Goal: Task Accomplishment & Management: Manage account settings

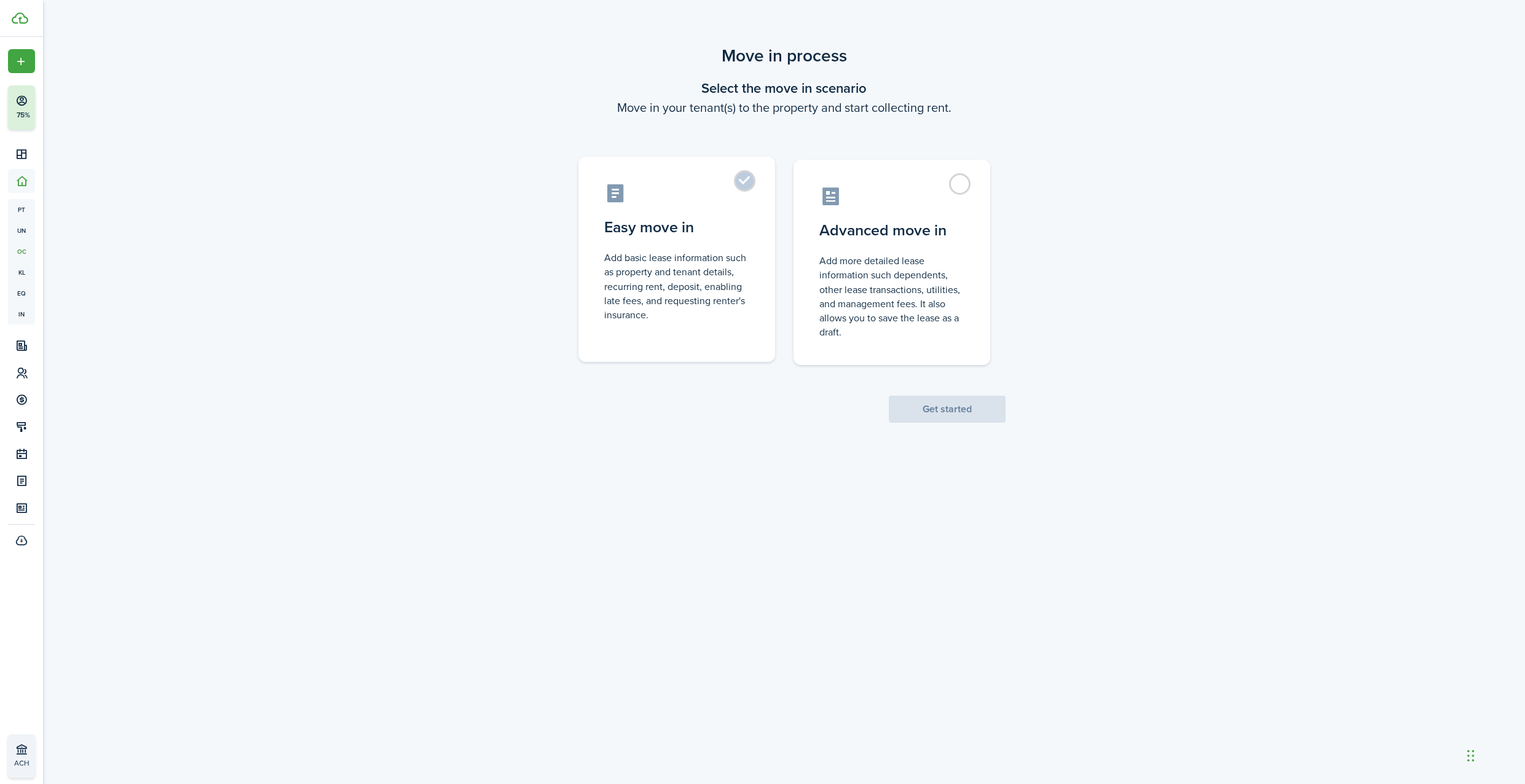
click at [738, 199] on control-radio-card-icon at bounding box center [677, 193] width 145 height 22
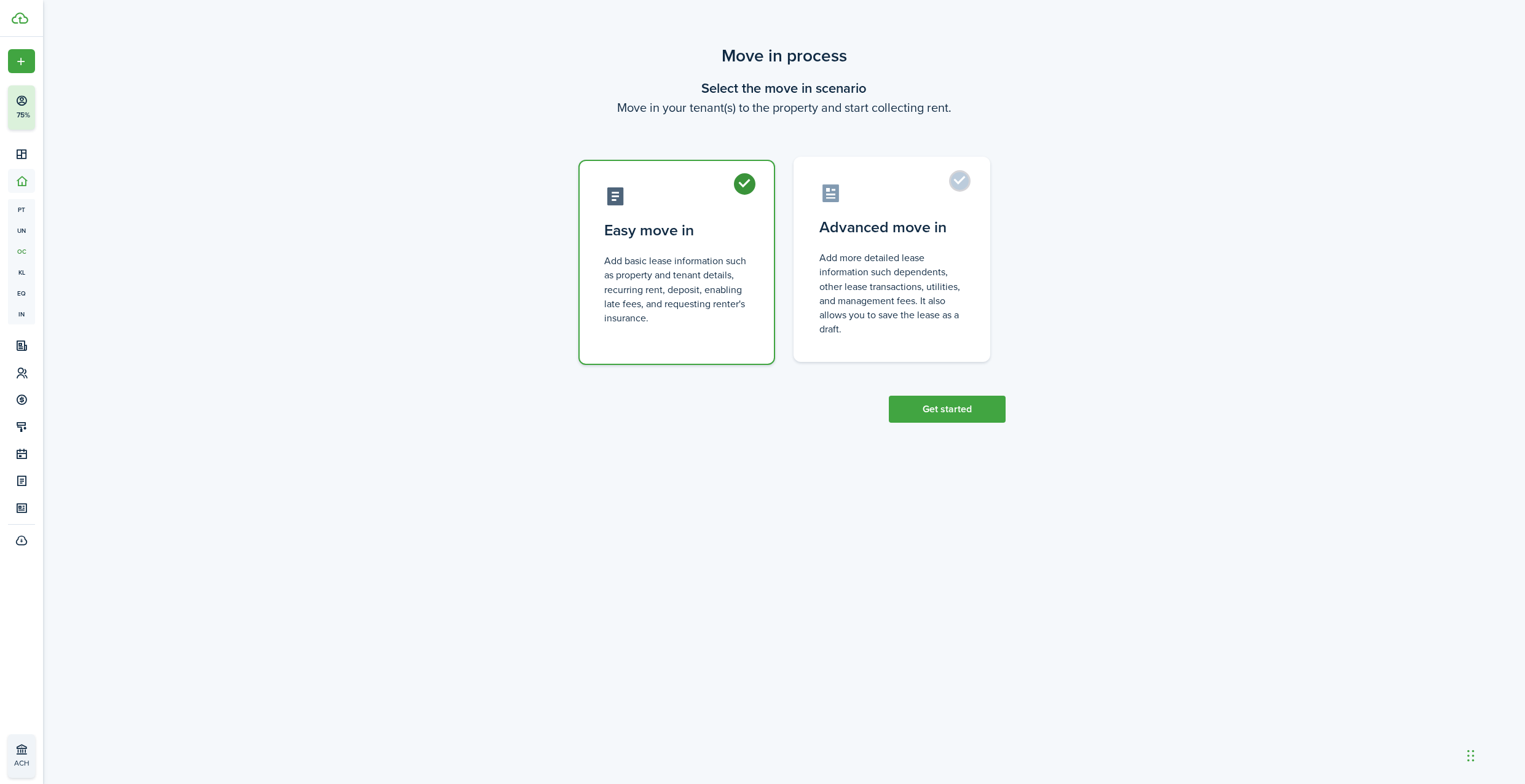
click at [970, 198] on label "Advanced move in Add more detailed lease information such dependents, other lea…" at bounding box center [892, 259] width 197 height 205
radio input "false"
radio input "true"
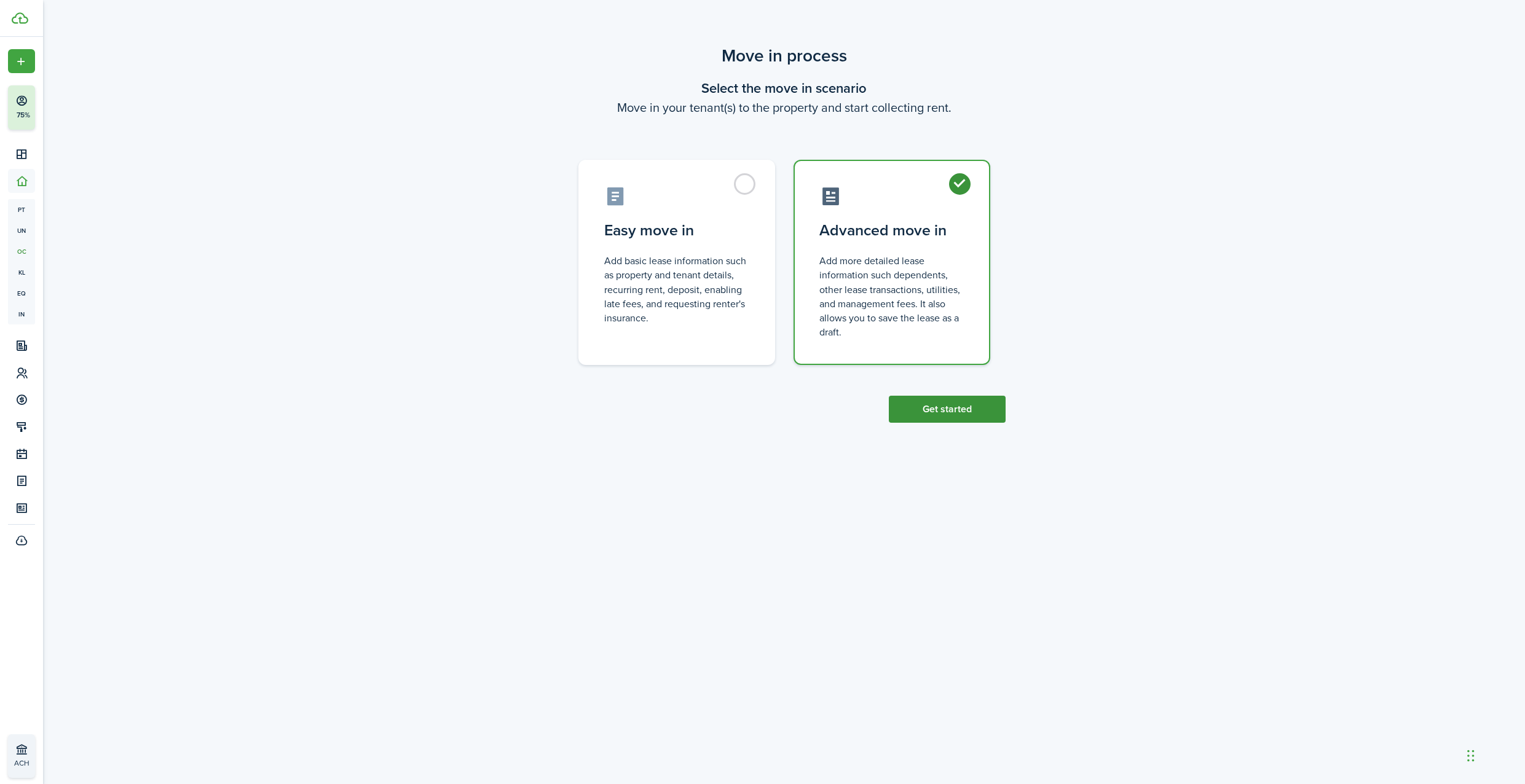
click at [962, 407] on button "Get started" at bounding box center [947, 409] width 117 height 27
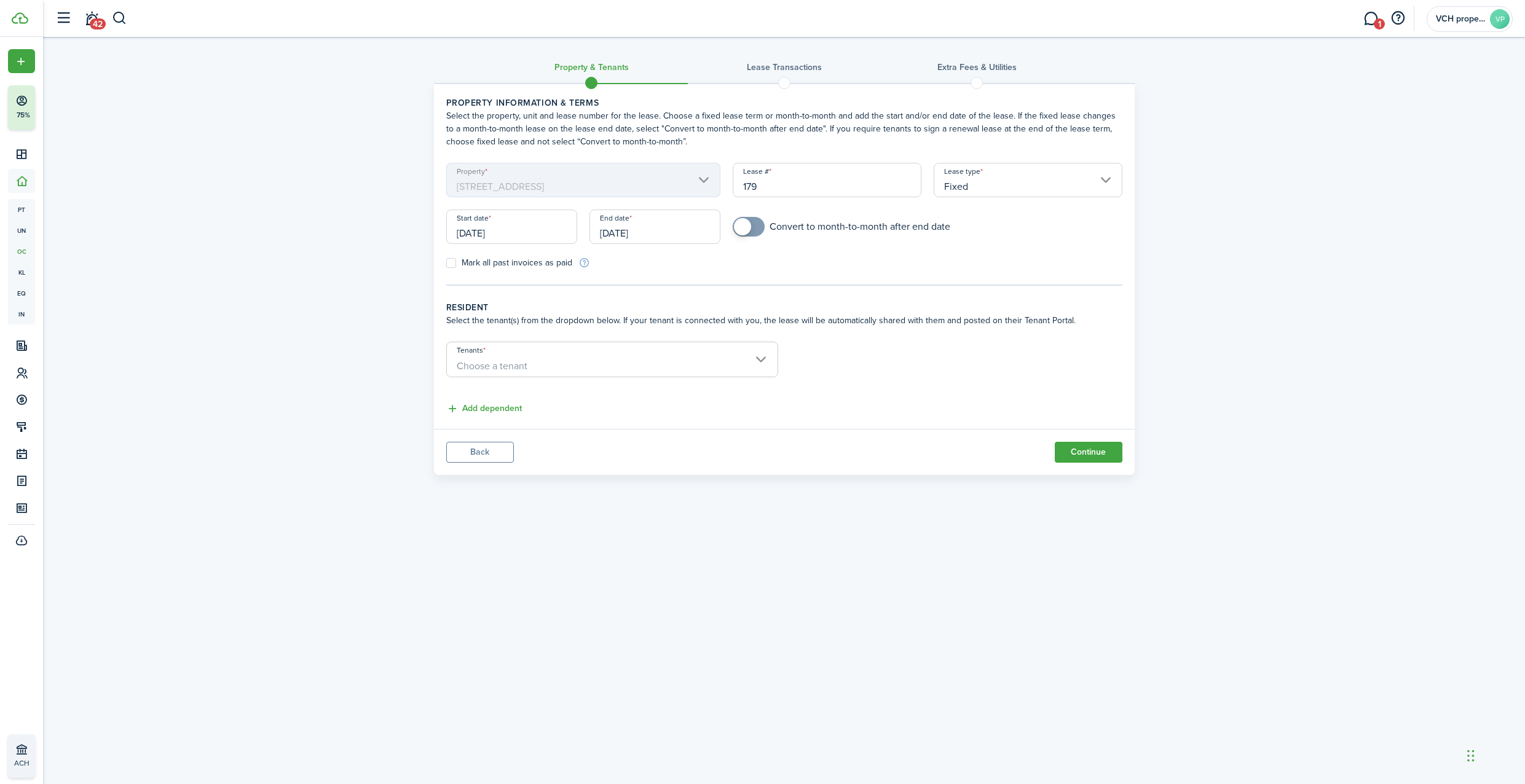
click at [617, 361] on span "Choose a tenant" at bounding box center [612, 366] width 331 height 21
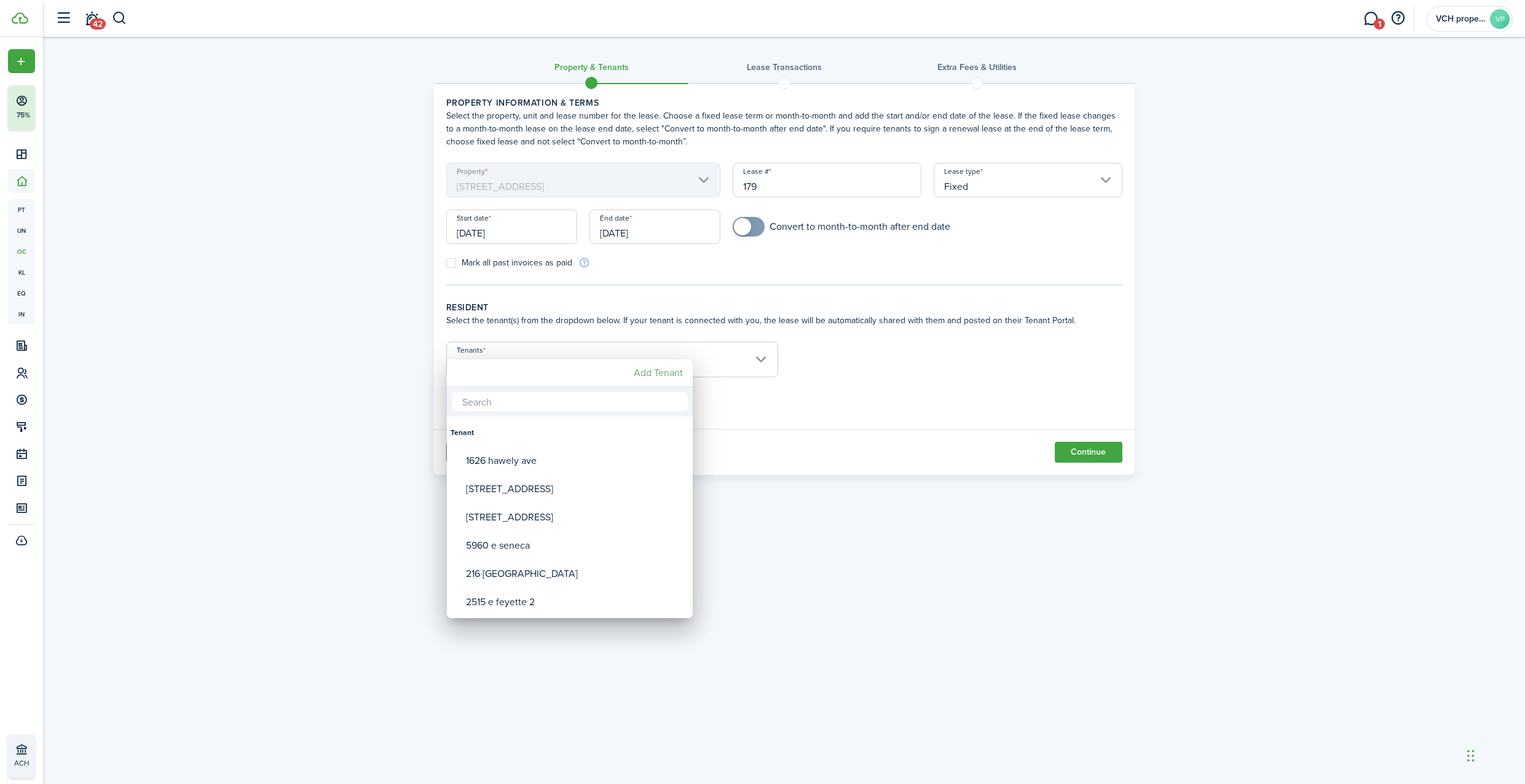
click at [636, 370] on mbsc-button "Add Tenant" at bounding box center [658, 373] width 59 height 22
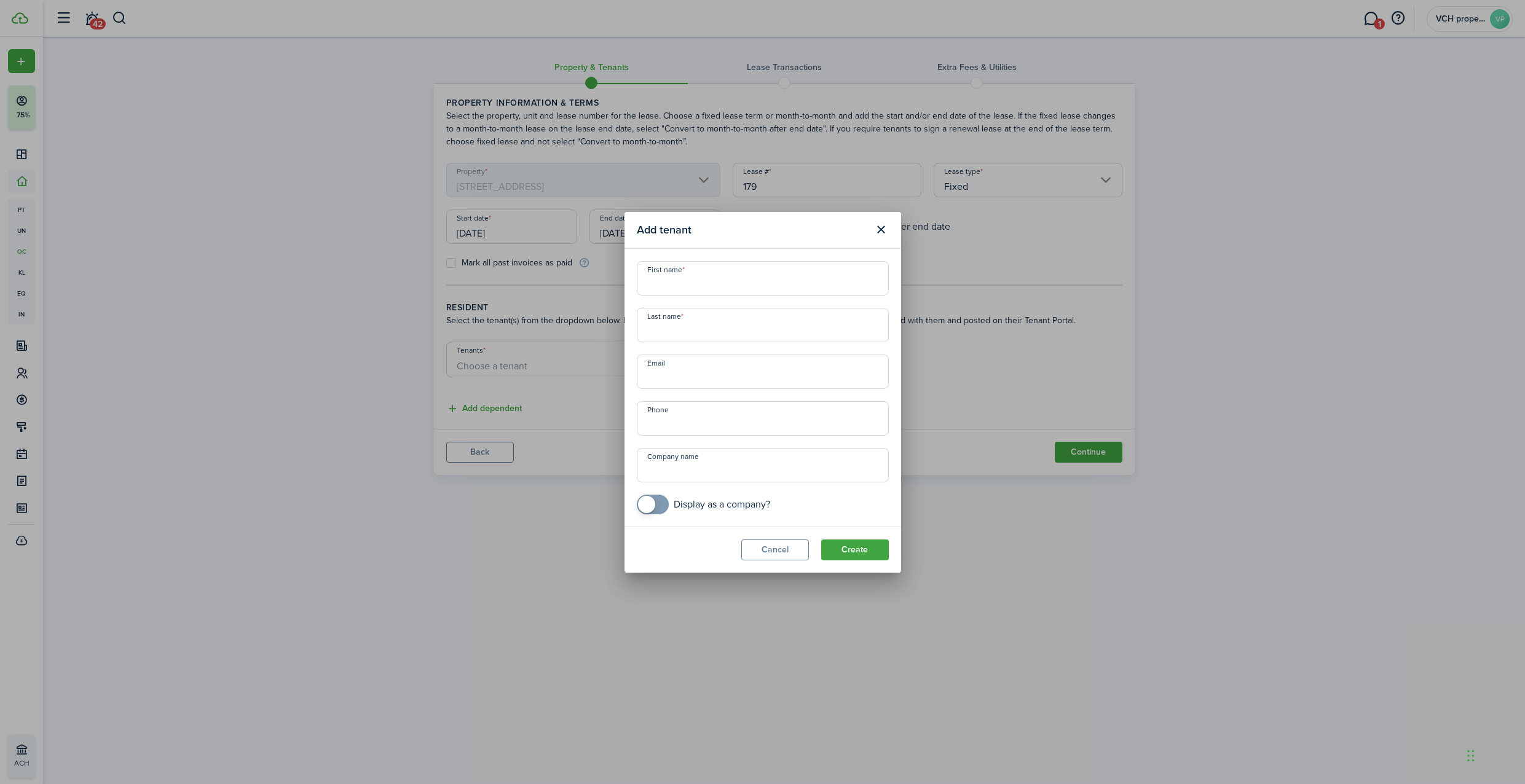
click at [661, 478] on input "Company name" at bounding box center [762, 465] width 252 height 34
click at [683, 458] on input "Company name" at bounding box center [762, 465] width 252 height 34
paste input "[STREET_ADDRESS]"
type input "[STREET_ADDRESS]"
click at [763, 508] on input "checkbox" at bounding box center [703, 504] width 133 height 20
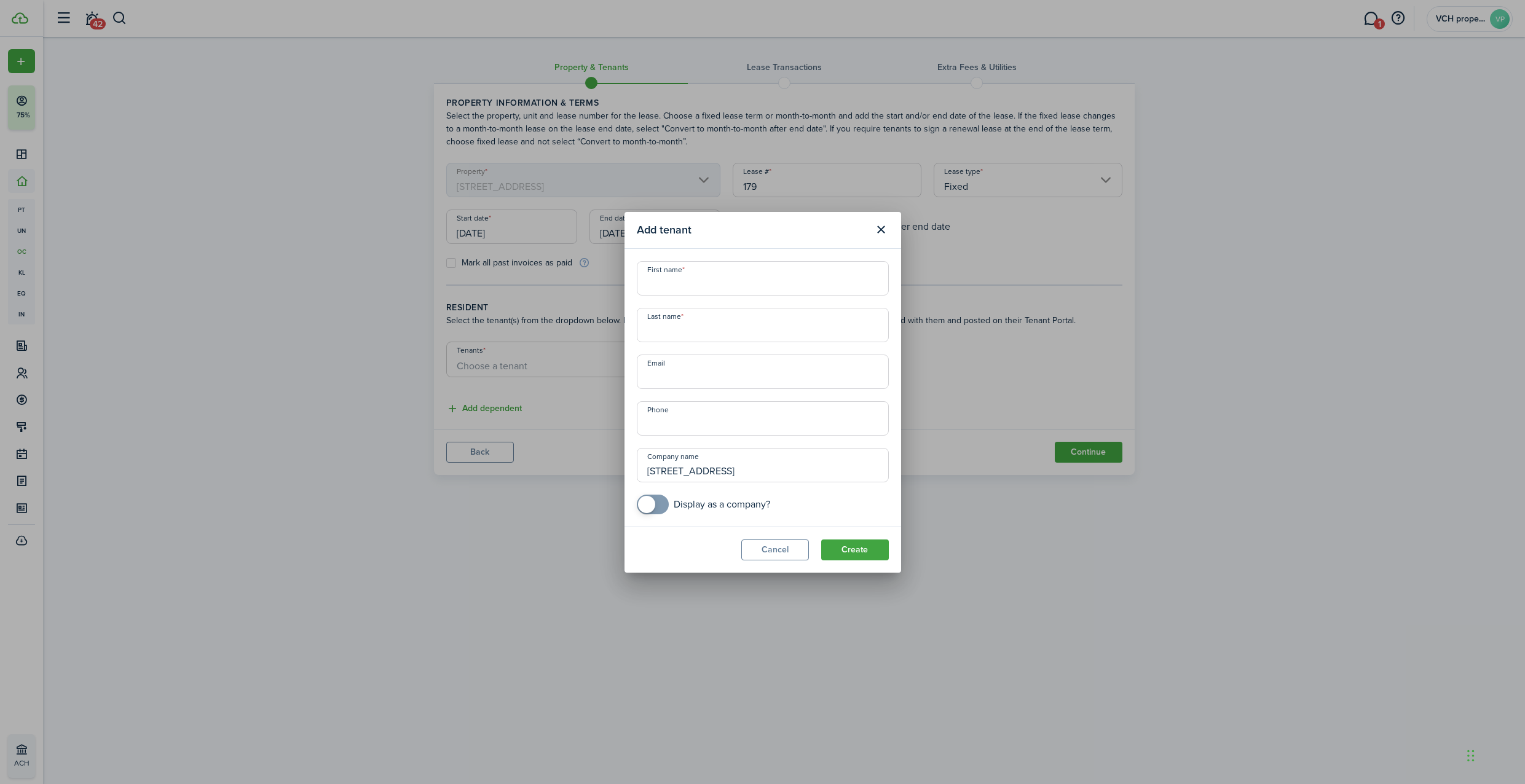
checkbox input "true"
click at [850, 546] on button "Create" at bounding box center [855, 550] width 68 height 21
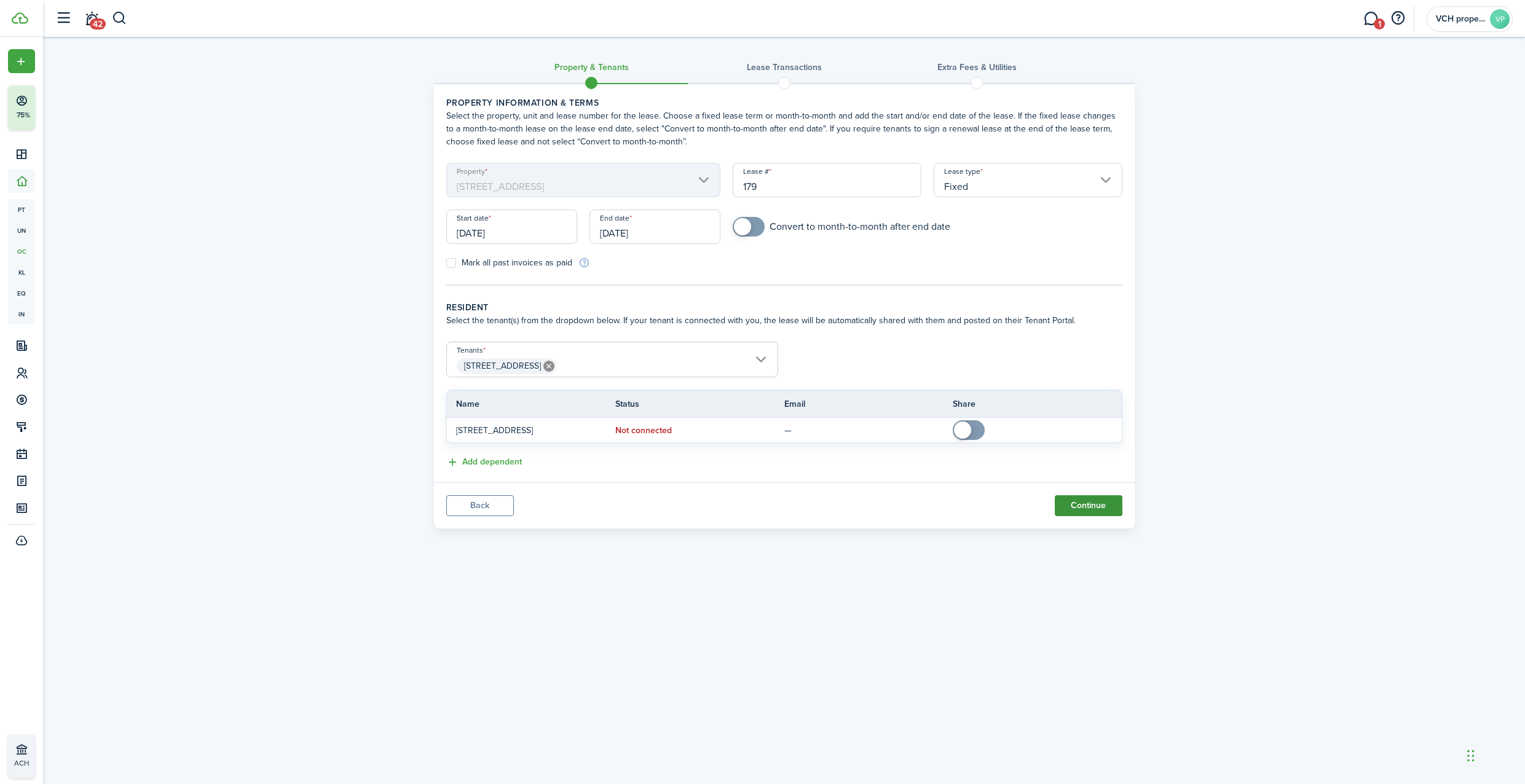
click at [1079, 505] on button "Continue" at bounding box center [1088, 506] width 68 height 21
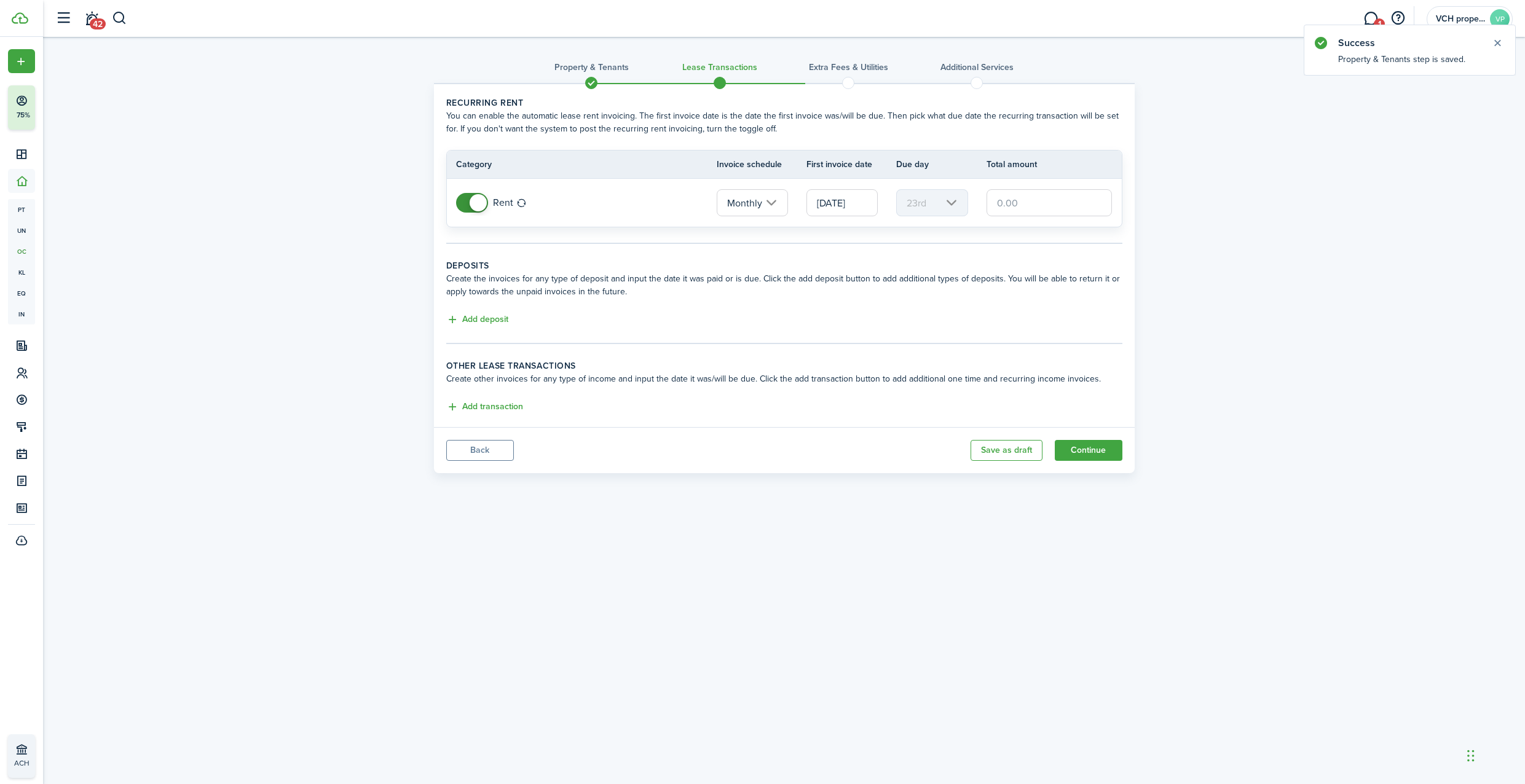
click at [839, 203] on input "[DATE]" at bounding box center [842, 202] width 71 height 27
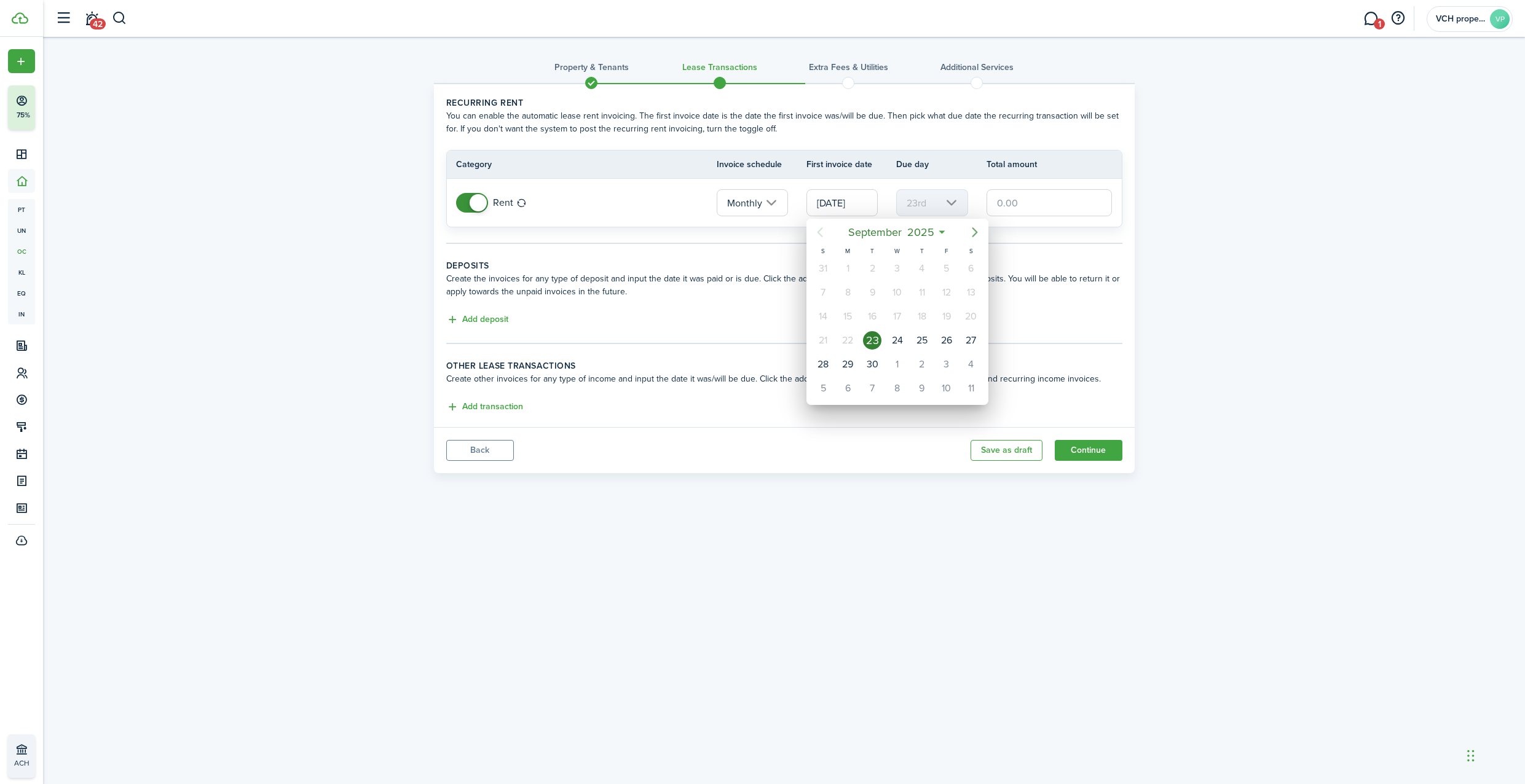
click at [981, 229] on icon "Next page" at bounding box center [975, 232] width 15 height 15
click at [889, 272] on div "1" at bounding box center [897, 269] width 18 height 18
type input "[DATE]"
type input "1st"
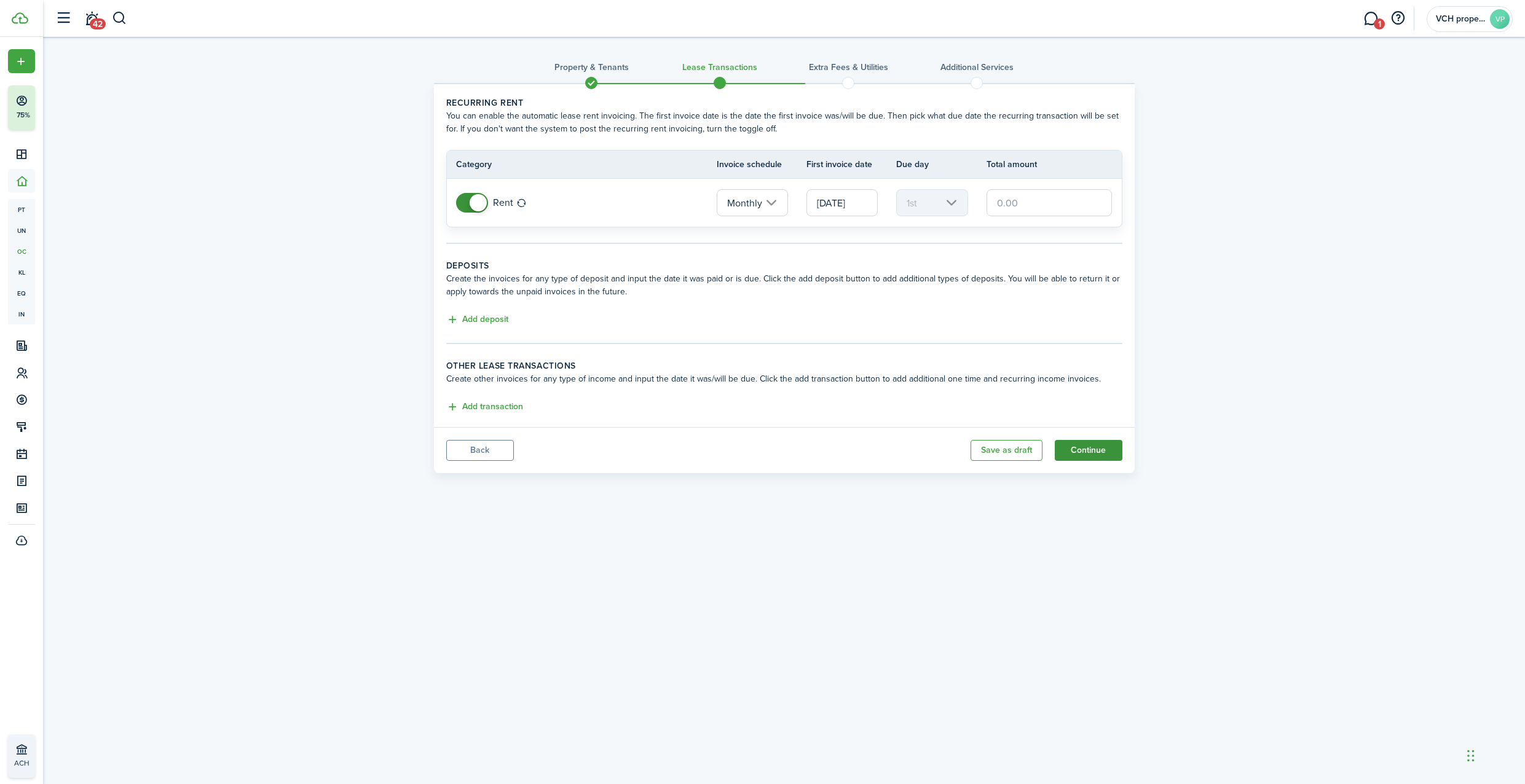
click at [1077, 453] on button "Continue" at bounding box center [1088, 451] width 68 height 21
click at [1039, 209] on input "text" at bounding box center [1049, 202] width 126 height 27
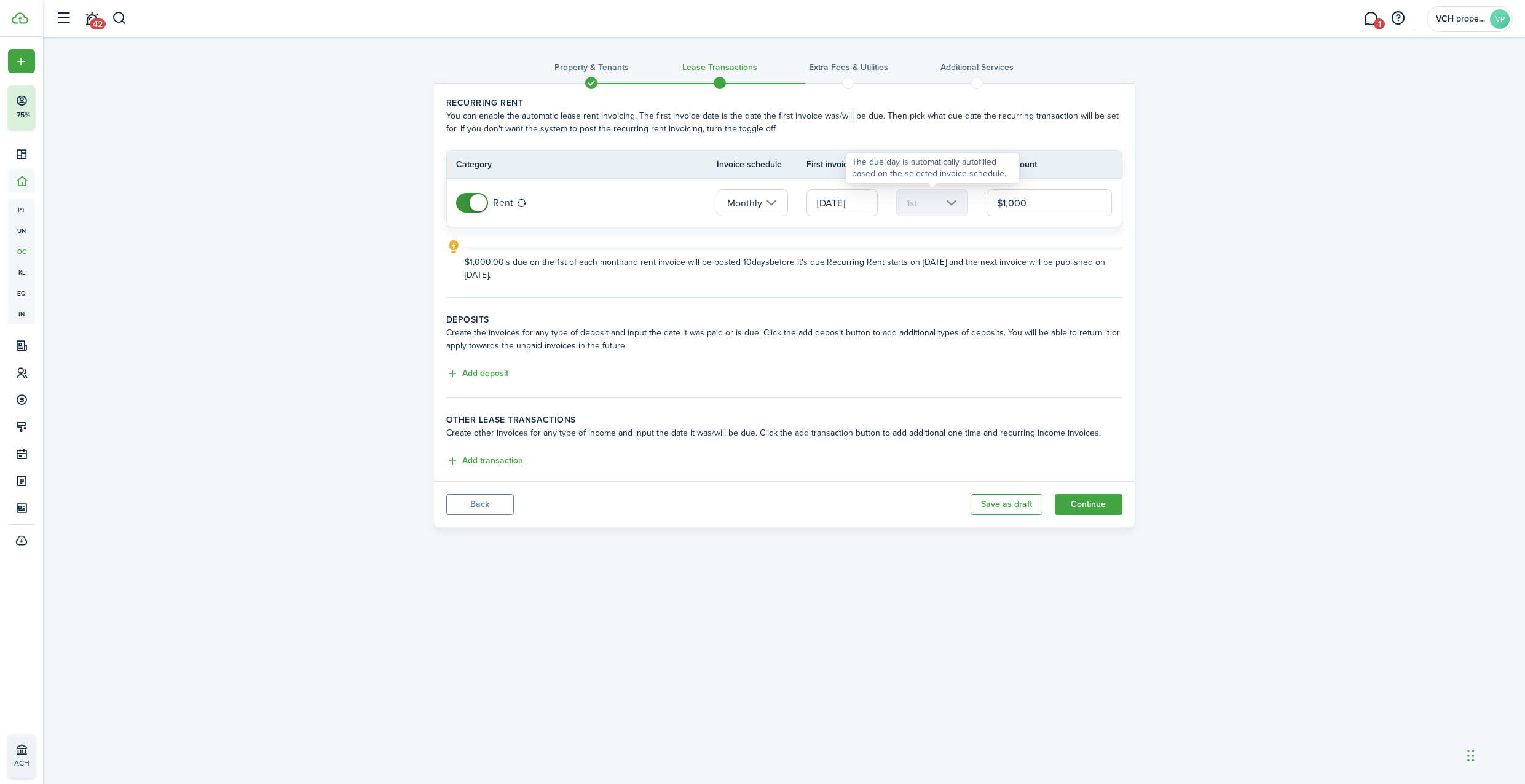
type input "$1,000.00"
click at [941, 206] on mbsc-scroller "1st" at bounding box center [931, 202] width 71 height 27
click at [756, 206] on input "Monthly" at bounding box center [752, 202] width 71 height 27
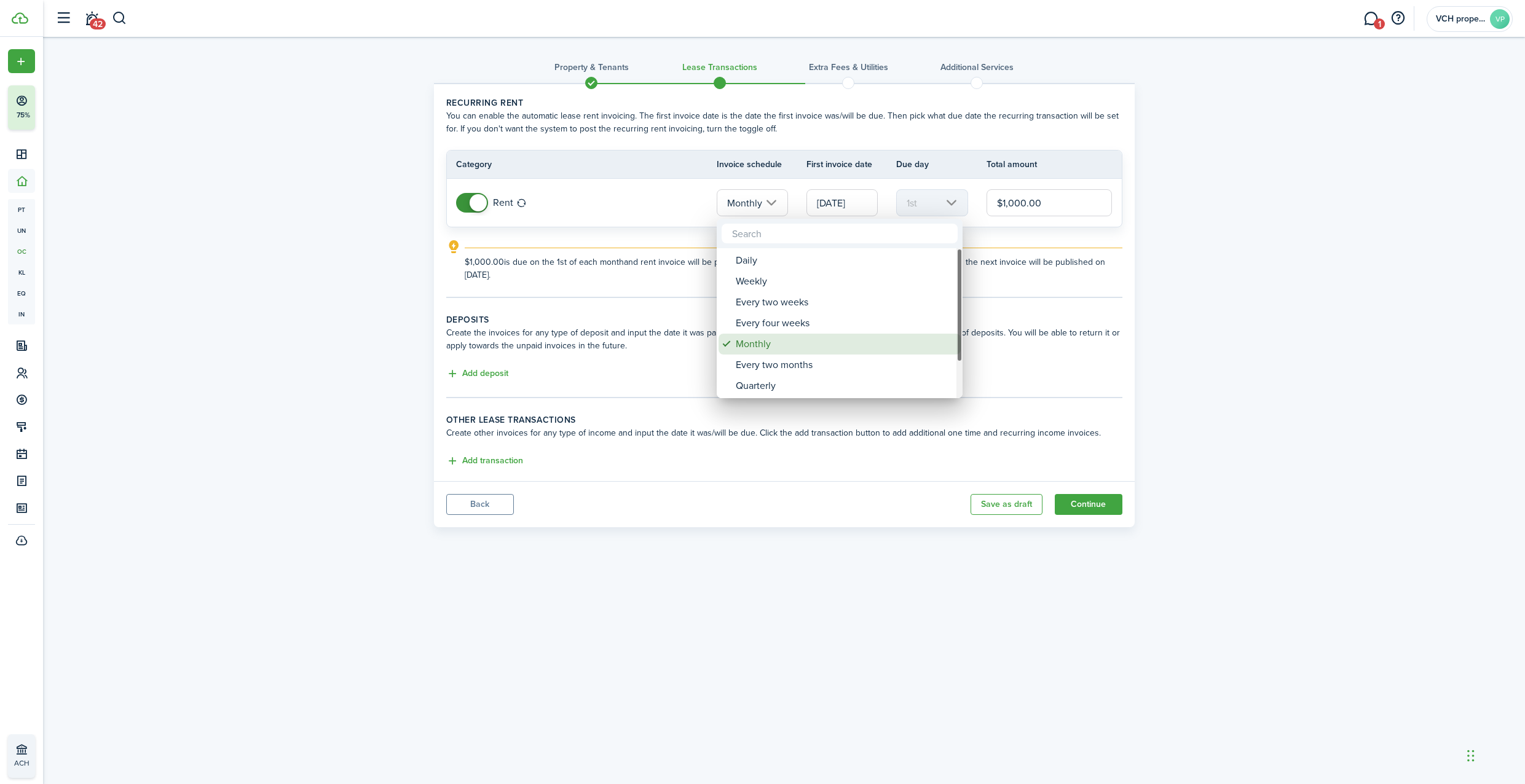
click at [769, 342] on div "Monthly" at bounding box center [845, 344] width 218 height 21
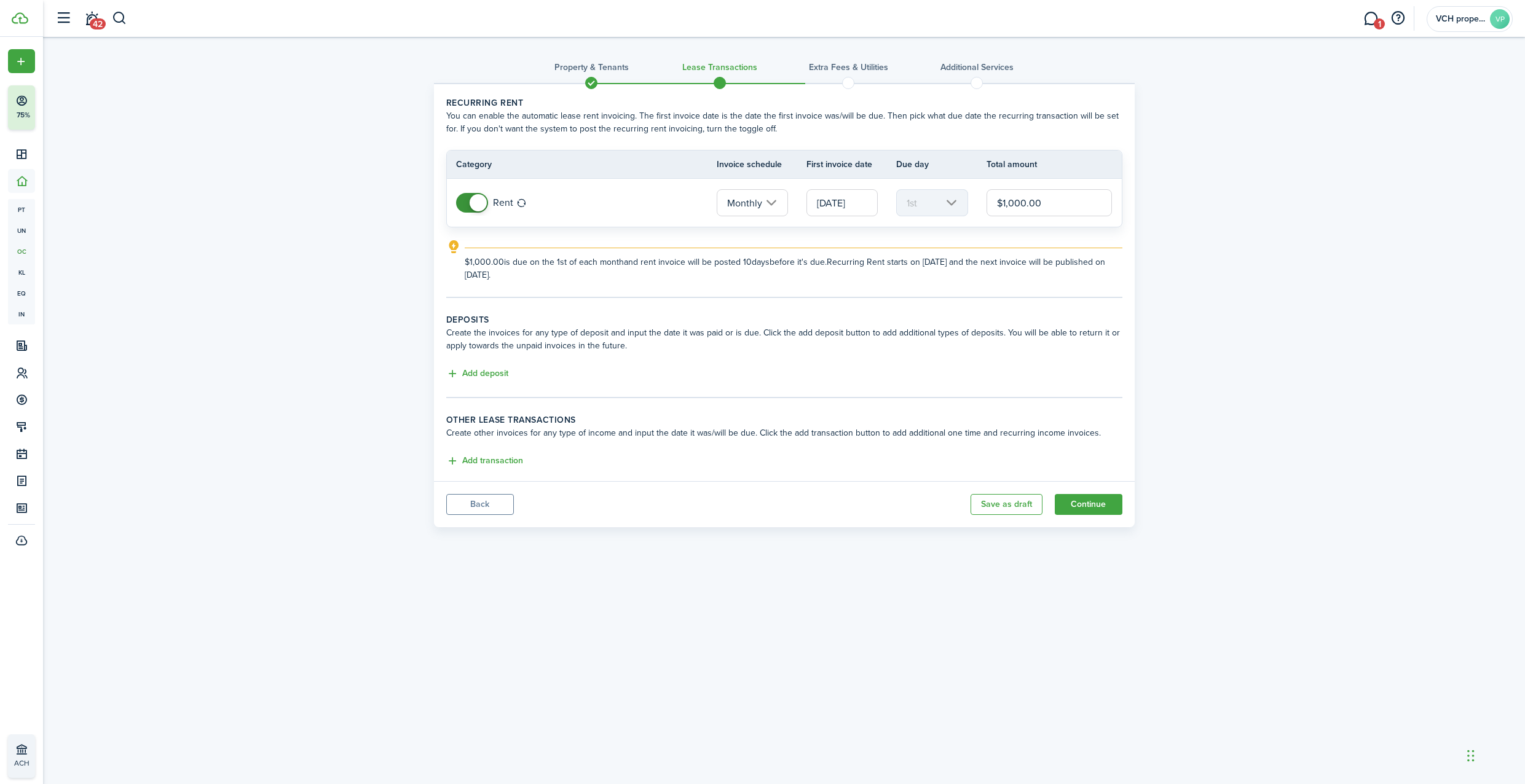
click at [617, 275] on explanation-description "$1,000.00 is due on the 1st of each month and rent invoice will be posted 10 da…" at bounding box center [793, 268] width 658 height 26
click at [618, 267] on explanation-description "$1,000.00 is due on the 1st of each month and rent invoice will be posted 10 da…" at bounding box center [793, 268] width 658 height 26
click at [623, 266] on explanation-description "$1,000.00 is due on the 1st of each month and rent invoice will be posted 10 da…" at bounding box center [793, 268] width 658 height 26
click at [624, 266] on explanation-description "$1,000.00 is due on the 1st of each month and rent invoice will be posted 10 da…" at bounding box center [793, 268] width 658 height 26
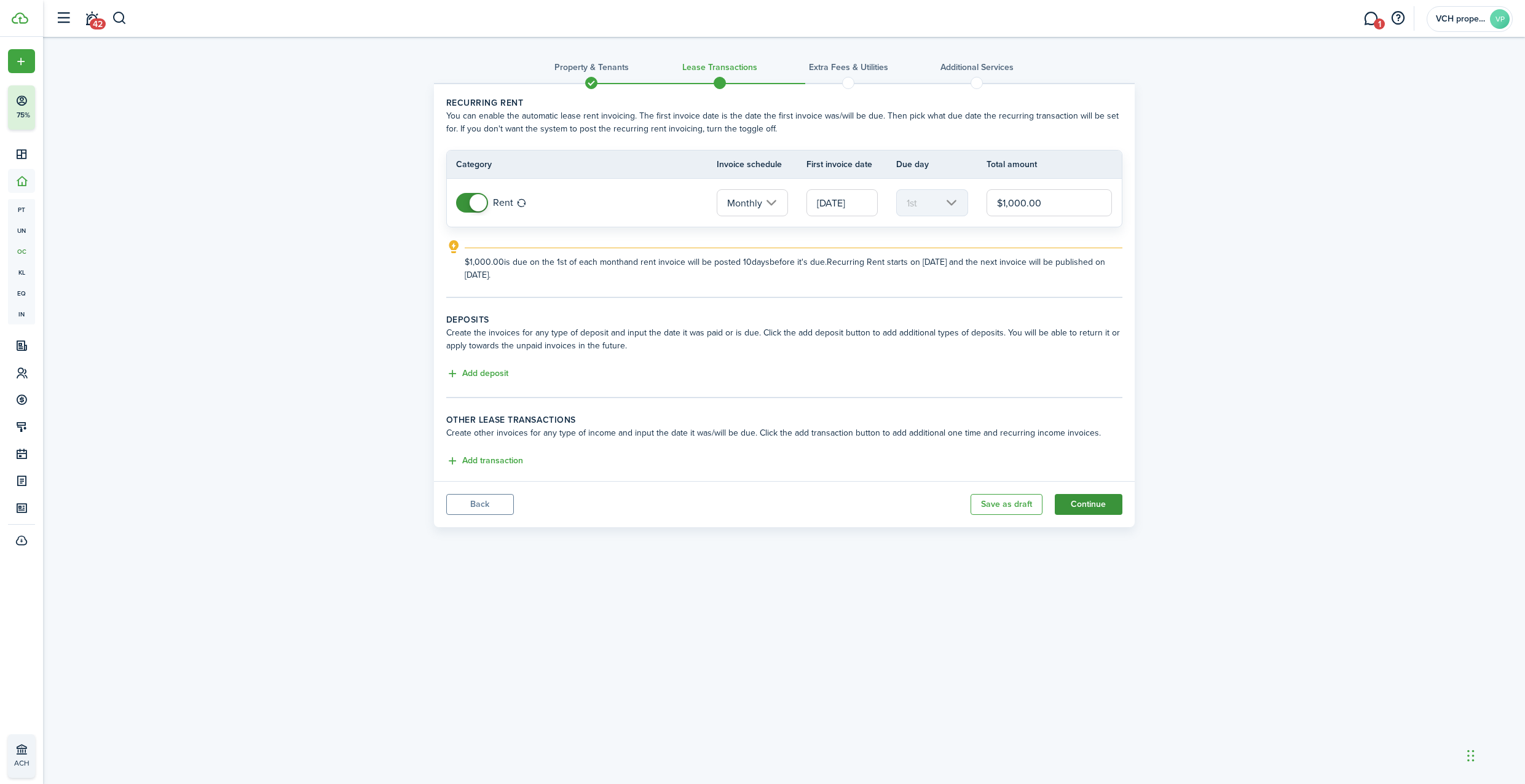
click at [1092, 507] on button "Continue" at bounding box center [1088, 504] width 68 height 21
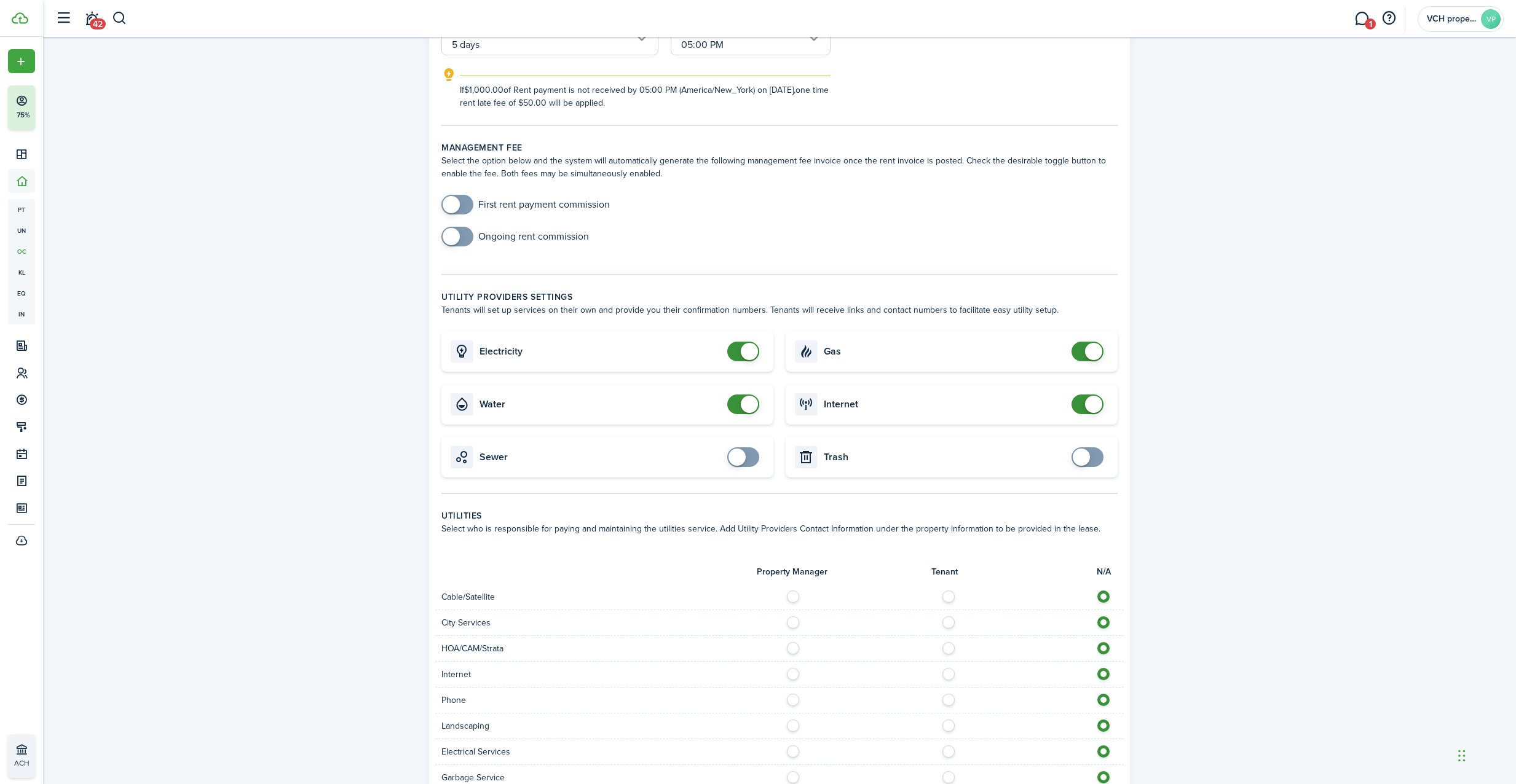
scroll to position [638, 0]
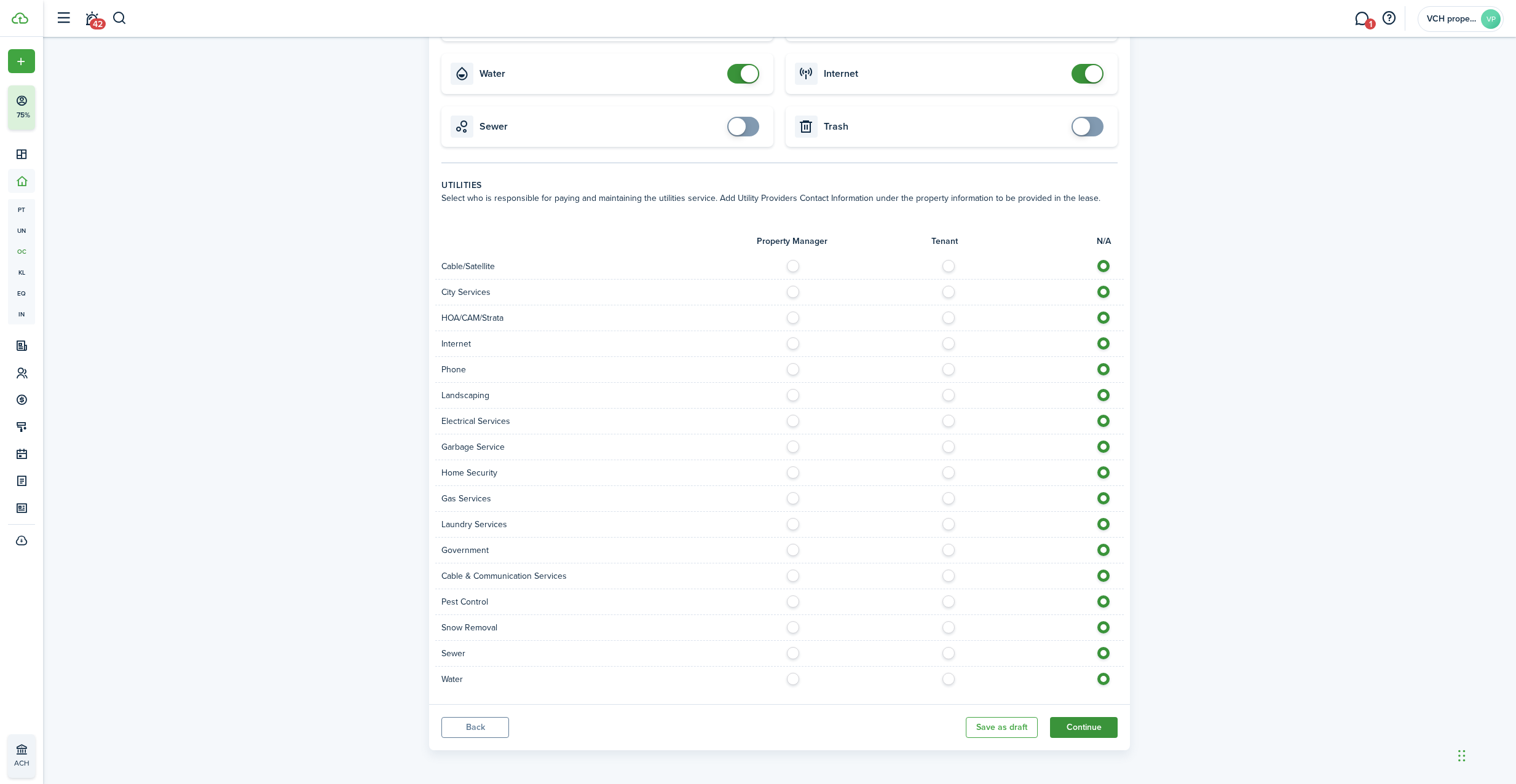
click at [1061, 725] on button "Continue" at bounding box center [1083, 728] width 68 height 21
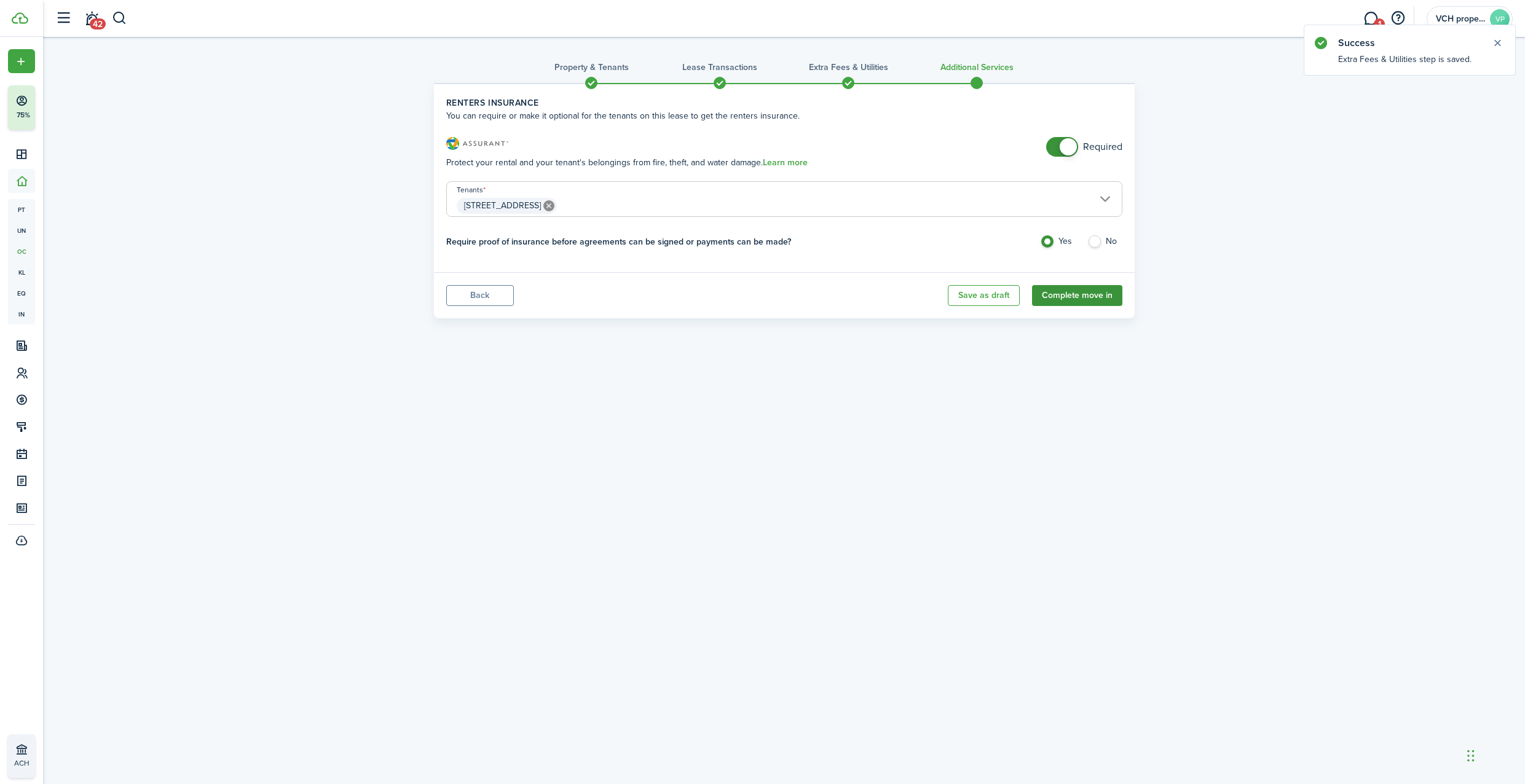
click at [1081, 296] on button "Complete move in" at bounding box center [1077, 296] width 91 height 21
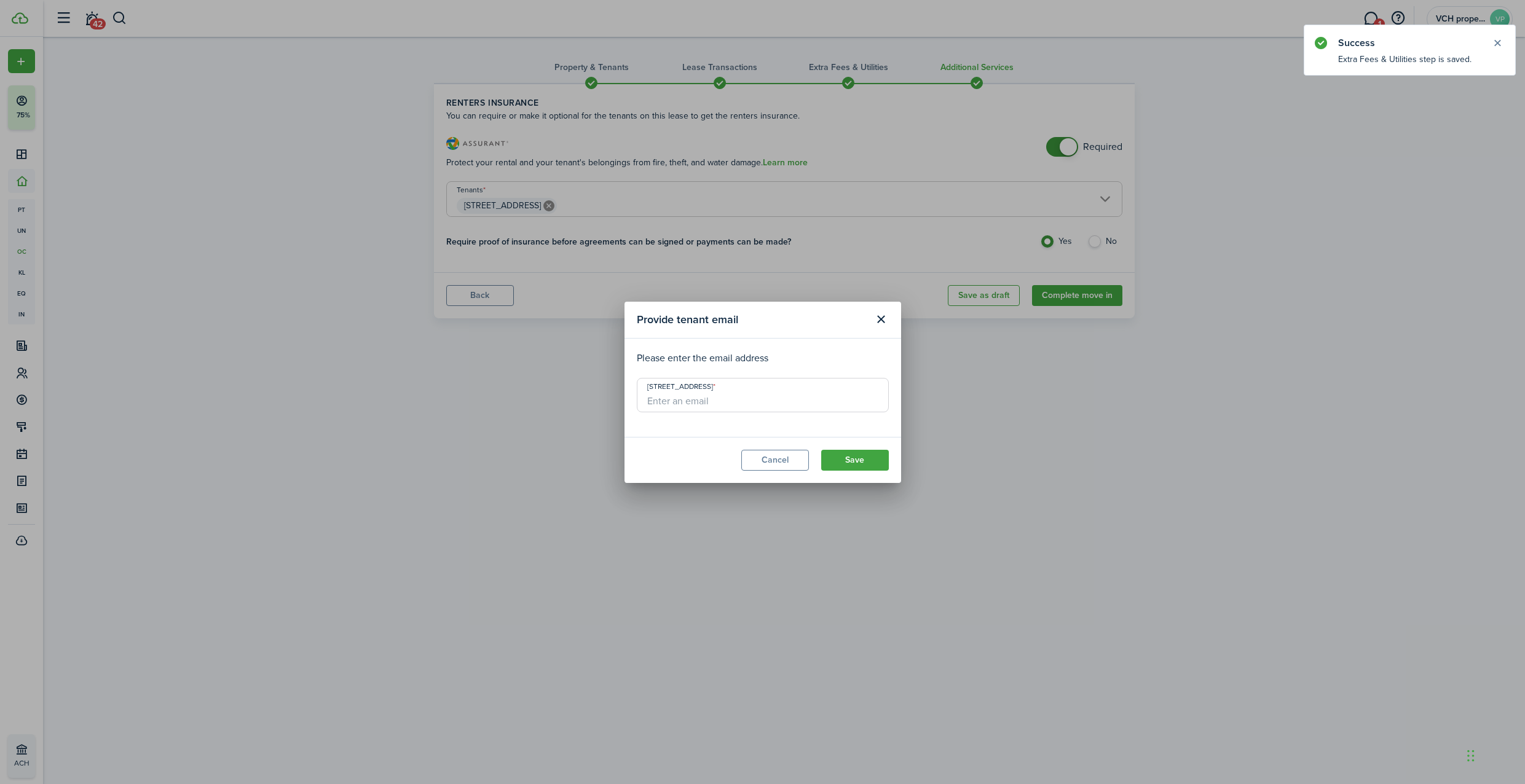
drag, startPoint x: 859, startPoint y: 461, endPoint x: 1087, endPoint y: 45, distance: 474.4
click at [1087, 45] on div "Provide tenant email Please enter the email address [STREET_ADDRESS] Save" at bounding box center [762, 392] width 1525 height 784
click at [1102, 142] on div "Provide tenant email Please enter the email address [STREET_ADDRESS] Save" at bounding box center [762, 392] width 1525 height 784
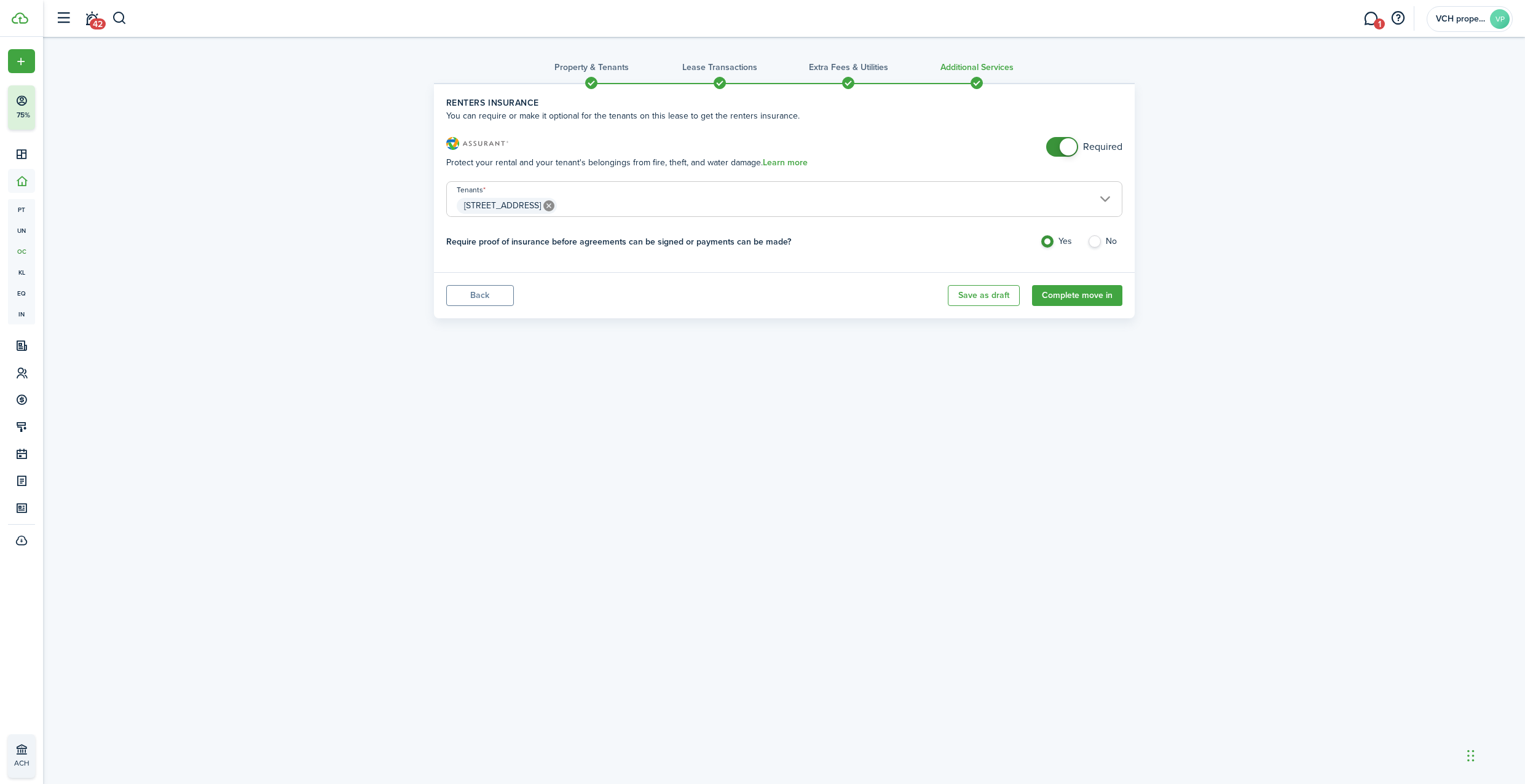
checkbox input "false"
click at [1064, 143] on span at bounding box center [1068, 146] width 17 height 17
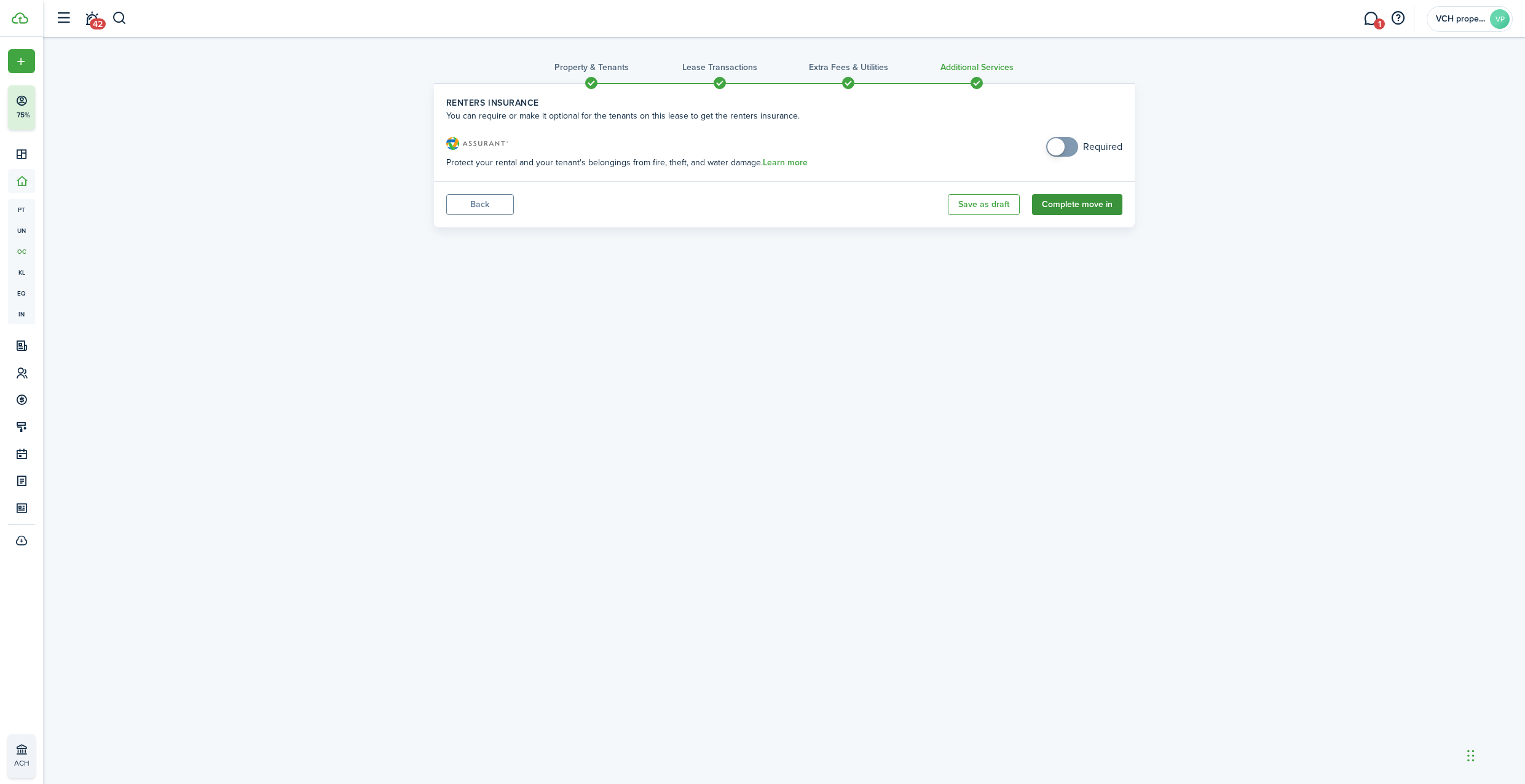
click at [1070, 204] on button "Complete move in" at bounding box center [1077, 204] width 91 height 21
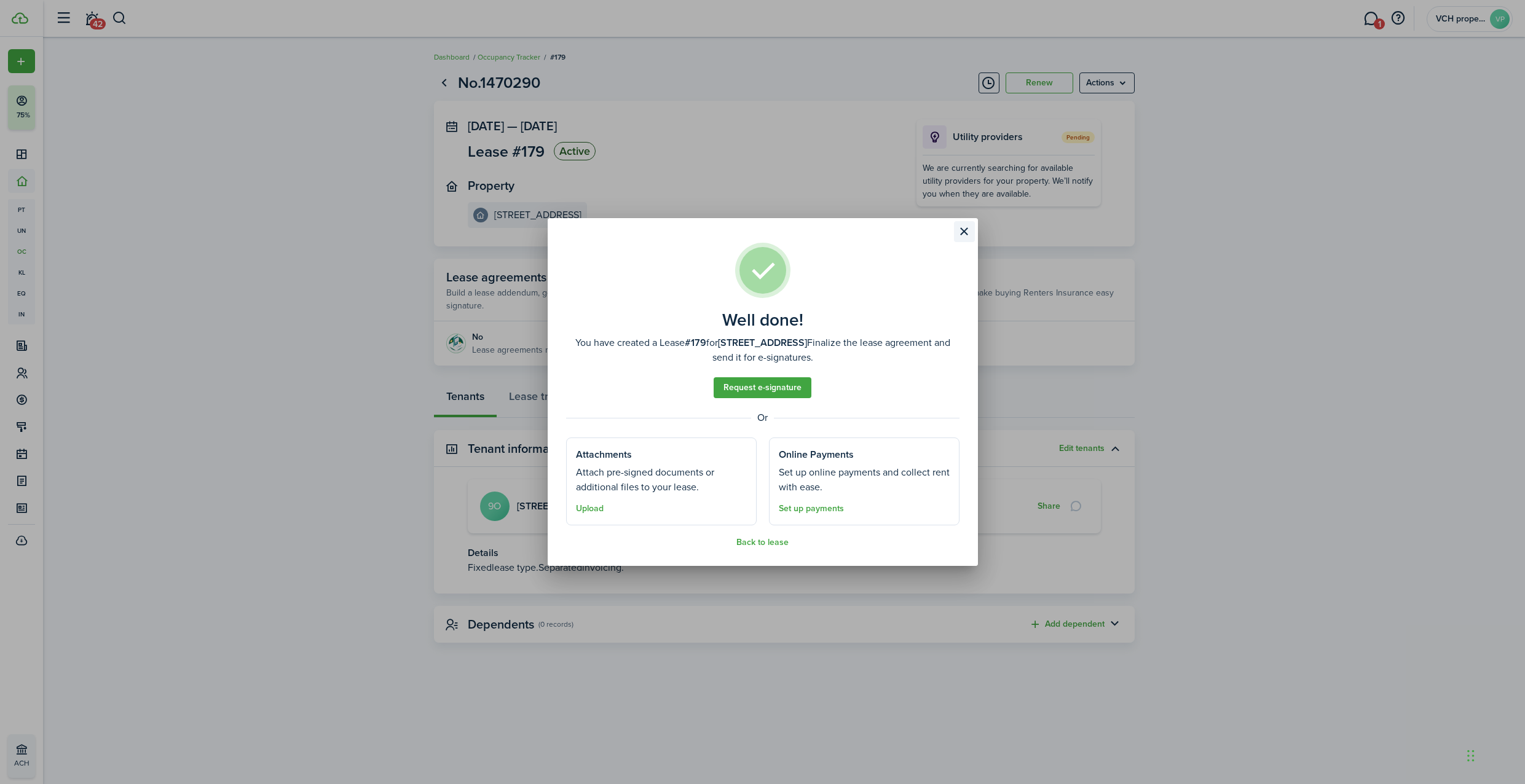
click at [963, 229] on button "Close modal" at bounding box center [964, 232] width 21 height 21
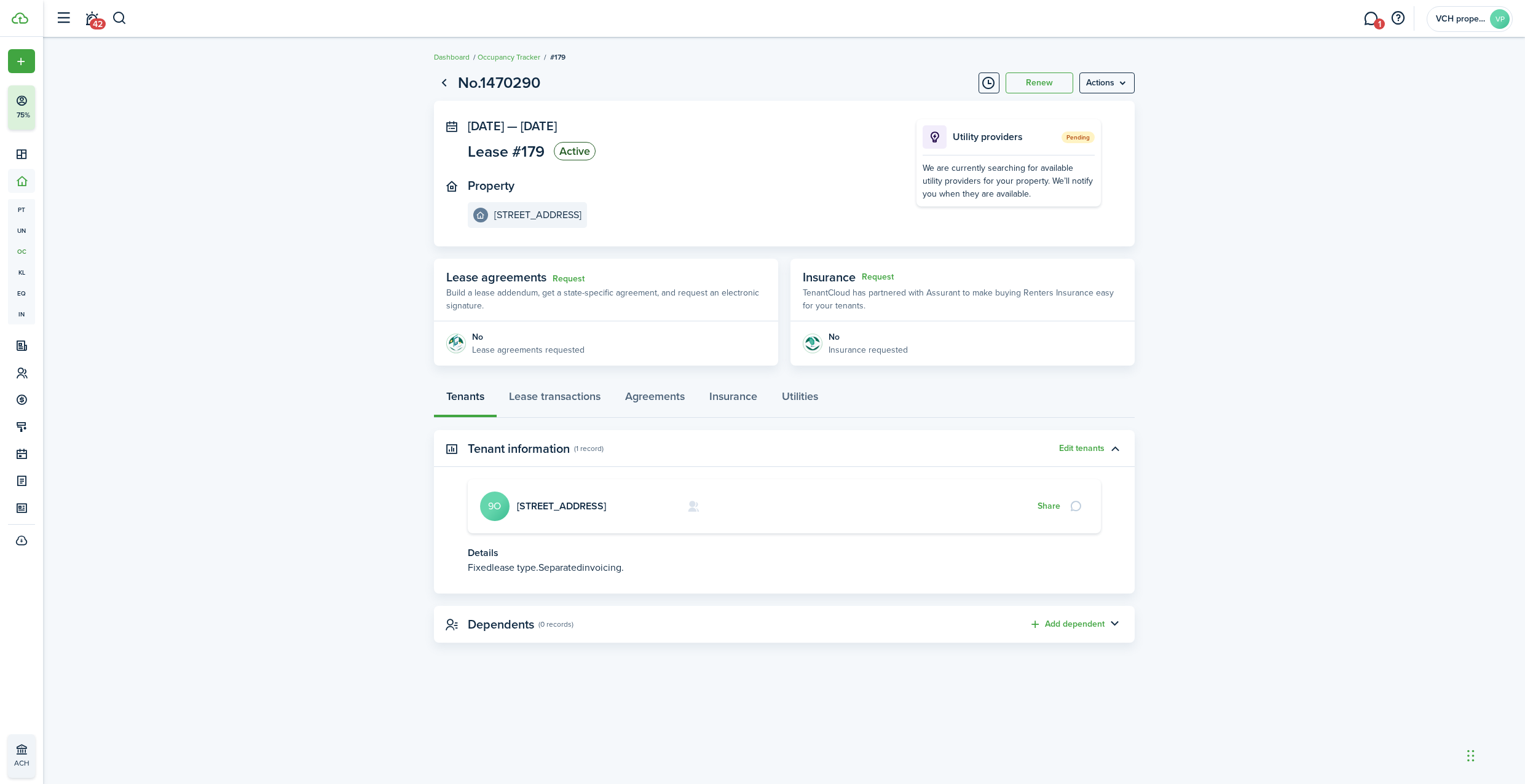
click at [416, 287] on lease-view "No.1470290 Renew Actions [DATE] — [DATE] Lease #179 Active Property [STREET_ADD…" at bounding box center [784, 356] width 1482 height 584
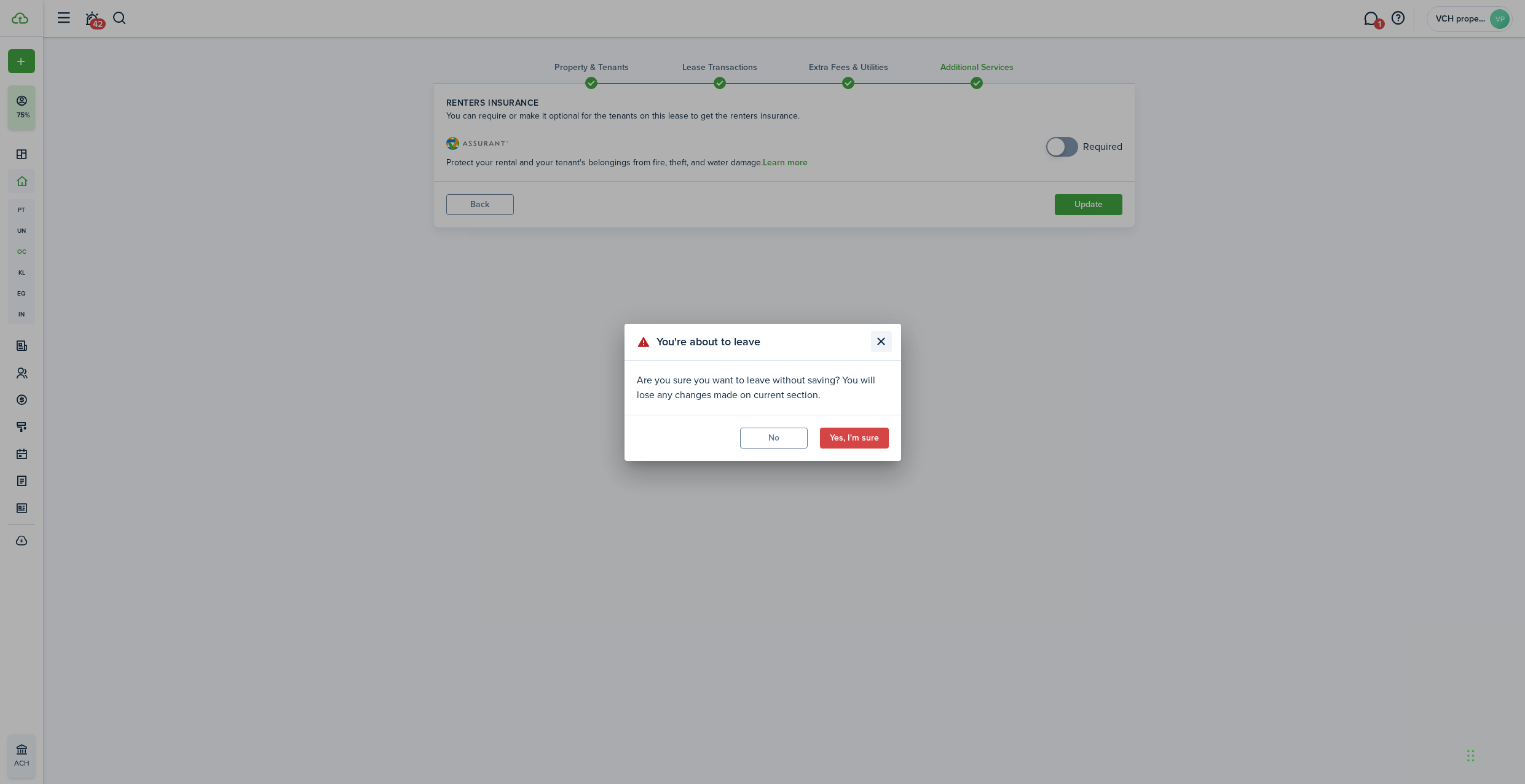
click at [877, 337] on button "Close modal" at bounding box center [881, 342] width 21 height 21
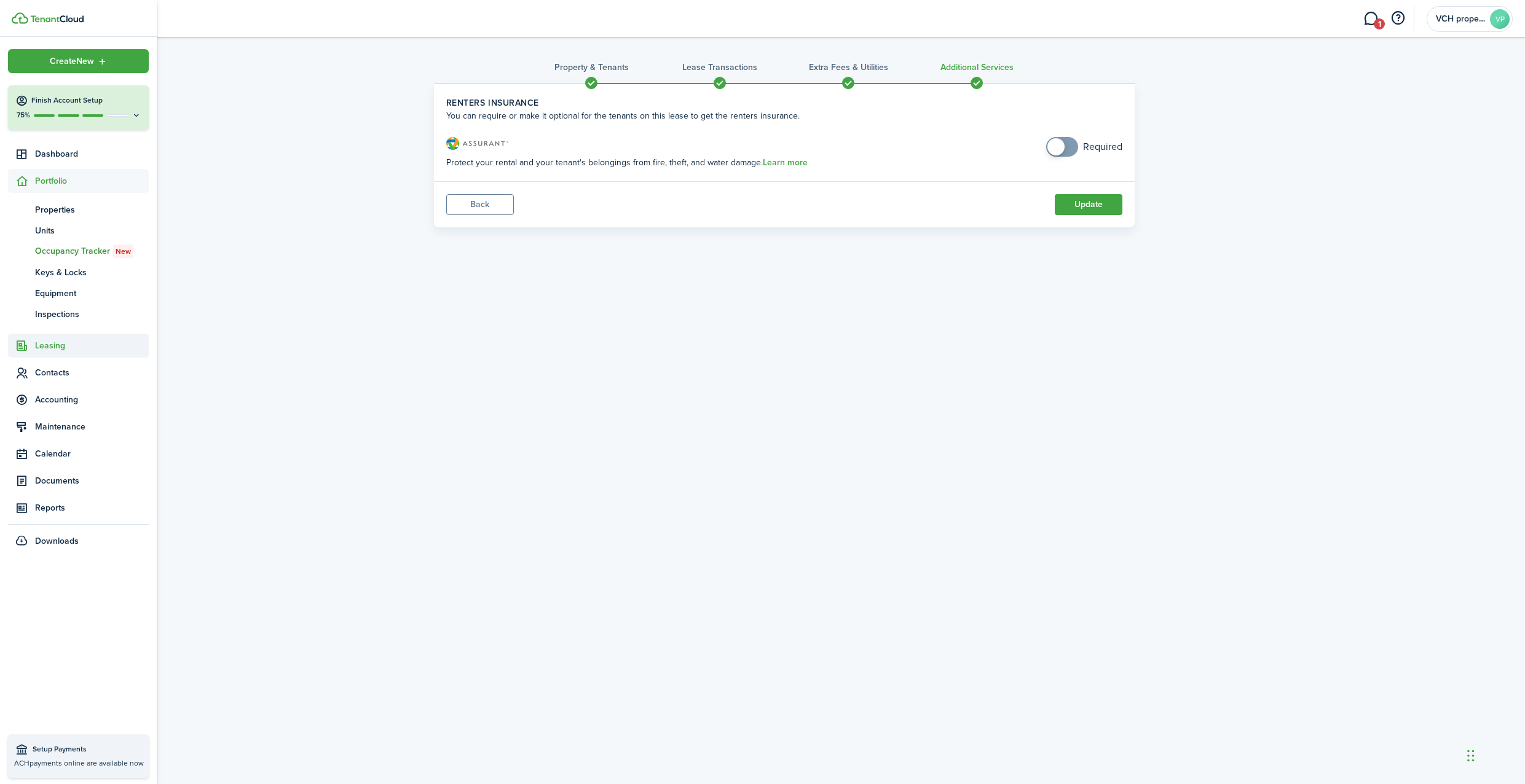
click at [68, 343] on span "Leasing" at bounding box center [91, 345] width 114 height 13
click at [66, 349] on span "Contacts" at bounding box center [91, 352] width 114 height 13
click at [52, 264] on span "Tenants" at bounding box center [91, 264] width 114 height 13
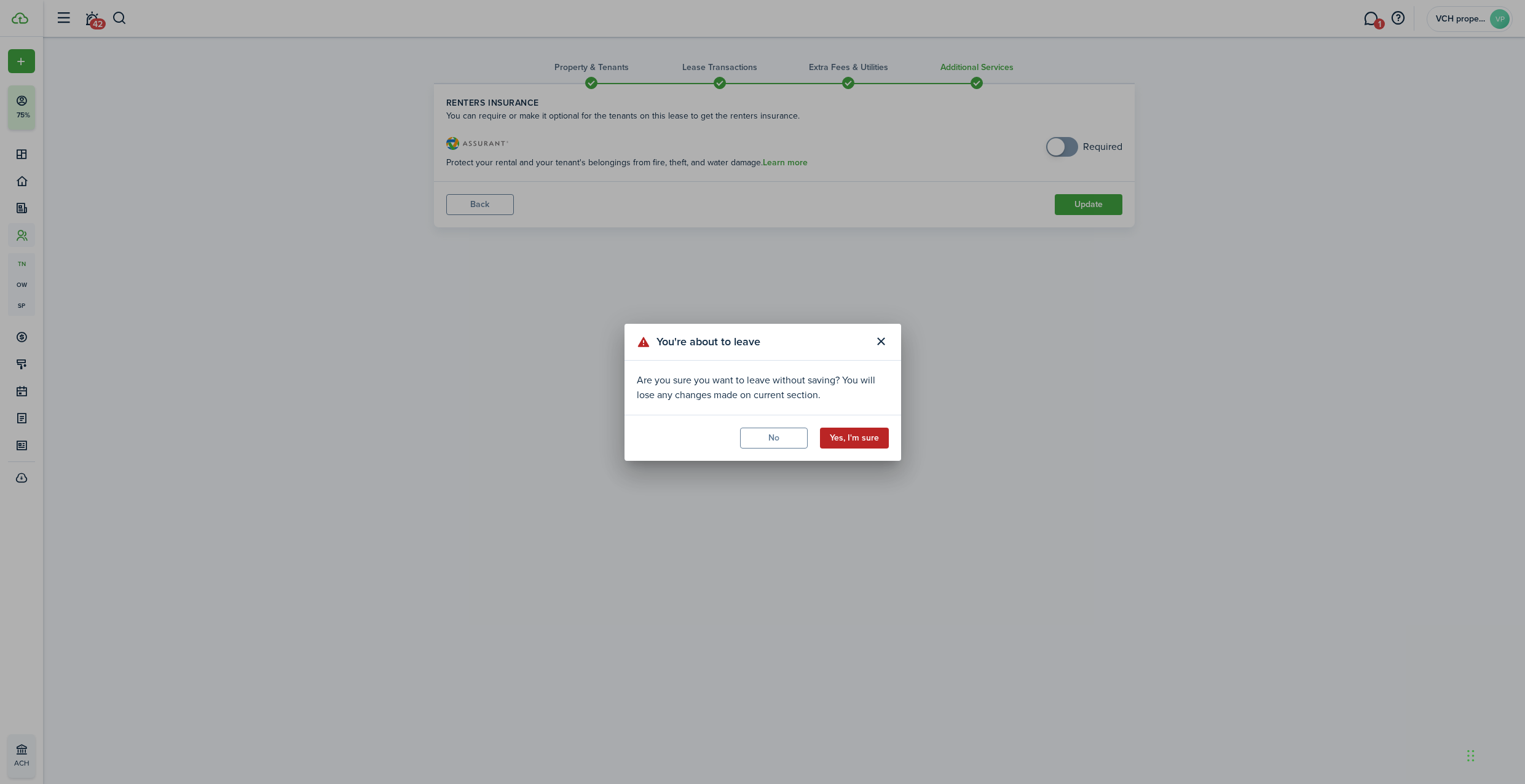
click at [862, 439] on button "Yes, I'm sure" at bounding box center [854, 438] width 69 height 21
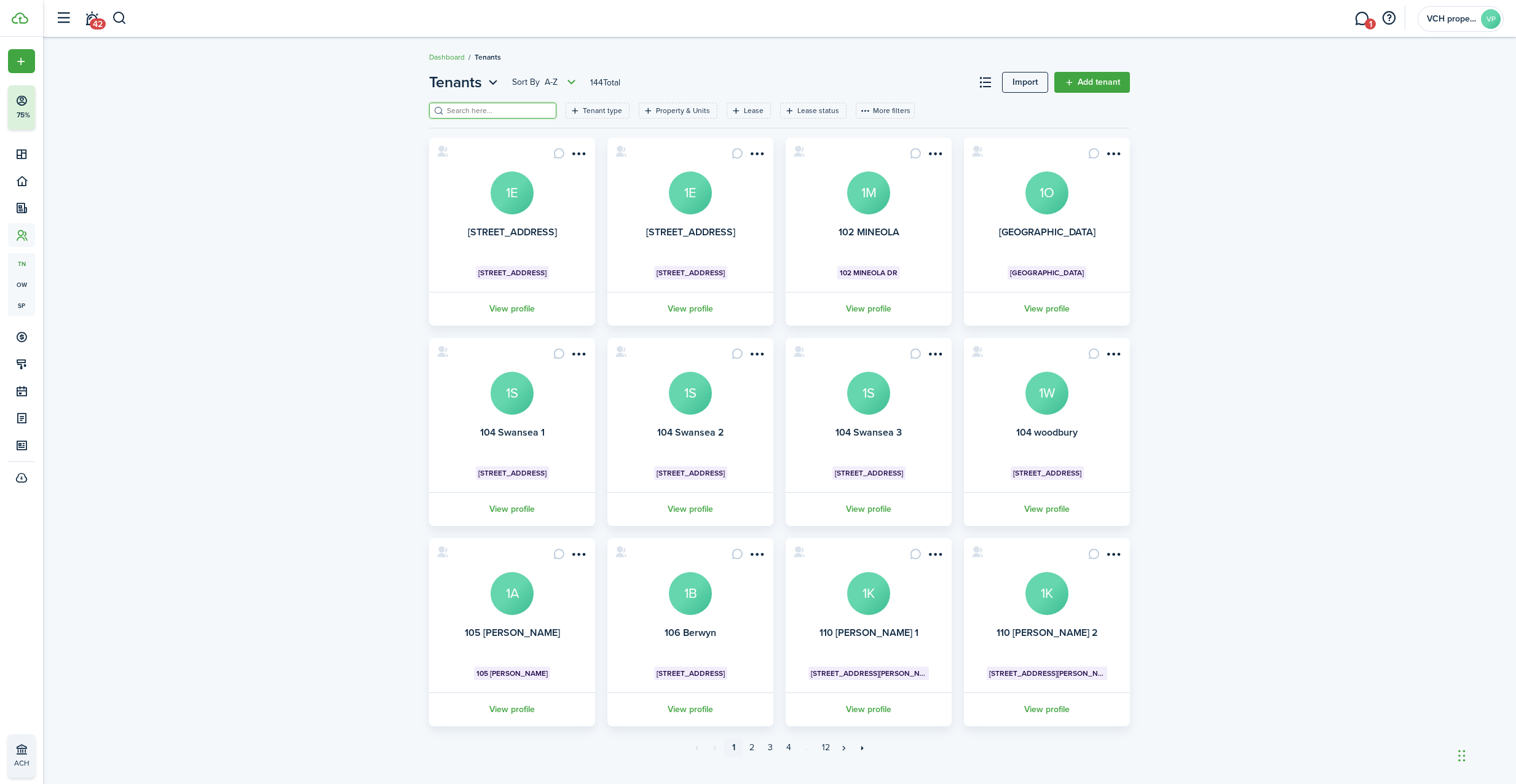
click at [472, 112] on input "search" at bounding box center [497, 111] width 108 height 12
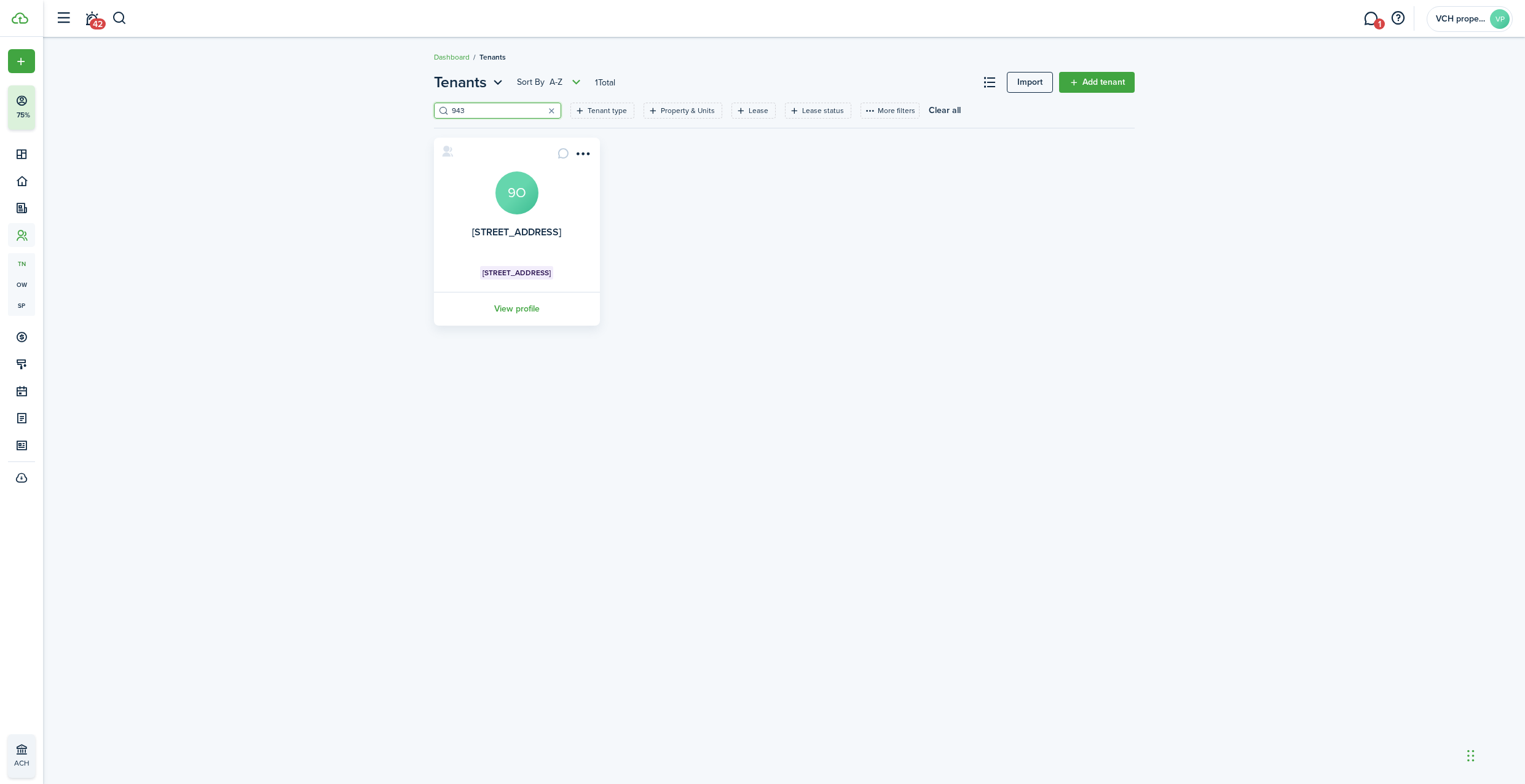
type input "943"
click at [517, 204] on avatar-text "9O" at bounding box center [517, 193] width 43 height 43
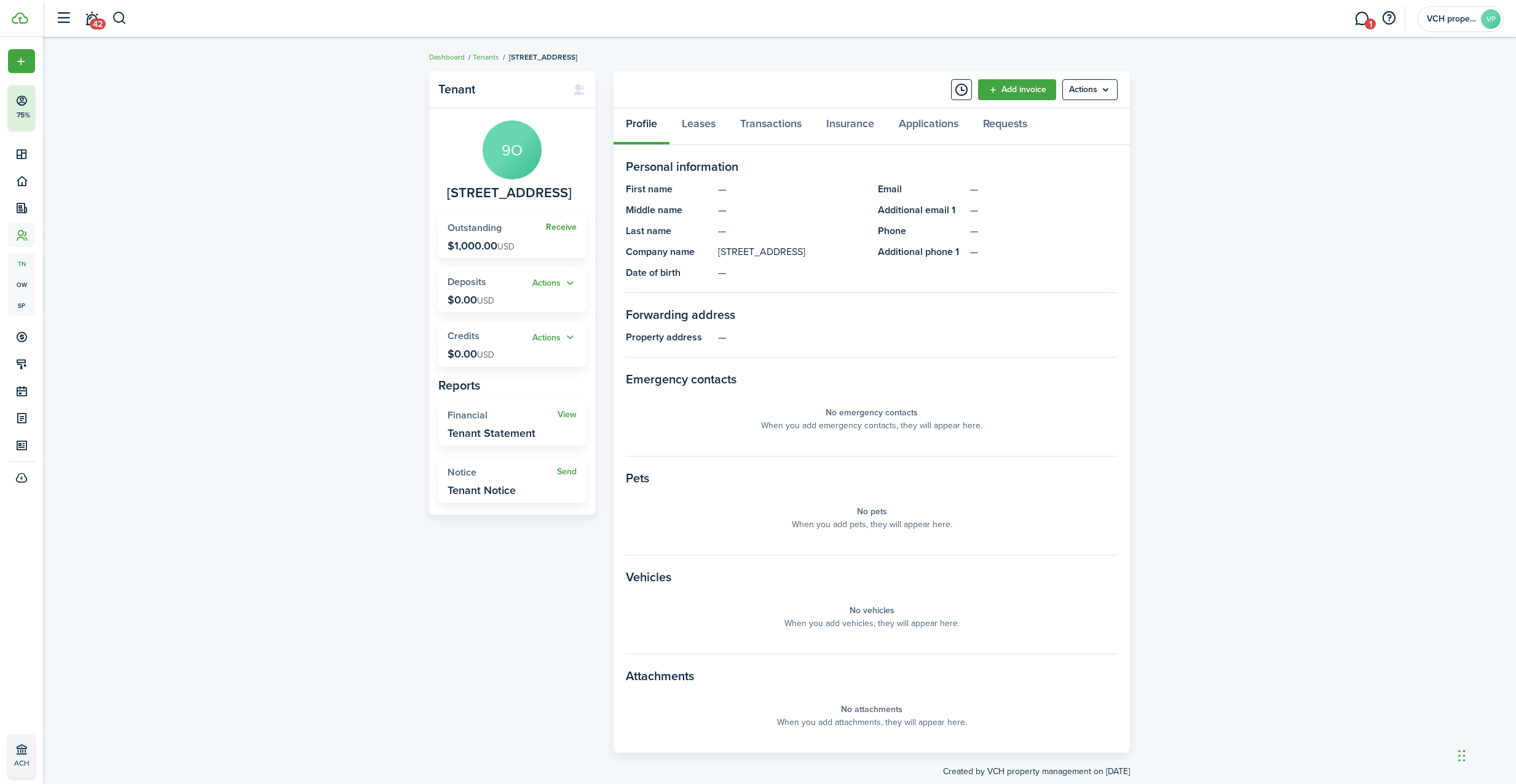
click at [556, 225] on link "Receive" at bounding box center [561, 227] width 31 height 10
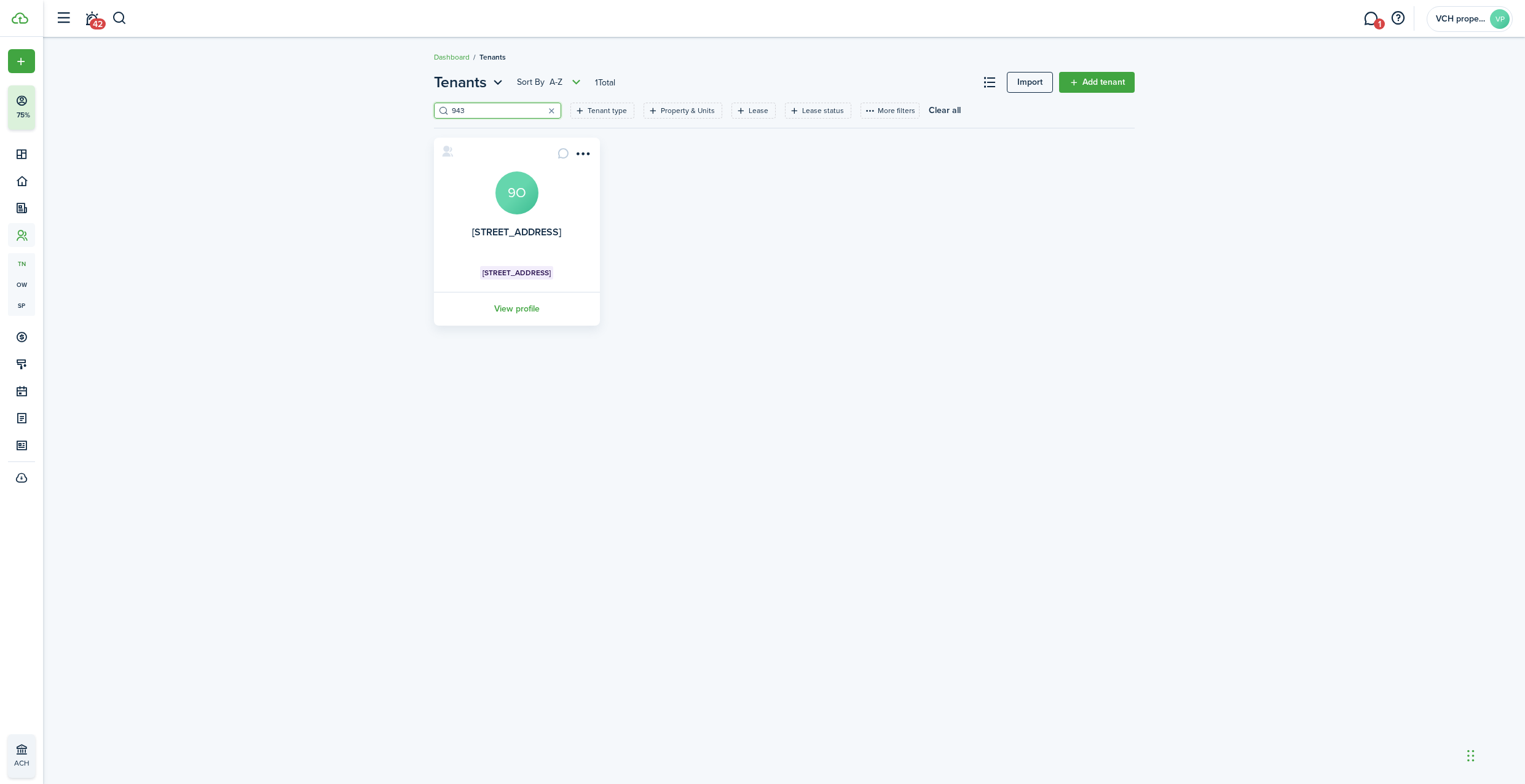
drag, startPoint x: 486, startPoint y: 108, endPoint x: 340, endPoint y: 80, distance: 148.7
click at [364, 87] on div "Tenants Sort by A-Z 1 Total Import Add tenant 943 Tenant type Property & Units …" at bounding box center [784, 198] width 1482 height 266
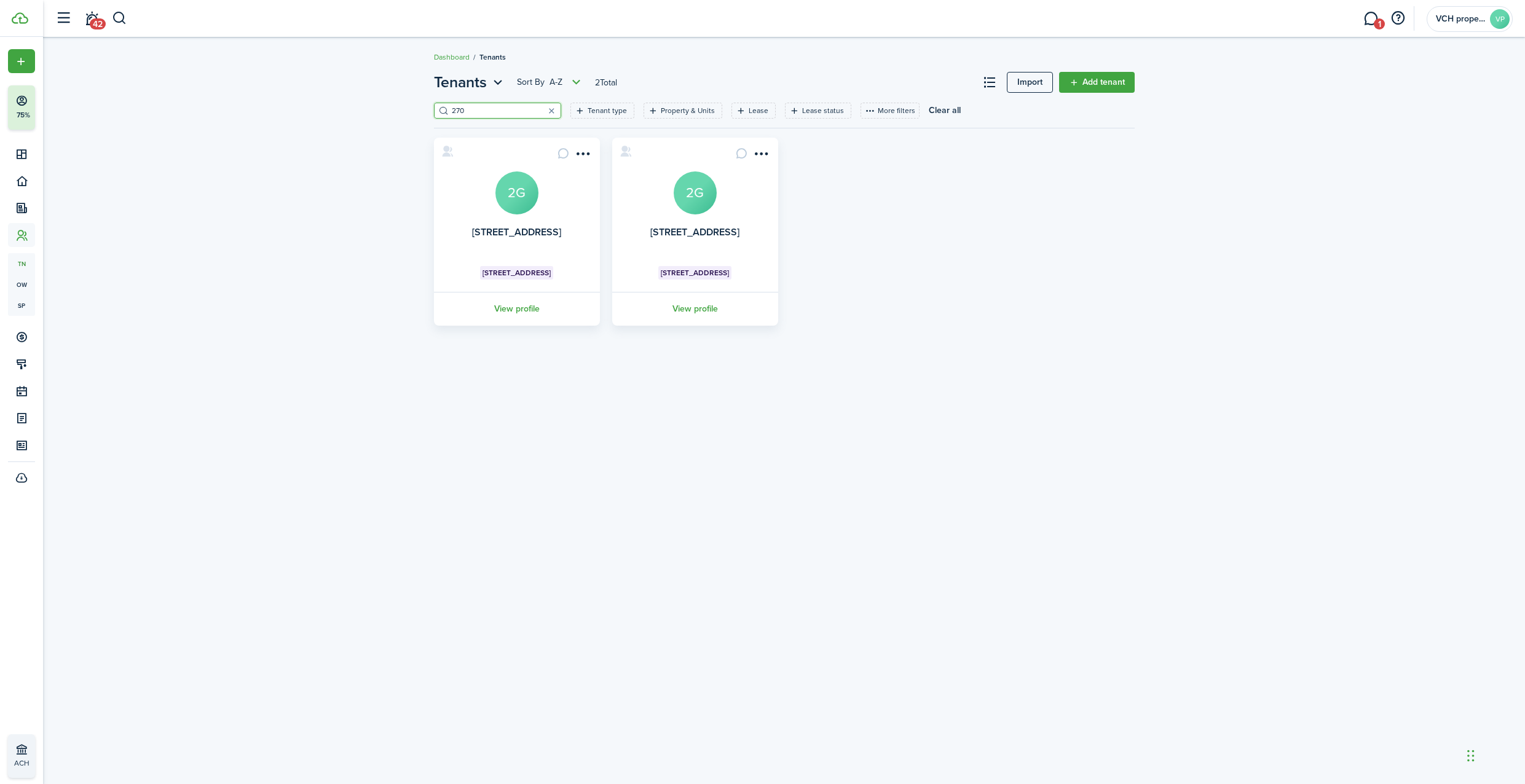
type input "270"
click at [526, 197] on avatar-text "2G" at bounding box center [517, 193] width 43 height 43
click at [684, 200] on avatar-text "2G" at bounding box center [696, 193] width 43 height 43
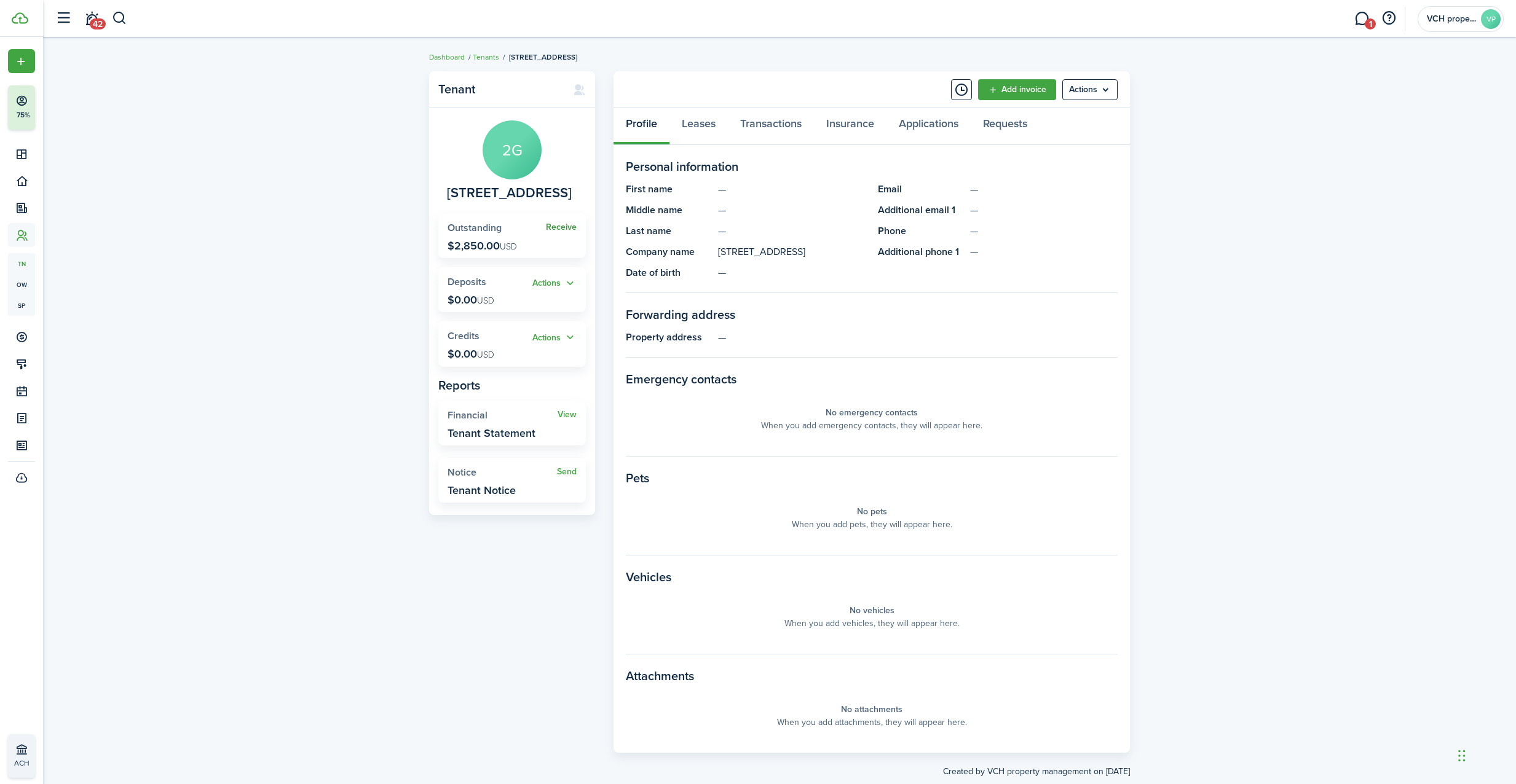
click at [567, 227] on link "Receive" at bounding box center [561, 227] width 31 height 10
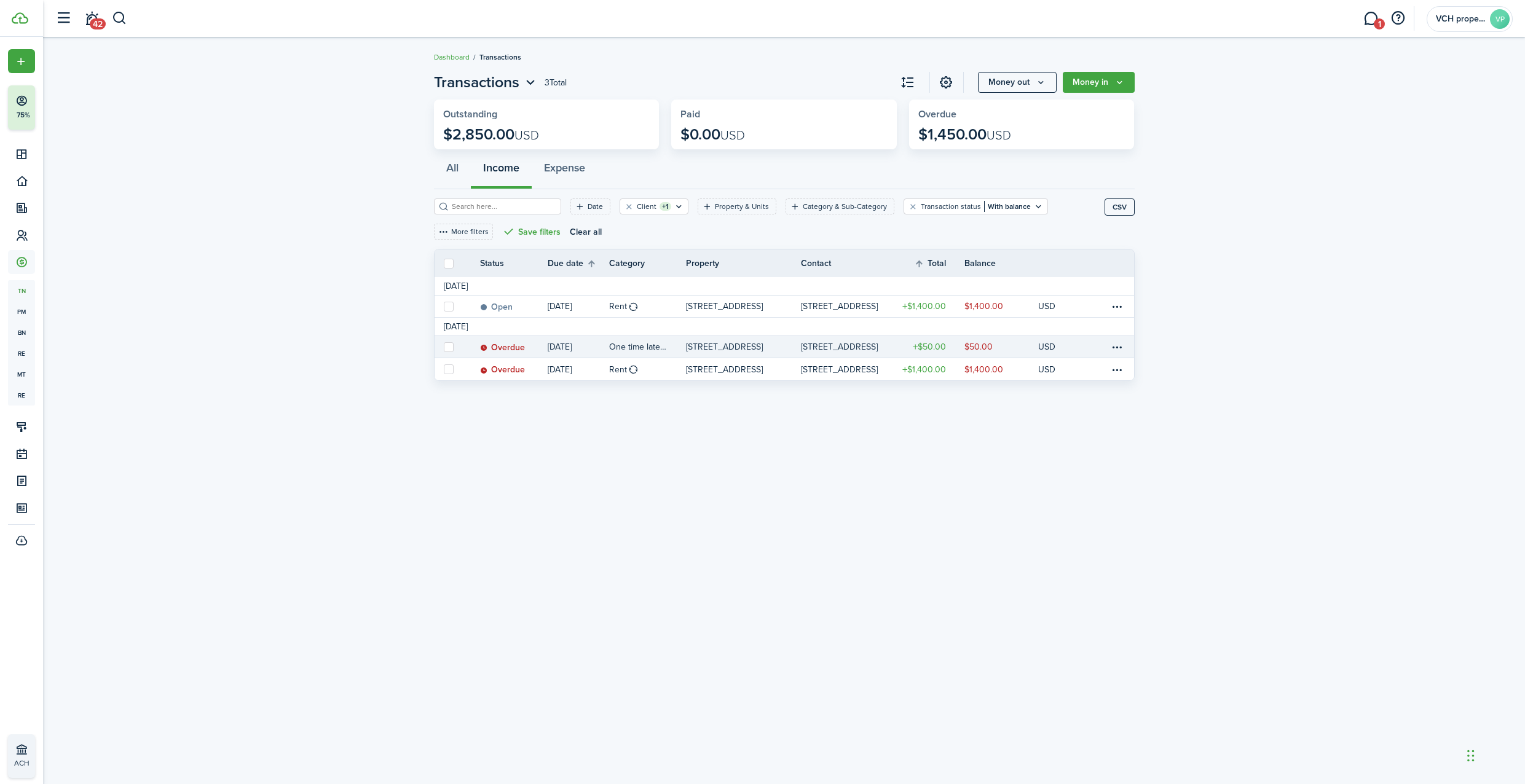
click at [447, 347] on label at bounding box center [449, 347] width 10 height 10
click at [444, 347] on input "checkbox" at bounding box center [443, 347] width 1 height 1
checkbox input "true"
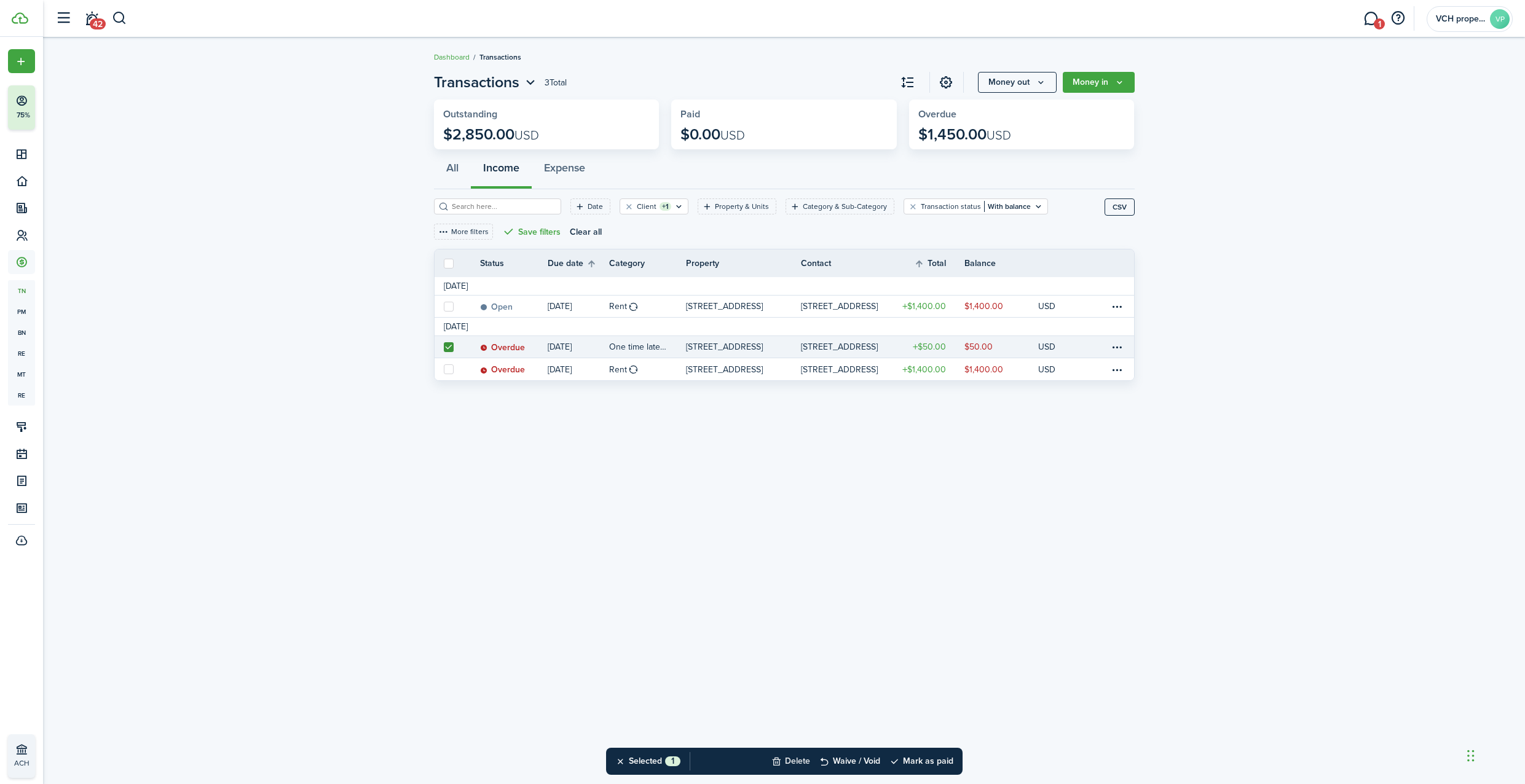
click at [779, 759] on button "Delete" at bounding box center [791, 761] width 39 height 27
click at [910, 759] on button "Confirm" at bounding box center [920, 761] width 49 height 17
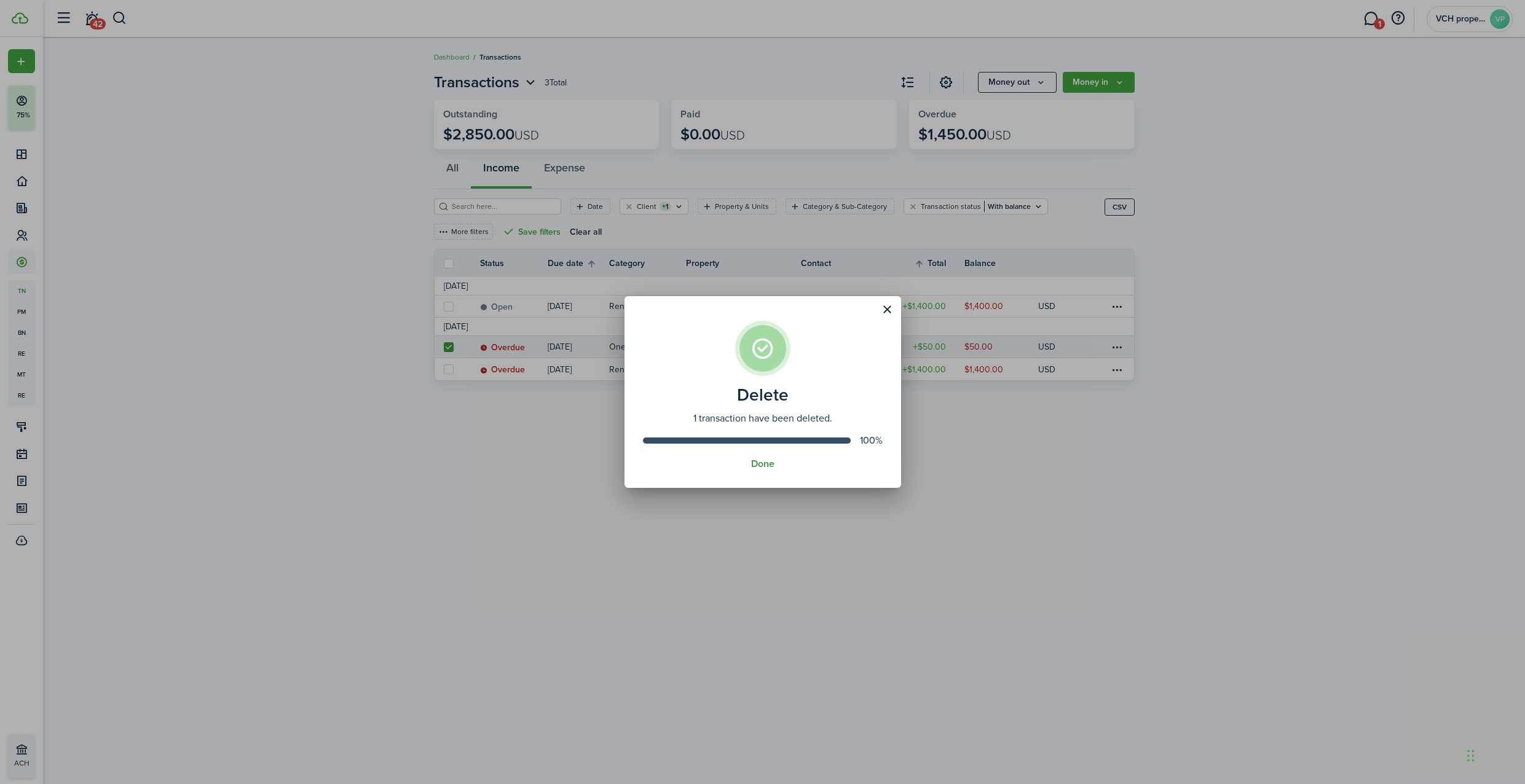
click at [761, 458] on button "Done" at bounding box center [762, 464] width 23 height 11
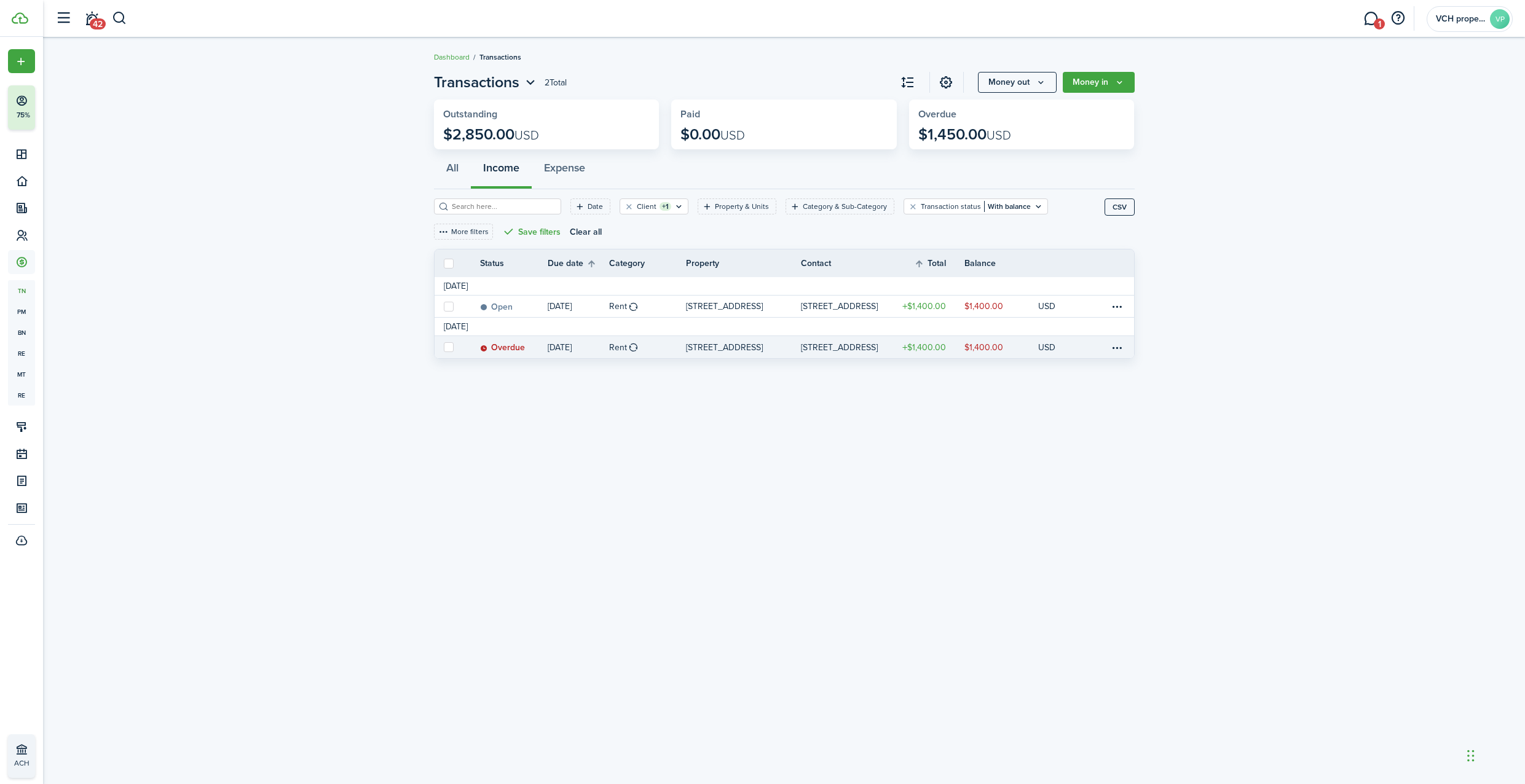
click at [453, 348] on label at bounding box center [449, 347] width 10 height 10
click at [444, 348] on input "checkbox" at bounding box center [443, 347] width 1 height 1
checkbox input "true"
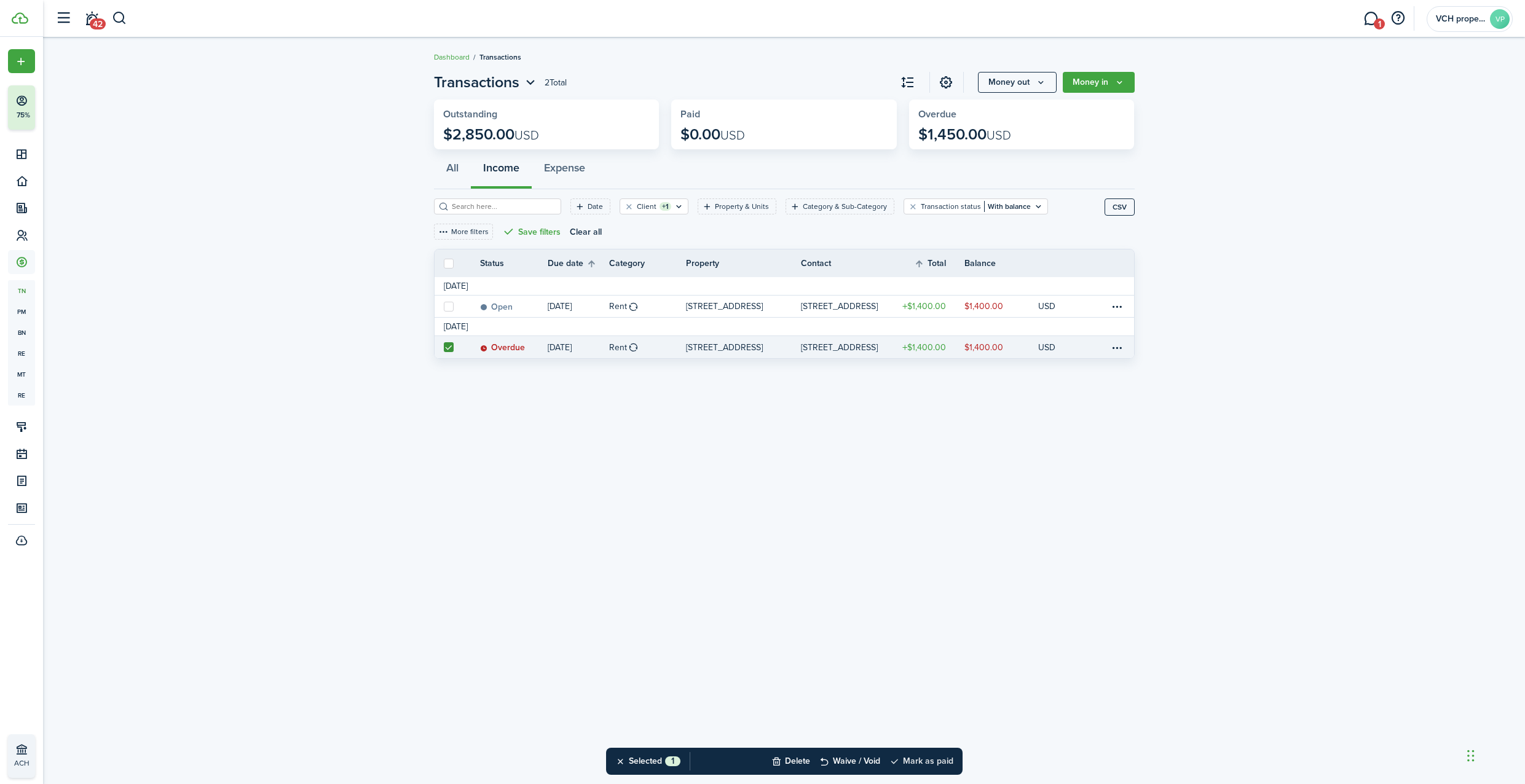
click at [929, 763] on button "Mark as paid" at bounding box center [922, 761] width 64 height 27
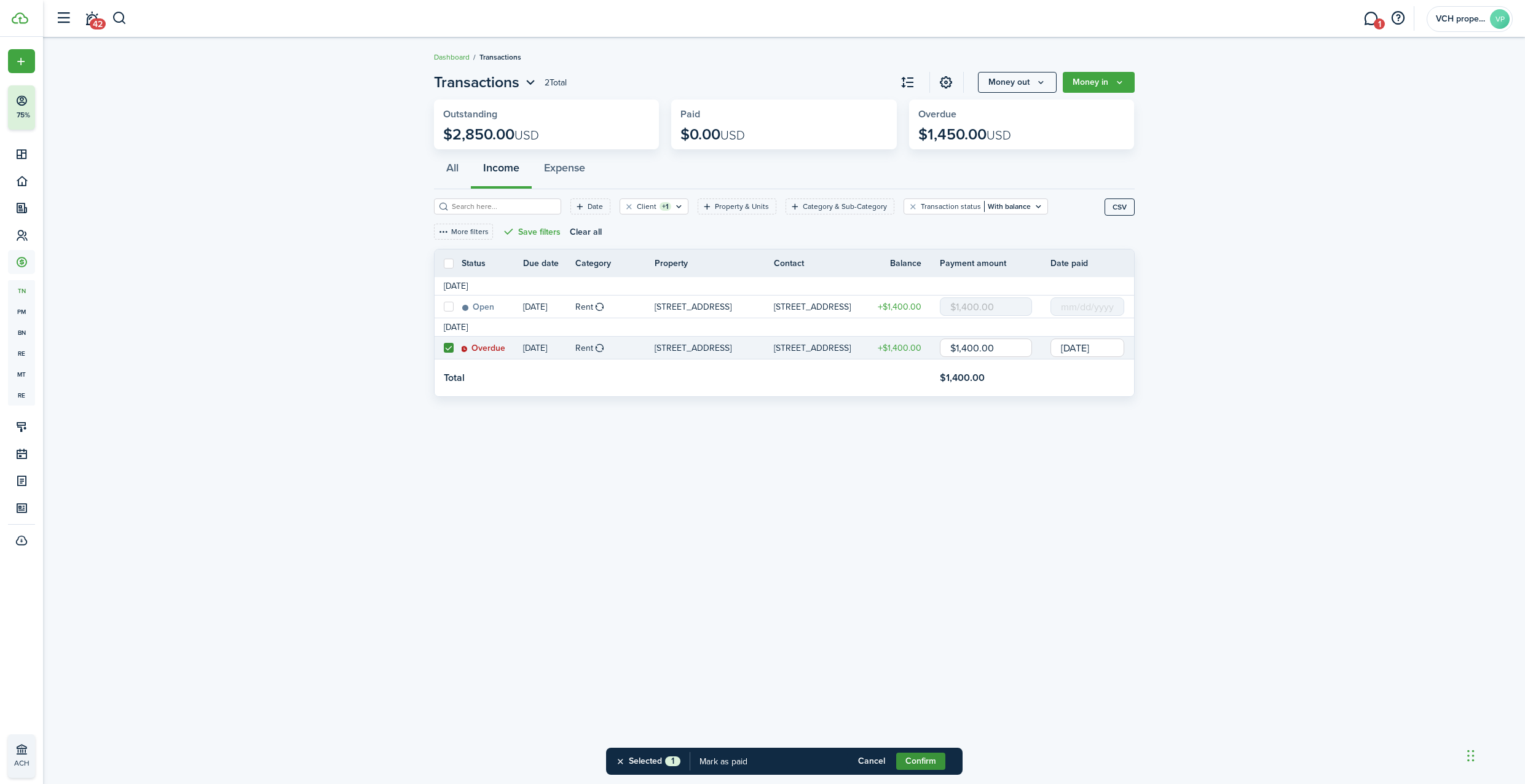
click at [929, 760] on button "Confirm" at bounding box center [920, 761] width 49 height 17
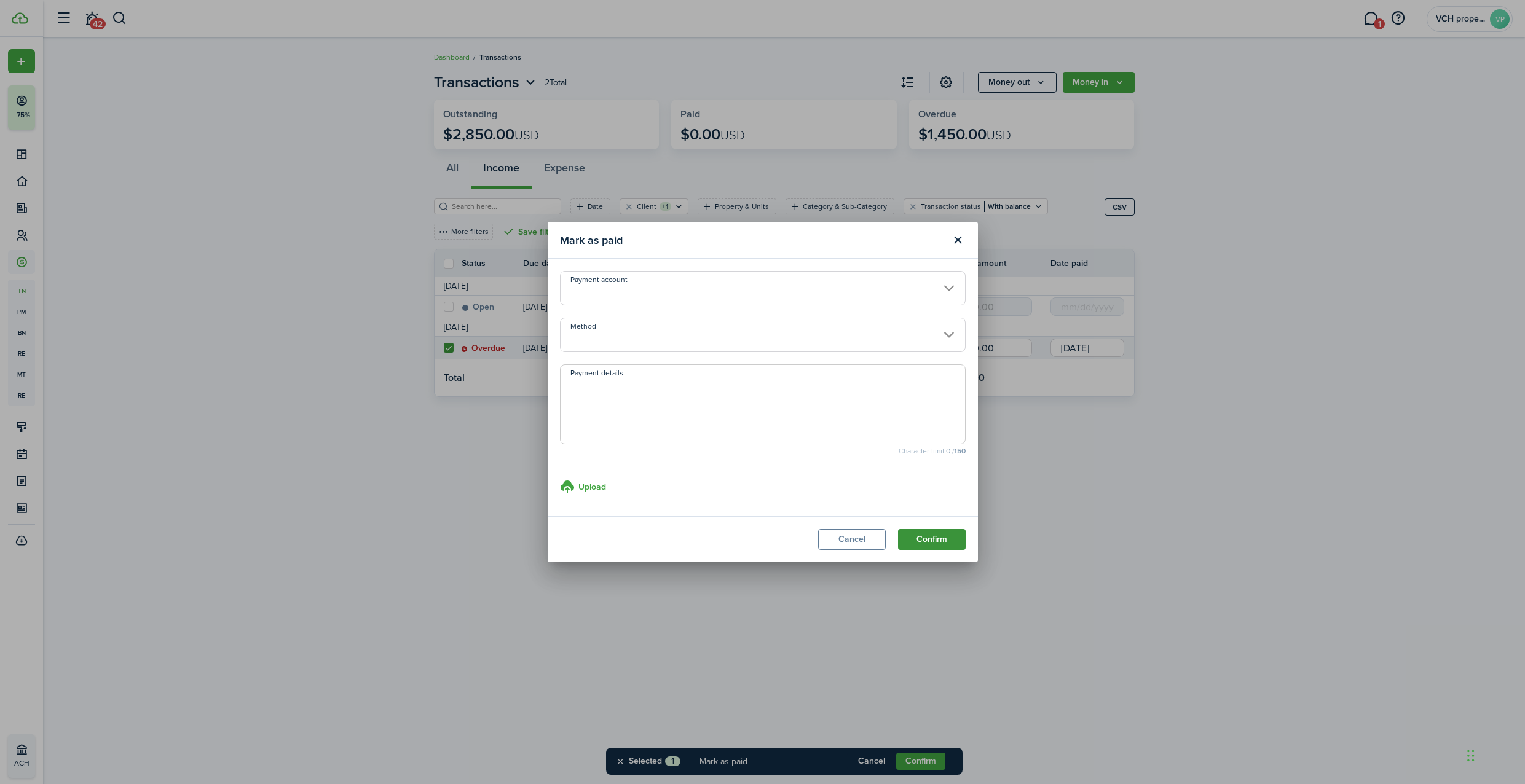
click at [927, 543] on button "Confirm" at bounding box center [931, 540] width 68 height 21
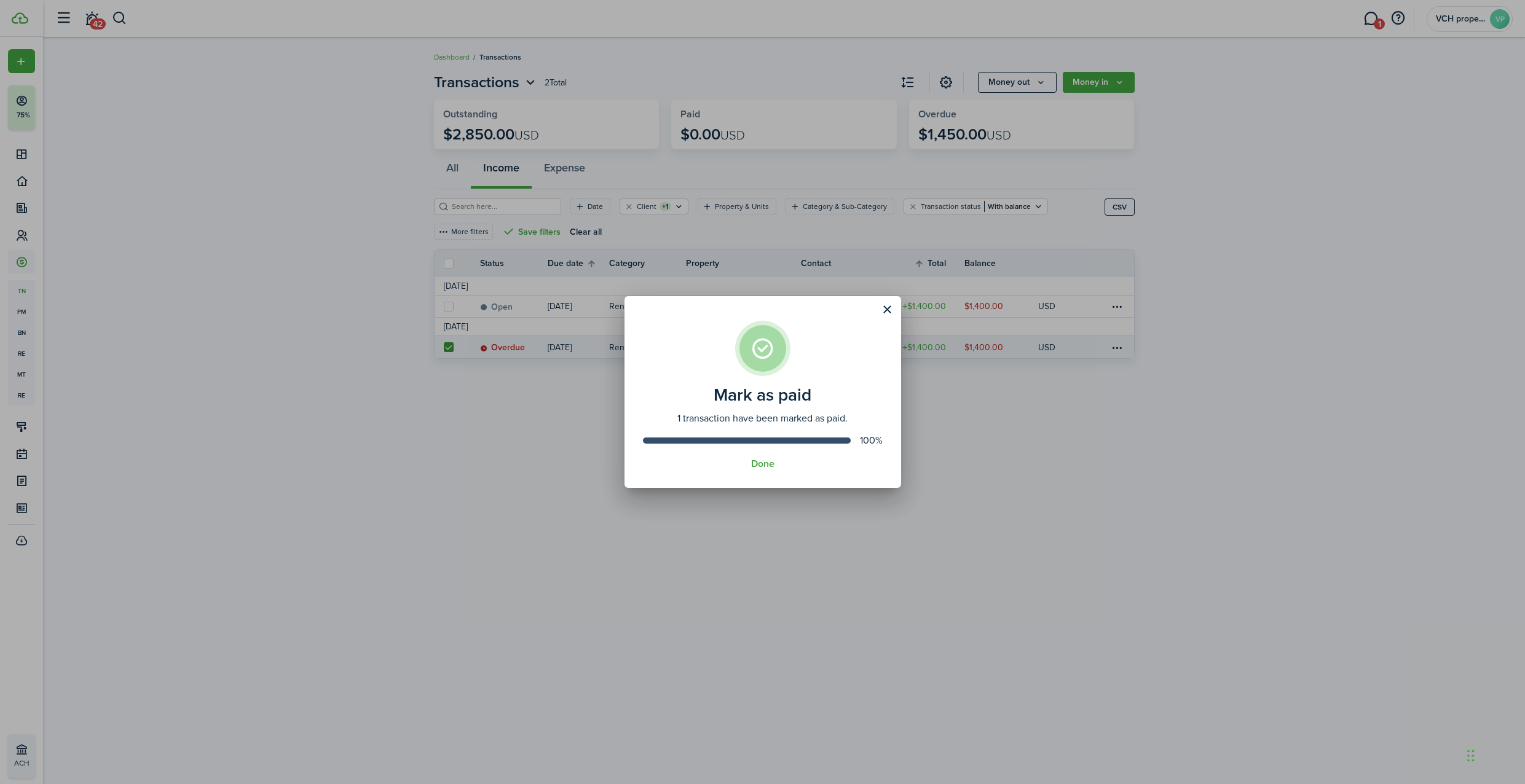
click at [809, 534] on div "Mark as paid 1 transaction have been marked as paid. 100% Done" at bounding box center [762, 392] width 1525 height 784
click at [767, 457] on assembled-view "Mark as paid 1 transaction have been marked as paid. 100% Done" at bounding box center [762, 392] width 276 height 192
click at [764, 461] on button "Done" at bounding box center [762, 464] width 23 height 11
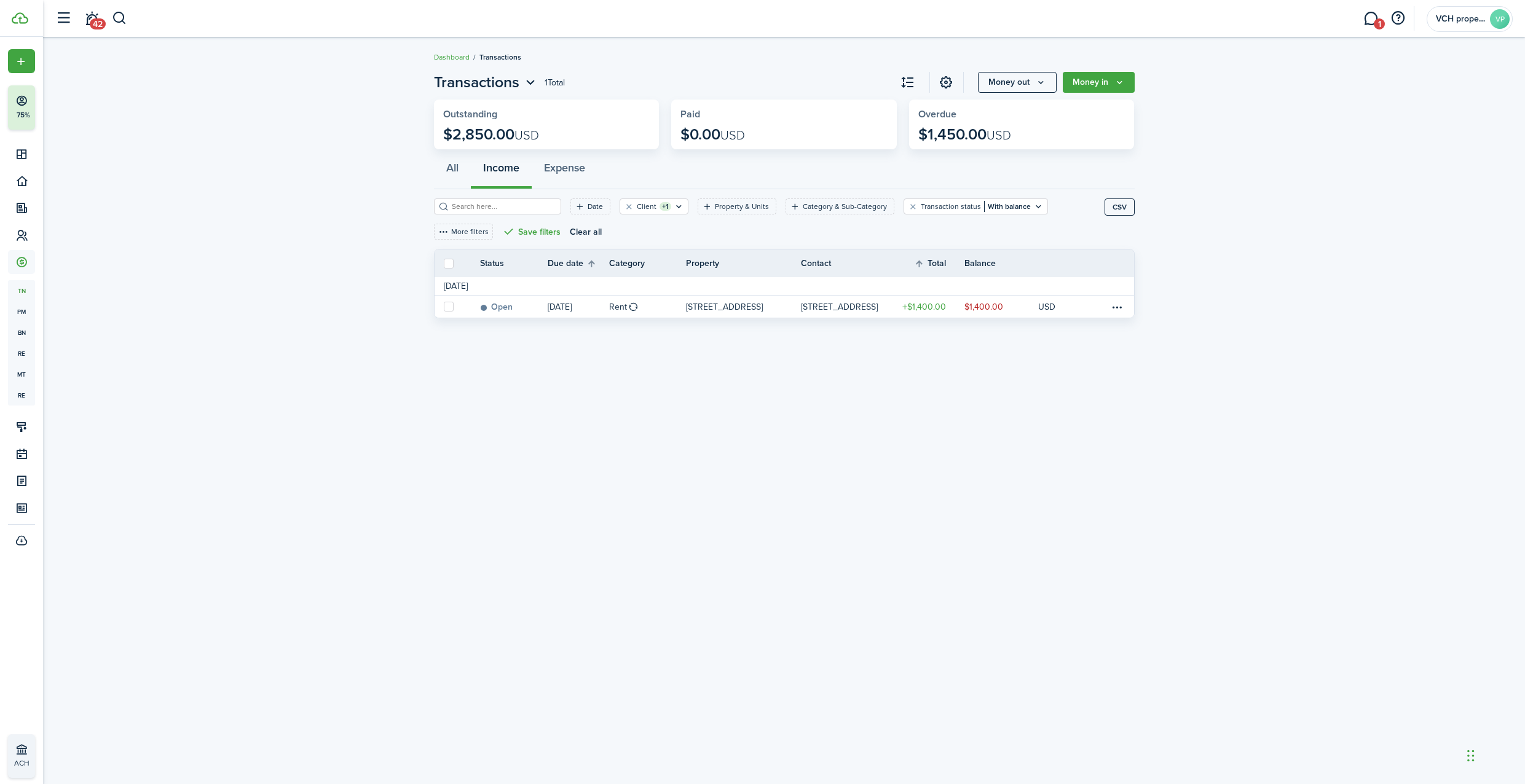
click at [319, 199] on invoice-list "Transactions 1 Total Money out Money in Outstanding $2,850.00 USD Paid $0.00 US…" at bounding box center [784, 197] width 1482 height 266
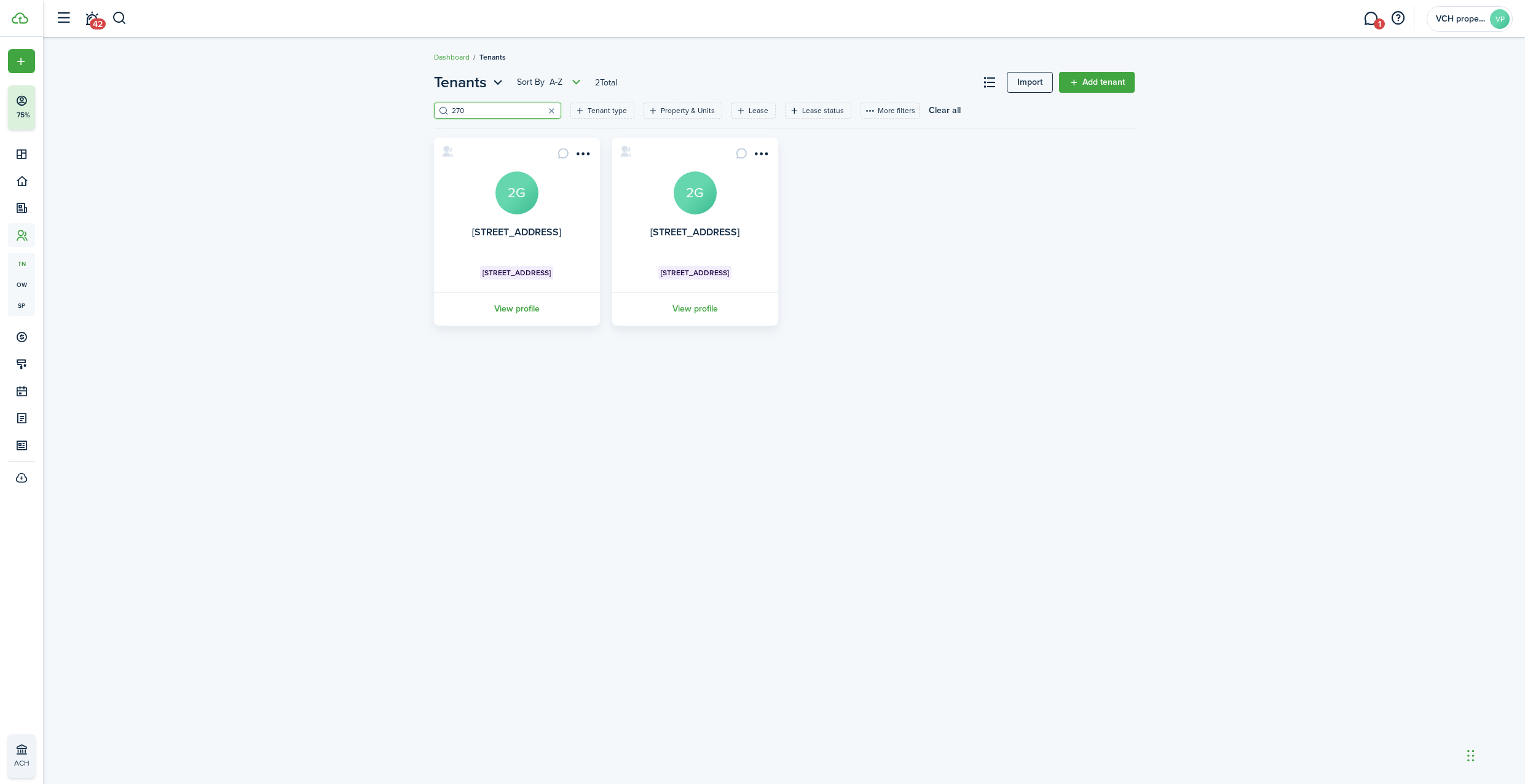
drag, startPoint x: 483, startPoint y: 110, endPoint x: 370, endPoint y: 103, distance: 113.2
click at [403, 105] on div "Tenants Sort by A-Z 2 Total Import Add tenant 270 Tenant type Property & Units …" at bounding box center [784, 198] width 1482 height 266
type input "149"
click at [504, 190] on avatar-text "1C" at bounding box center [517, 193] width 43 height 43
click at [674, 190] on avatar-text "1C" at bounding box center [696, 193] width 43 height 43
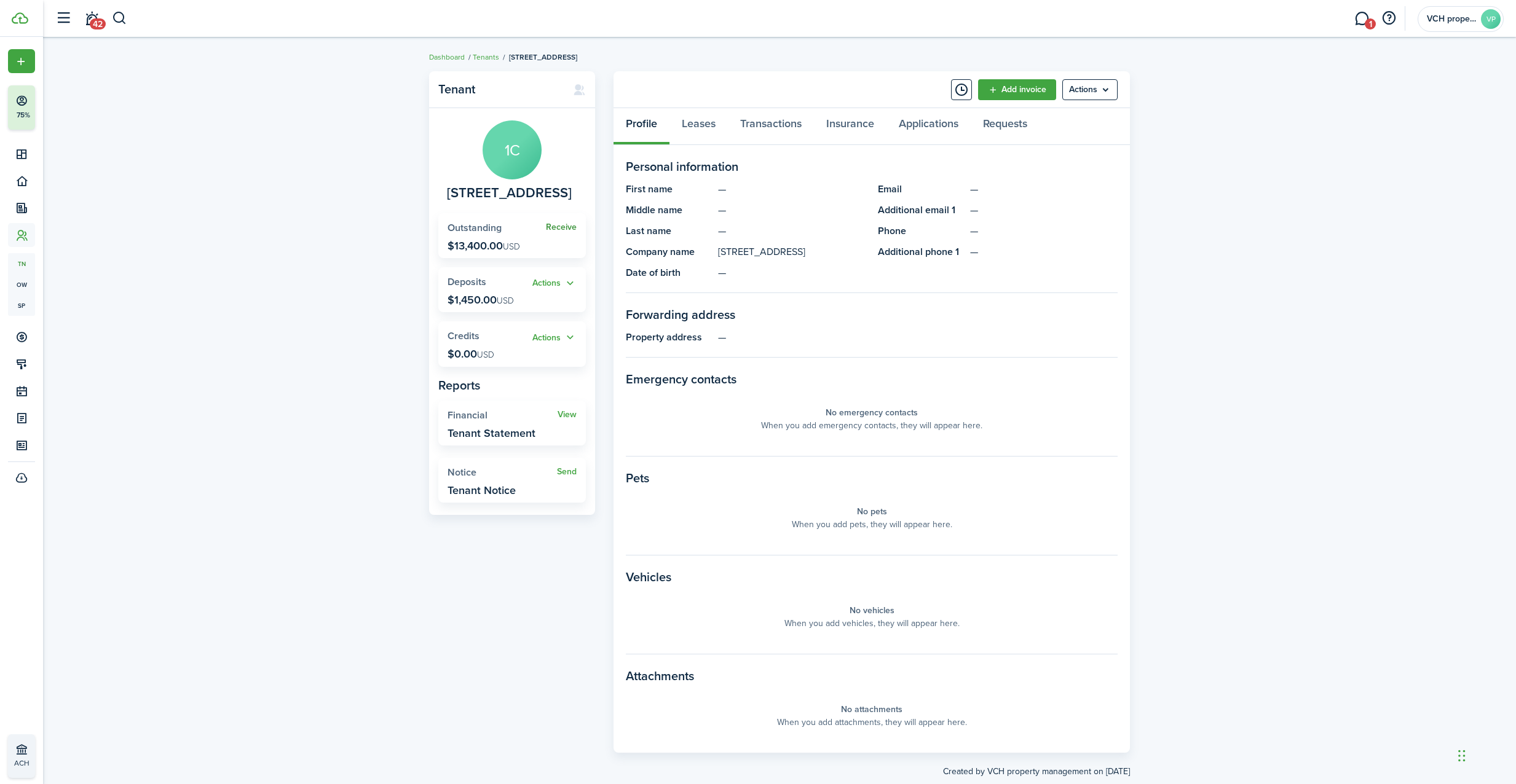
click at [566, 226] on link "Receive" at bounding box center [561, 227] width 31 height 10
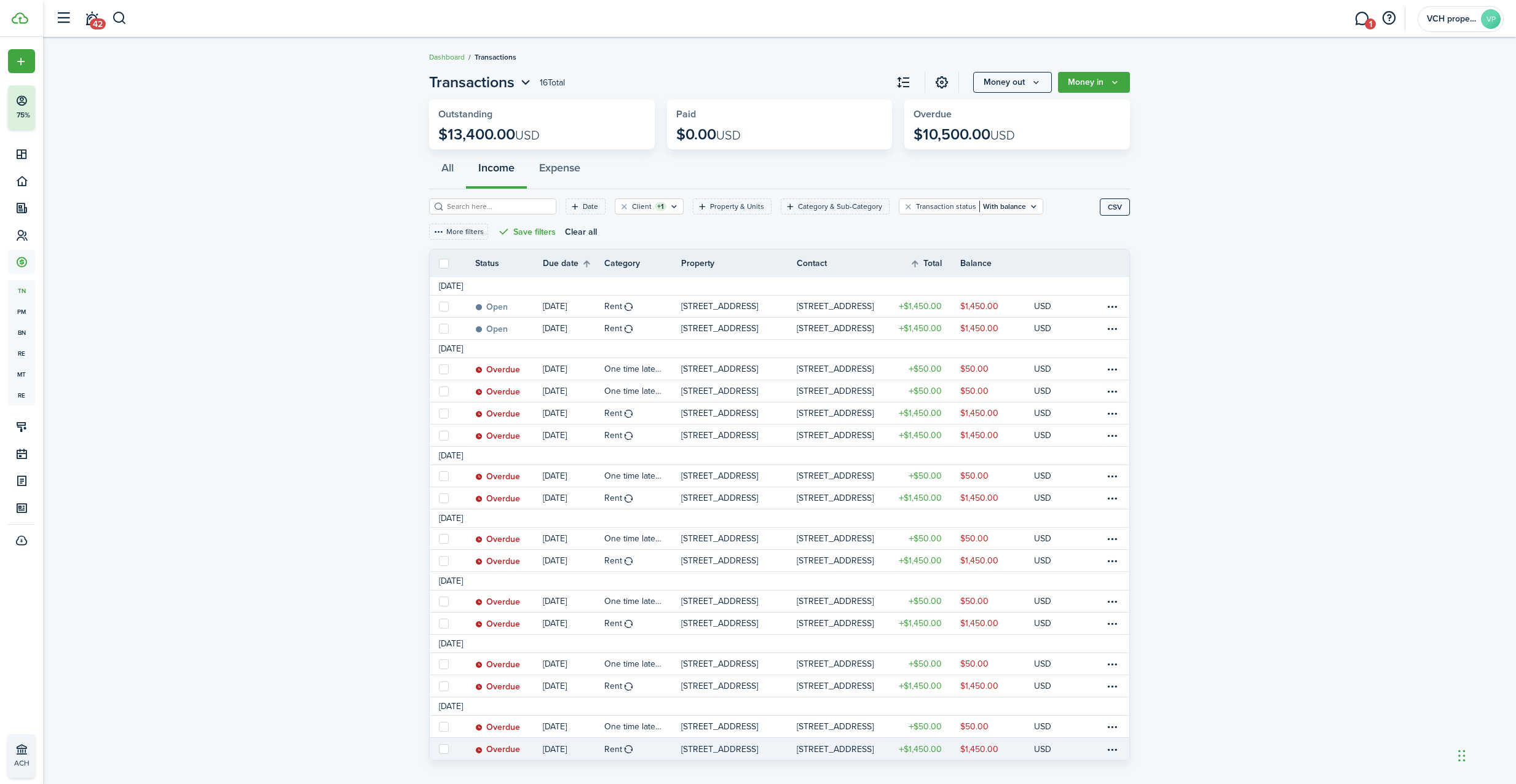
click at [439, 748] on label at bounding box center [444, 749] width 10 height 10
click at [439, 749] on input "checkbox" at bounding box center [438, 749] width 1 height 1
checkbox input "true"
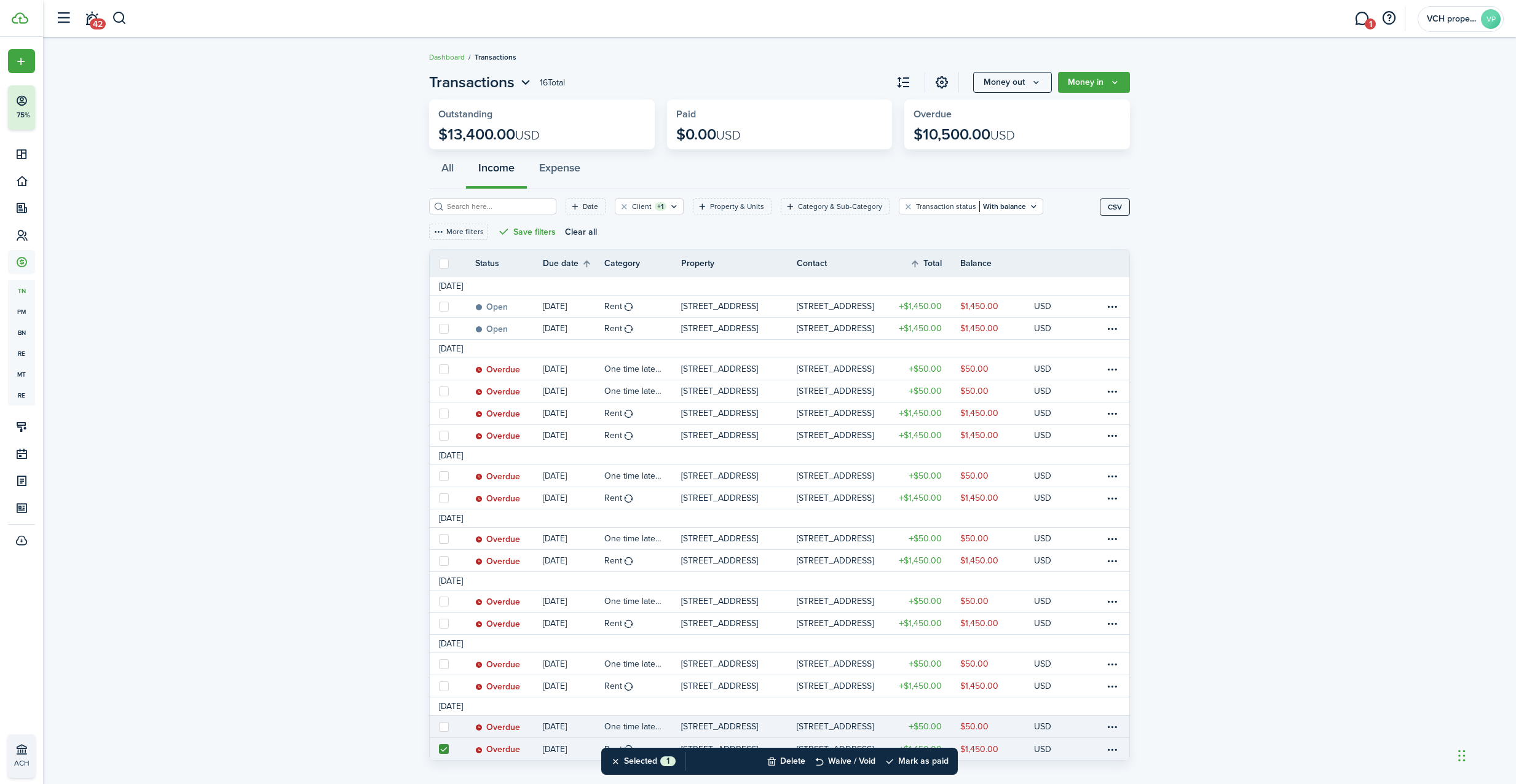
click at [438, 725] on link at bounding box center [443, 726] width 27 height 22
click at [444, 725] on label at bounding box center [444, 727] width 10 height 10
click at [439, 726] on input "checkbox" at bounding box center [438, 726] width 1 height 1
checkbox input "true"
click at [442, 688] on label at bounding box center [444, 686] width 10 height 10
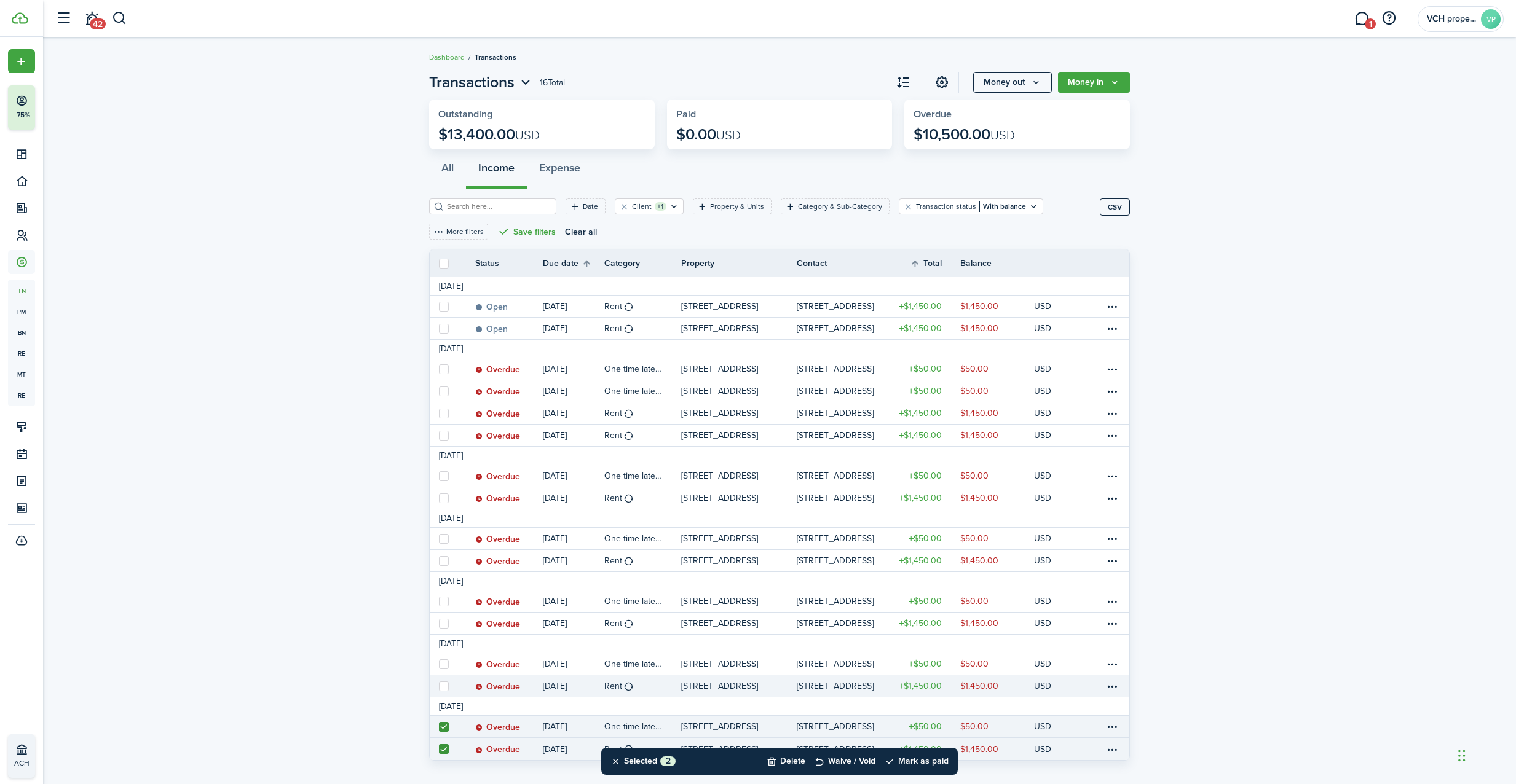
click at [439, 686] on input "checkbox" at bounding box center [438, 686] width 1 height 1
checkbox input "true"
click at [444, 748] on label at bounding box center [444, 749] width 10 height 10
click at [439, 749] on input "checkbox" at bounding box center [438, 749] width 1 height 1
checkbox input "false"
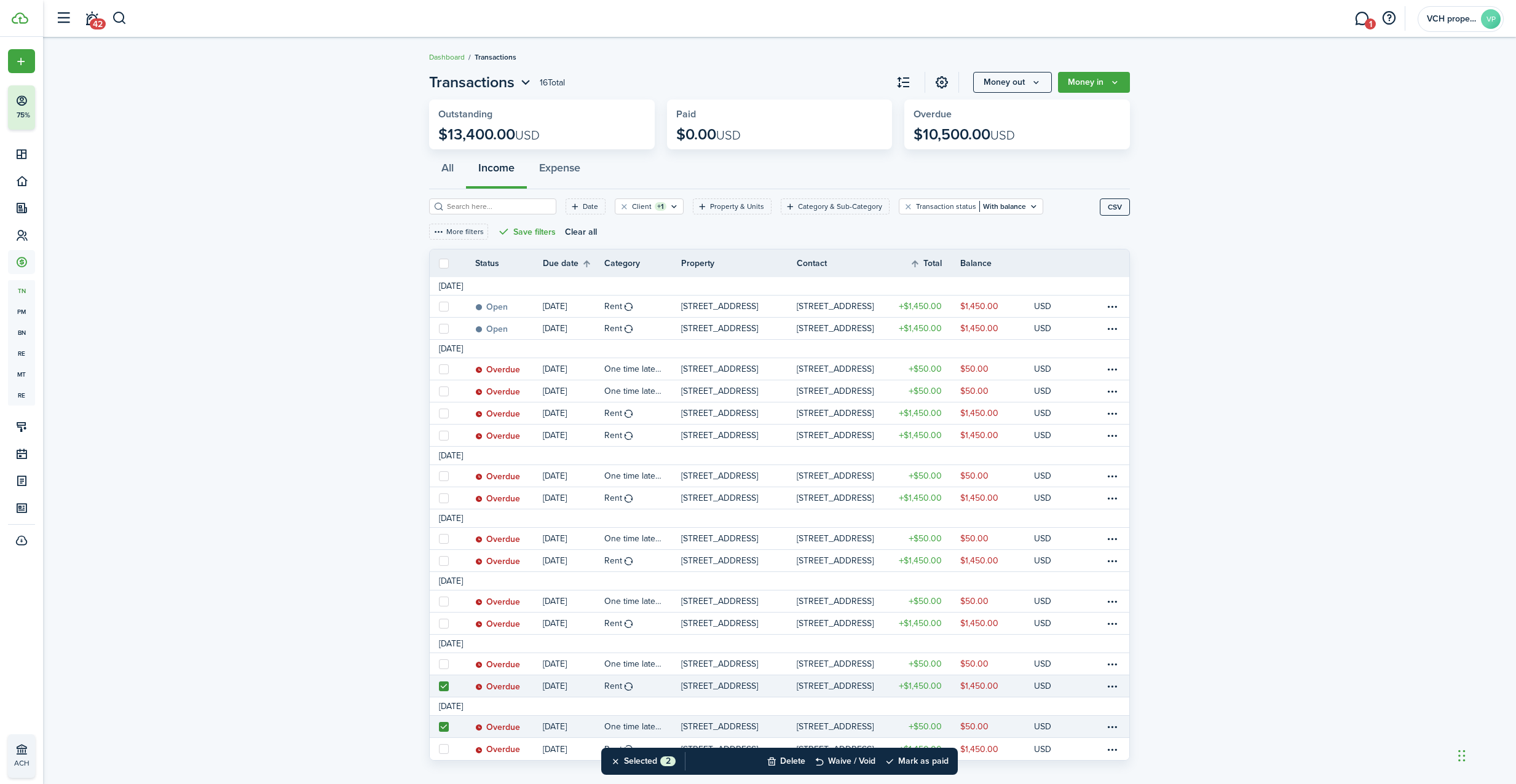
click at [446, 684] on label at bounding box center [444, 686] width 10 height 10
click at [439, 686] on input "checkbox" at bounding box center [438, 686] width 1 height 1
drag, startPoint x: 442, startPoint y: 684, endPoint x: 439, endPoint y: 724, distance: 40.1
click at [442, 684] on label at bounding box center [444, 686] width 10 height 10
click at [439, 686] on input "checkbox" at bounding box center [438, 686] width 1 height 1
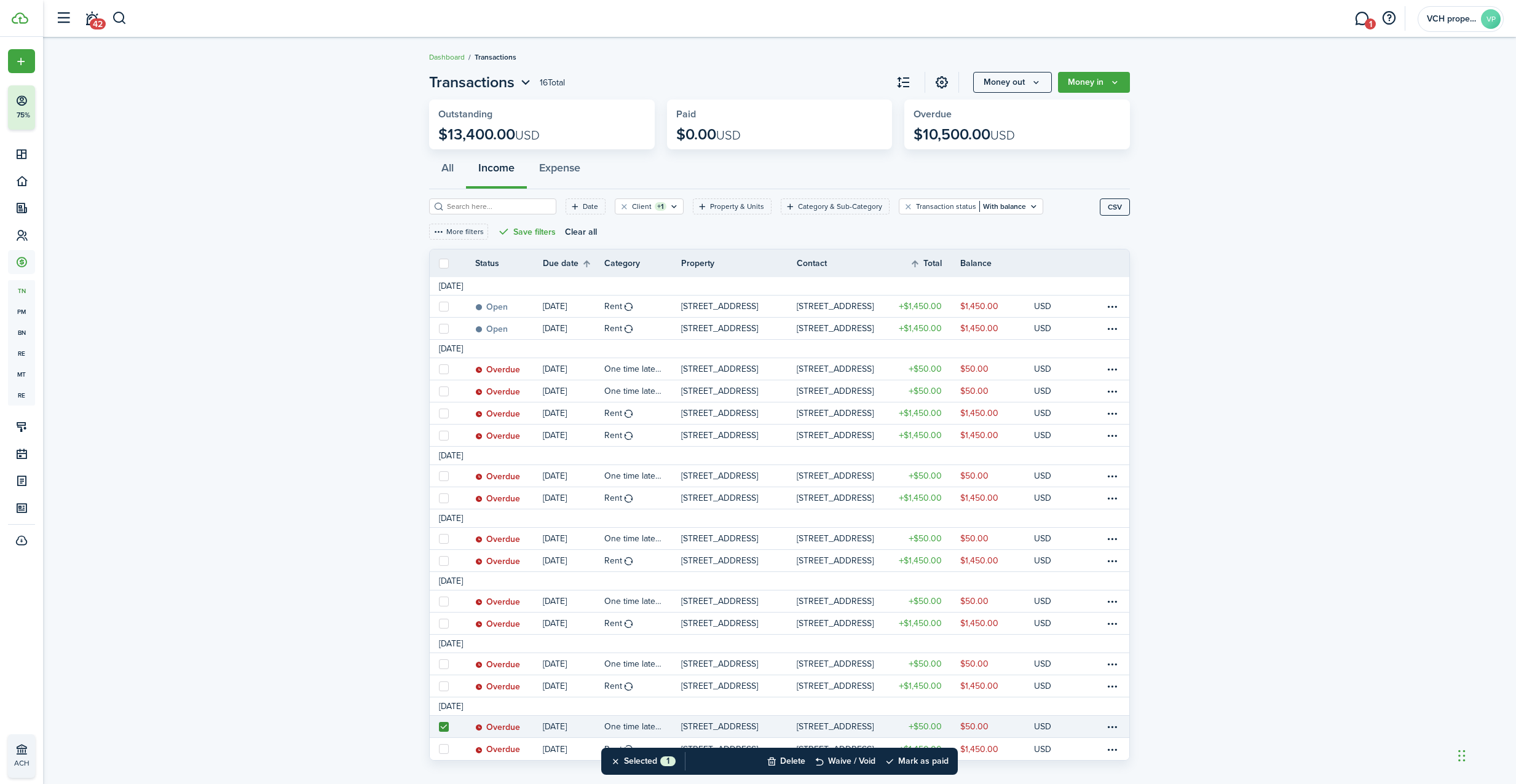
checkbox input "true"
click at [446, 749] on label at bounding box center [444, 749] width 10 height 10
click at [439, 749] on input "checkbox" at bounding box center [438, 749] width 1 height 1
checkbox input "true"
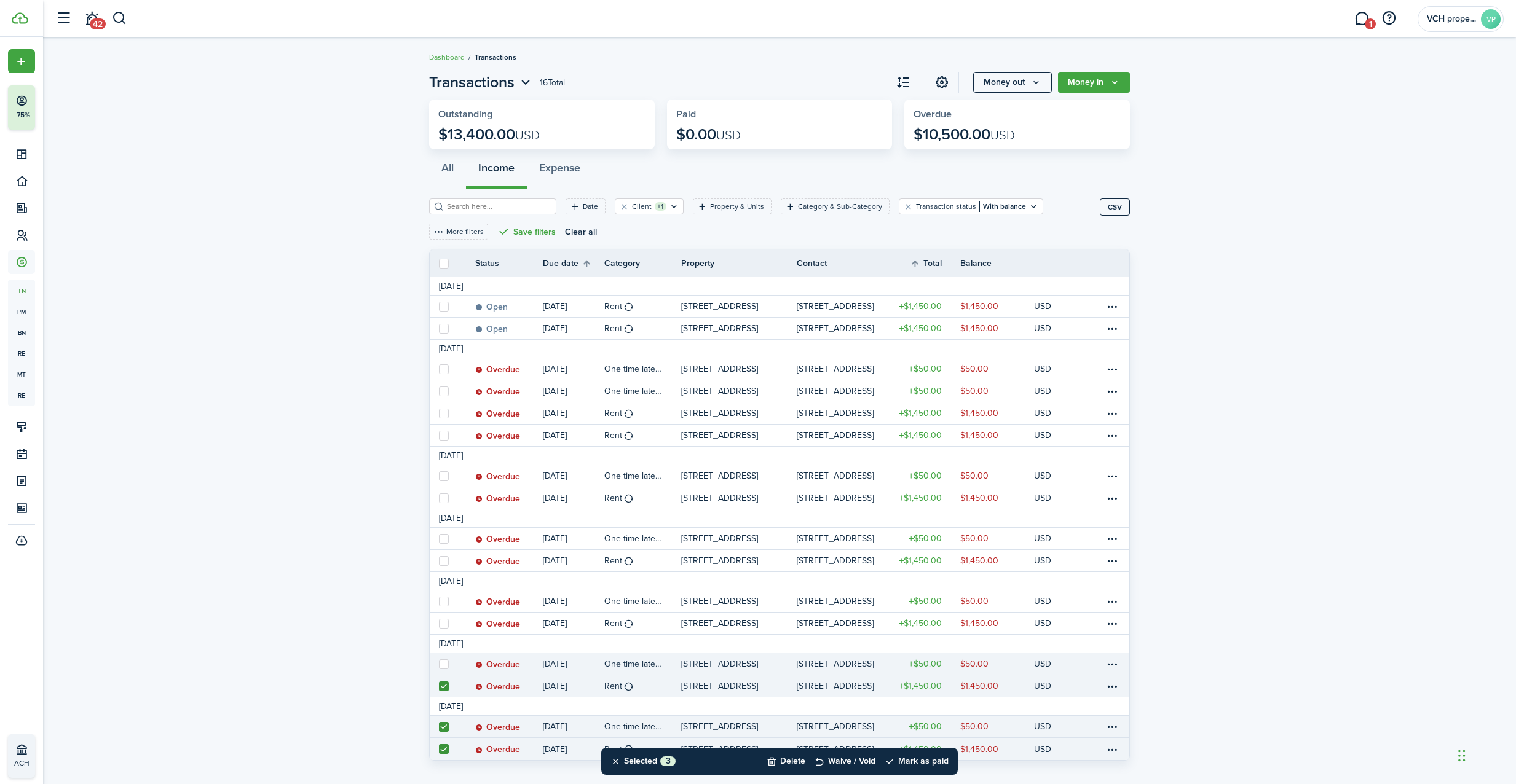
click at [446, 659] on label at bounding box center [444, 664] width 10 height 10
click at [439, 663] on input "checkbox" at bounding box center [438, 663] width 1 height 1
checkbox input "true"
click at [441, 625] on label at bounding box center [444, 624] width 10 height 10
click at [439, 624] on input "checkbox" at bounding box center [438, 623] width 1 height 1
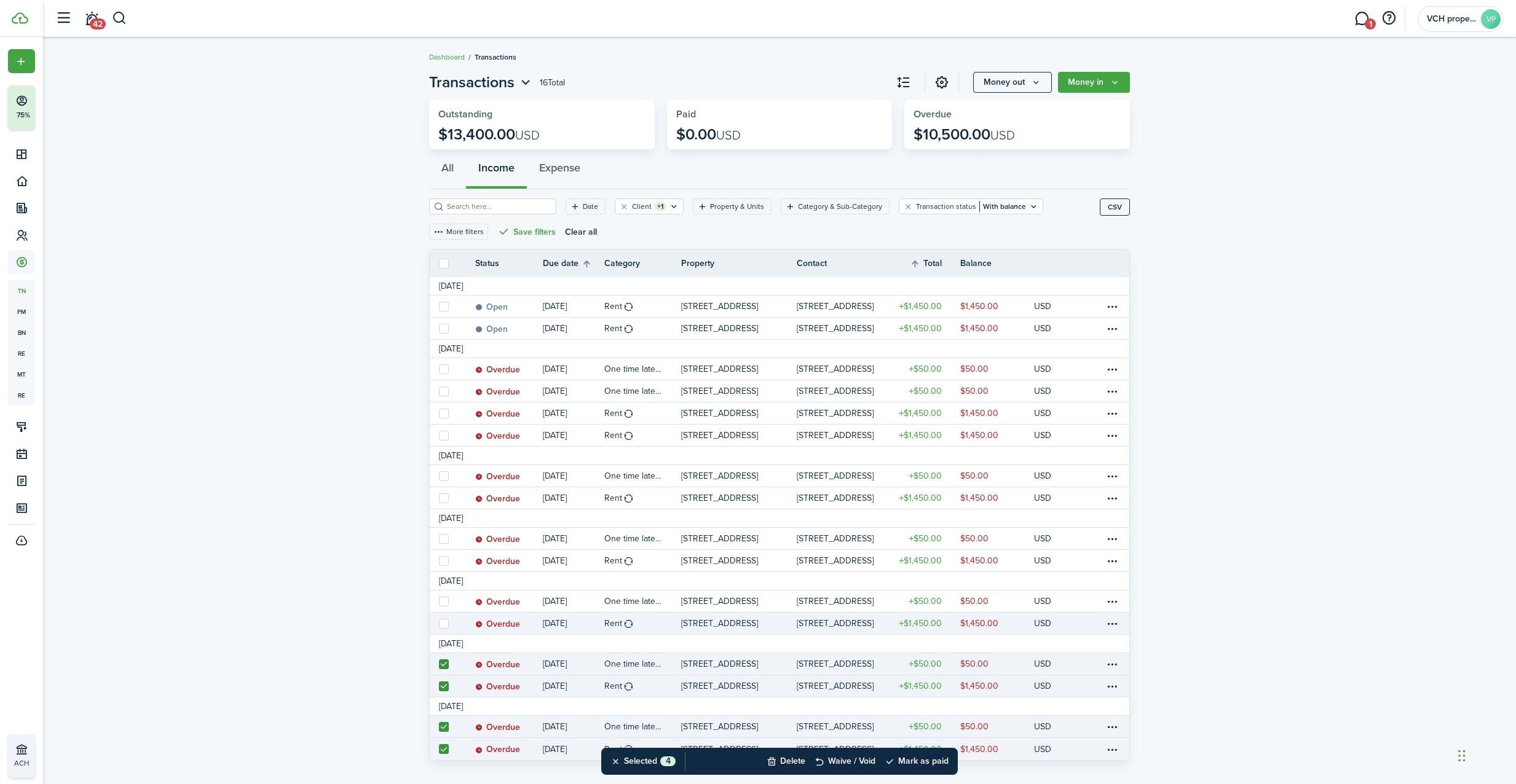
checkbox input "true"
click at [441, 596] on label at bounding box center [444, 601] width 10 height 10
click at [439, 601] on input "checkbox" at bounding box center [438, 601] width 1 height 1
checkbox input "true"
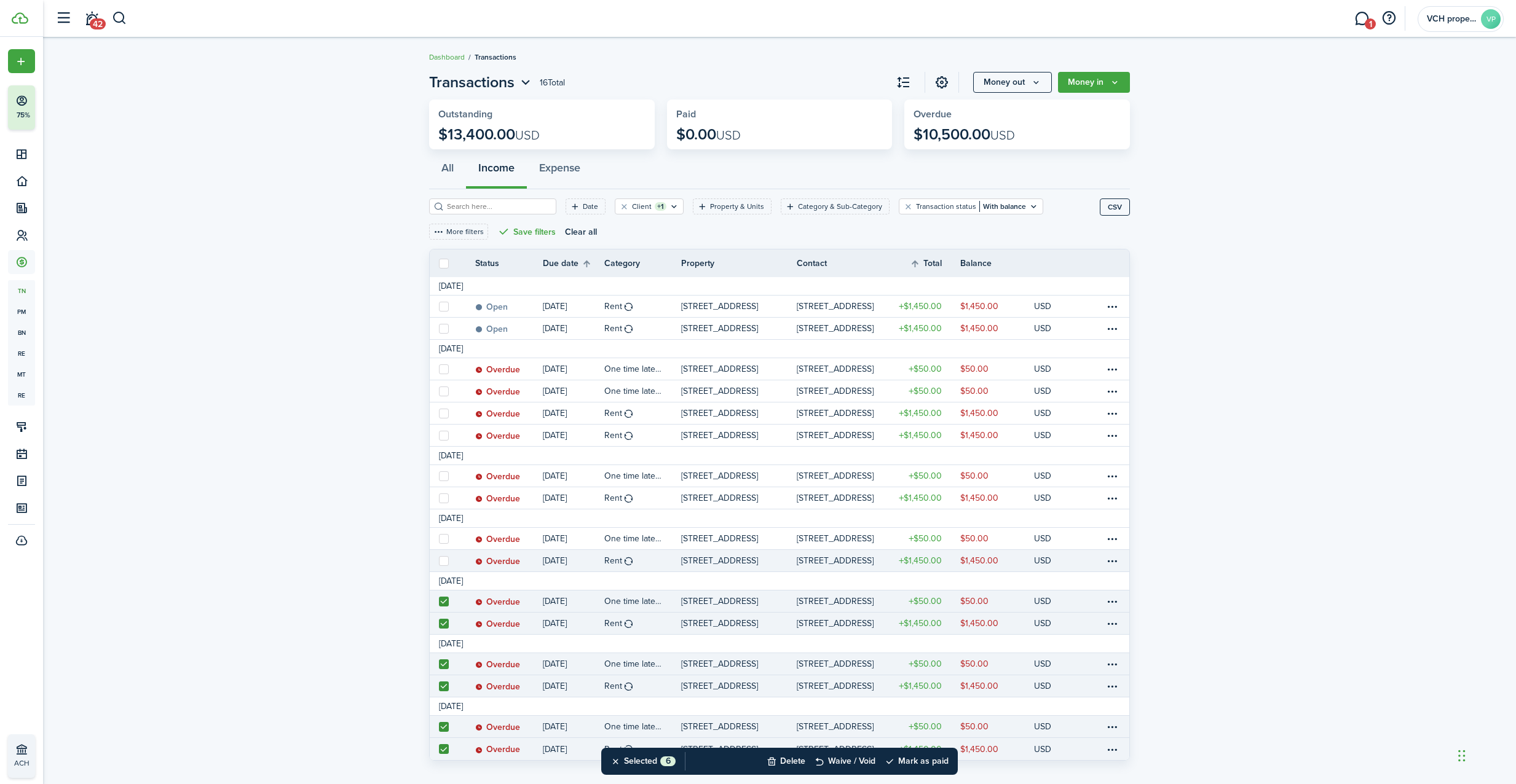
click at [444, 556] on label at bounding box center [444, 561] width 10 height 10
click at [439, 560] on input "checkbox" at bounding box center [438, 560] width 1 height 1
checkbox input "true"
click at [442, 534] on label at bounding box center [444, 539] width 10 height 10
click at [439, 538] on input "checkbox" at bounding box center [438, 538] width 1 height 1
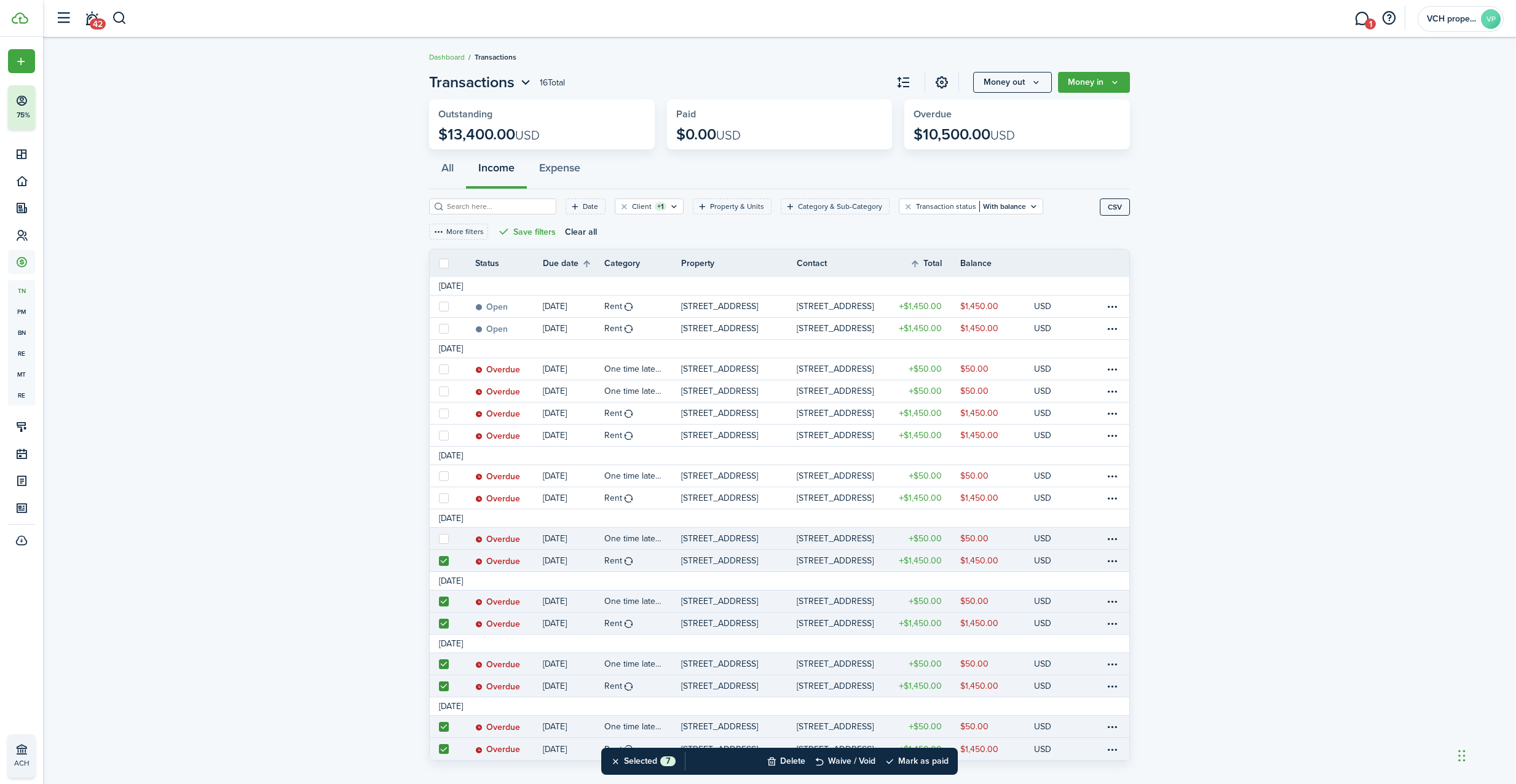
checkbox input "true"
drag, startPoint x: 440, startPoint y: 495, endPoint x: 446, endPoint y: 467, distance: 28.6
click at [441, 495] on label at bounding box center [444, 498] width 10 height 10
click at [439, 498] on input "checkbox" at bounding box center [438, 498] width 1 height 1
checkbox input "true"
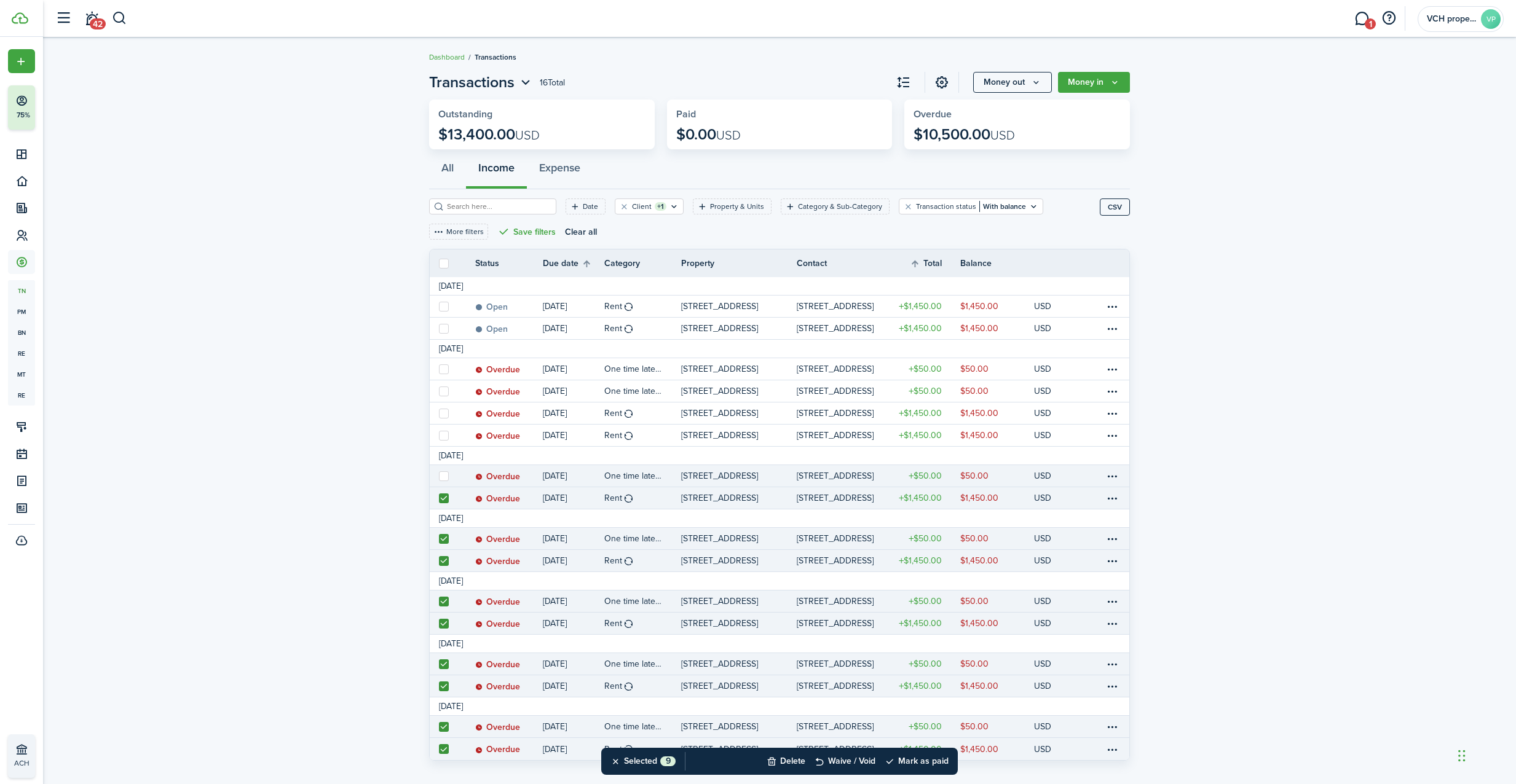
click at [446, 467] on link at bounding box center [443, 476] width 27 height 22
drag, startPoint x: 444, startPoint y: 432, endPoint x: 452, endPoint y: 462, distance: 31.0
click at [443, 432] on label at bounding box center [444, 436] width 10 height 10
click at [439, 435] on input "checkbox" at bounding box center [438, 435] width 1 height 1
checkbox input "true"
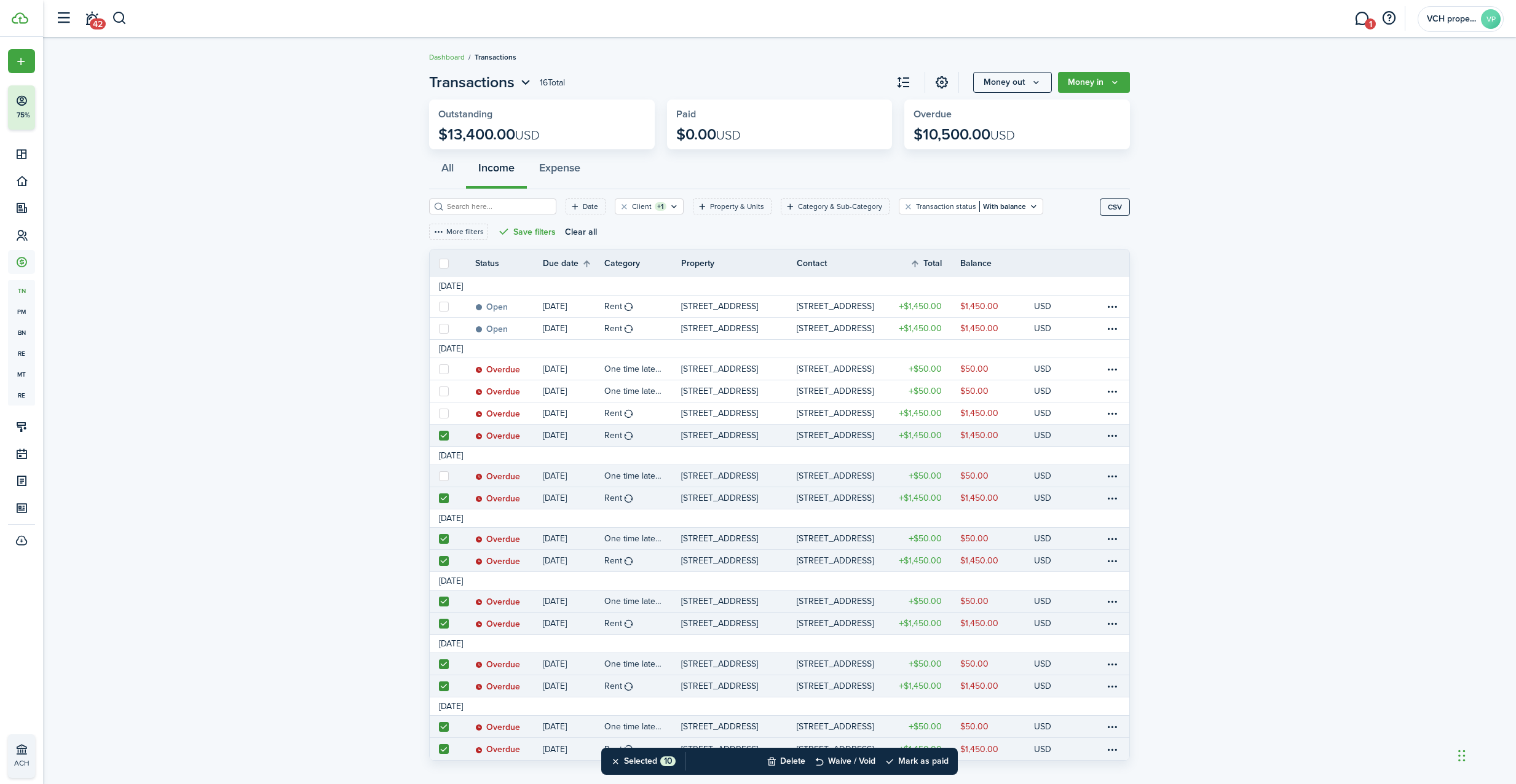
click at [444, 475] on label at bounding box center [444, 476] width 10 height 10
click at [439, 476] on input "checkbox" at bounding box center [438, 476] width 1 height 1
checkbox input "true"
click at [444, 409] on label at bounding box center [444, 414] width 10 height 10
click at [439, 413] on input "checkbox" at bounding box center [438, 413] width 1 height 1
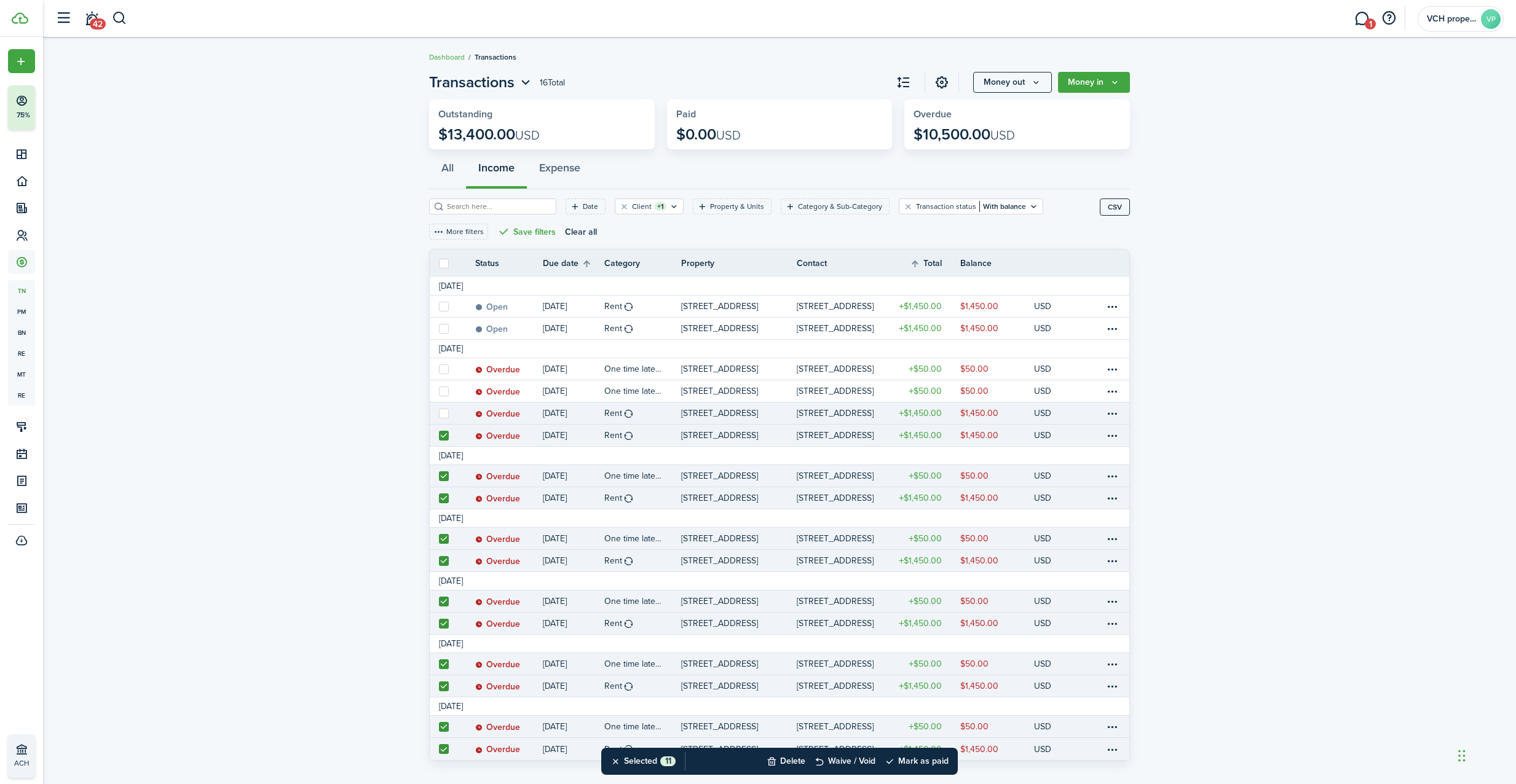
checkbox input "true"
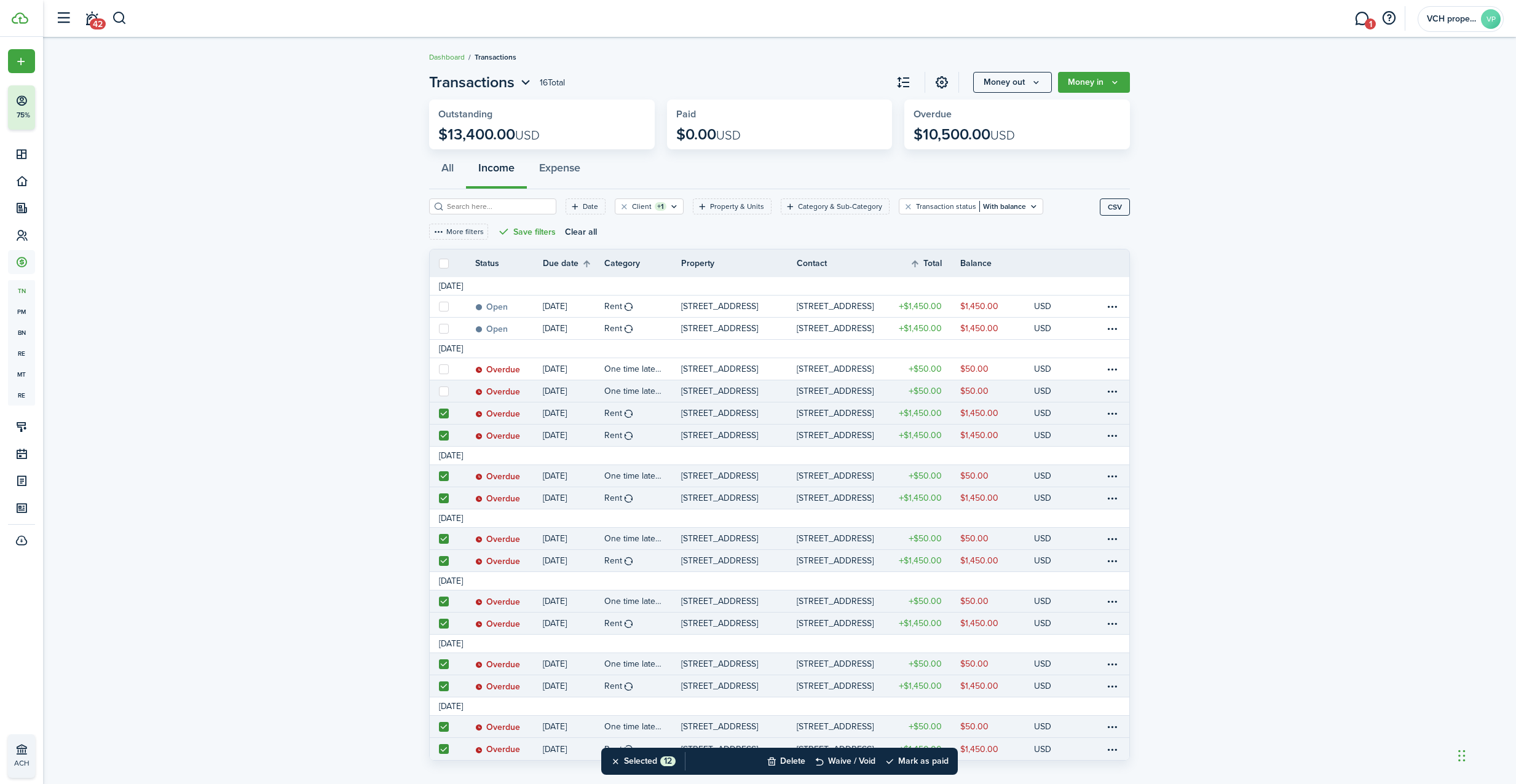
click at [445, 383] on link at bounding box center [443, 391] width 27 height 22
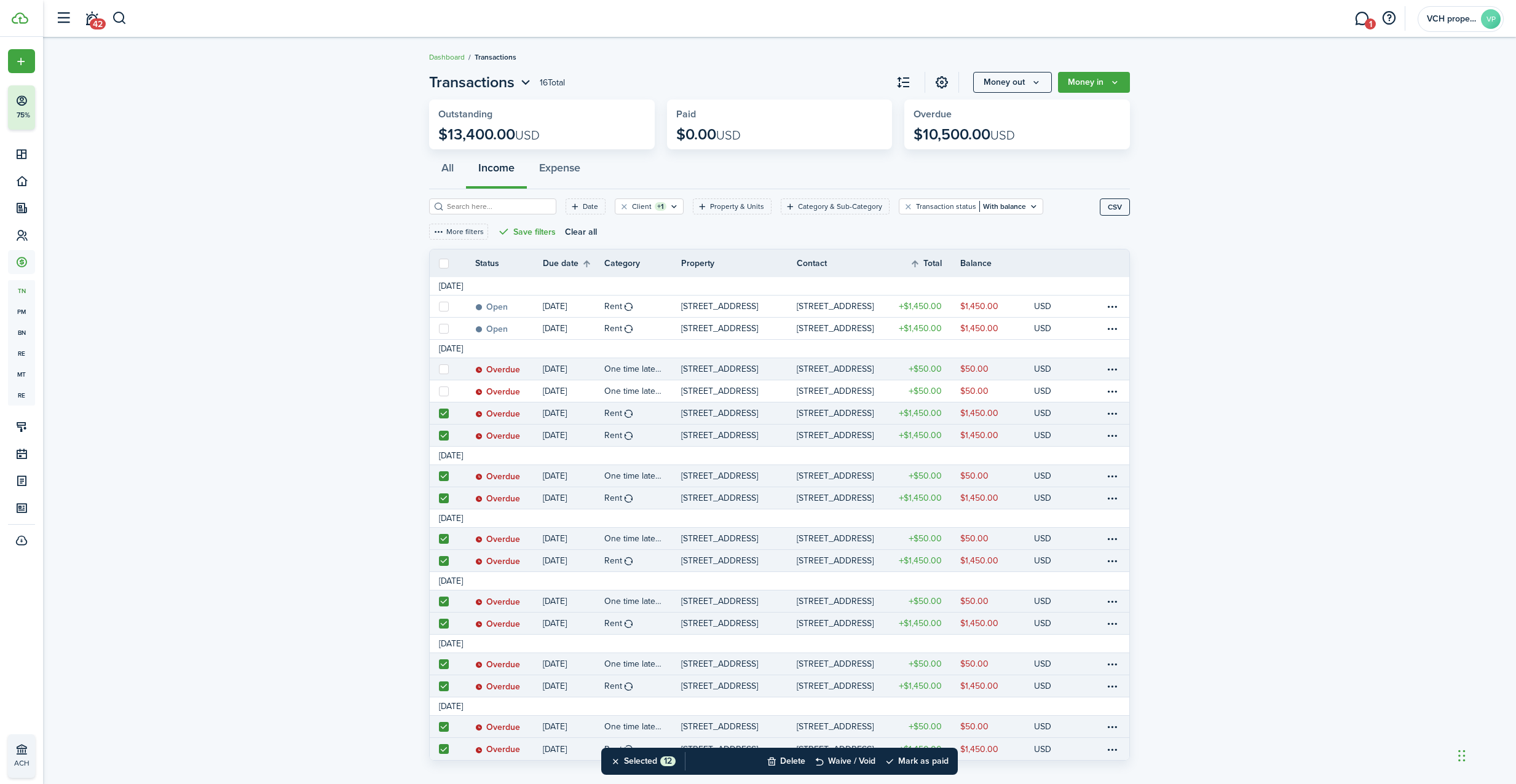
click at [445, 364] on label at bounding box center [444, 369] width 10 height 10
click at [439, 369] on input "checkbox" at bounding box center [438, 369] width 1 height 1
checkbox input "true"
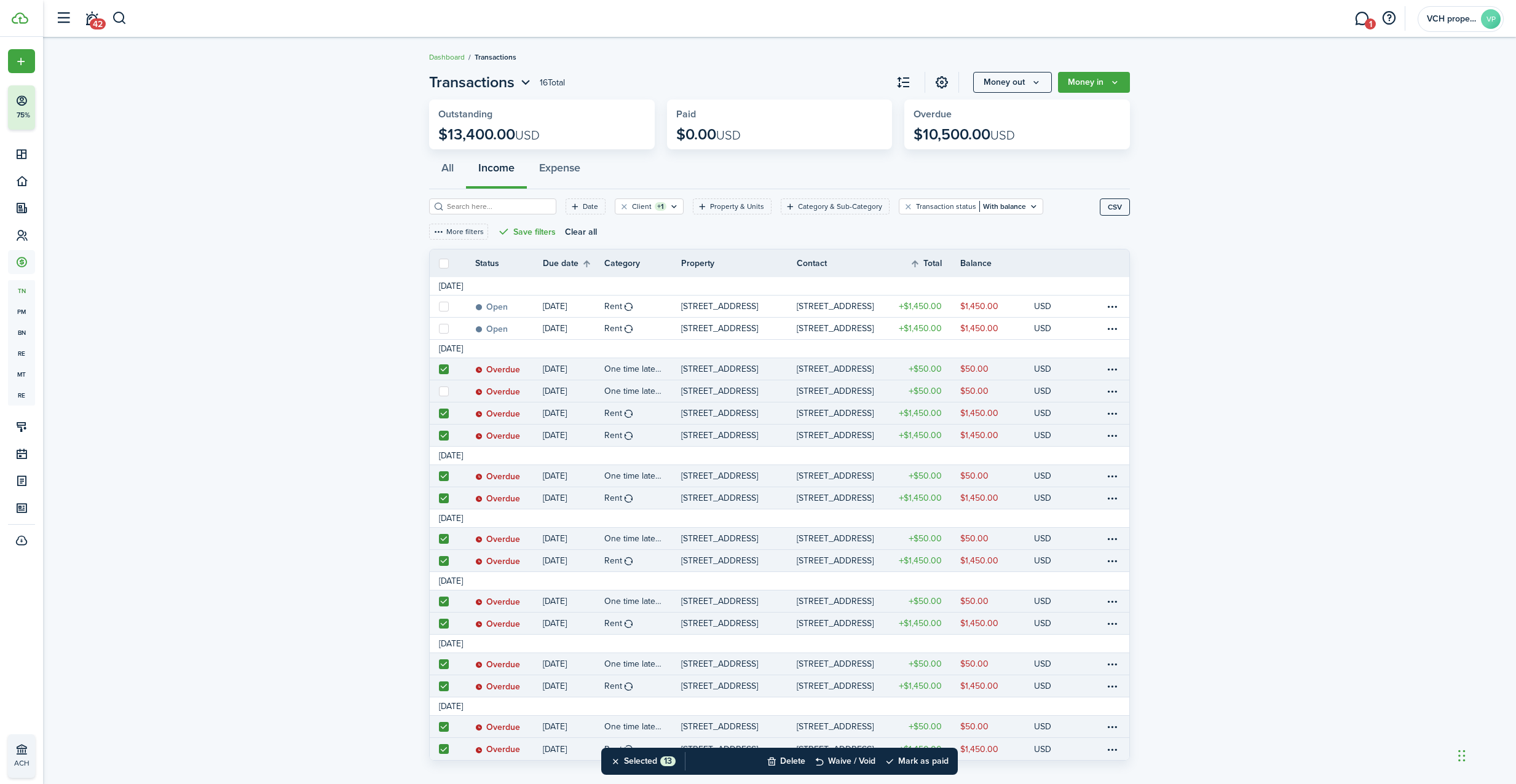
click at [446, 390] on label at bounding box center [444, 391] width 10 height 10
click at [439, 391] on input "checkbox" at bounding box center [438, 391] width 1 height 1
checkbox input "true"
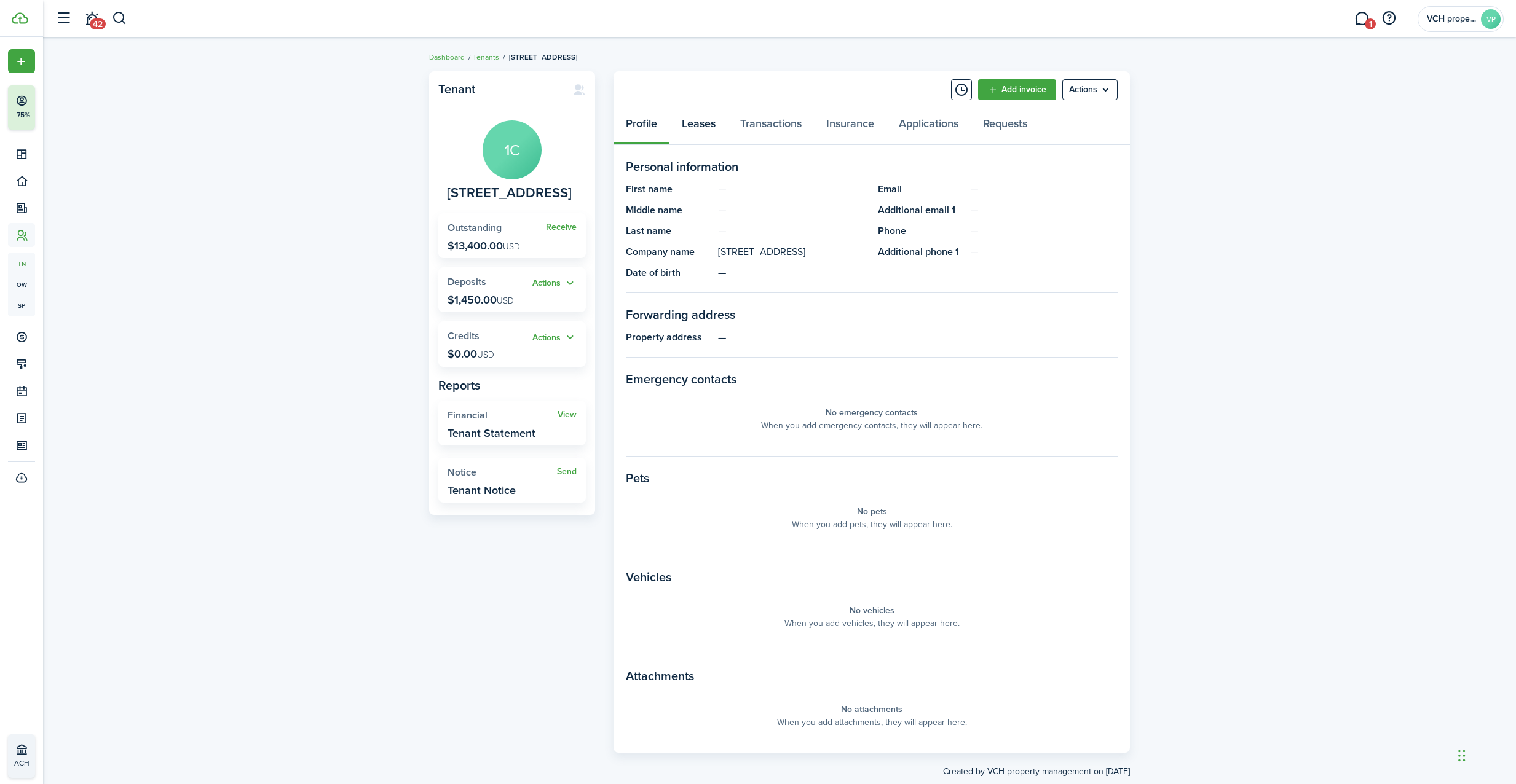
click at [697, 126] on link "Leases" at bounding box center [698, 126] width 59 height 37
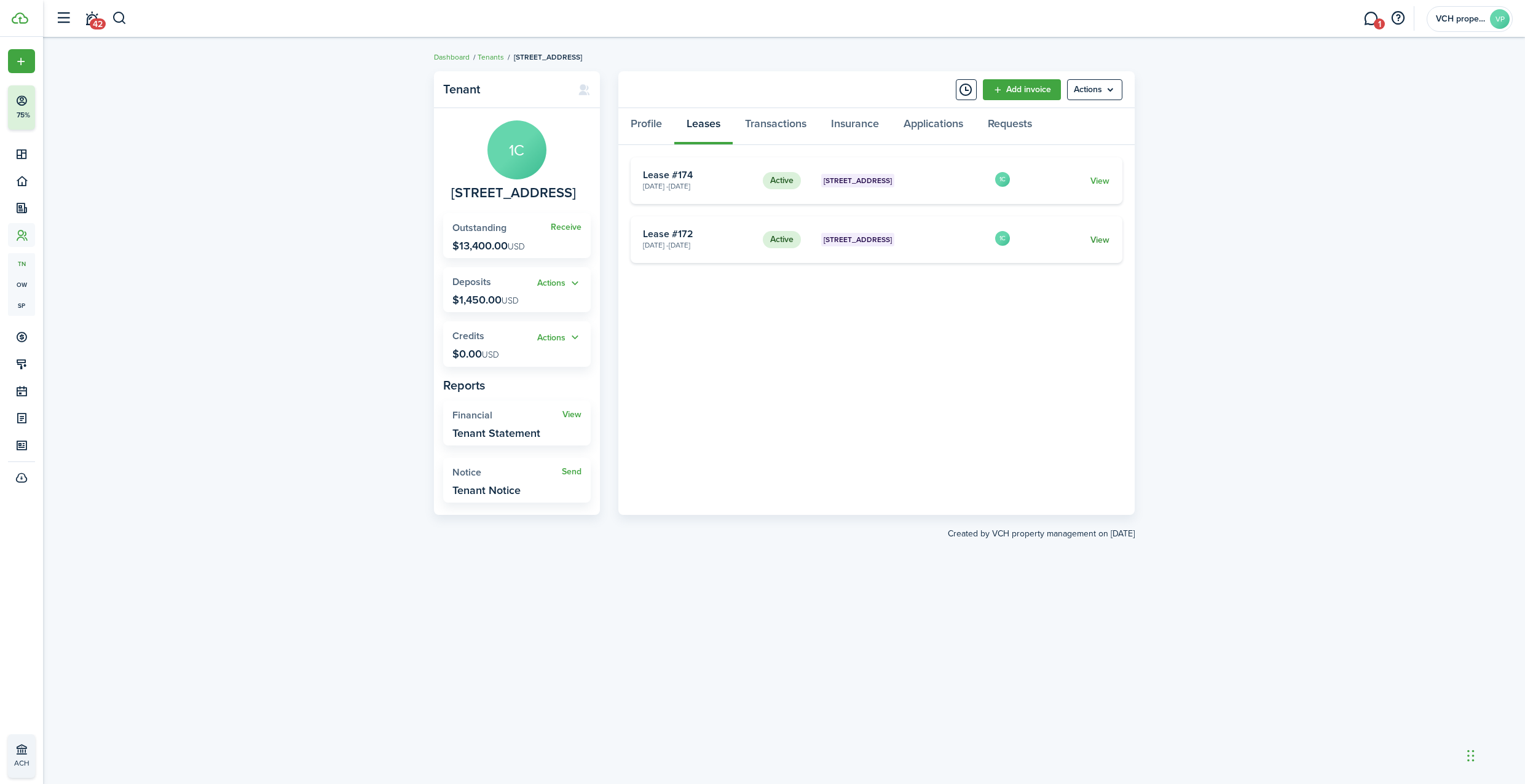
click at [1099, 240] on link "View" at bounding box center [1099, 240] width 19 height 13
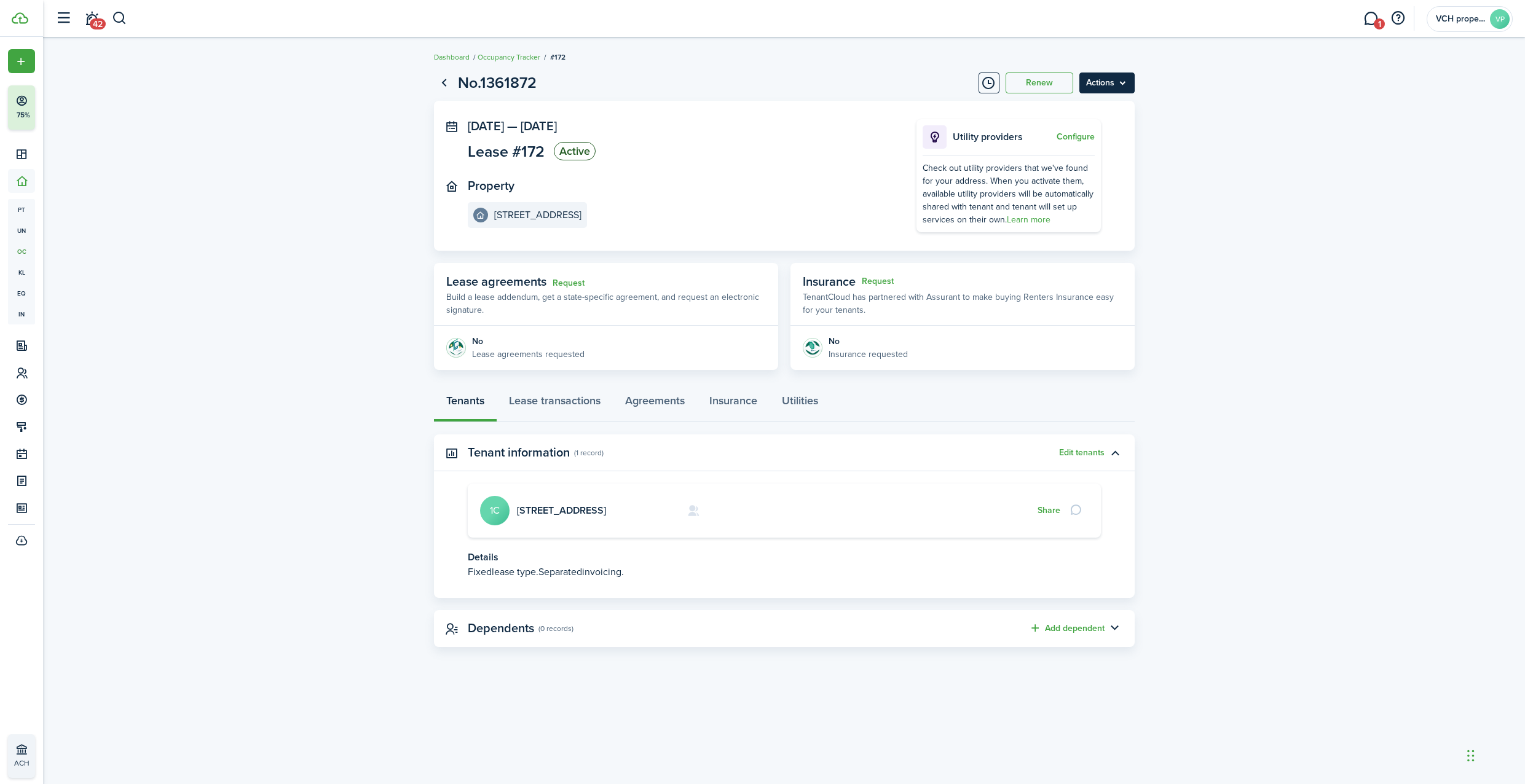
click at [1120, 82] on menu-btn "Actions" at bounding box center [1106, 83] width 55 height 21
click at [1076, 169] on button "Delete" at bounding box center [1081, 174] width 107 height 21
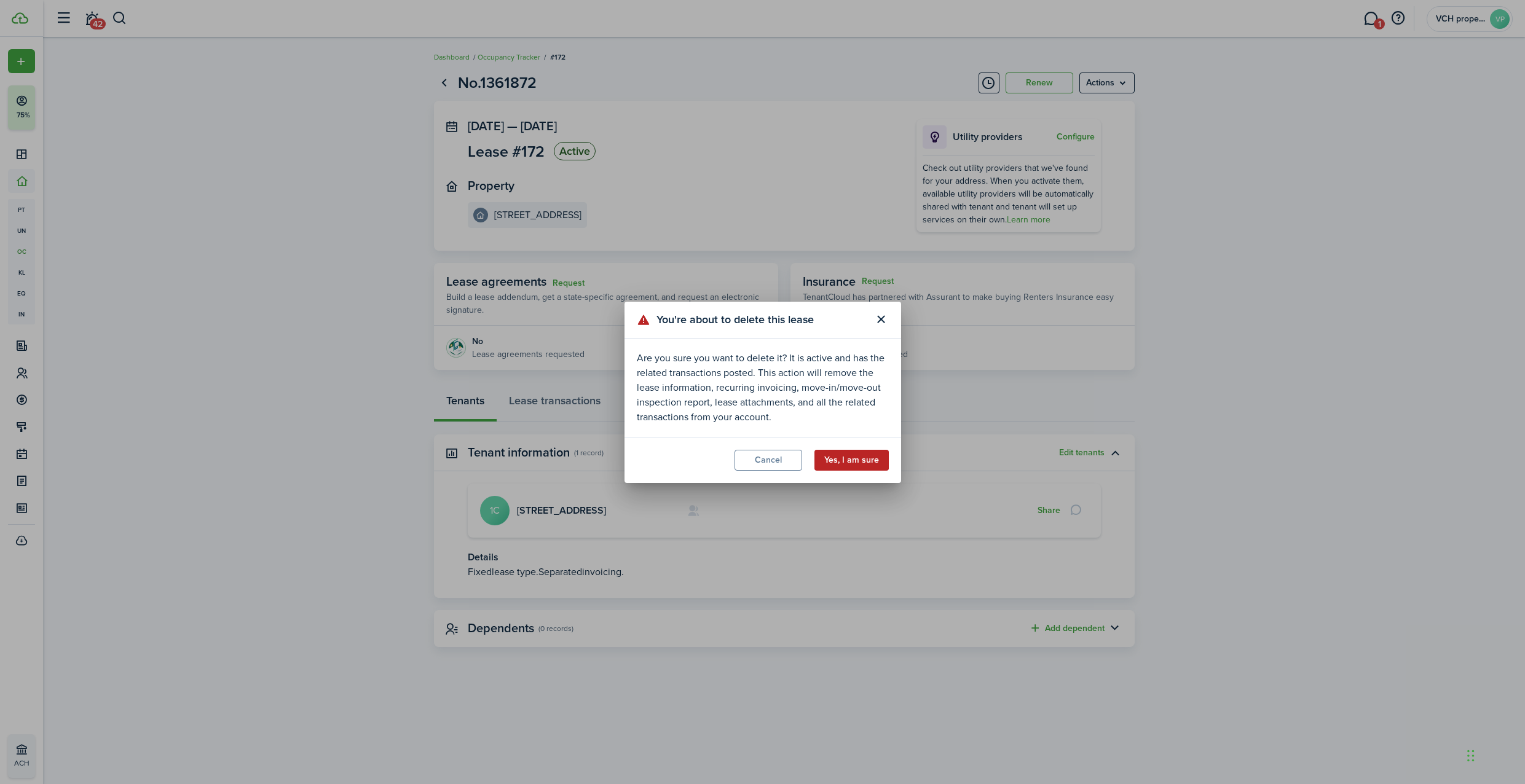
click at [859, 458] on button "Yes, I am sure" at bounding box center [851, 460] width 75 height 21
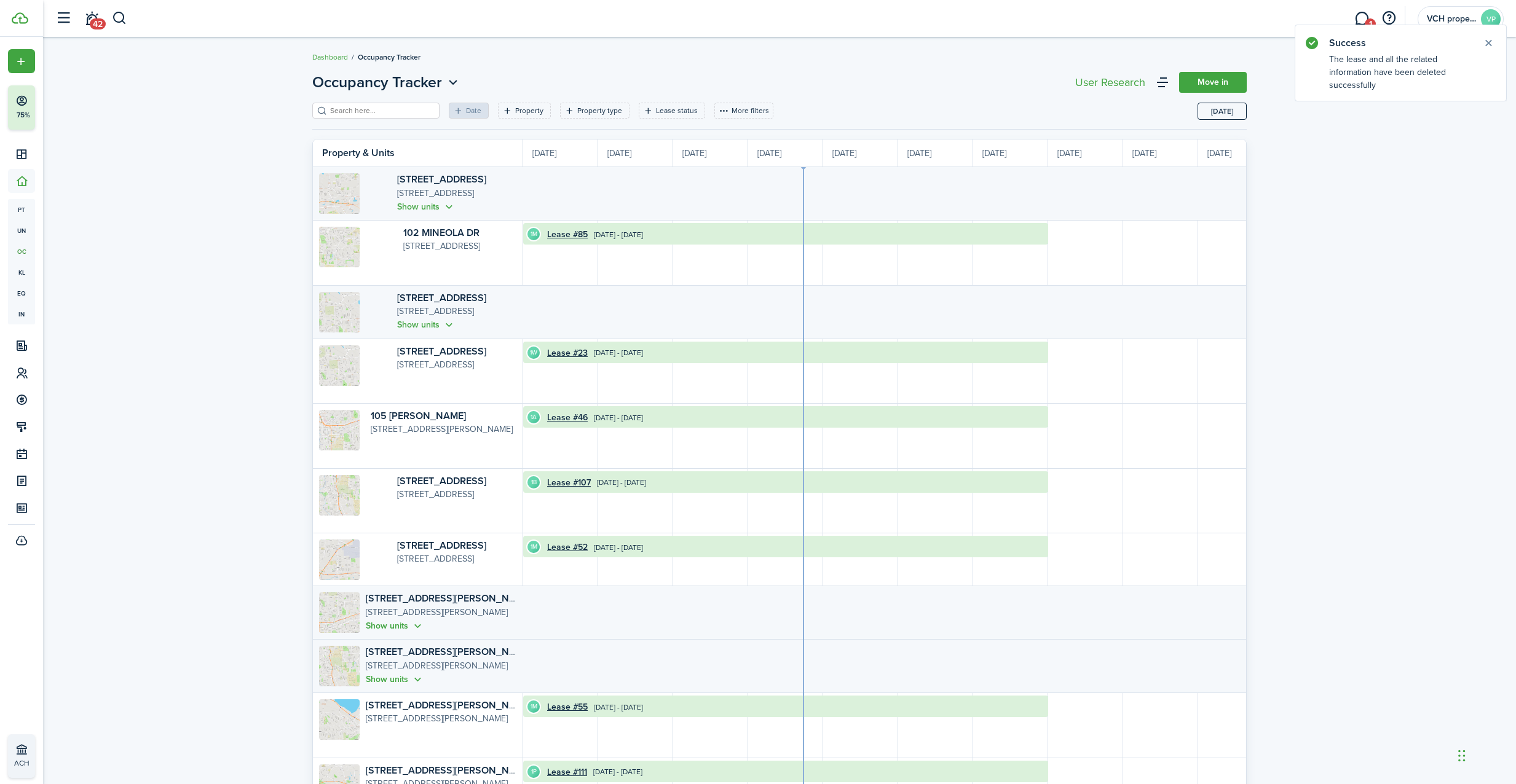
scroll to position [0, 225]
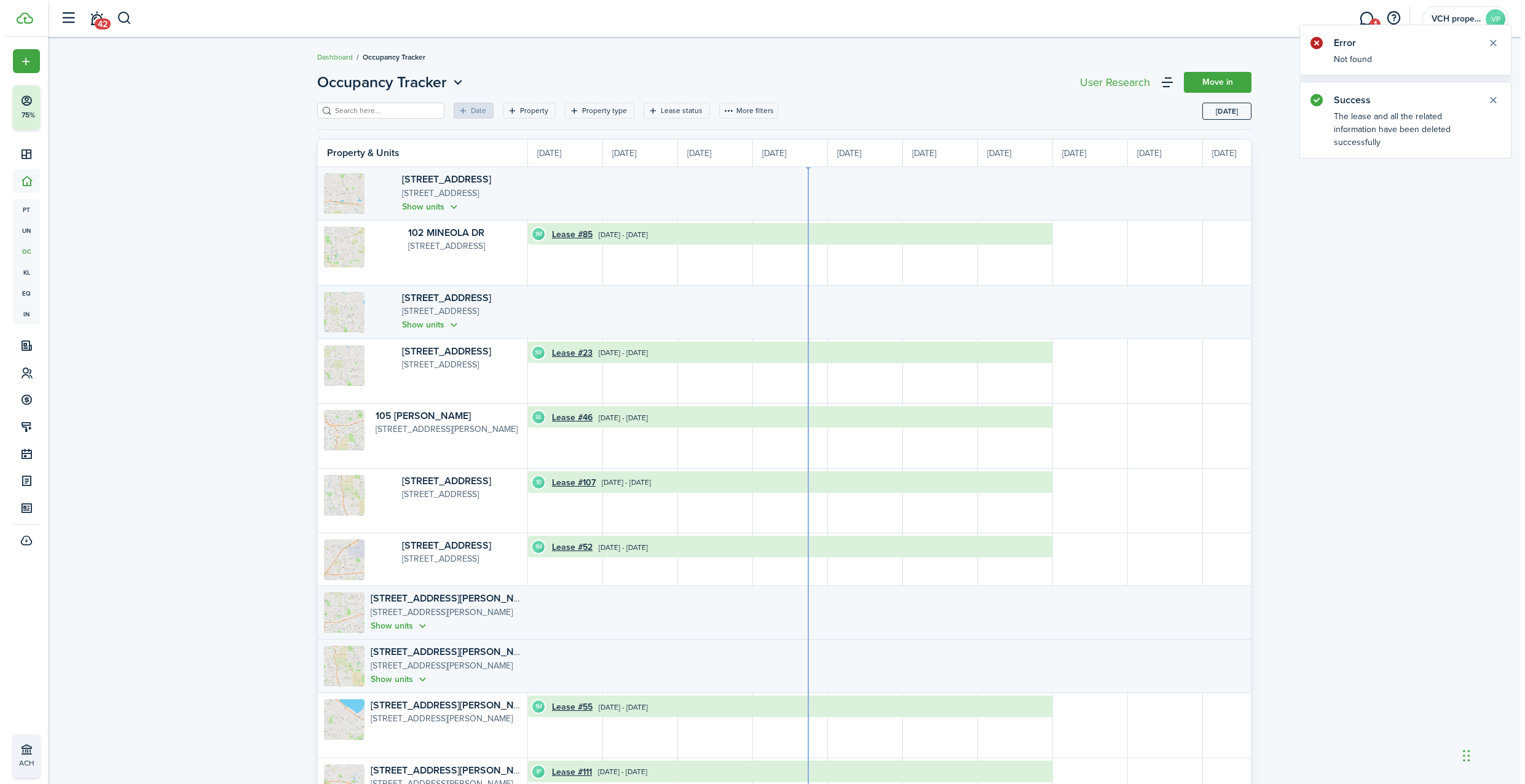
scroll to position [0, 225]
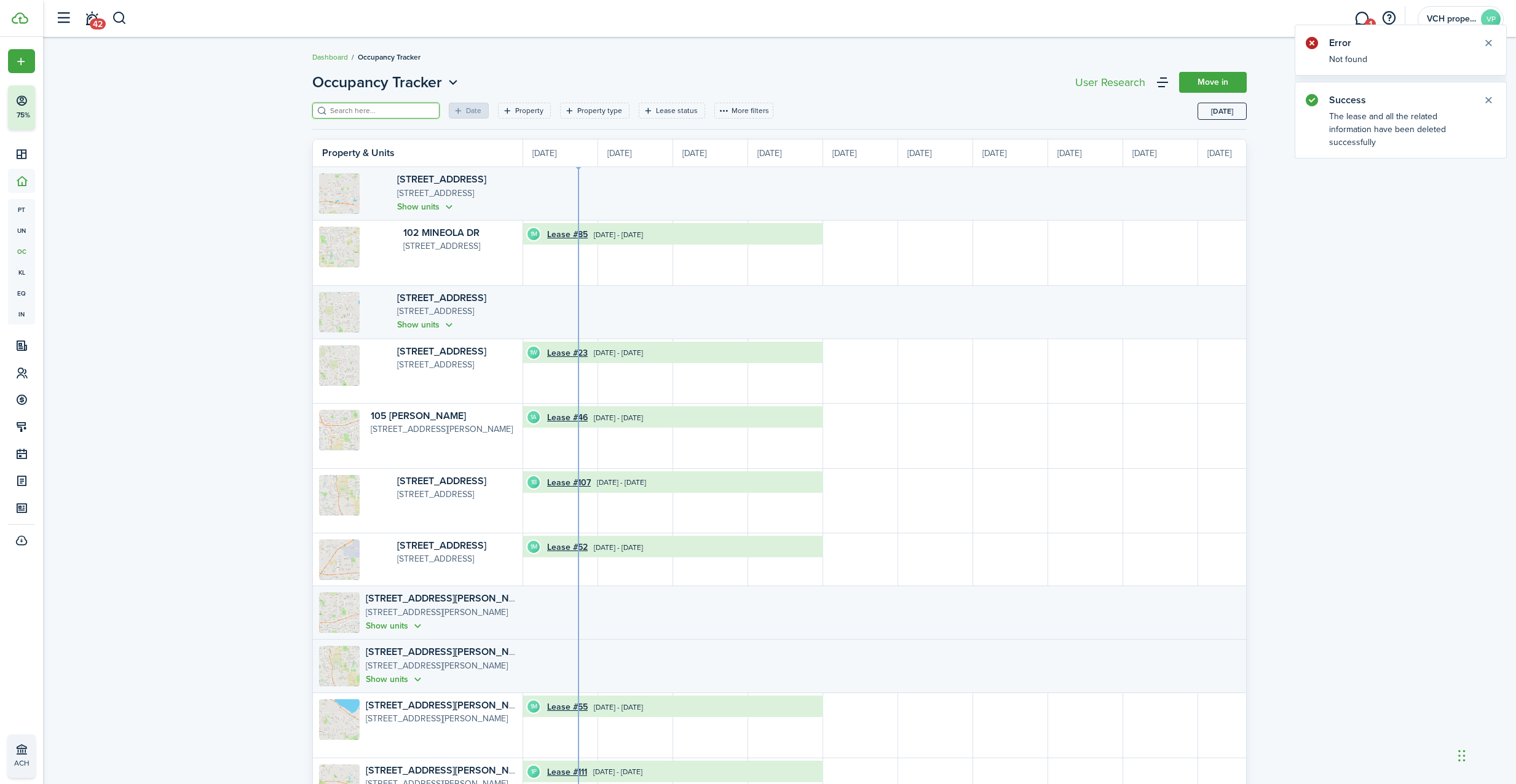
click at [366, 107] on input "search" at bounding box center [381, 111] width 108 height 12
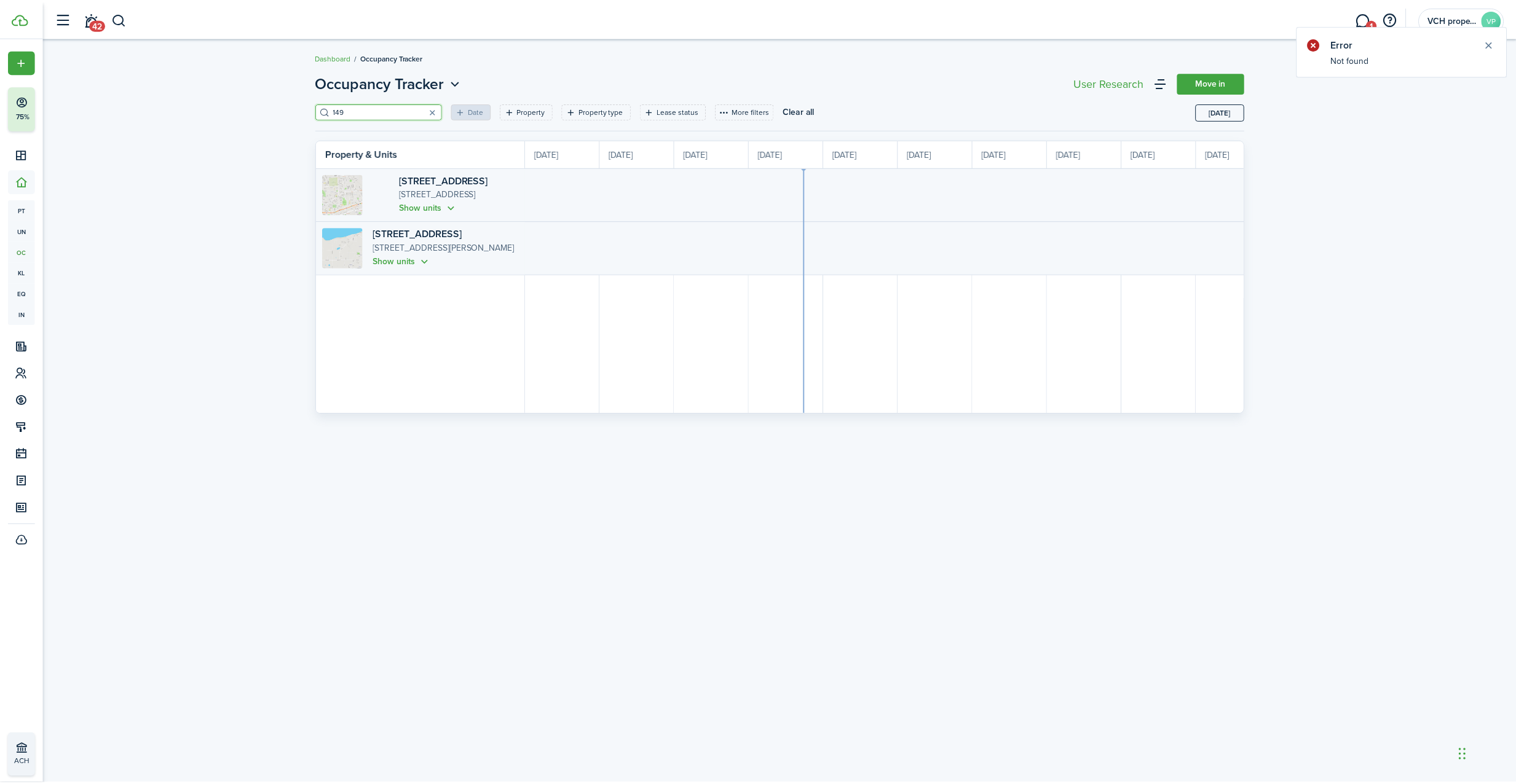
scroll to position [0, 225]
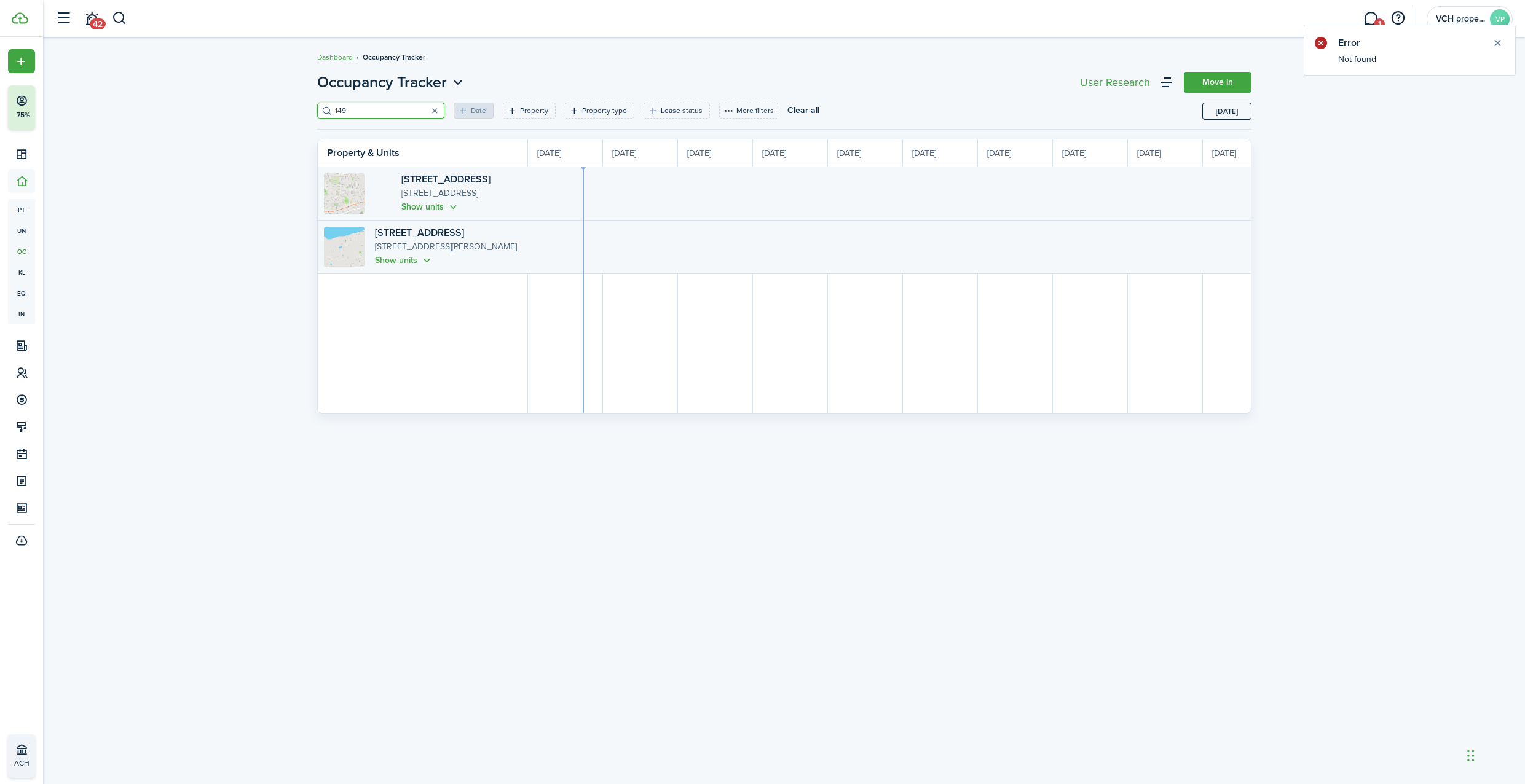
type input "149"
click at [412, 192] on p "[STREET_ADDRESS]" at bounding box center [461, 193] width 121 height 13
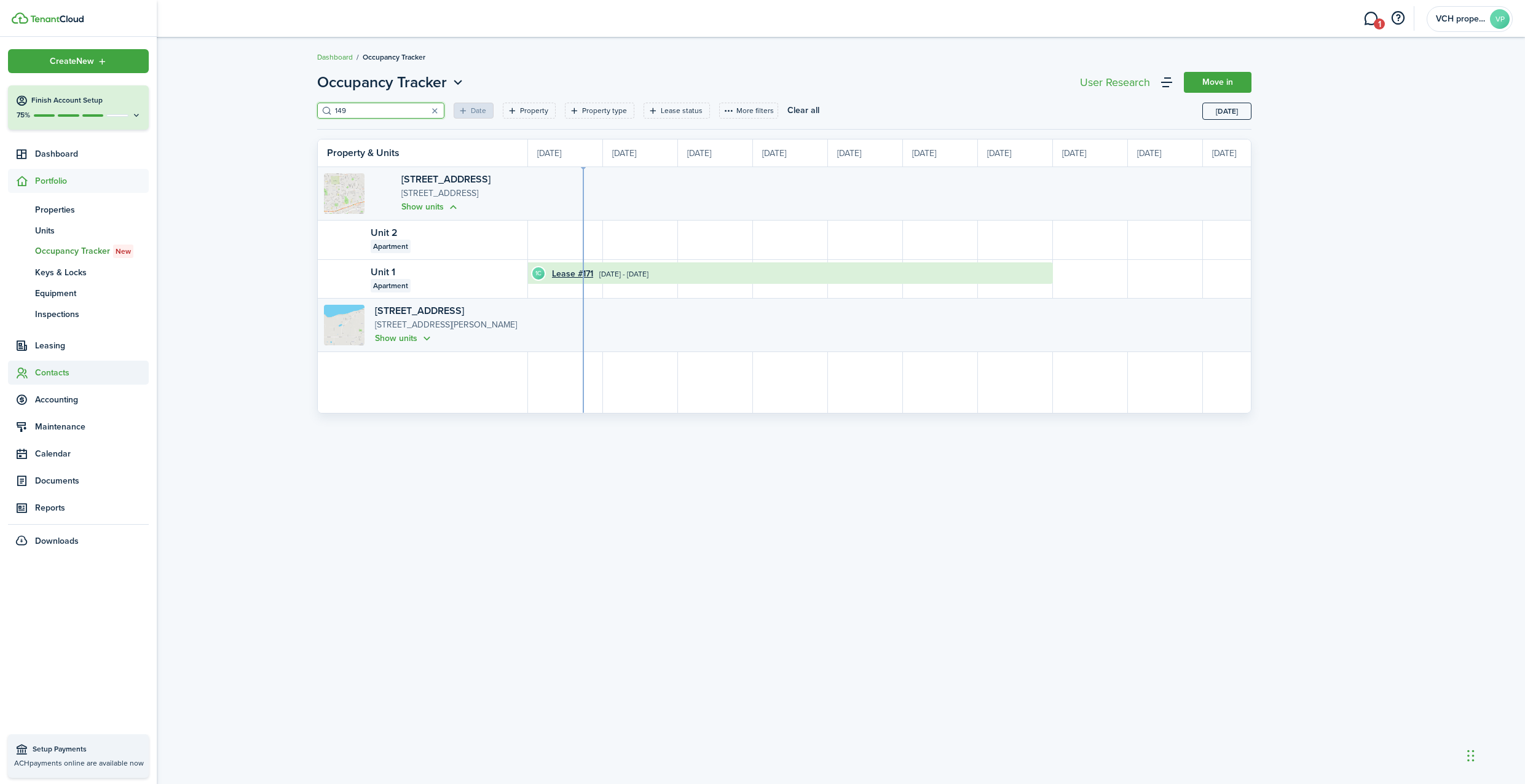
click at [48, 372] on span "Contacts" at bounding box center [91, 372] width 114 height 13
click at [54, 261] on span "Tenants" at bounding box center [91, 264] width 114 height 13
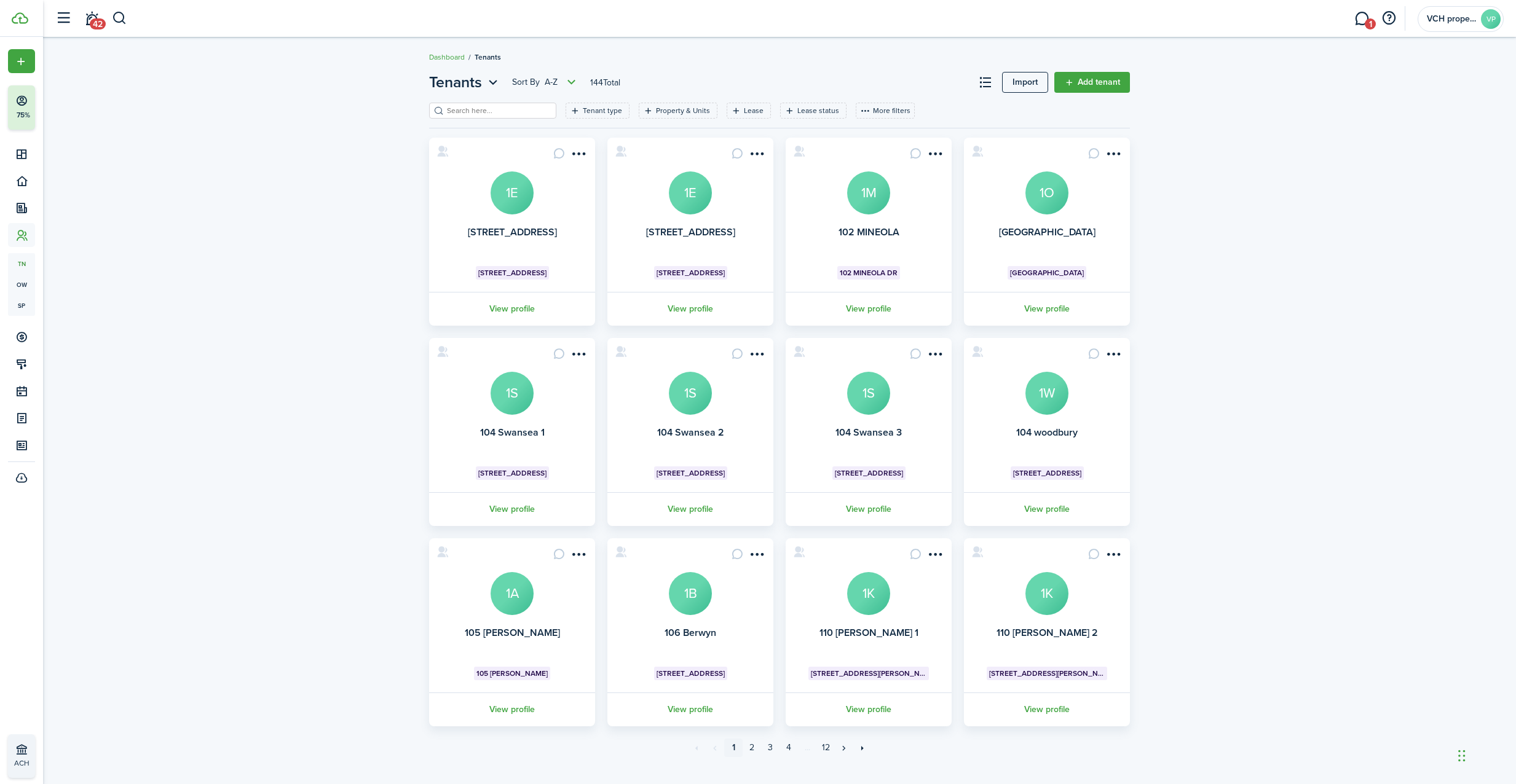
click at [457, 111] on input "search" at bounding box center [497, 111] width 108 height 12
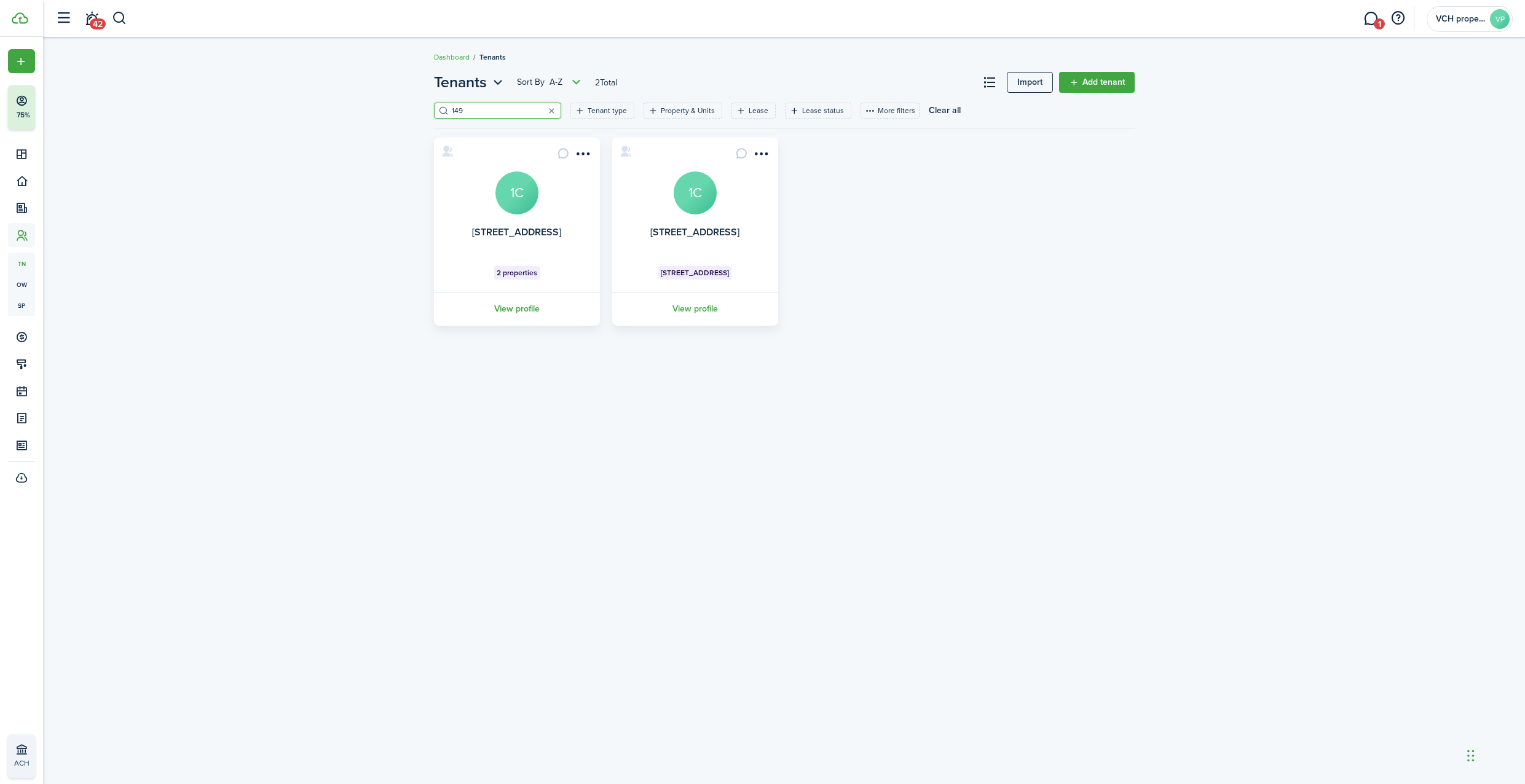
type input "149"
click at [702, 206] on avatar-text "1C" at bounding box center [696, 193] width 43 height 43
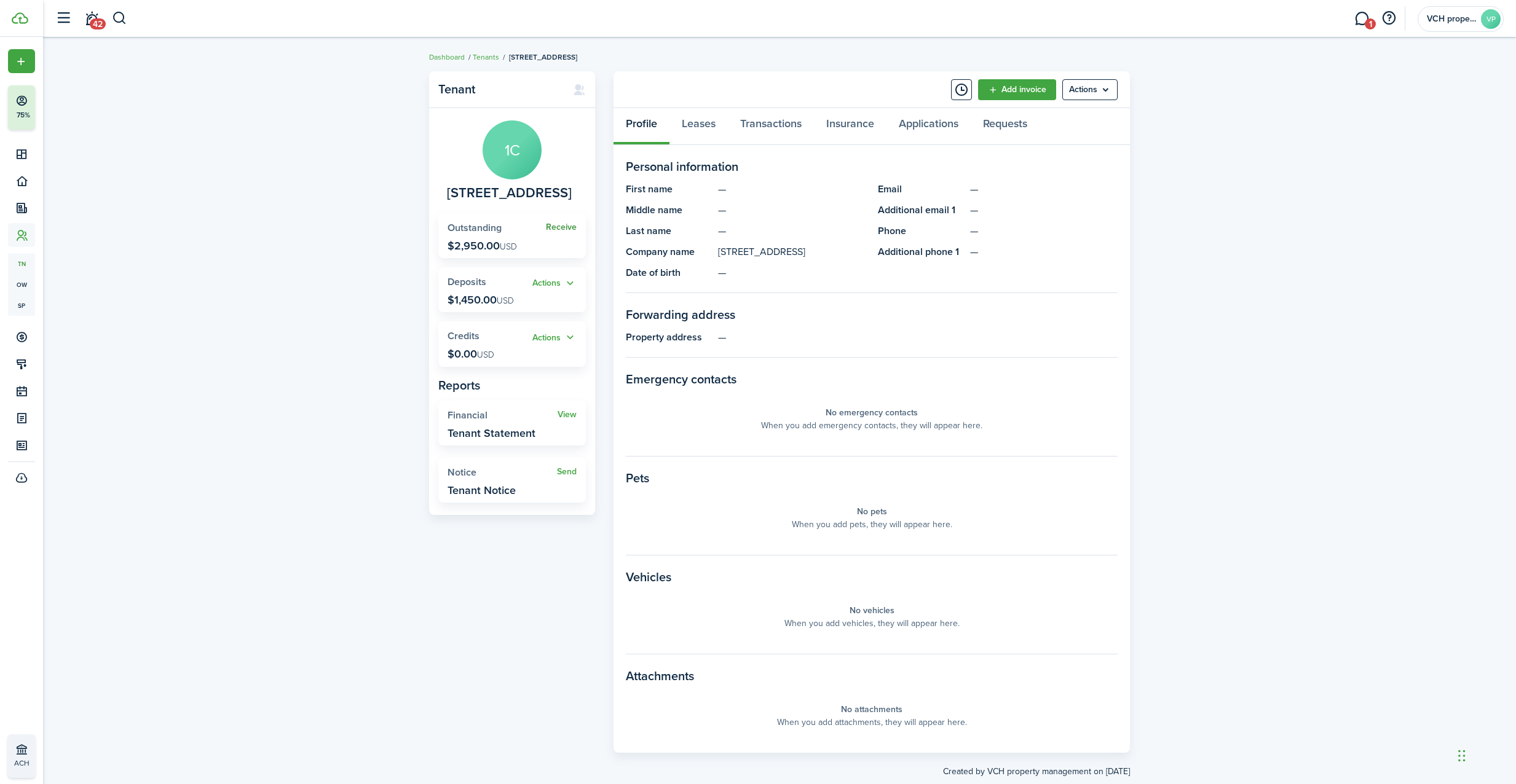
click at [566, 224] on link "Receive" at bounding box center [561, 227] width 31 height 10
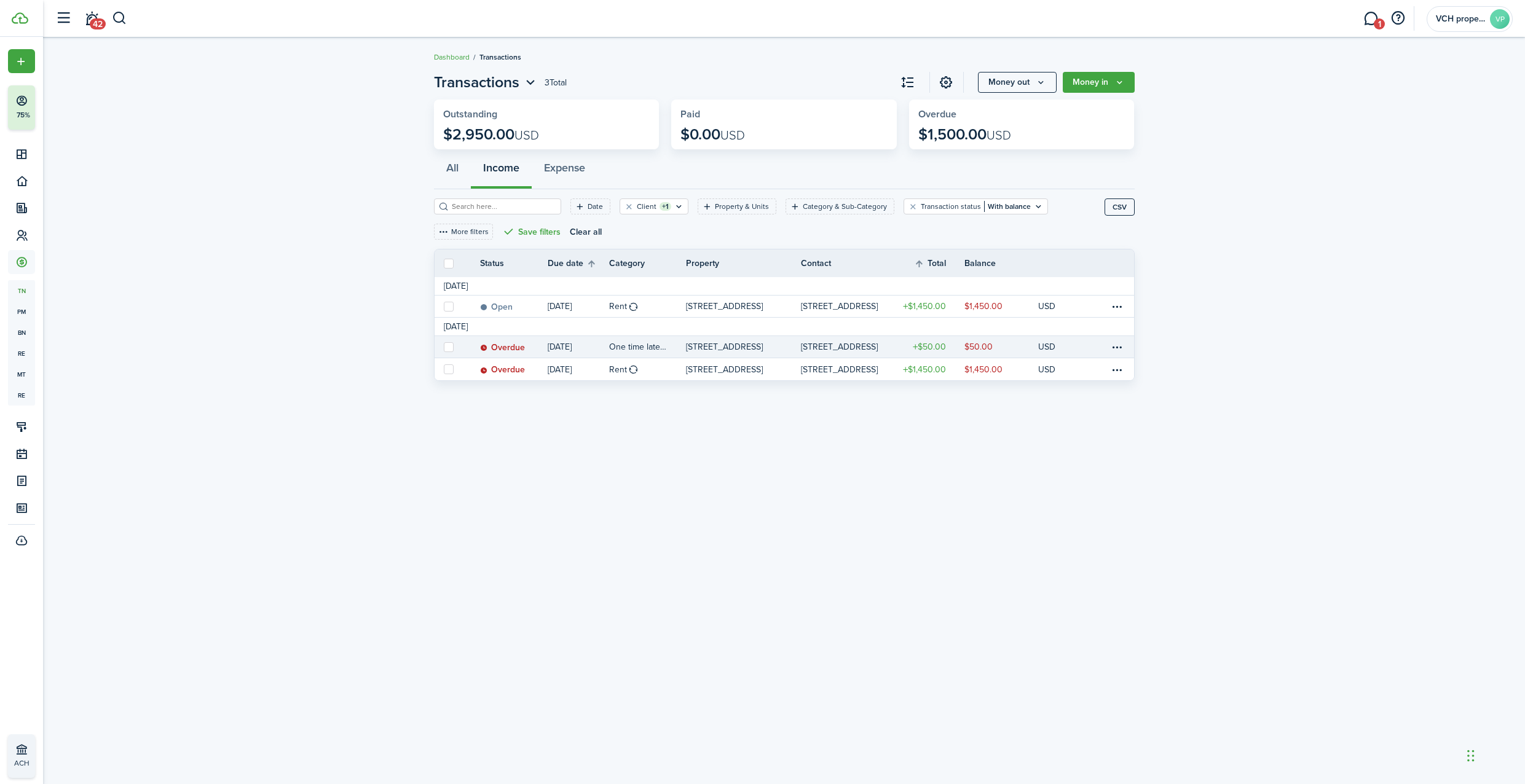
click at [451, 342] on label at bounding box center [449, 347] width 10 height 10
click at [444, 347] on input "checkbox" at bounding box center [443, 347] width 1 height 1
checkbox input "true"
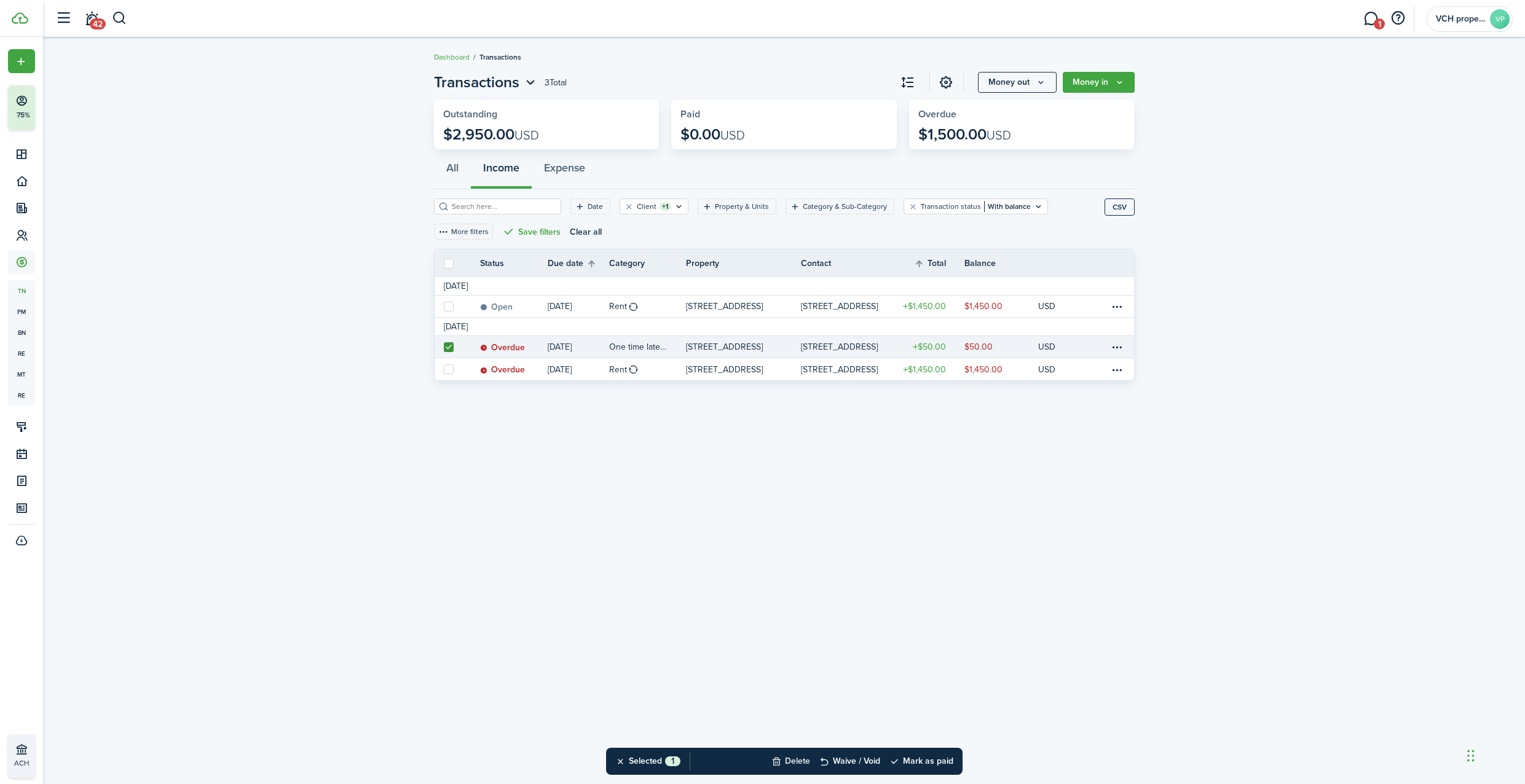
click at [795, 765] on button "Delete" at bounding box center [791, 761] width 39 height 27
click at [934, 764] on button "Confirm" at bounding box center [920, 761] width 49 height 17
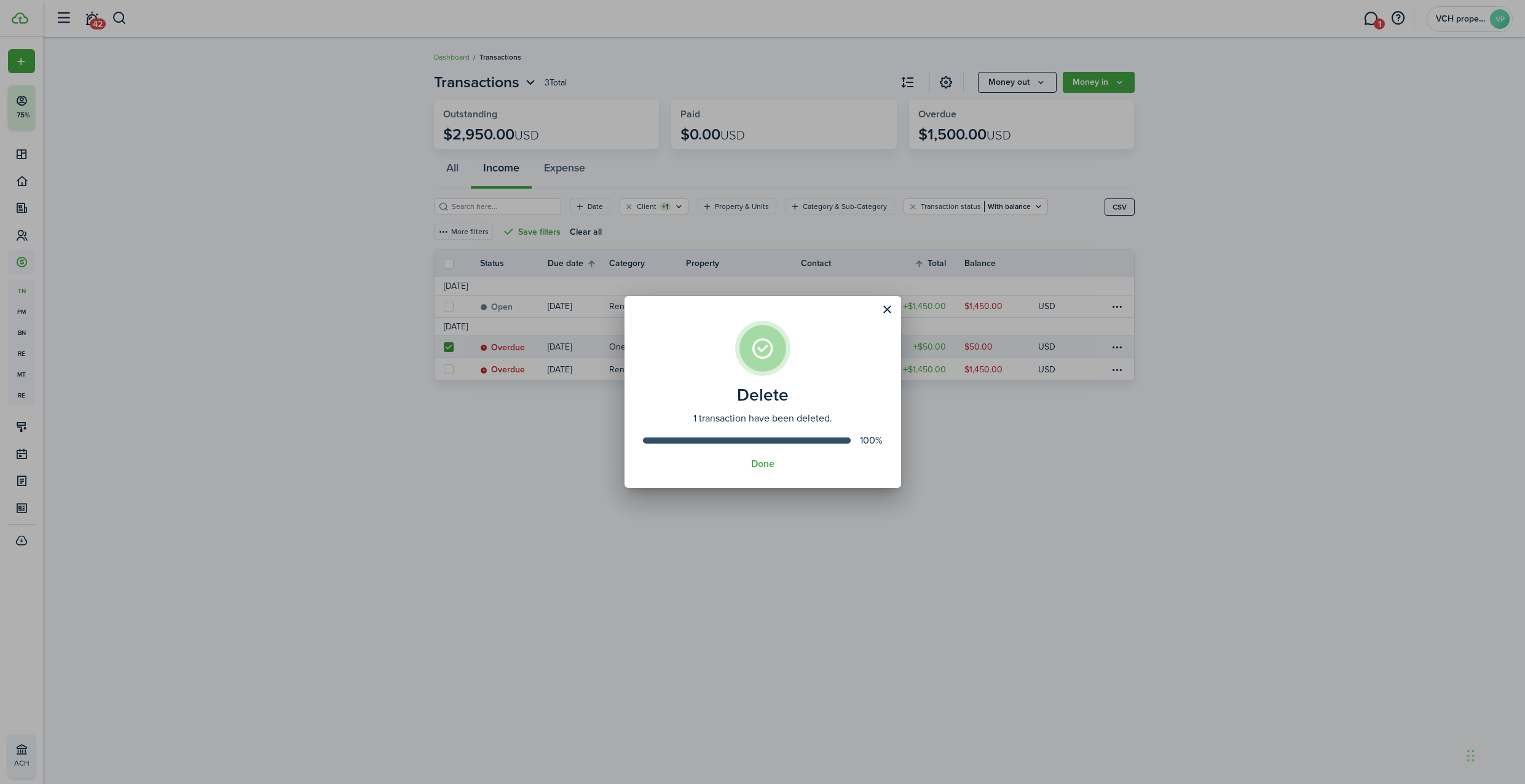
drag, startPoint x: 769, startPoint y: 465, endPoint x: 659, endPoint y: 432, distance: 114.8
click at [768, 465] on button "Done" at bounding box center [762, 464] width 23 height 11
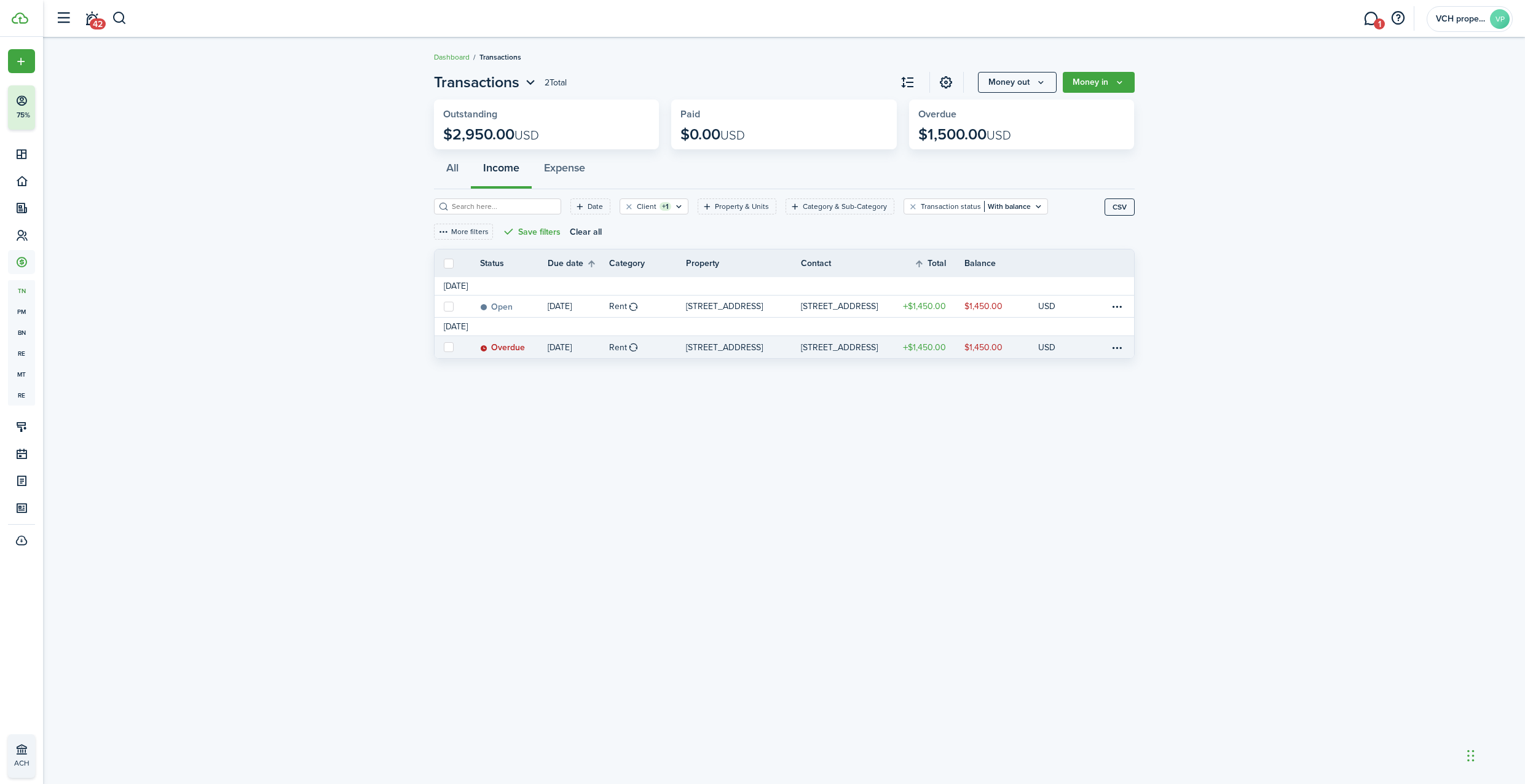
click at [446, 342] on label at bounding box center [449, 347] width 10 height 10
click at [444, 347] on input "checkbox" at bounding box center [443, 347] width 1 height 1
checkbox input "true"
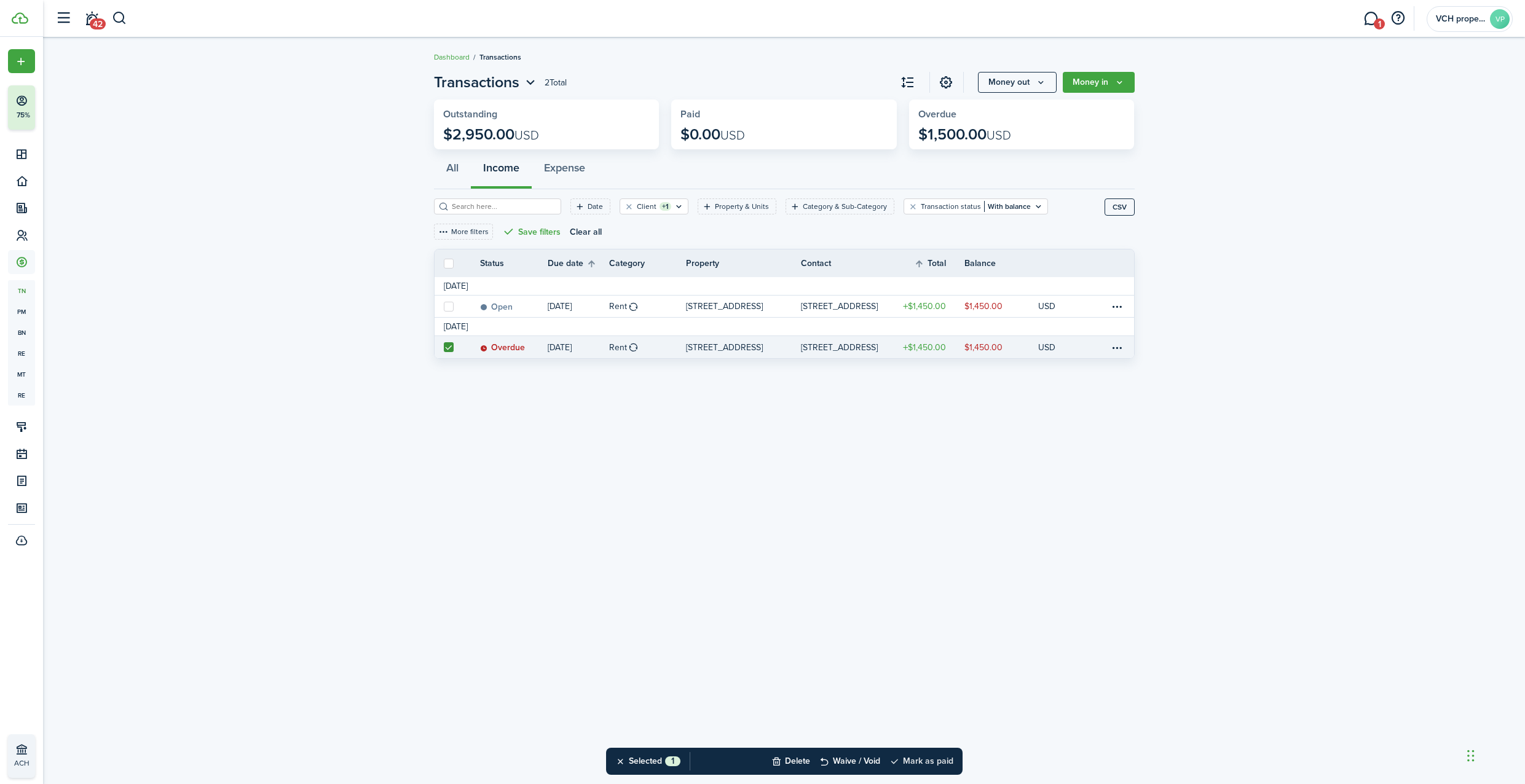
click at [926, 762] on button "Mark as paid" at bounding box center [922, 761] width 64 height 27
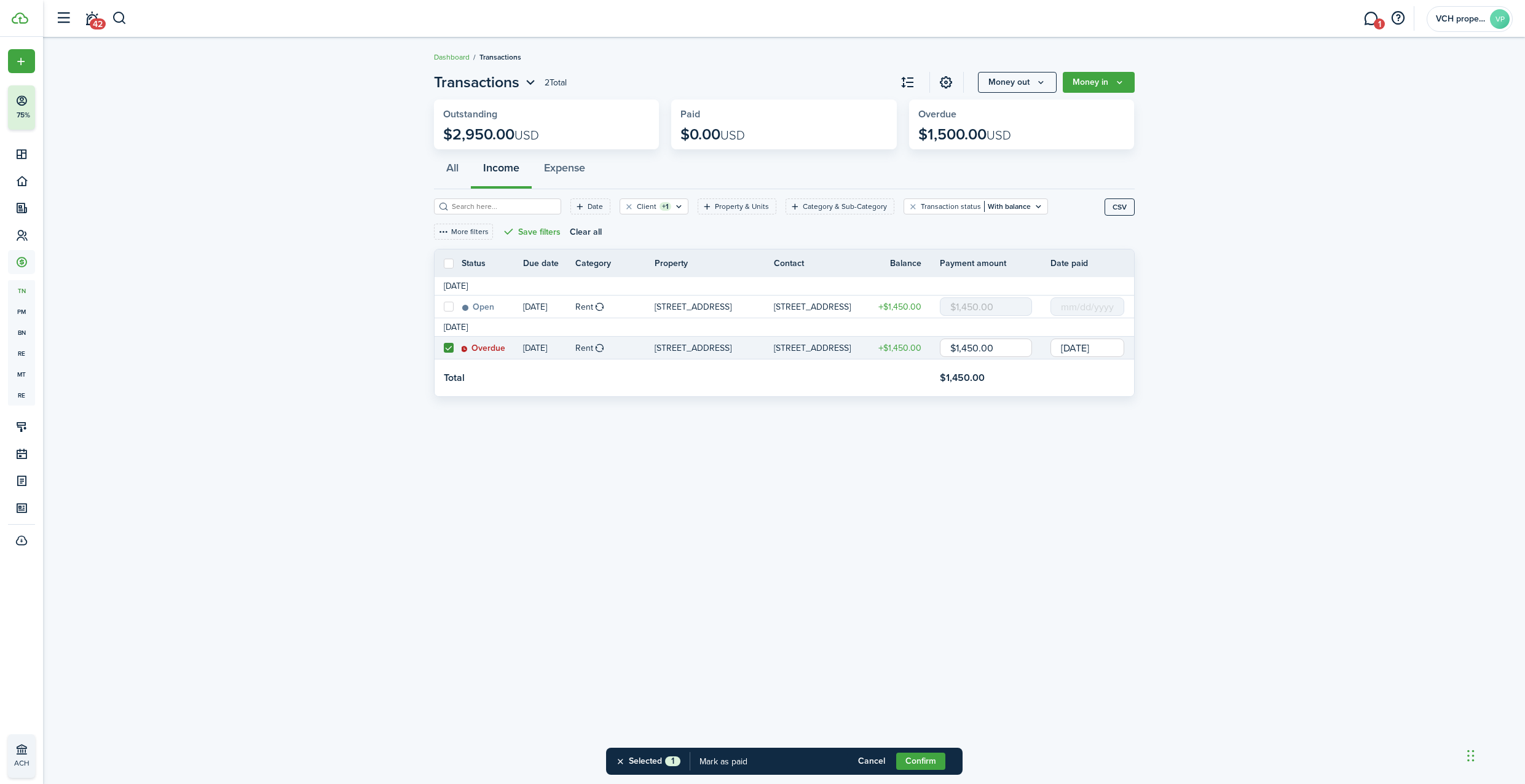
click at [926, 762] on button "Confirm" at bounding box center [920, 761] width 49 height 17
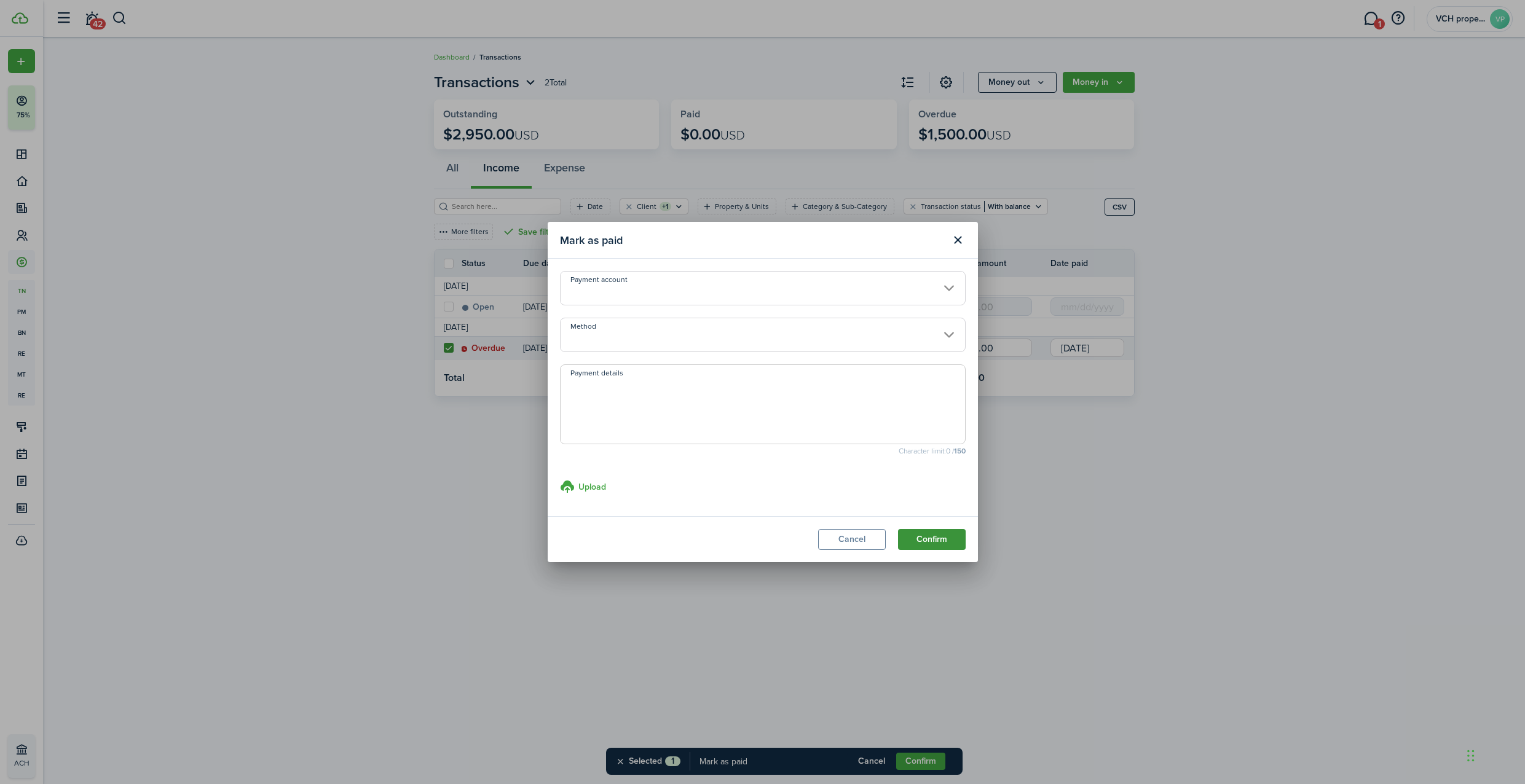
click at [929, 544] on button "Confirm" at bounding box center [931, 540] width 68 height 21
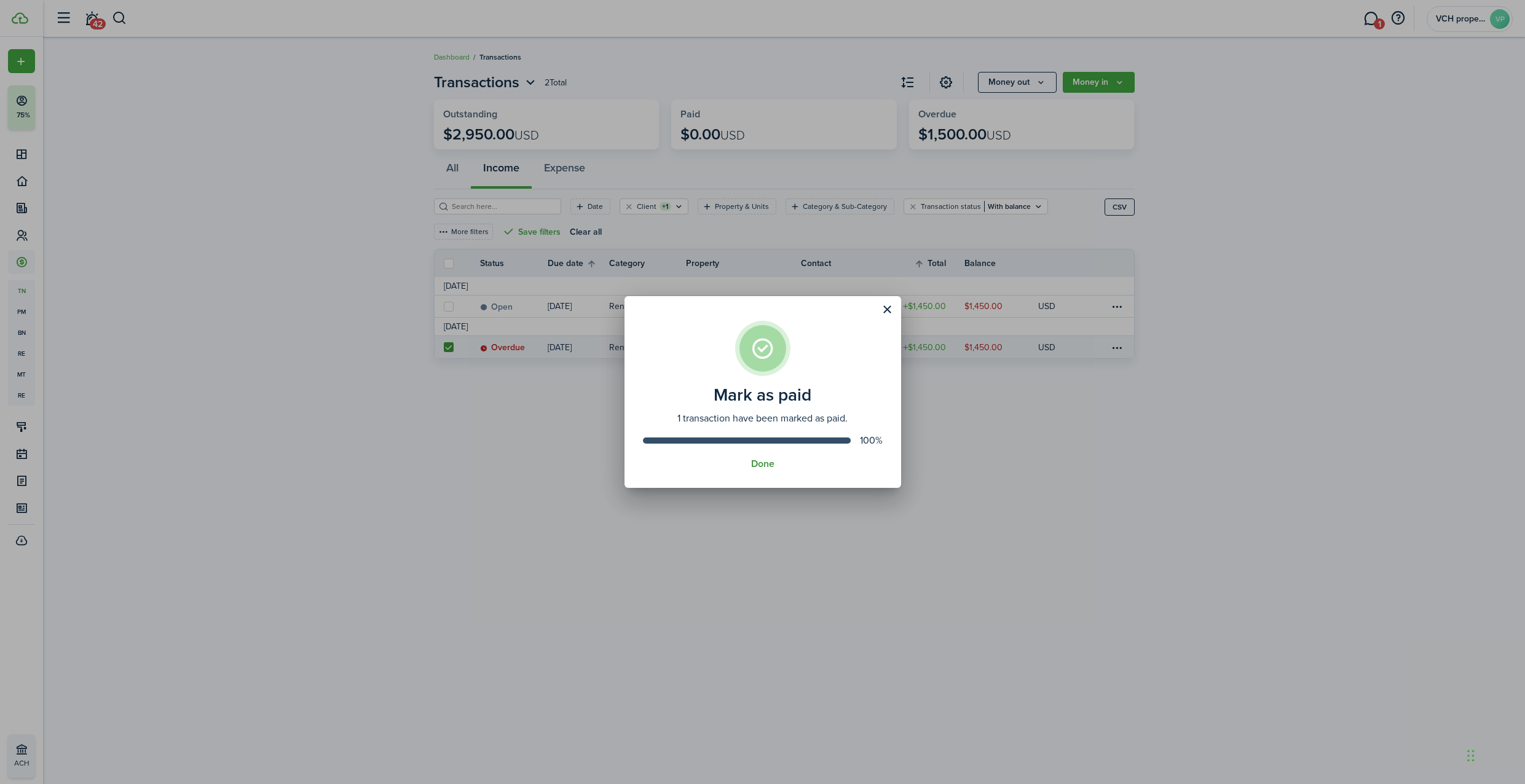
click at [760, 461] on button "Done" at bounding box center [762, 464] width 23 height 11
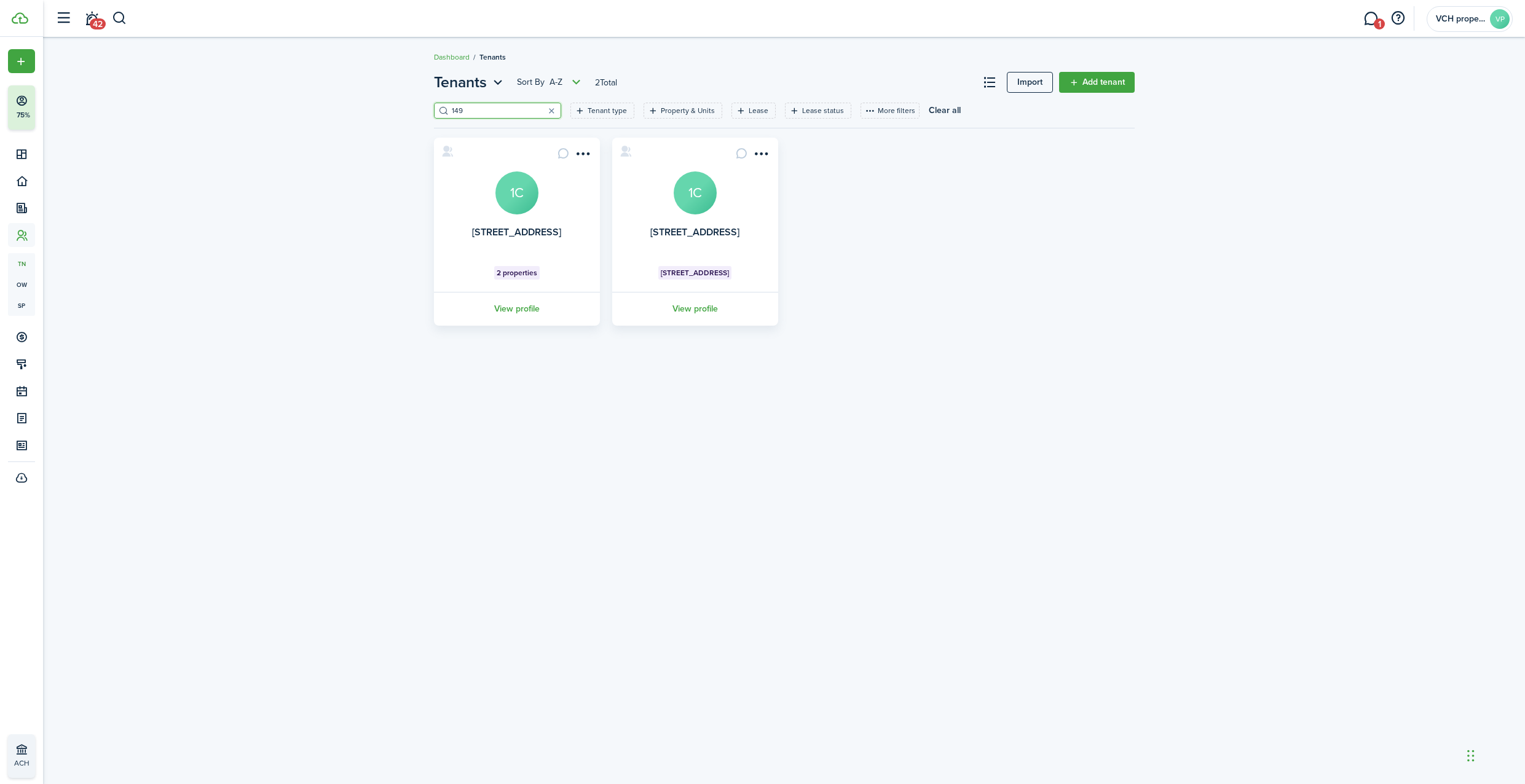
drag, startPoint x: 510, startPoint y: 111, endPoint x: 356, endPoint y: 106, distance: 154.1
click at [364, 107] on div "Tenants Sort by A-Z 2 Total Import Add tenant 149 Tenant type Property & Units …" at bounding box center [784, 198] width 1482 height 266
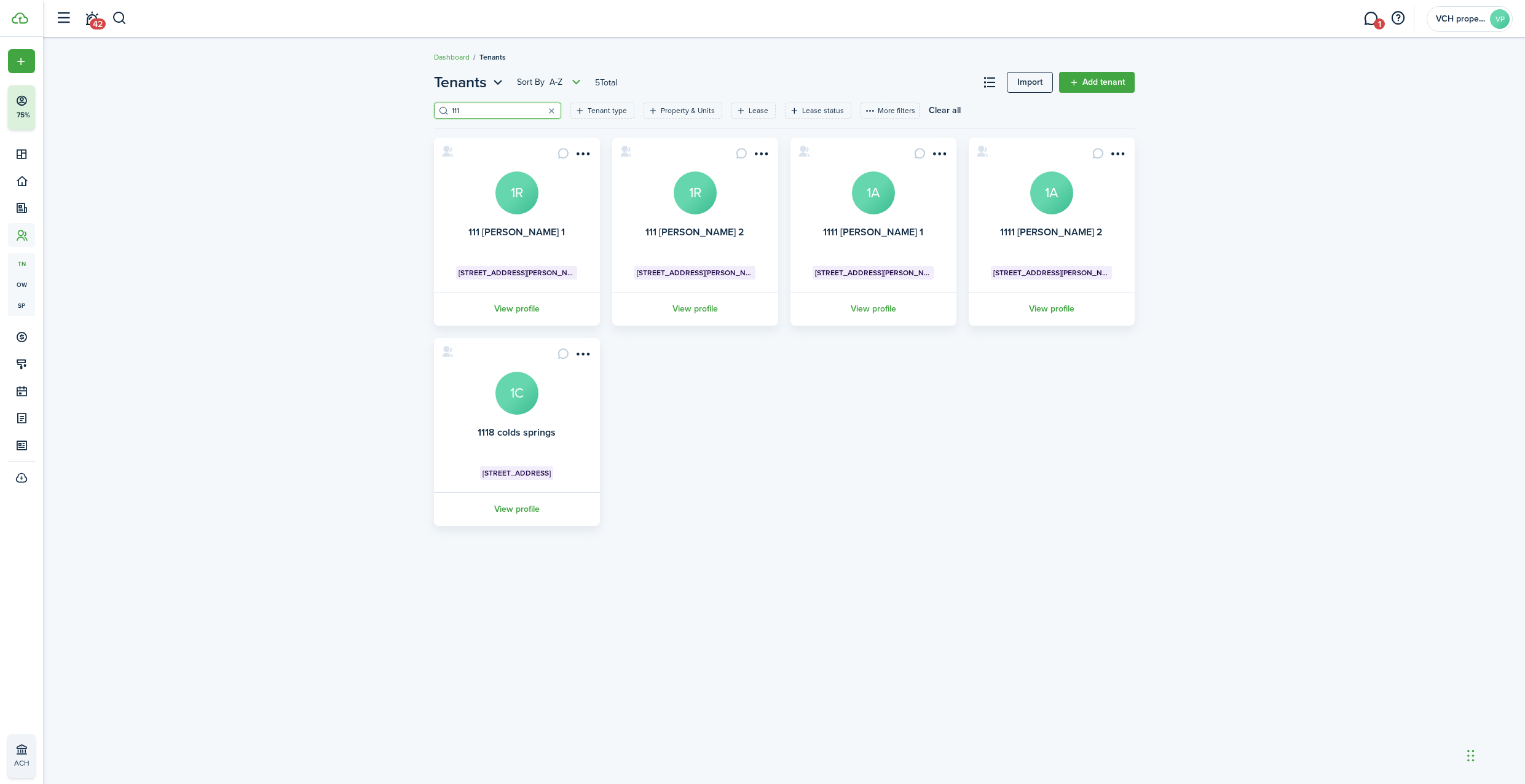
type input "111"
click at [871, 199] on avatar-text "1A" at bounding box center [873, 193] width 43 height 43
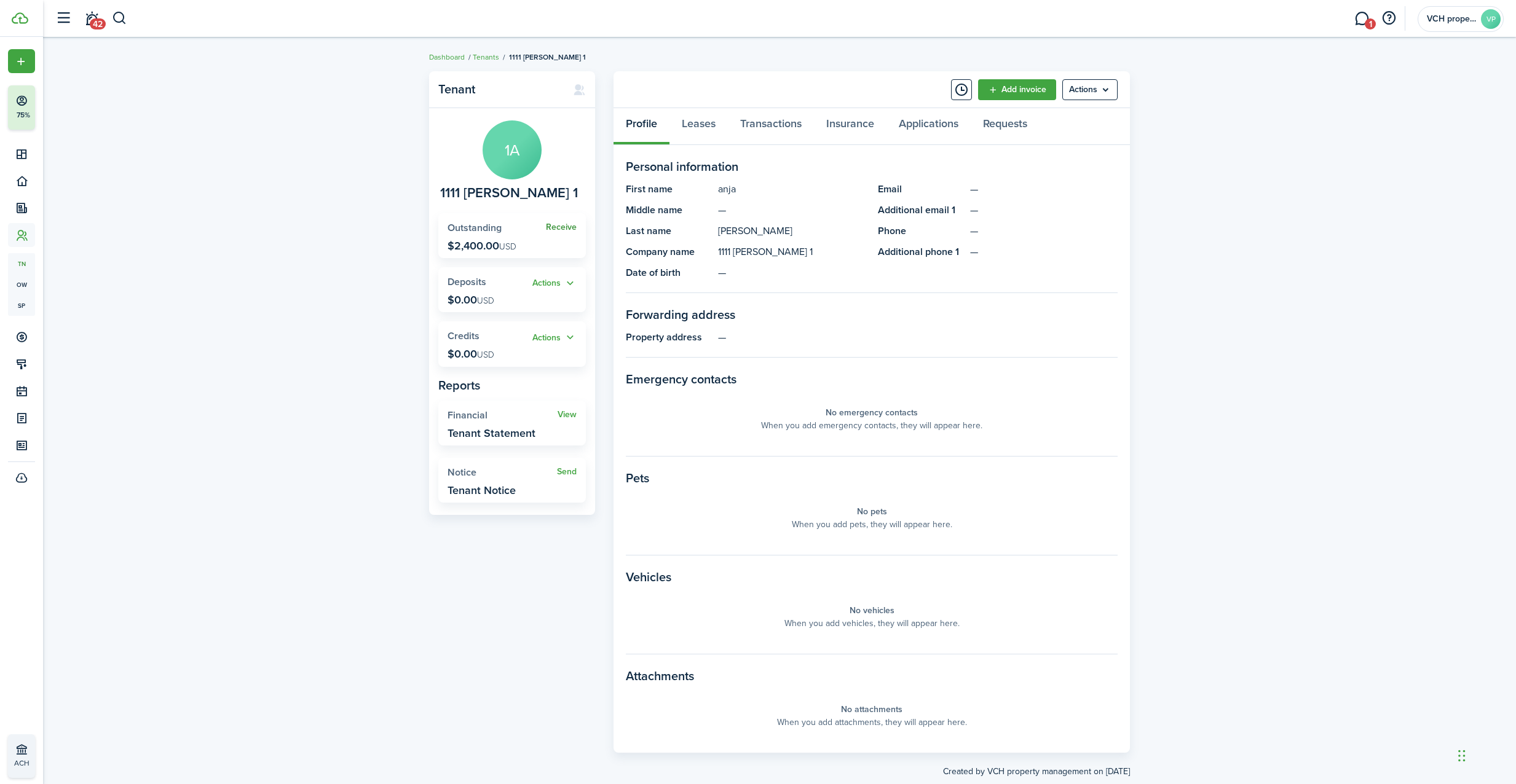
click at [573, 228] on link "Receive" at bounding box center [561, 227] width 31 height 10
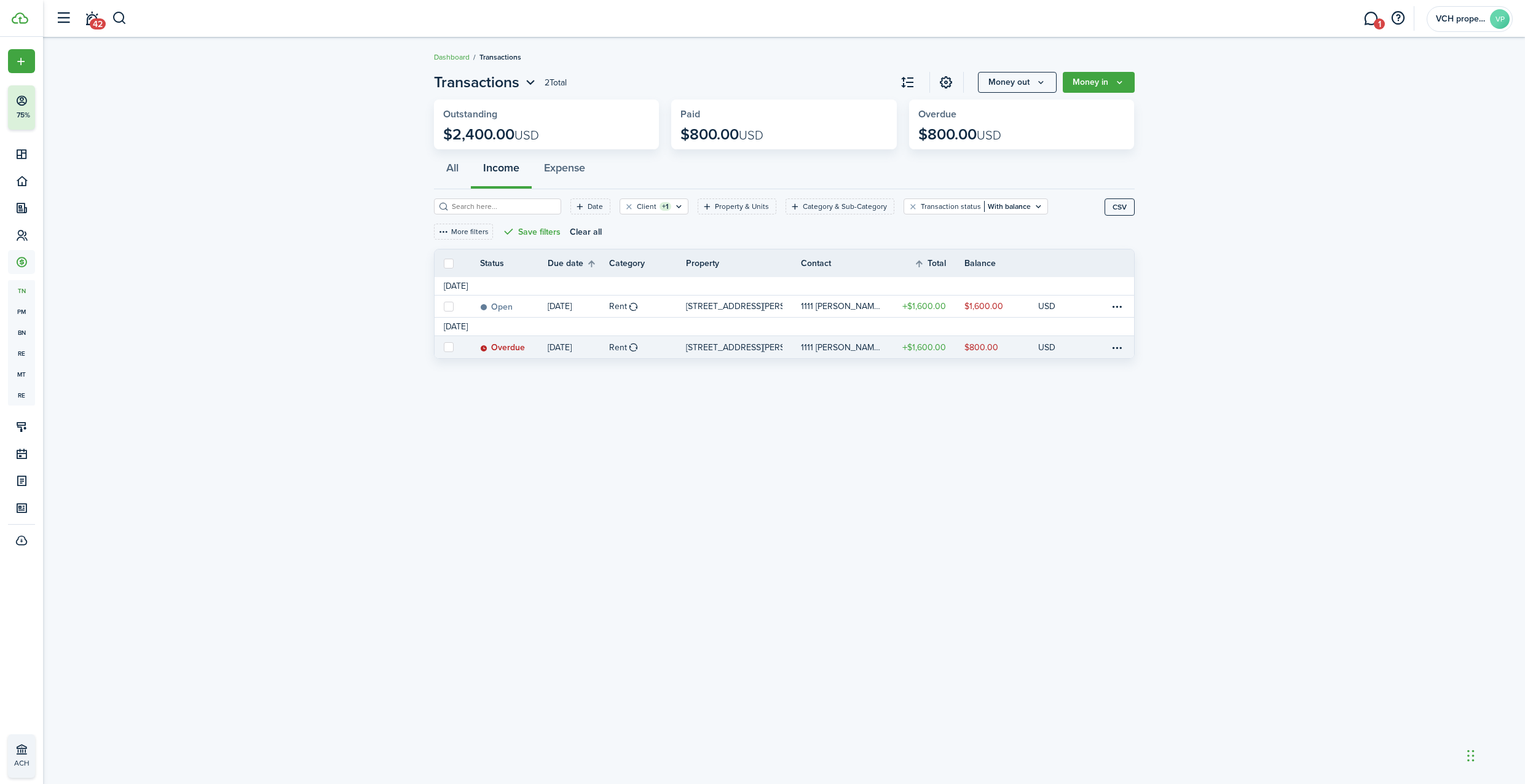
click at [451, 342] on label at bounding box center [449, 347] width 10 height 10
click at [444, 347] on input "checkbox" at bounding box center [443, 347] width 1 height 1
checkbox input "true"
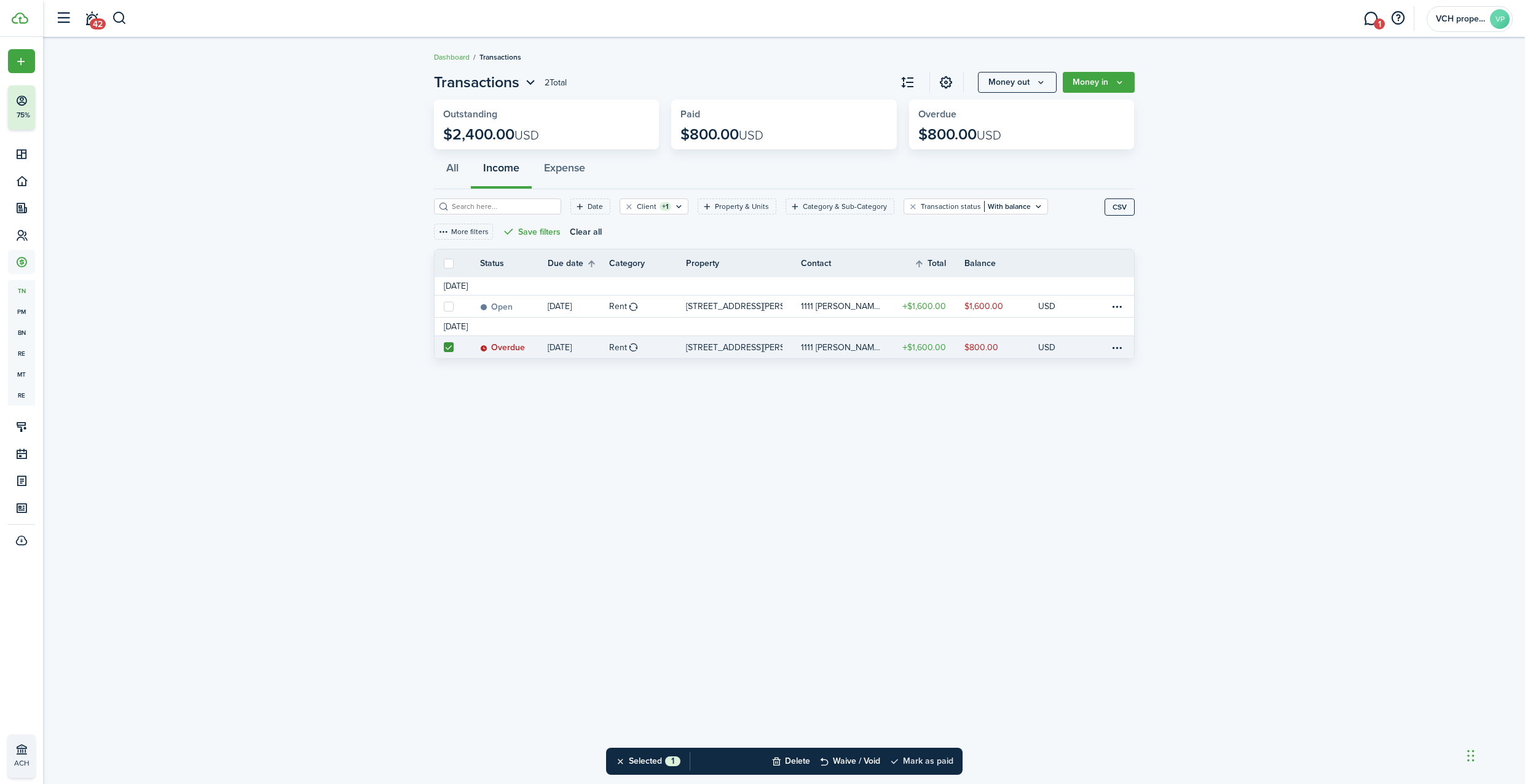
click at [912, 756] on button "Mark as paid" at bounding box center [922, 761] width 64 height 27
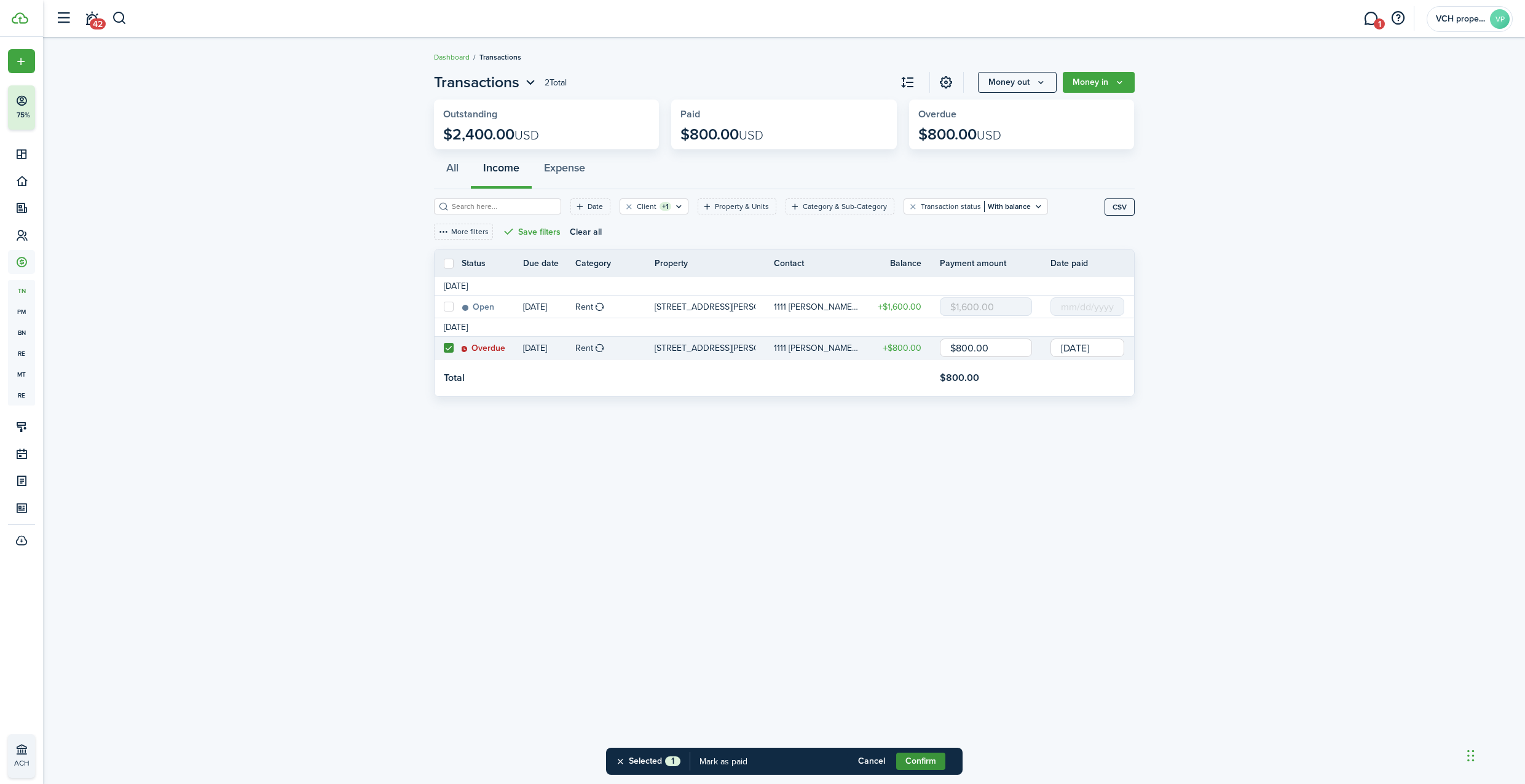
click at [913, 760] on button "Confirm" at bounding box center [920, 761] width 49 height 17
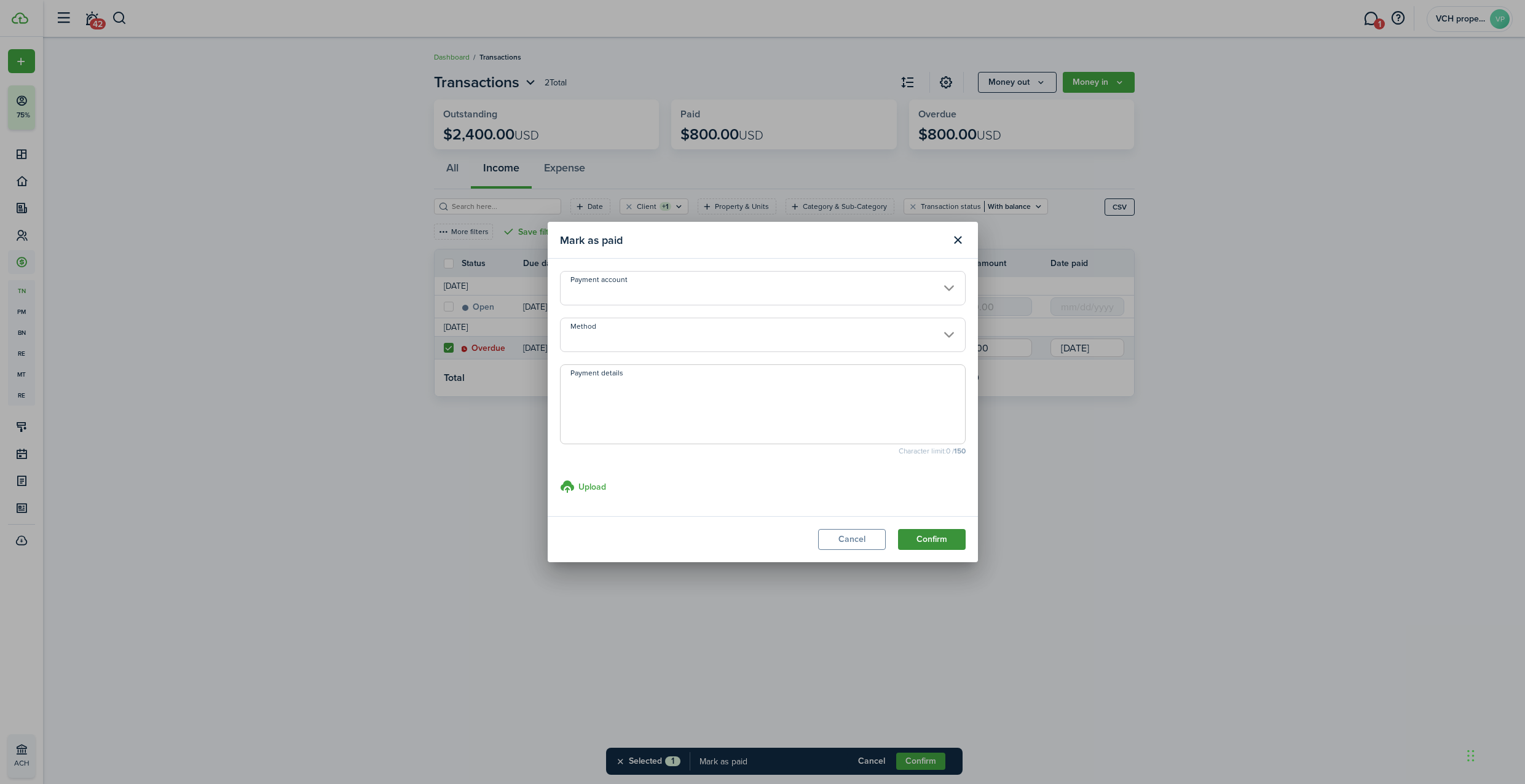
click at [920, 533] on button "Confirm" at bounding box center [931, 540] width 68 height 21
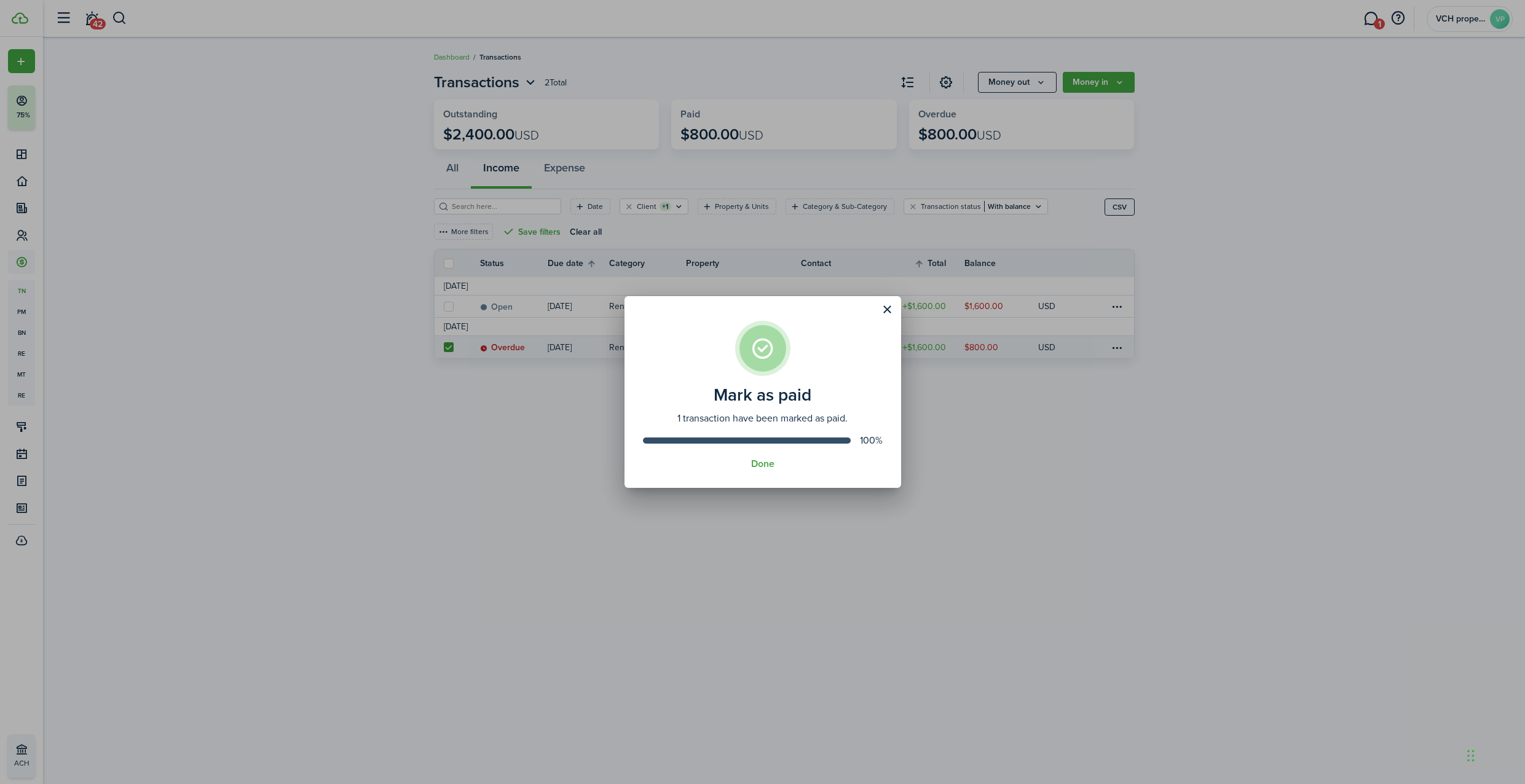
drag, startPoint x: 761, startPoint y: 467, endPoint x: 734, endPoint y: 454, distance: 30.0
click at [760, 466] on button "Done" at bounding box center [762, 464] width 23 height 11
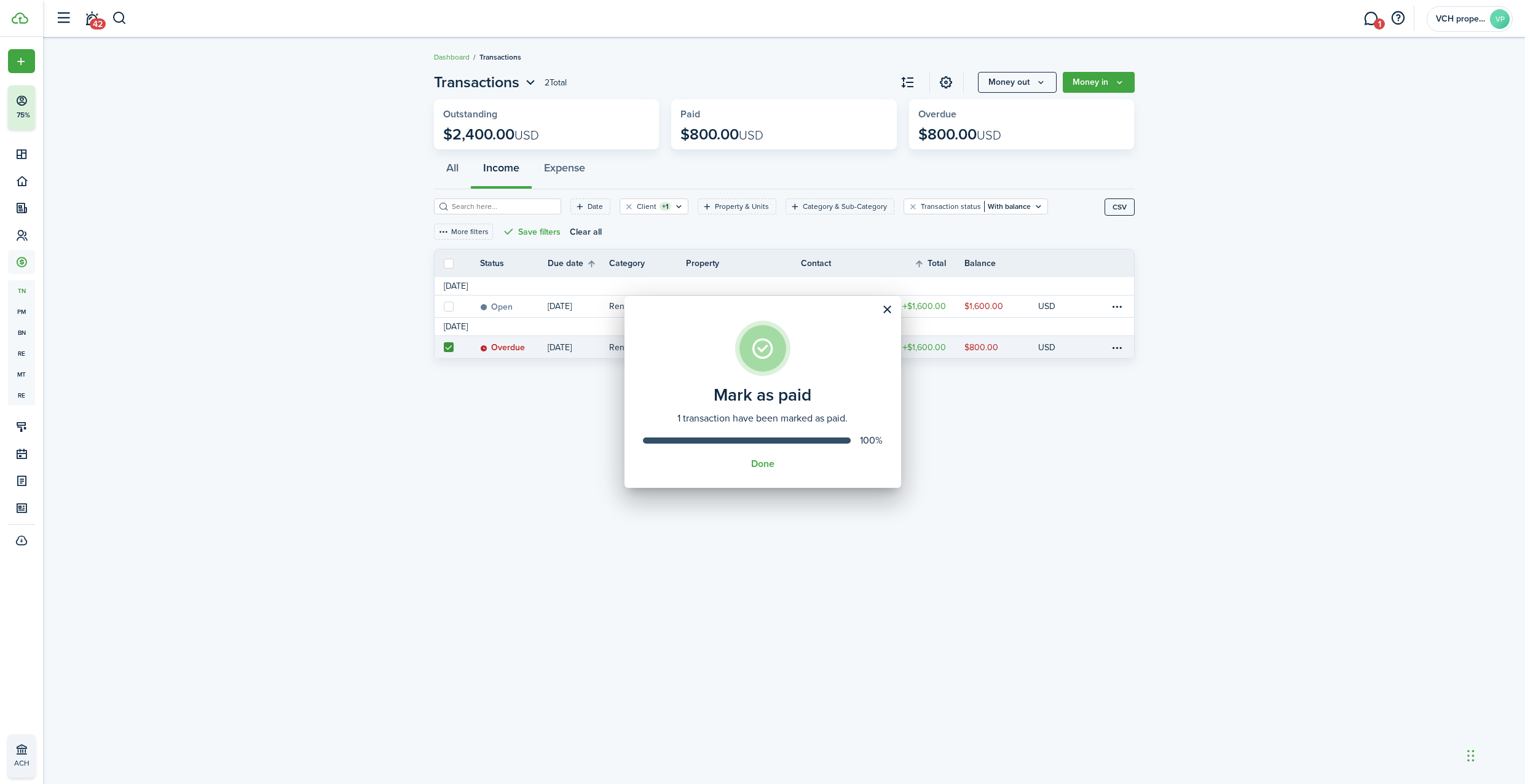
click at [330, 288] on invoice-list "Transactions 2 Total Money out Money in Outstanding $2,400.00 USD Paid $800.00 …" at bounding box center [784, 218] width 1482 height 306
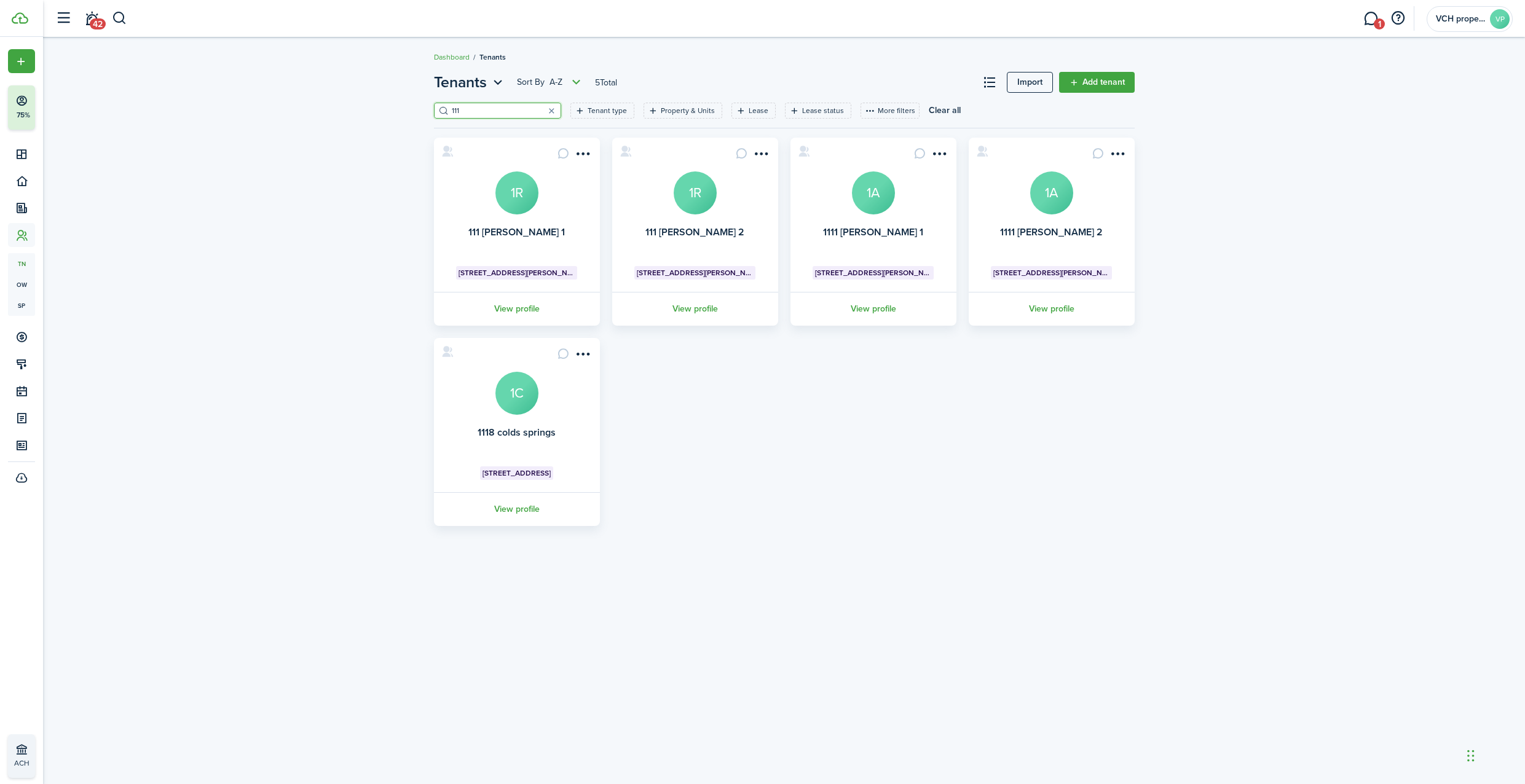
drag, startPoint x: 497, startPoint y: 110, endPoint x: 405, endPoint y: 107, distance: 92.0
click at [405, 107] on div "Tenants Sort by A-Z 5 Total Import Add tenant 111 Tenant type Property & Units …" at bounding box center [784, 299] width 1482 height 467
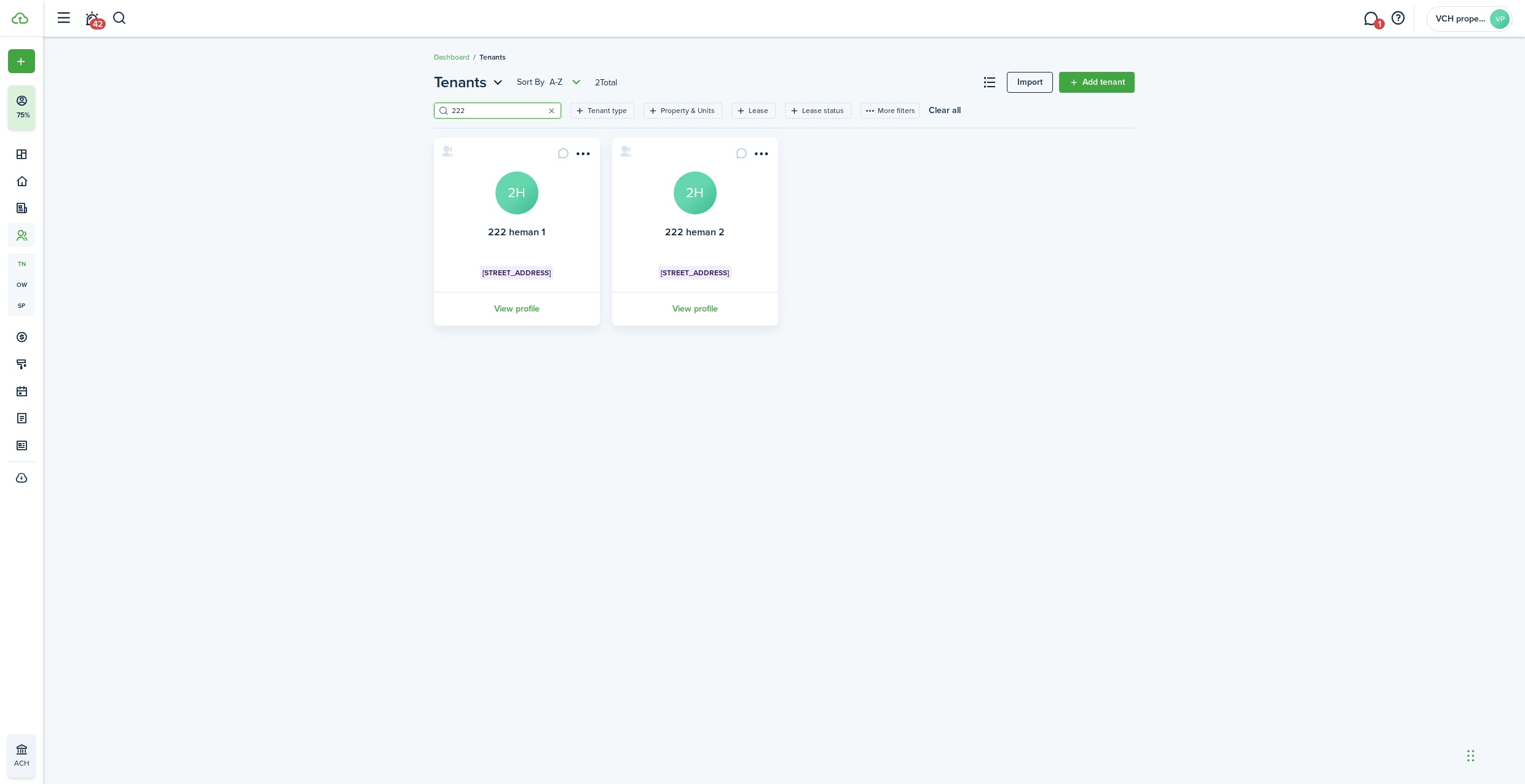
type input "222"
click at [516, 204] on avatar-text "2H" at bounding box center [517, 193] width 43 height 43
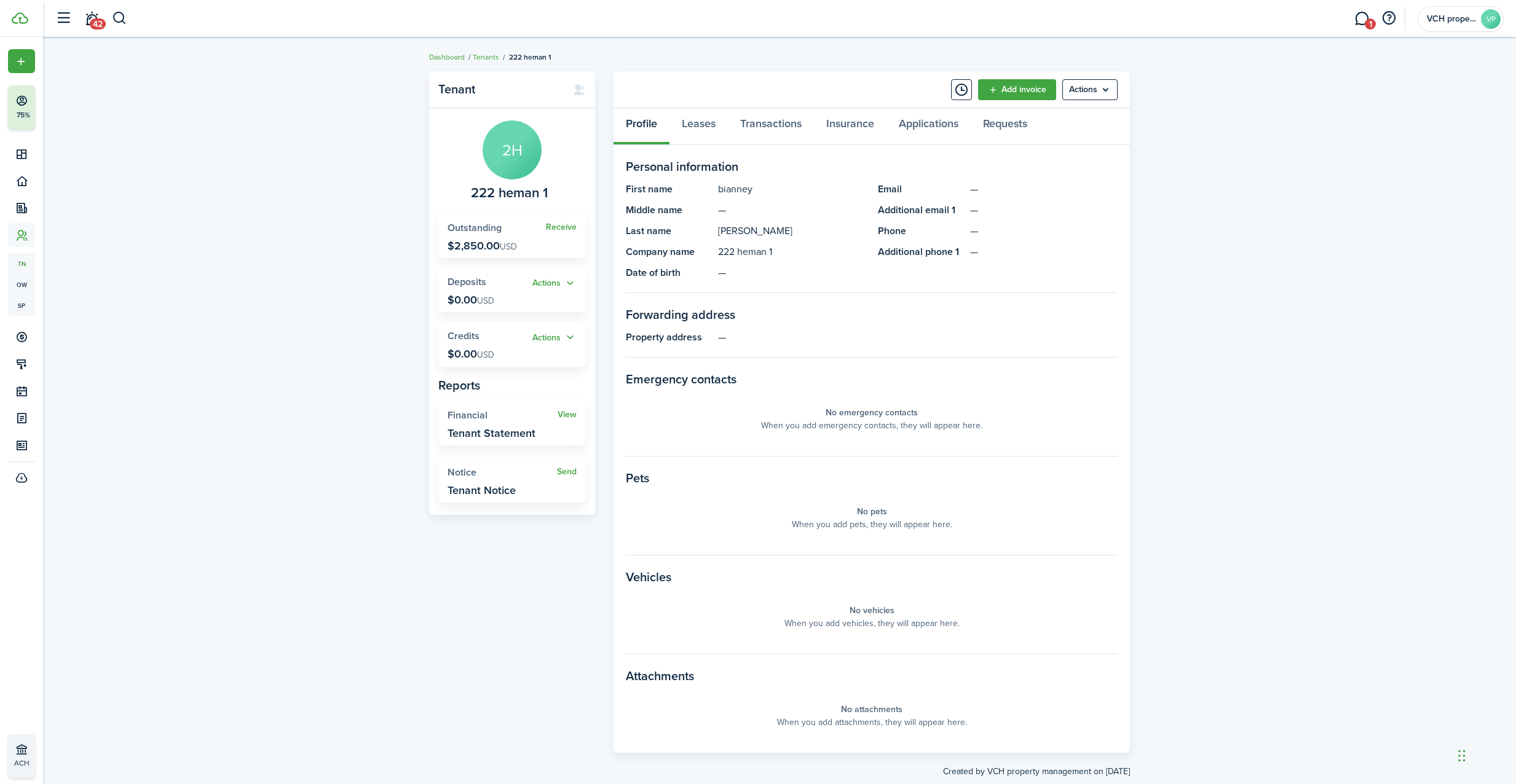
click at [546, 225] on widget-stats-title "Outstanding" at bounding box center [496, 228] width 98 height 11
click at [556, 230] on link "Receive" at bounding box center [561, 227] width 31 height 10
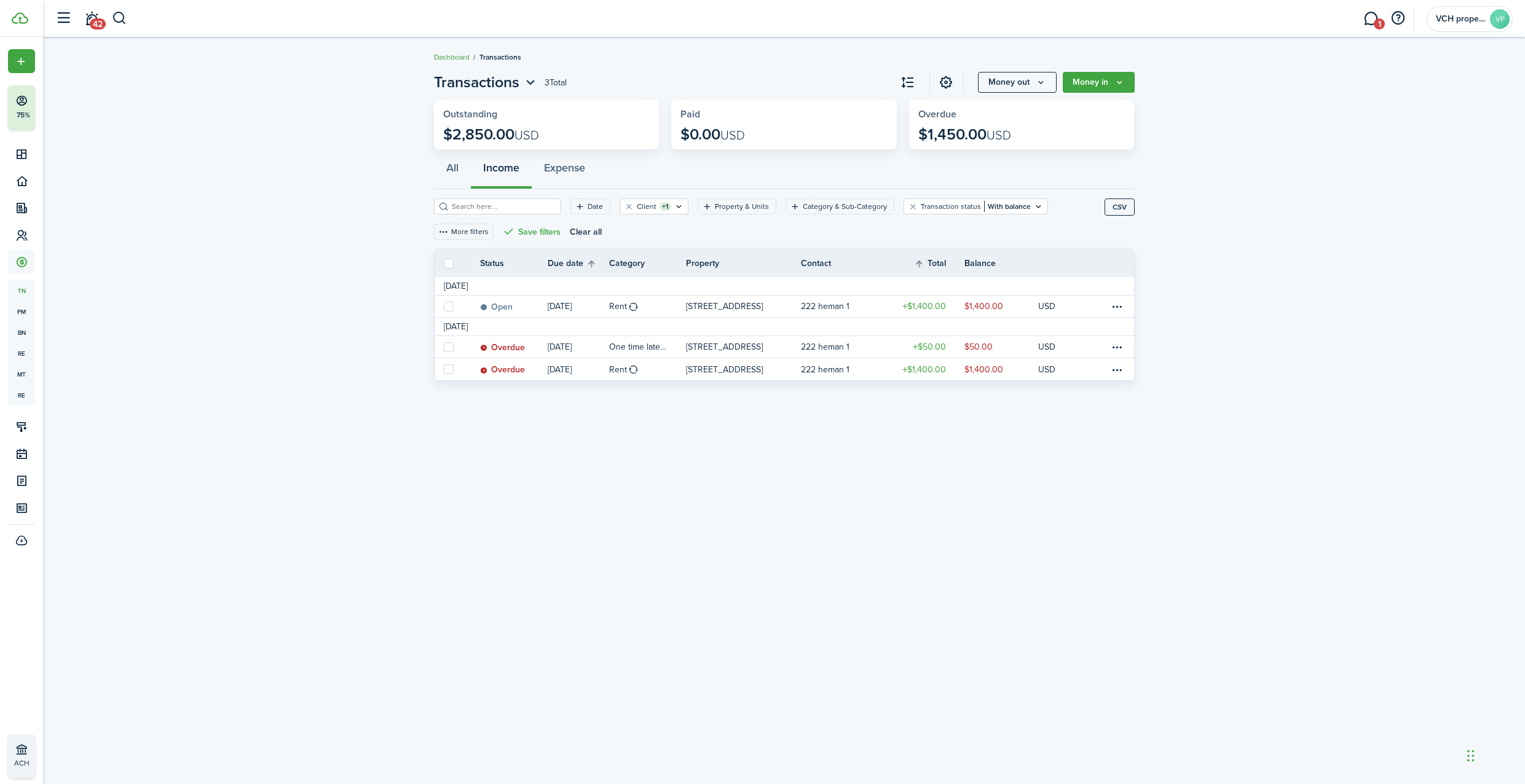
drag, startPoint x: 446, startPoint y: 341, endPoint x: 525, endPoint y: 390, distance: 93.0
click at [446, 342] on label at bounding box center [449, 347] width 10 height 10
click at [444, 347] on input "checkbox" at bounding box center [443, 347] width 1 height 1
checkbox input "true"
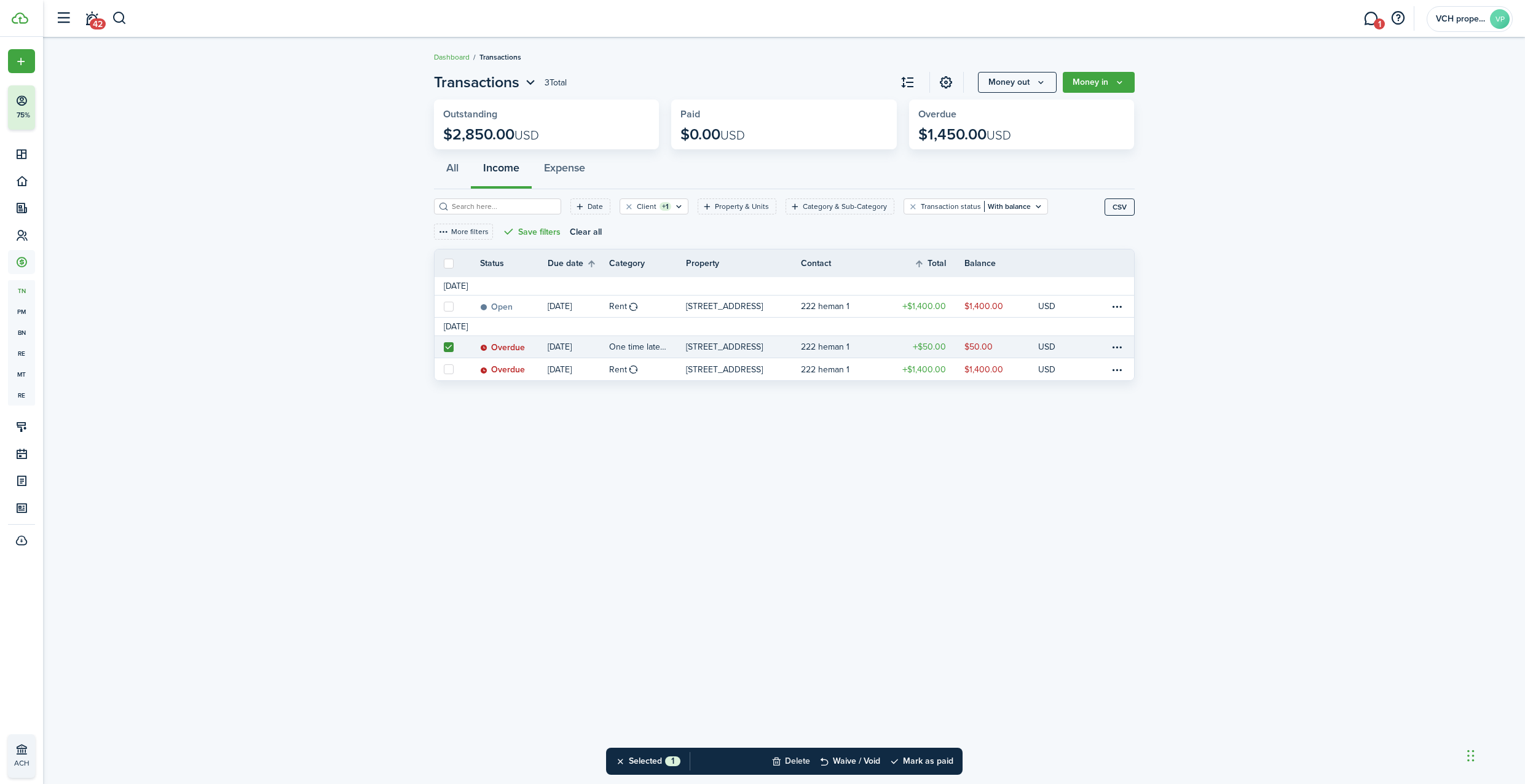
click at [795, 759] on button "Delete" at bounding box center [791, 761] width 39 height 27
click at [914, 756] on button "Confirm" at bounding box center [920, 761] width 49 height 17
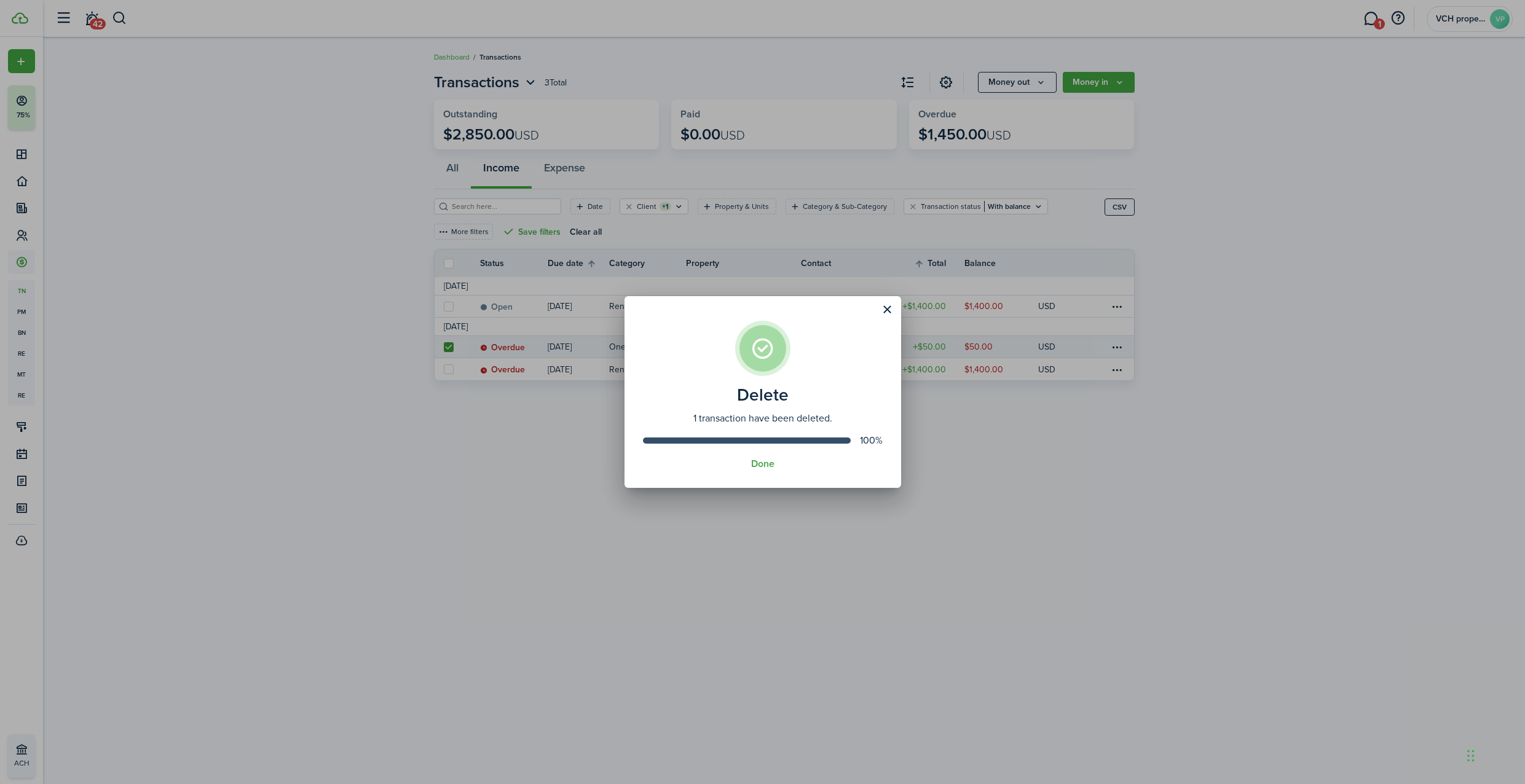
drag, startPoint x: 767, startPoint y: 460, endPoint x: 585, endPoint y: 421, distance: 186.1
click at [767, 460] on button "Done" at bounding box center [762, 464] width 23 height 11
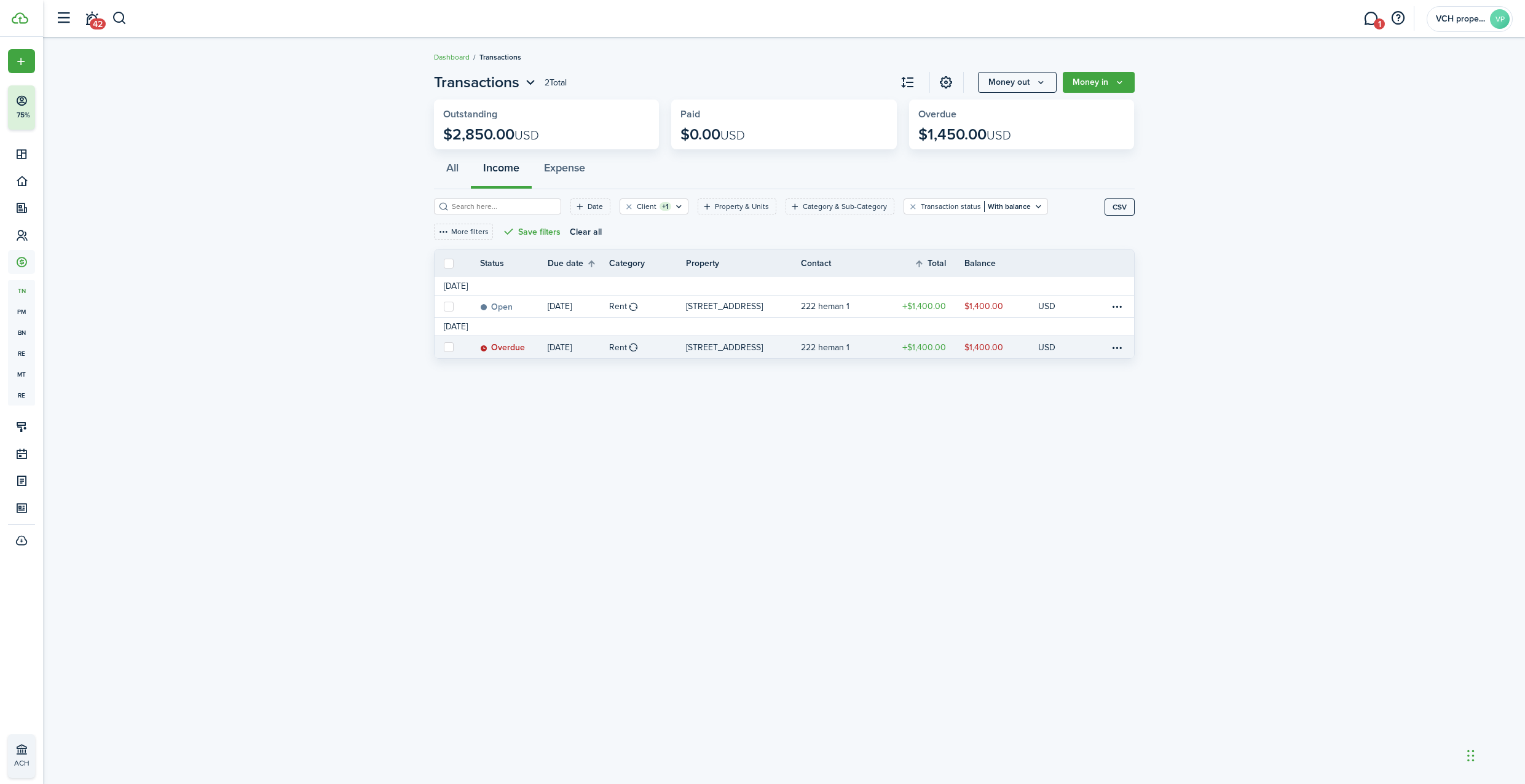
click at [452, 345] on label at bounding box center [449, 347] width 10 height 10
click at [444, 347] on input "checkbox" at bounding box center [443, 347] width 1 height 1
checkbox input "true"
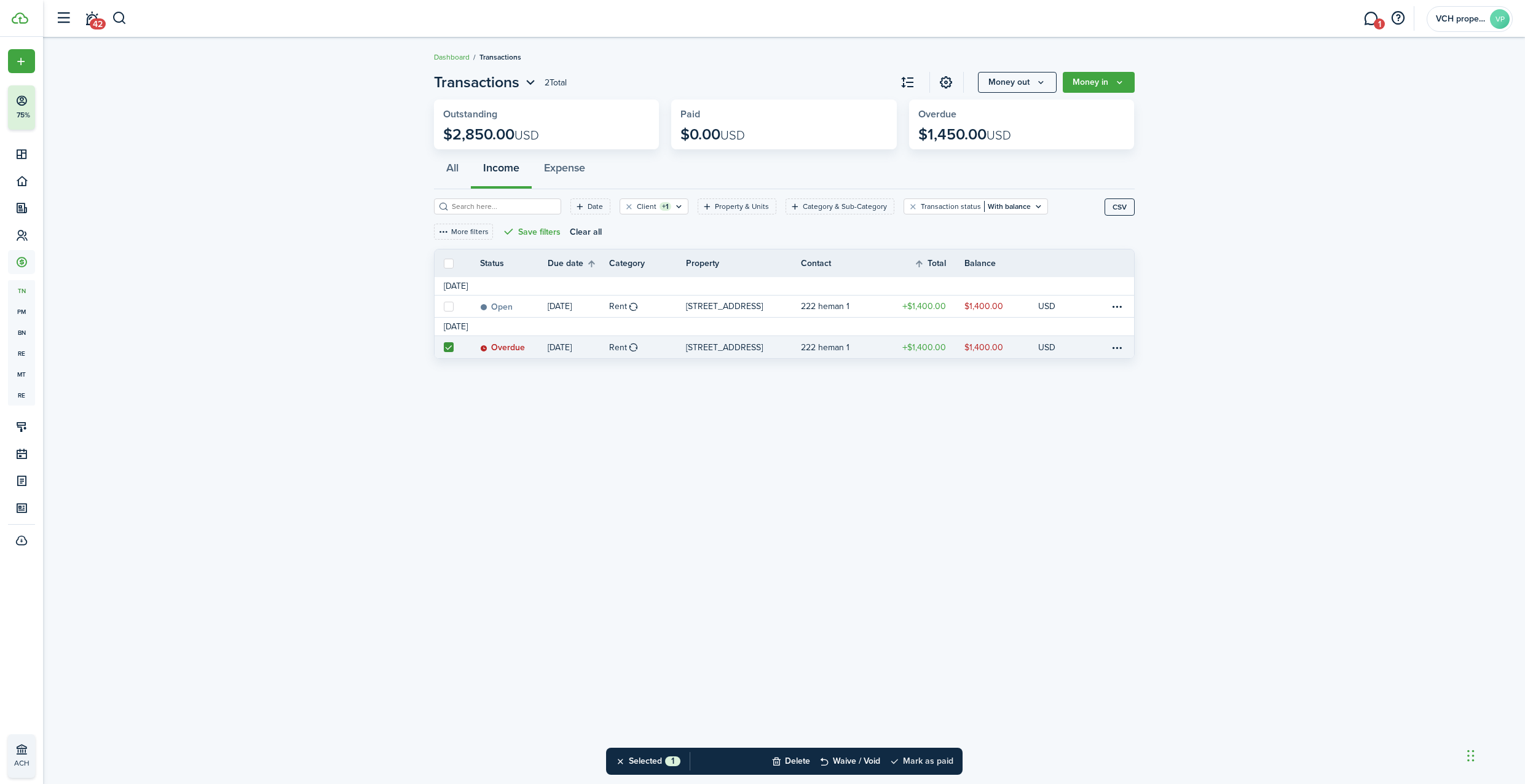
click at [943, 760] on button "Mark as paid" at bounding box center [922, 761] width 64 height 27
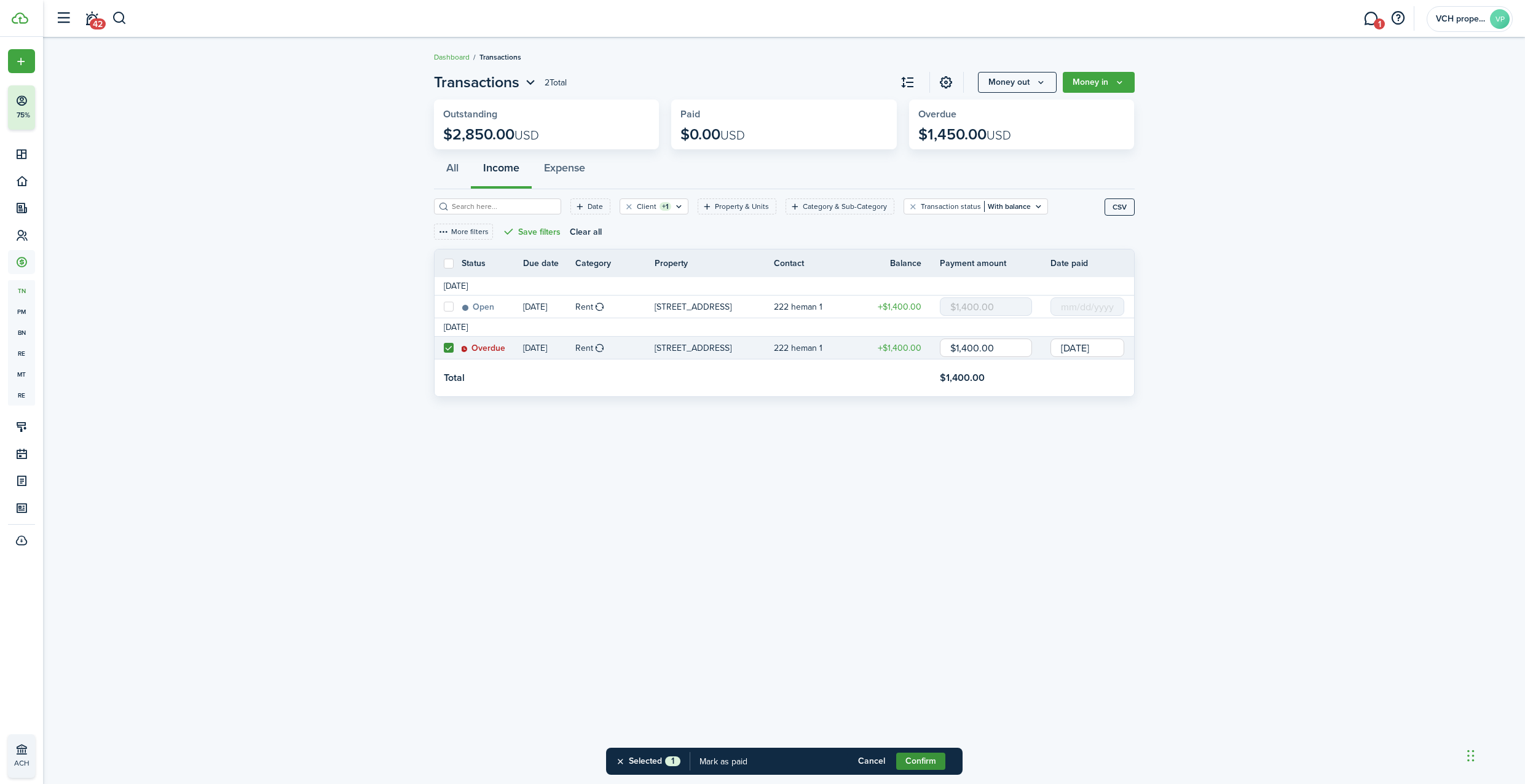
click at [943, 760] on button "Confirm" at bounding box center [920, 761] width 49 height 17
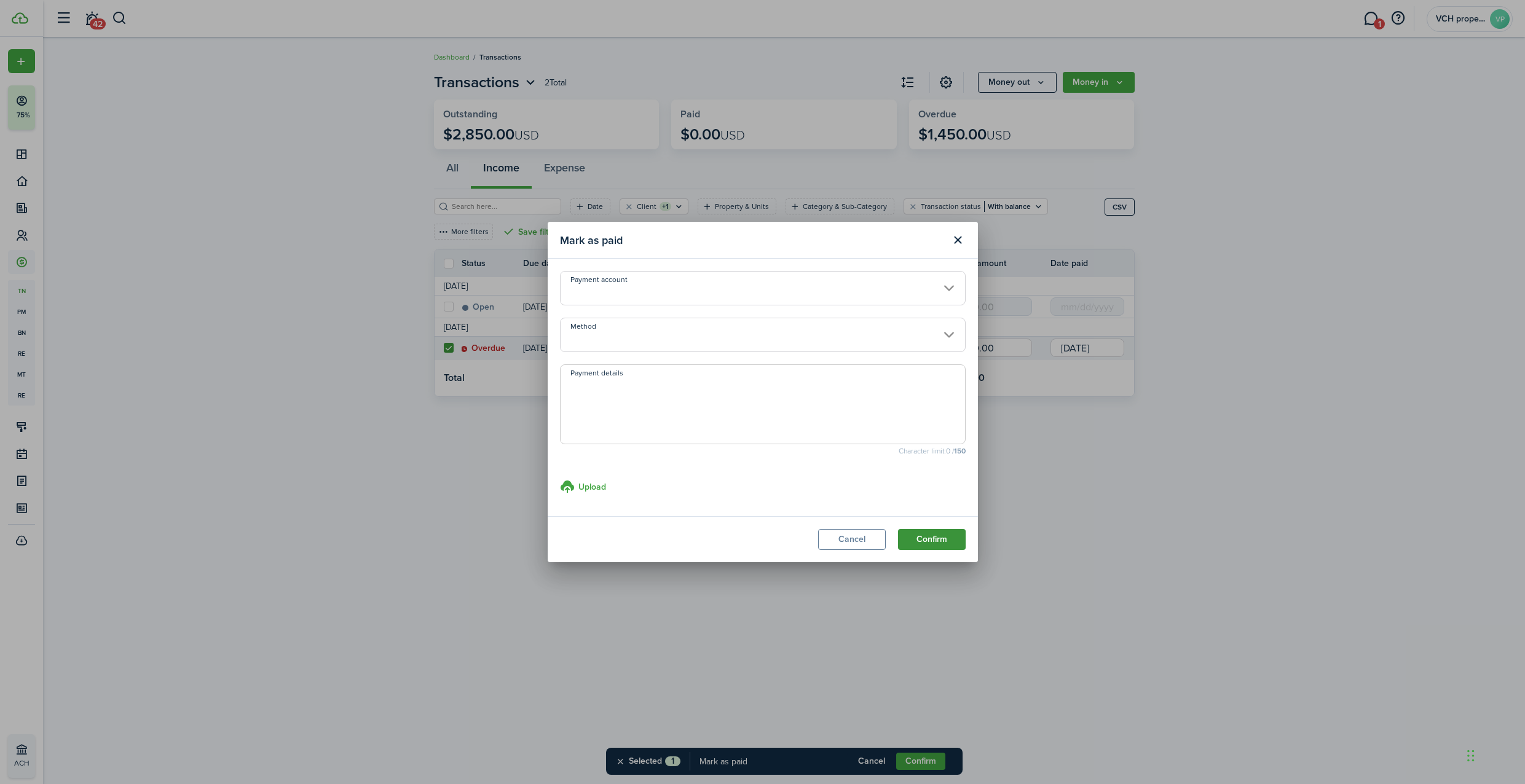
click at [937, 545] on button "Confirm" at bounding box center [931, 540] width 68 height 21
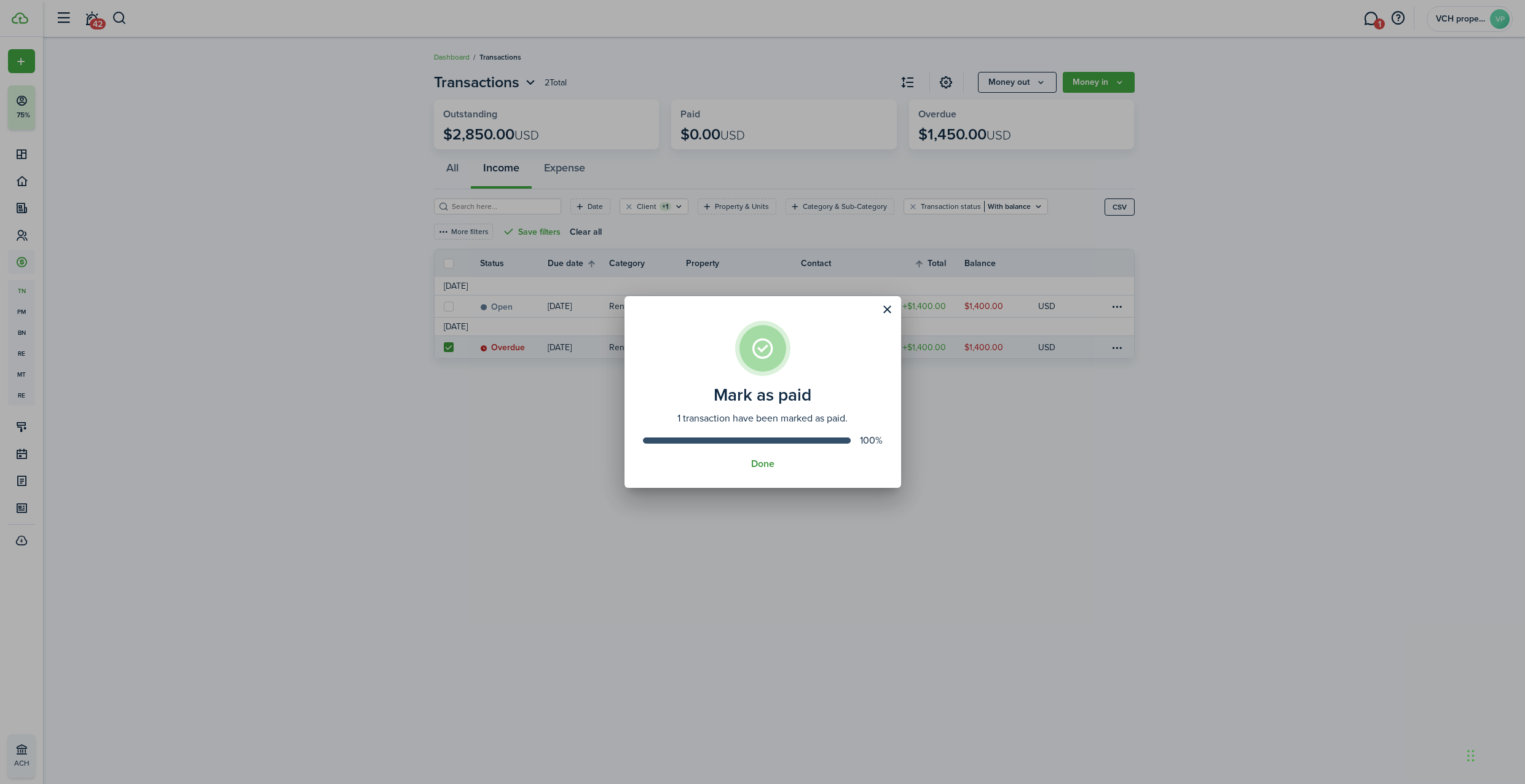
click at [765, 465] on button "Done" at bounding box center [762, 464] width 23 height 11
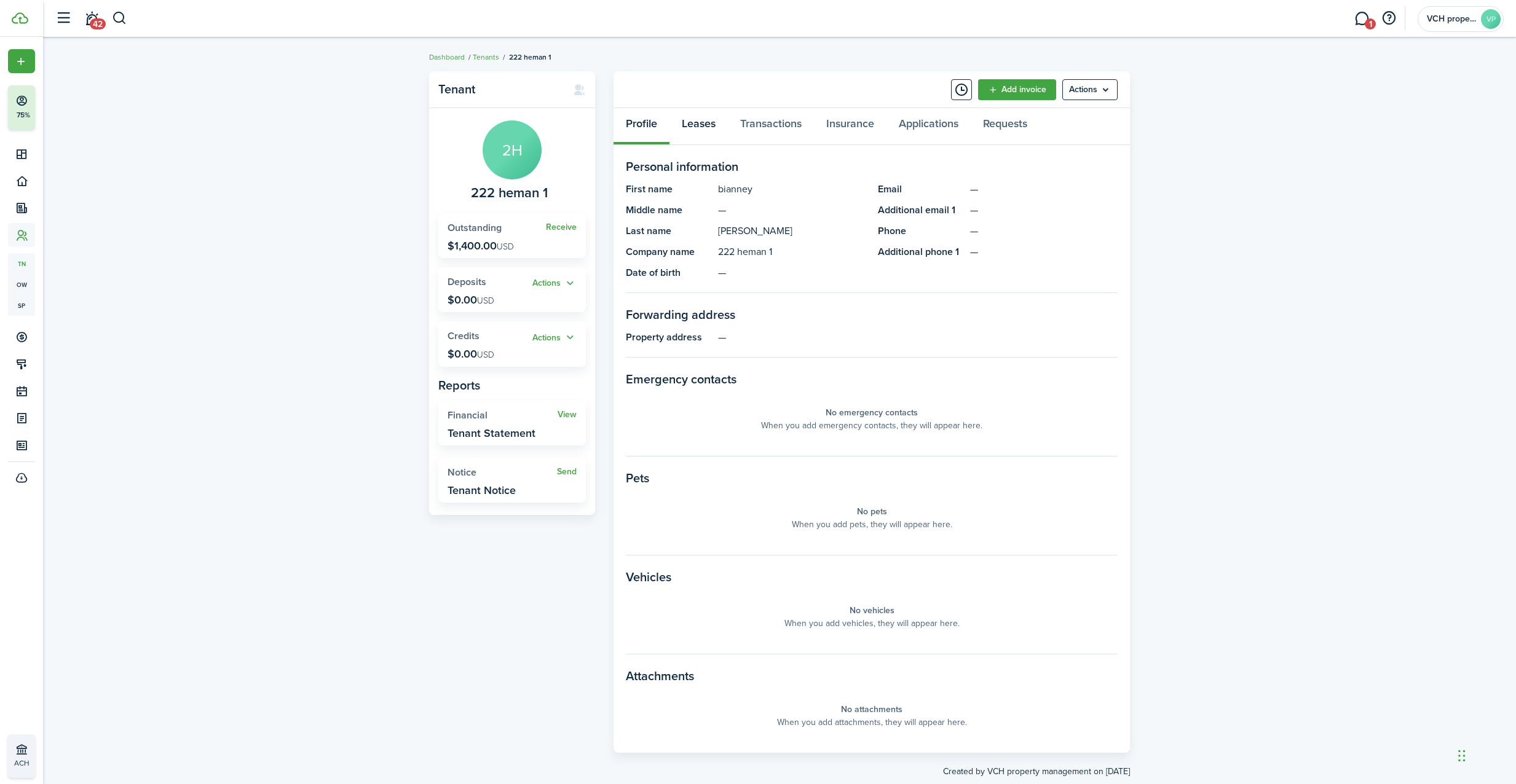
click at [705, 126] on link "Leases" at bounding box center [698, 126] width 59 height 37
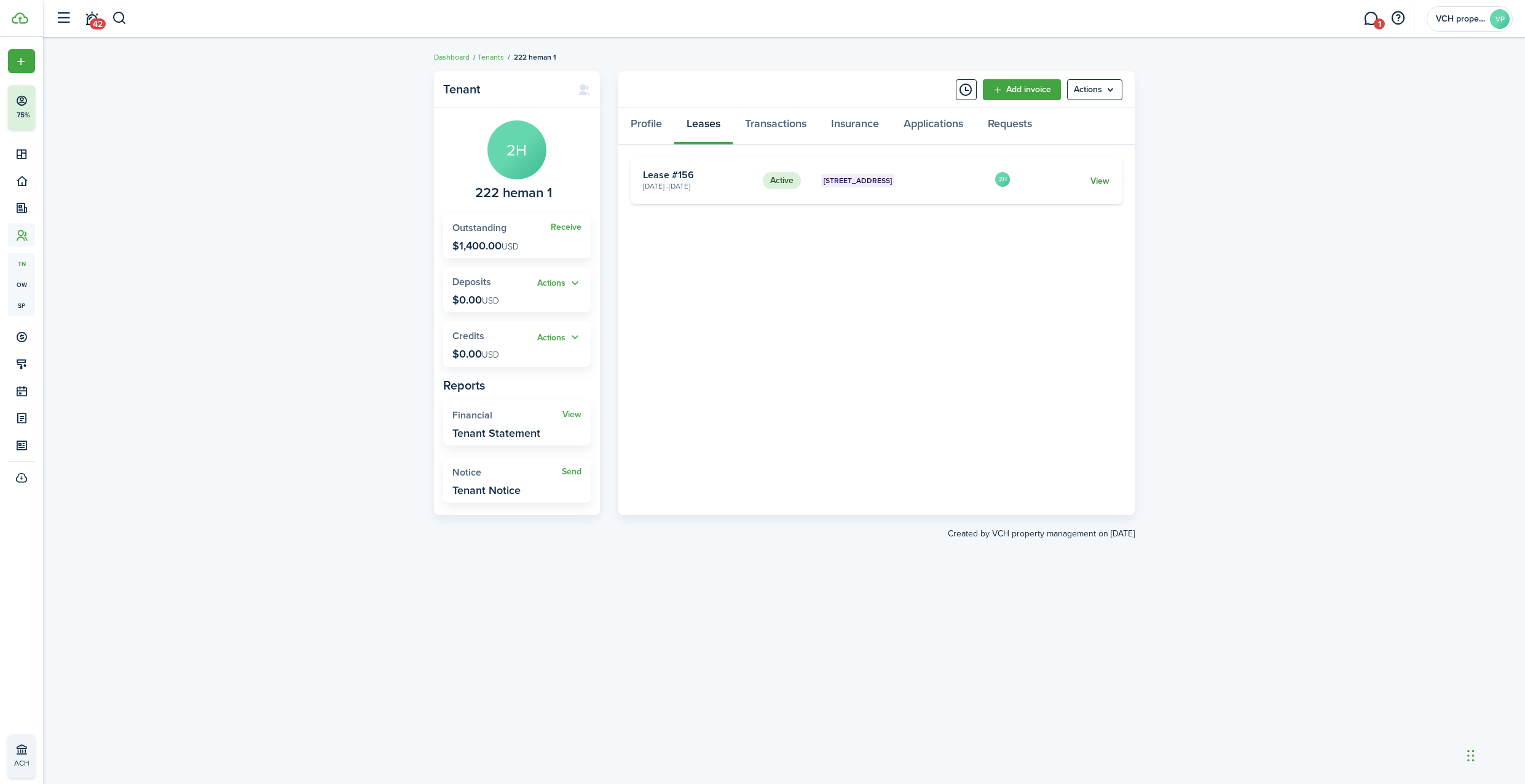
click at [1092, 179] on link "View" at bounding box center [1099, 181] width 19 height 13
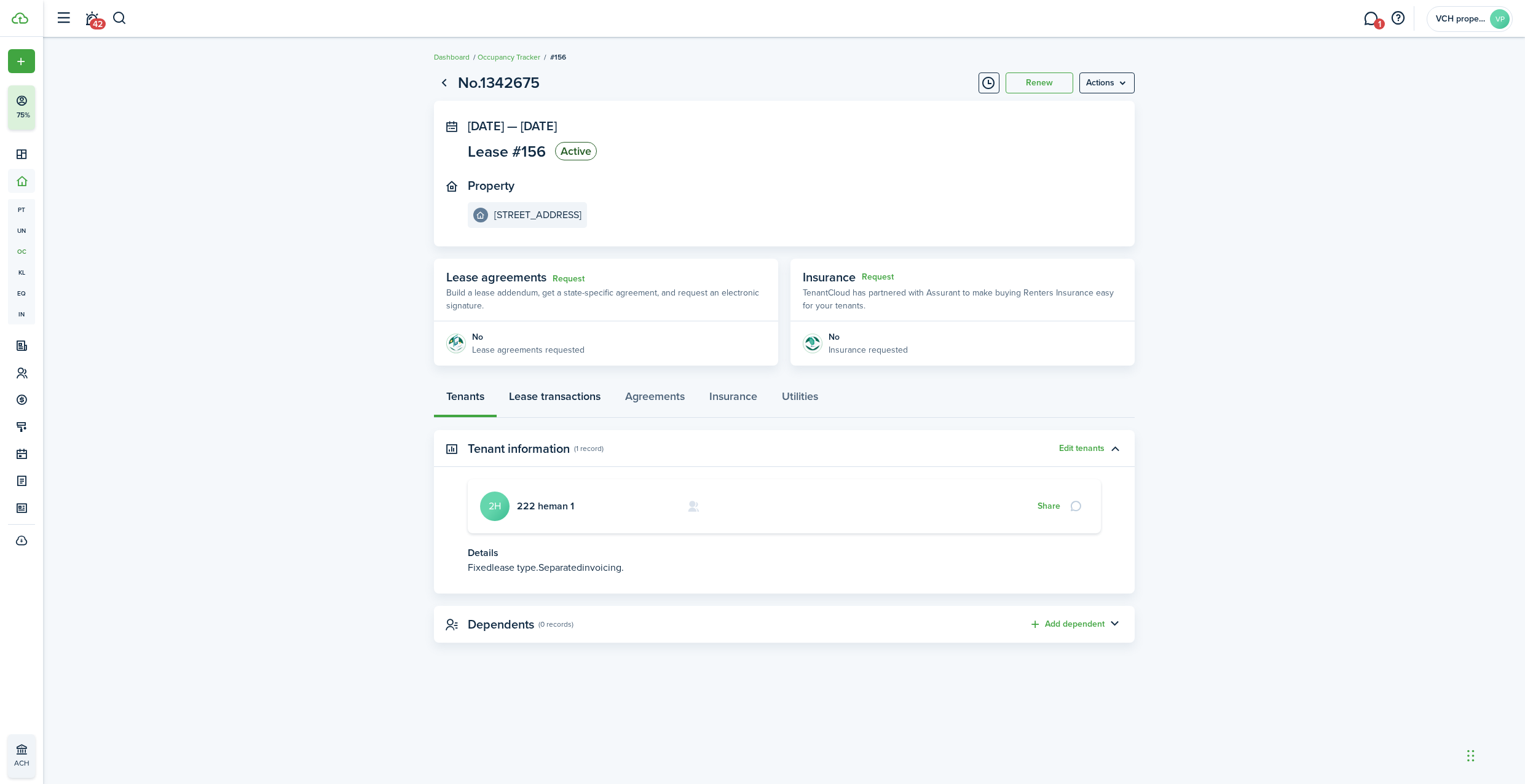
click at [550, 402] on link "Lease transactions" at bounding box center [555, 399] width 117 height 37
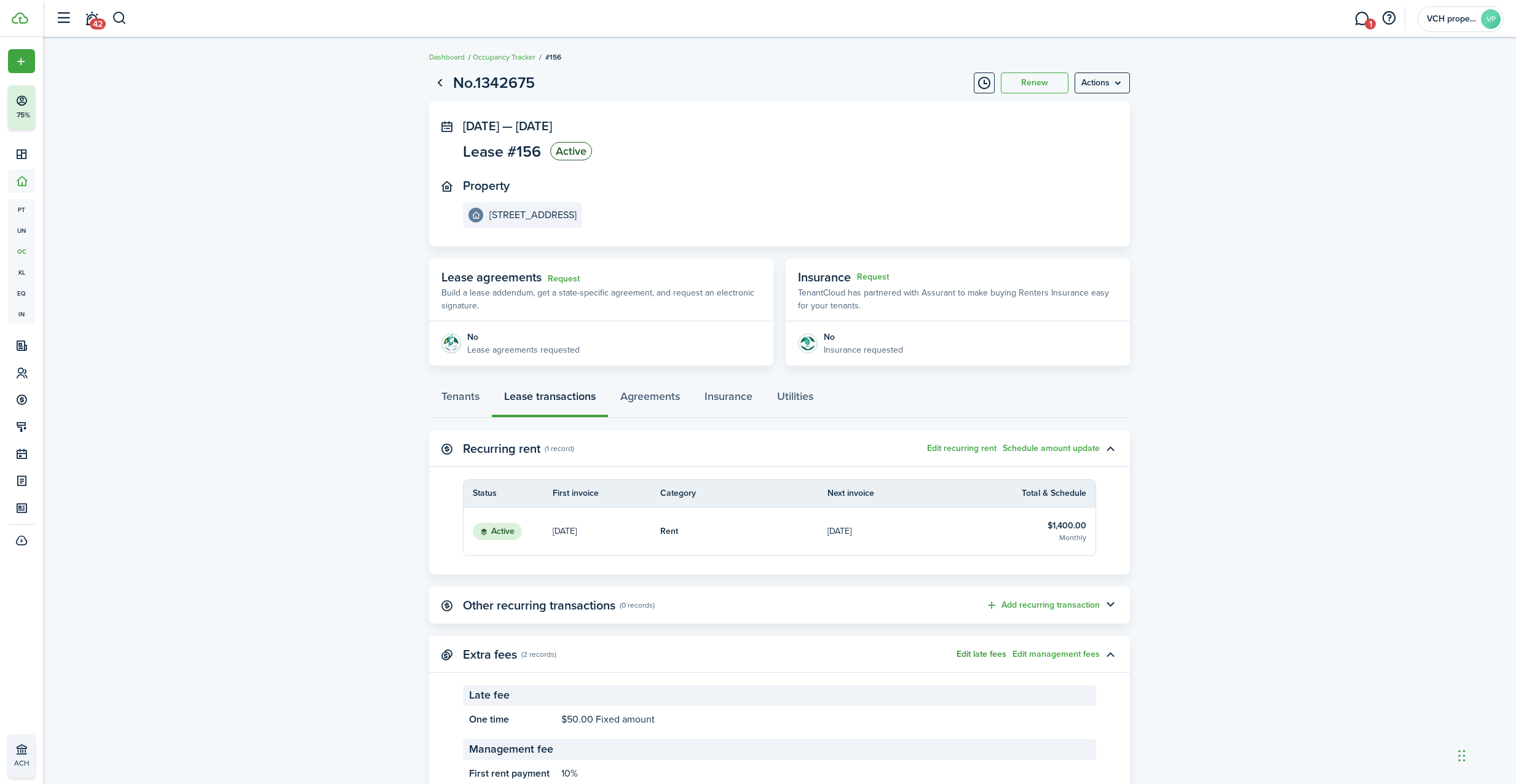
click at [998, 651] on button "Edit late fees" at bounding box center [981, 654] width 50 height 10
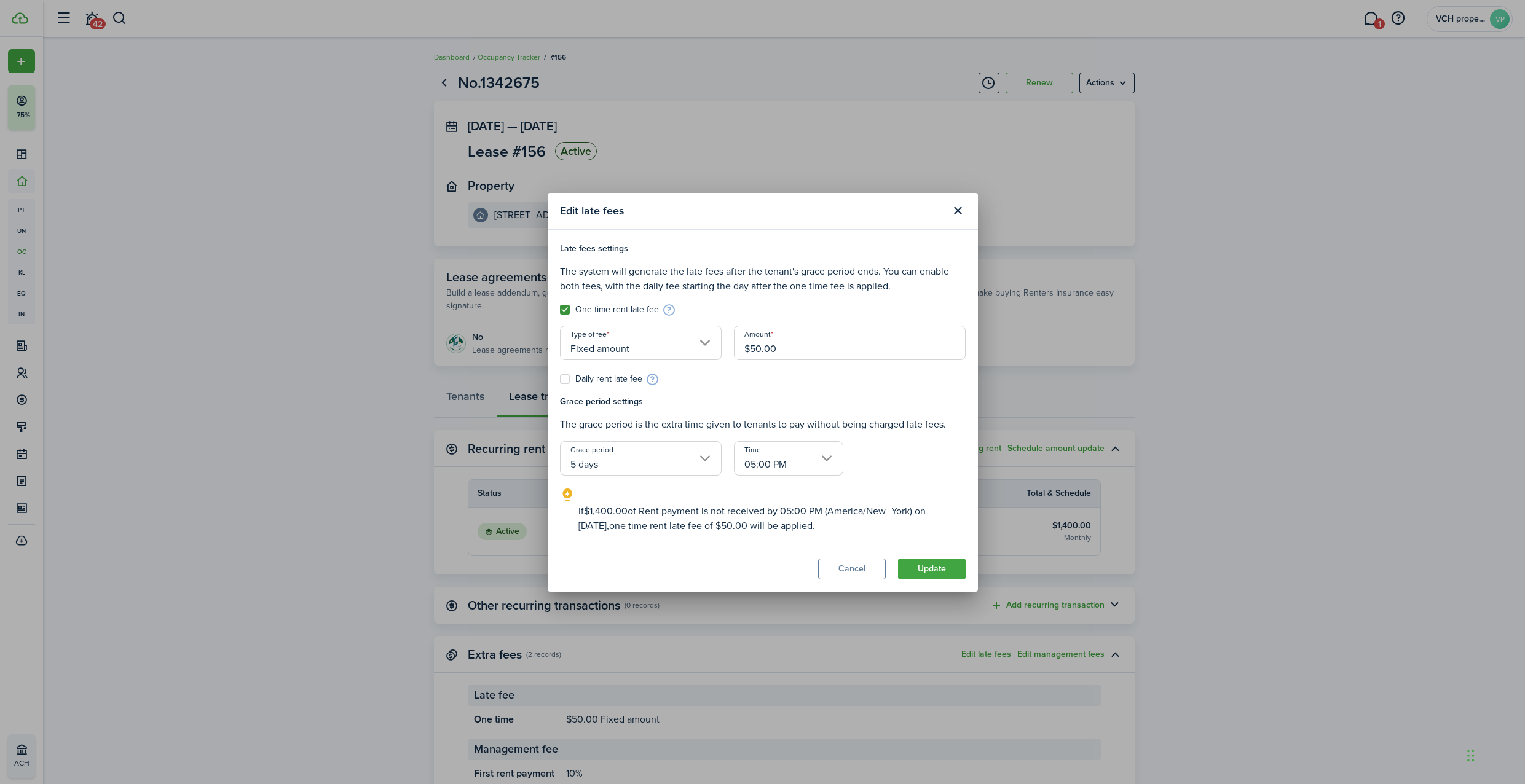
click at [576, 308] on label "One time rent late fee" at bounding box center [610, 310] width 99 height 10
click at [560, 309] on input "One time rent late fee" at bounding box center [559, 309] width 1 height 1
checkbox input "false"
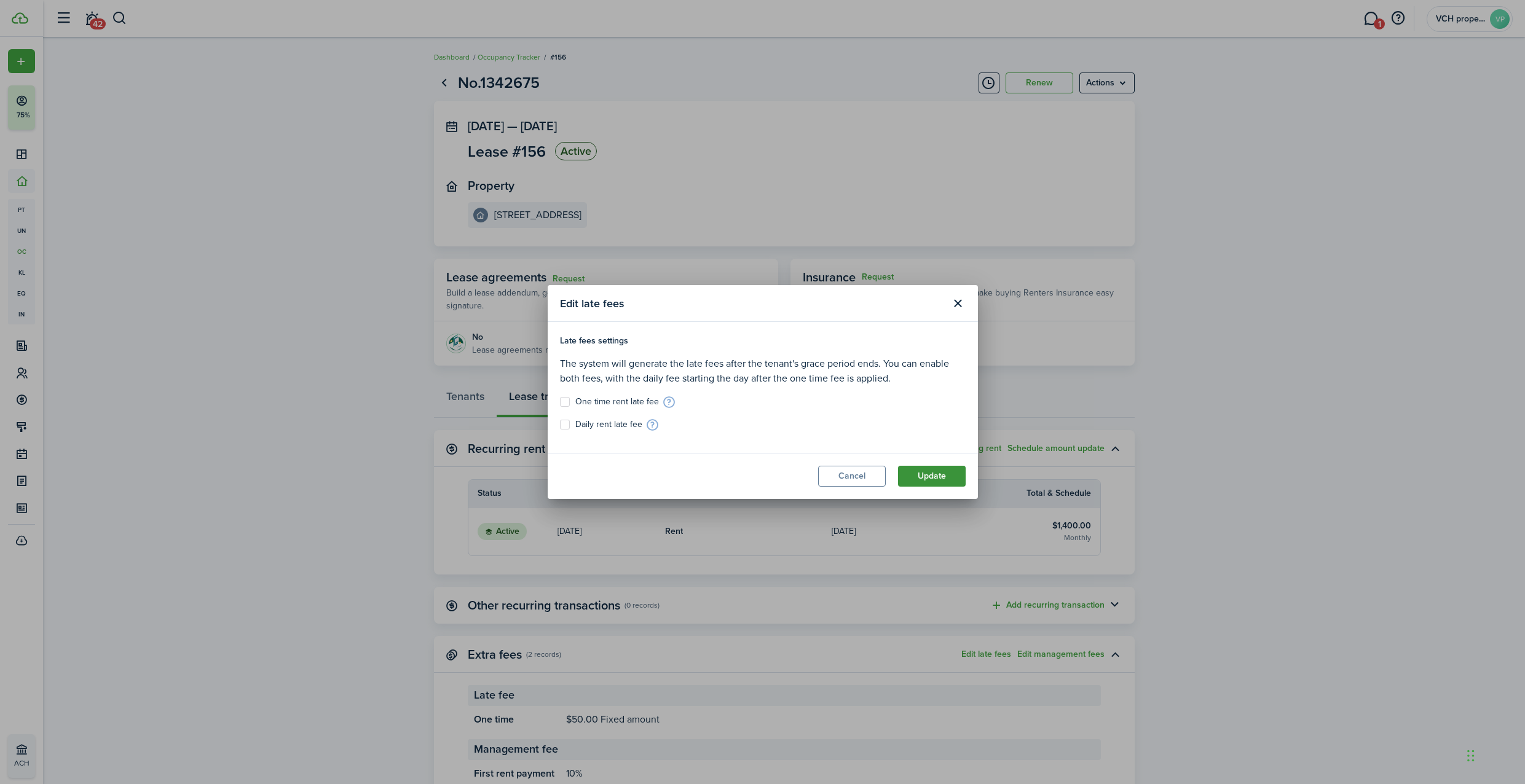
click at [944, 472] on button "Update" at bounding box center [931, 476] width 68 height 21
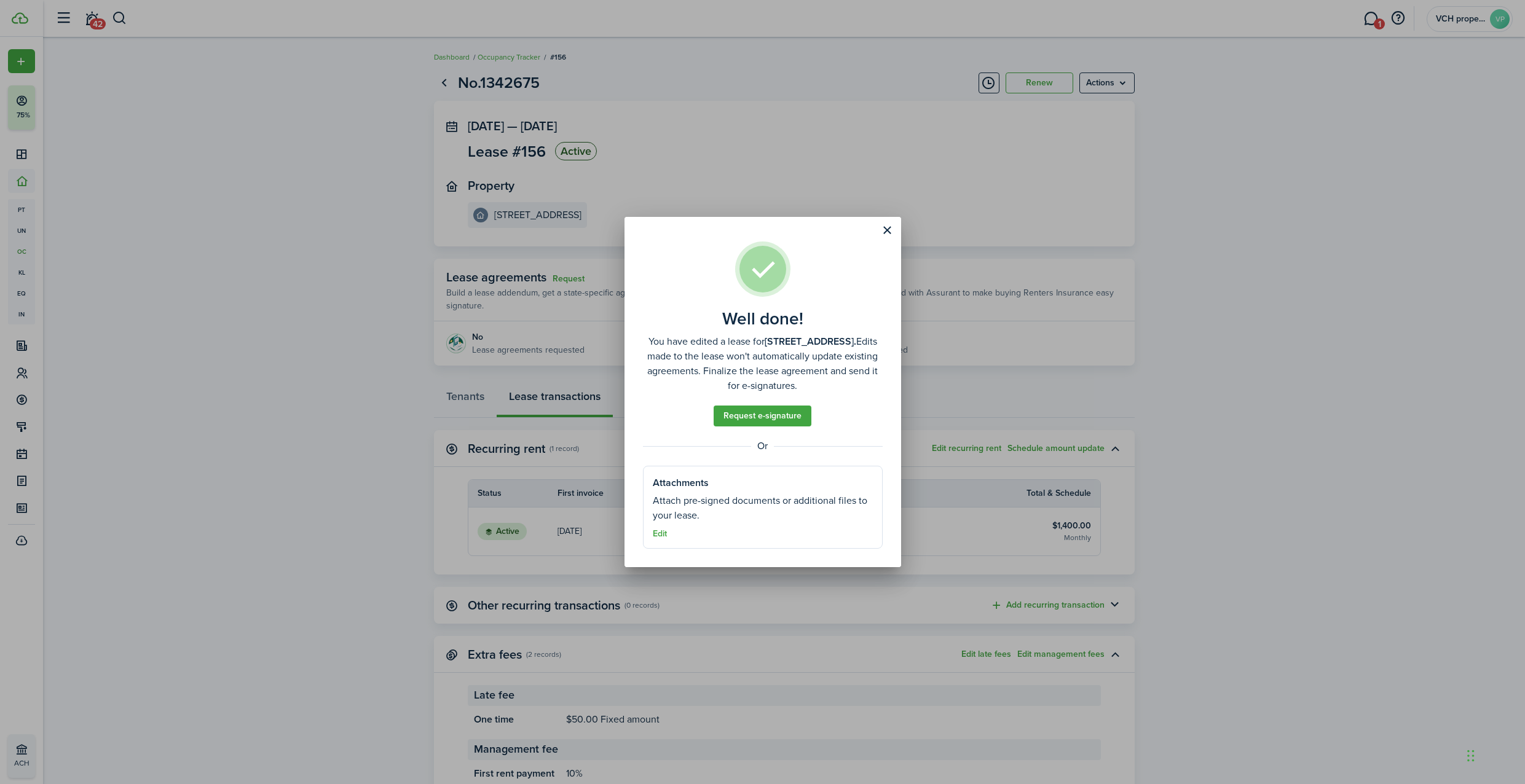
drag, startPoint x: 892, startPoint y: 225, endPoint x: 902, endPoint y: 225, distance: 10.0
click at [892, 225] on button "Close modal" at bounding box center [887, 230] width 21 height 21
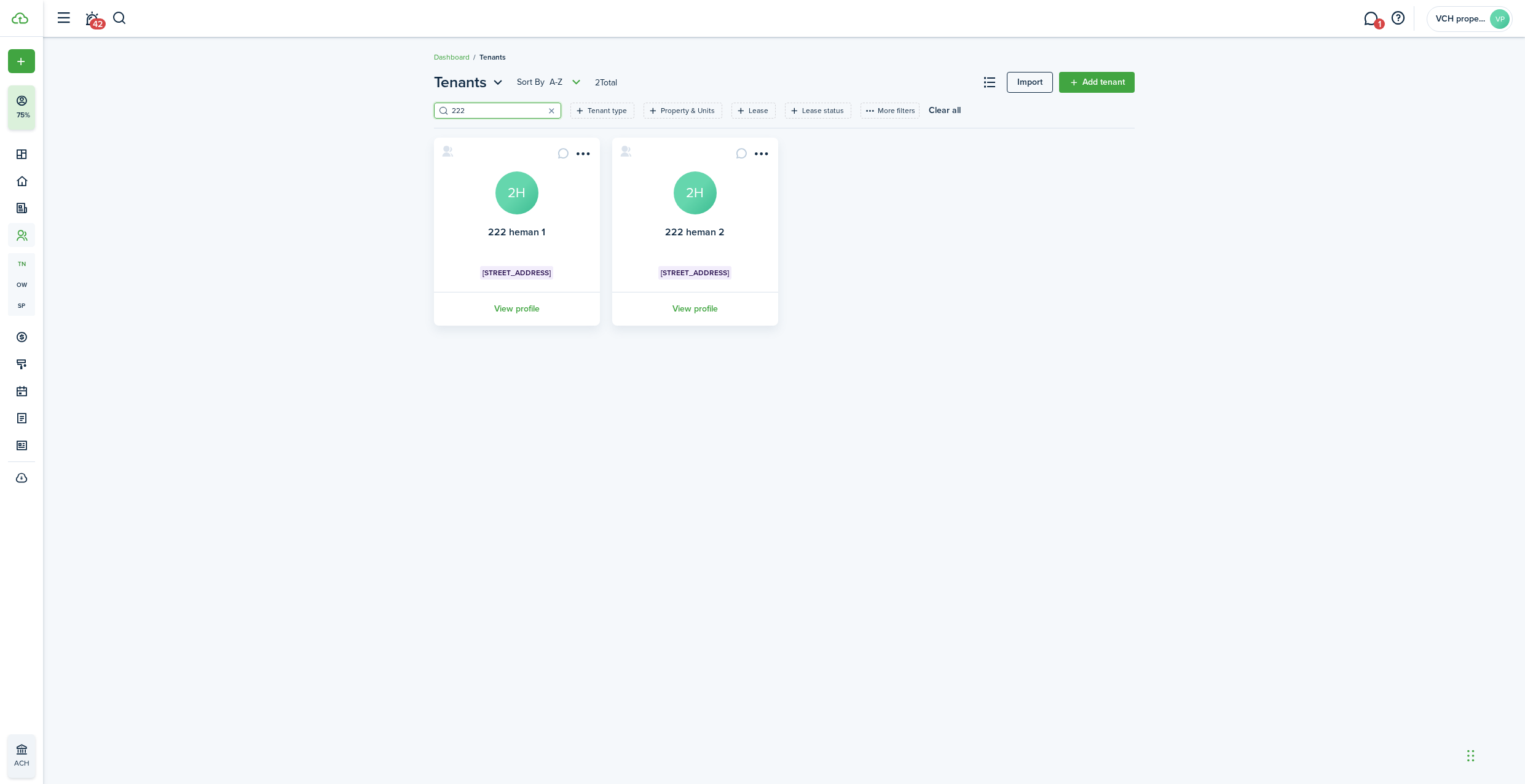
click at [703, 188] on avatar-text "2H" at bounding box center [696, 193] width 43 height 43
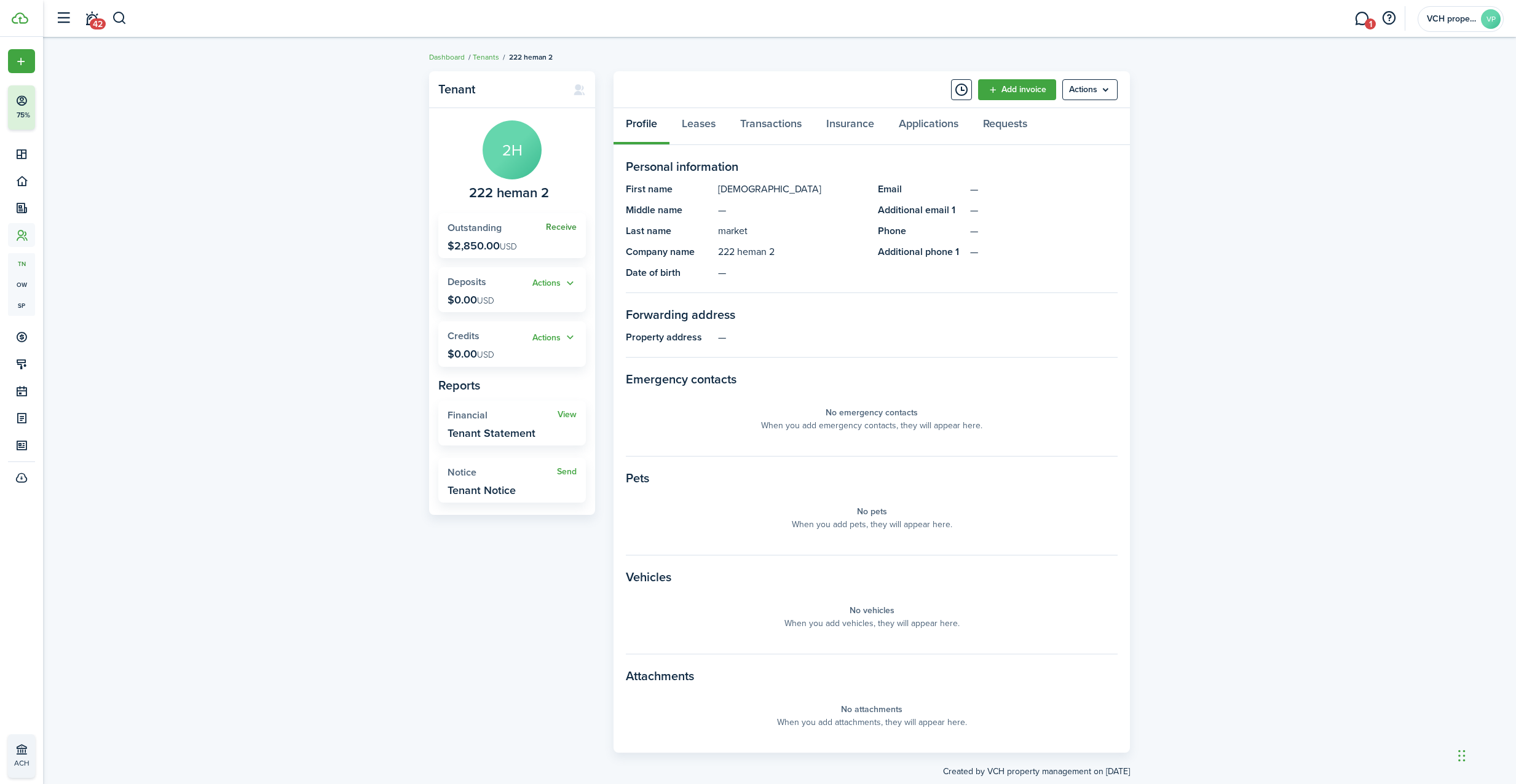
click at [565, 226] on link "Receive" at bounding box center [561, 227] width 31 height 10
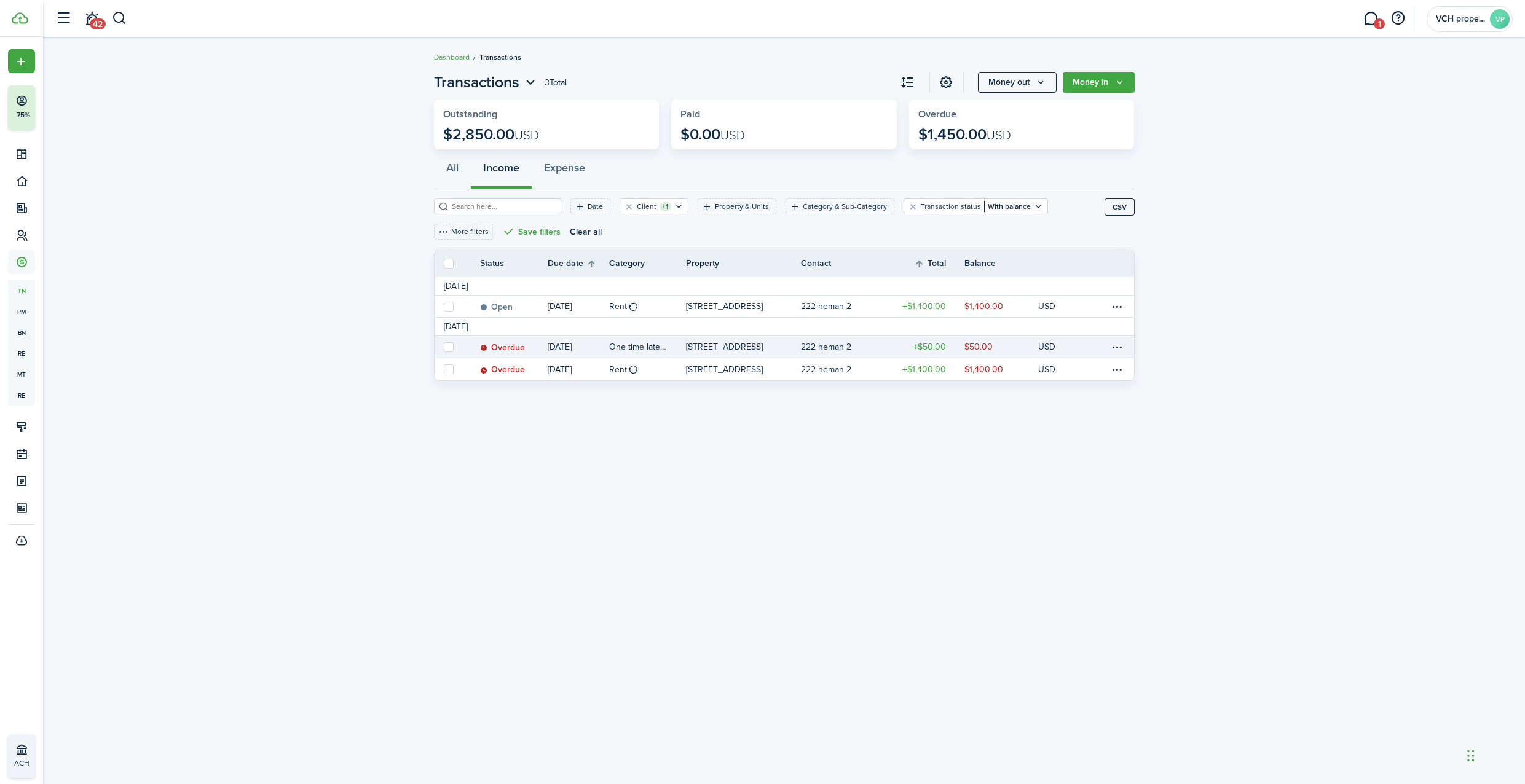
click at [449, 344] on label at bounding box center [449, 347] width 10 height 10
click at [444, 347] on input "checkbox" at bounding box center [443, 347] width 1 height 1
checkbox input "true"
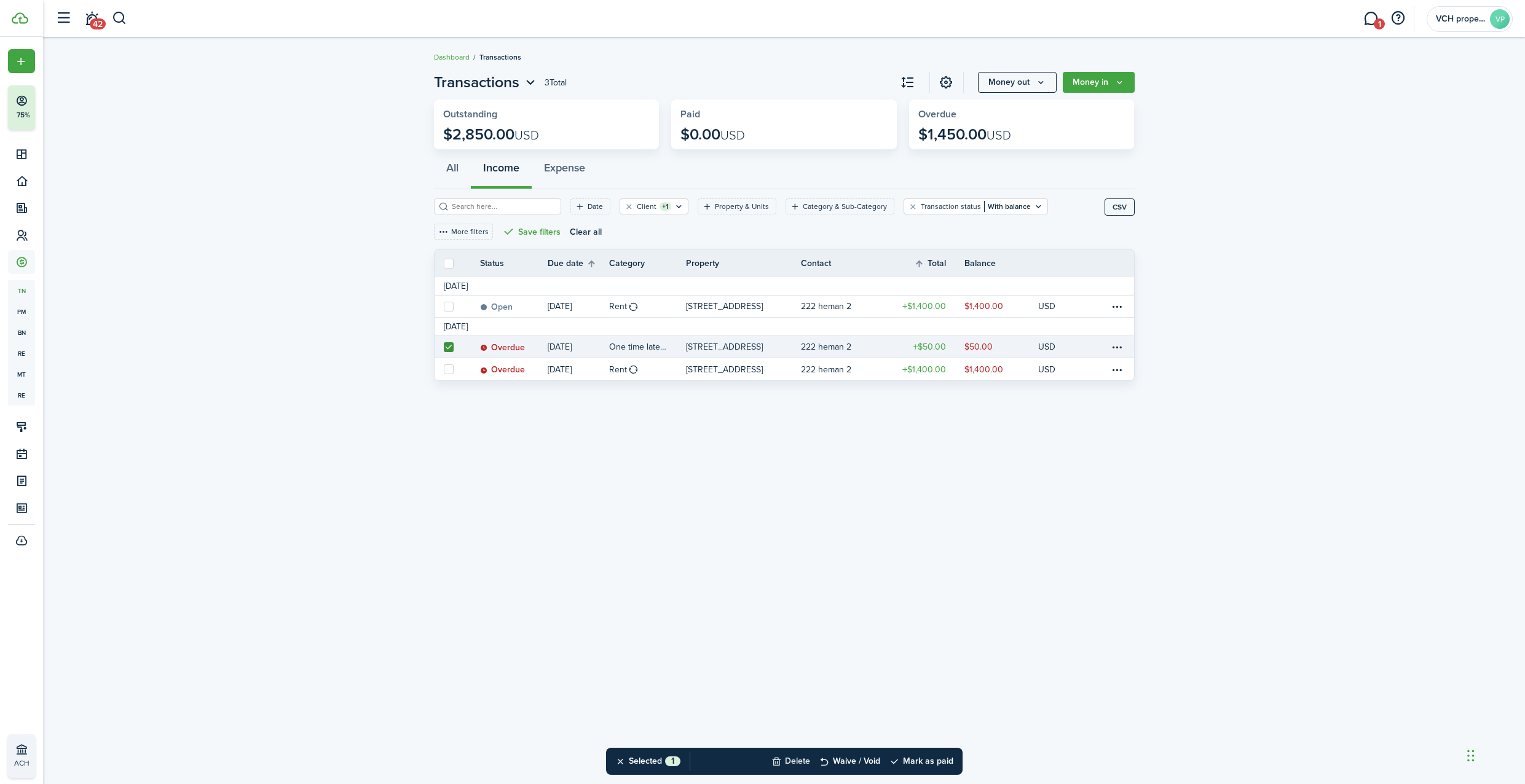
click at [799, 761] on button "Delete" at bounding box center [791, 761] width 39 height 27
click at [919, 763] on button "Confirm" at bounding box center [920, 761] width 49 height 17
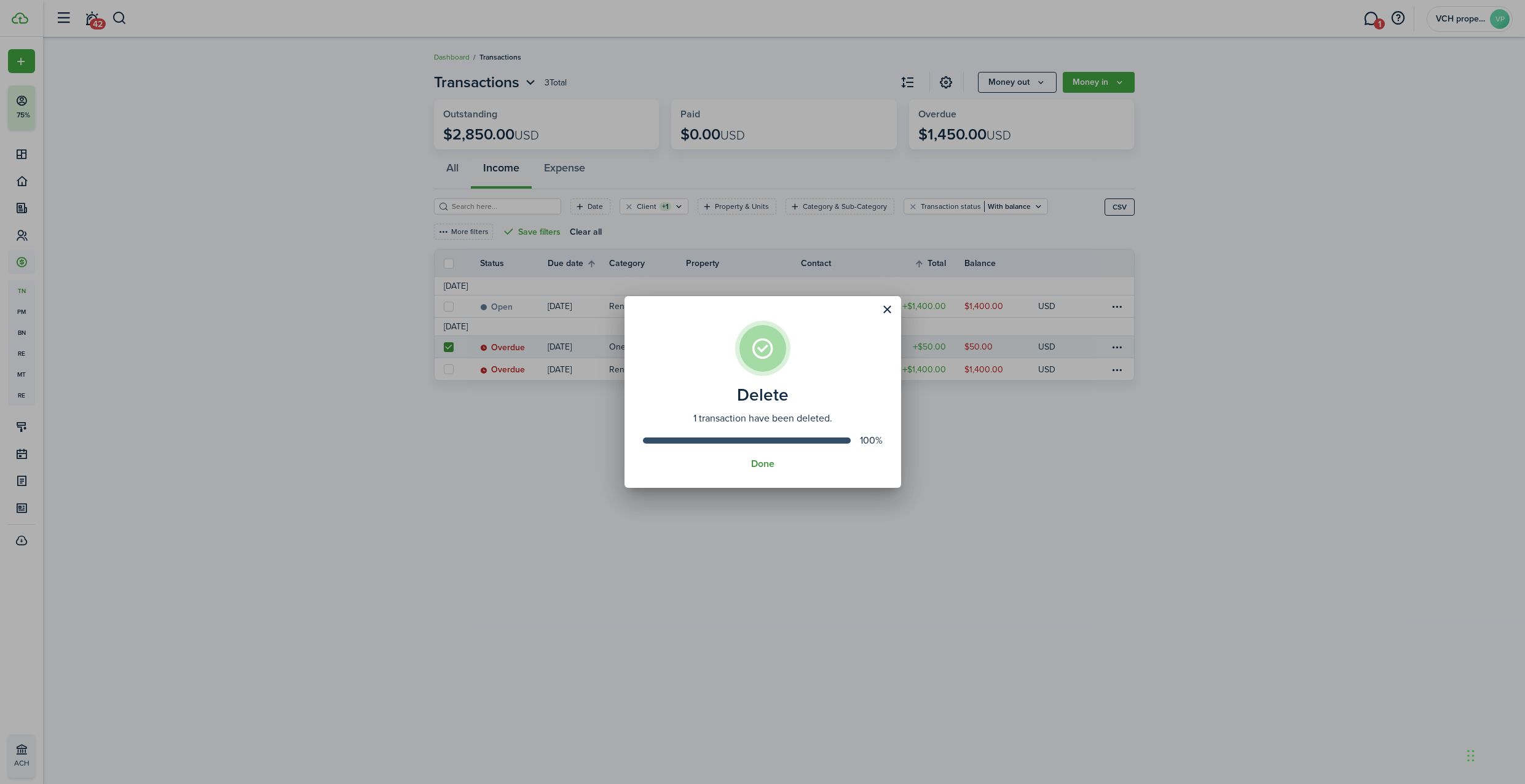
click at [768, 465] on button "Done" at bounding box center [762, 464] width 23 height 11
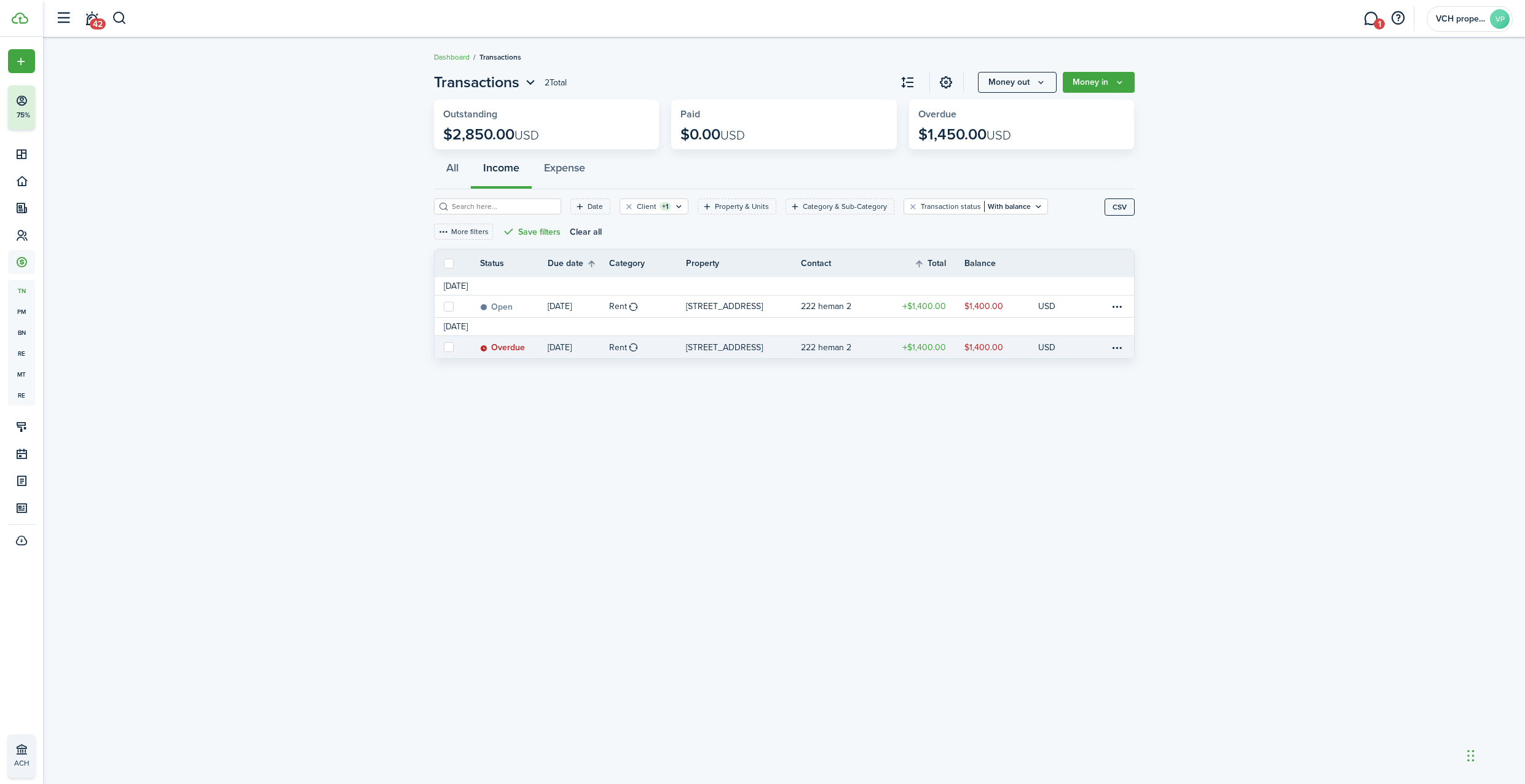
click at [444, 342] on label at bounding box center [449, 347] width 10 height 10
click at [444, 347] on input "checkbox" at bounding box center [443, 347] width 1 height 1
checkbox input "true"
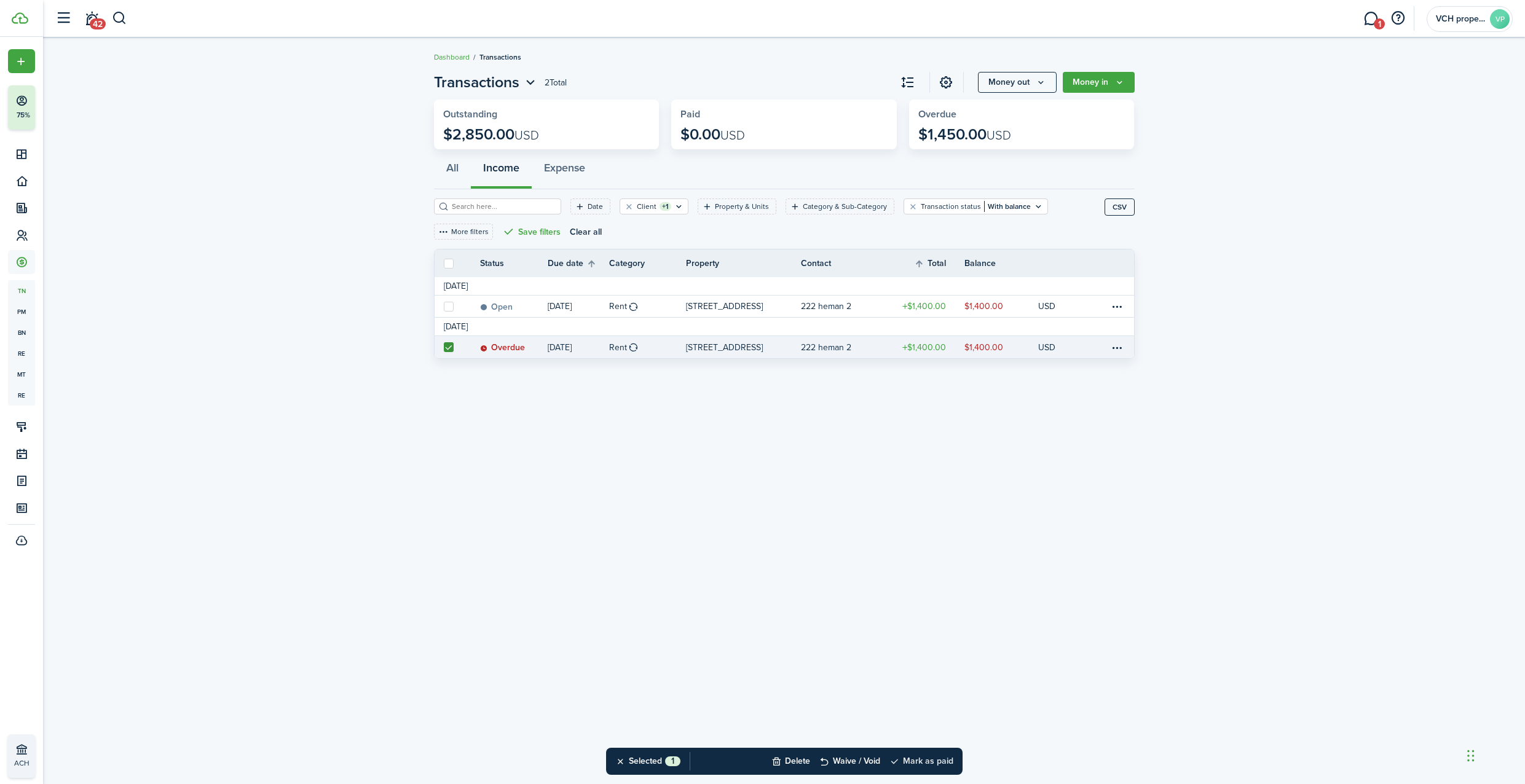
click at [922, 768] on button "Mark as paid" at bounding box center [922, 761] width 64 height 27
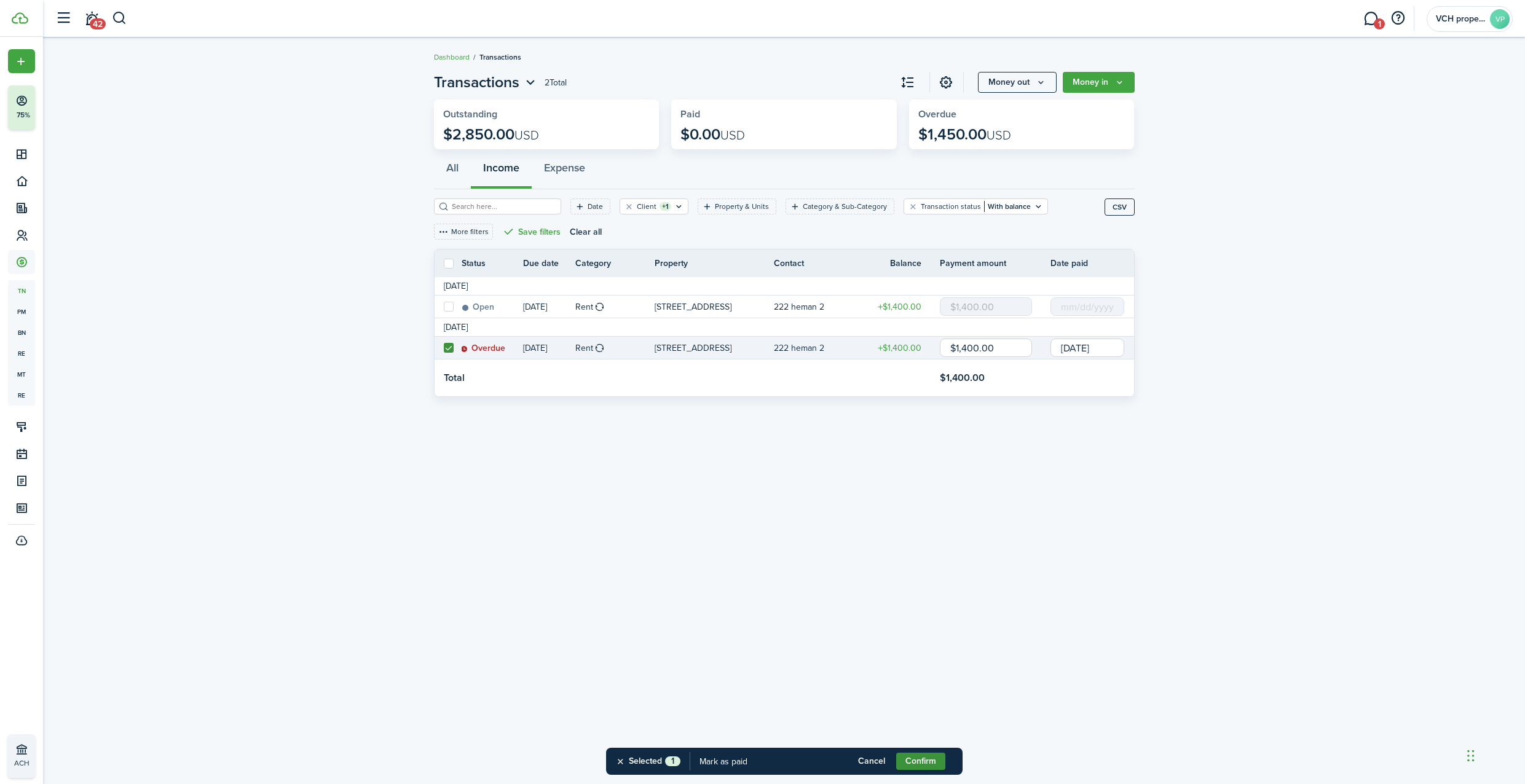
click at [922, 761] on button "Confirm" at bounding box center [920, 761] width 49 height 17
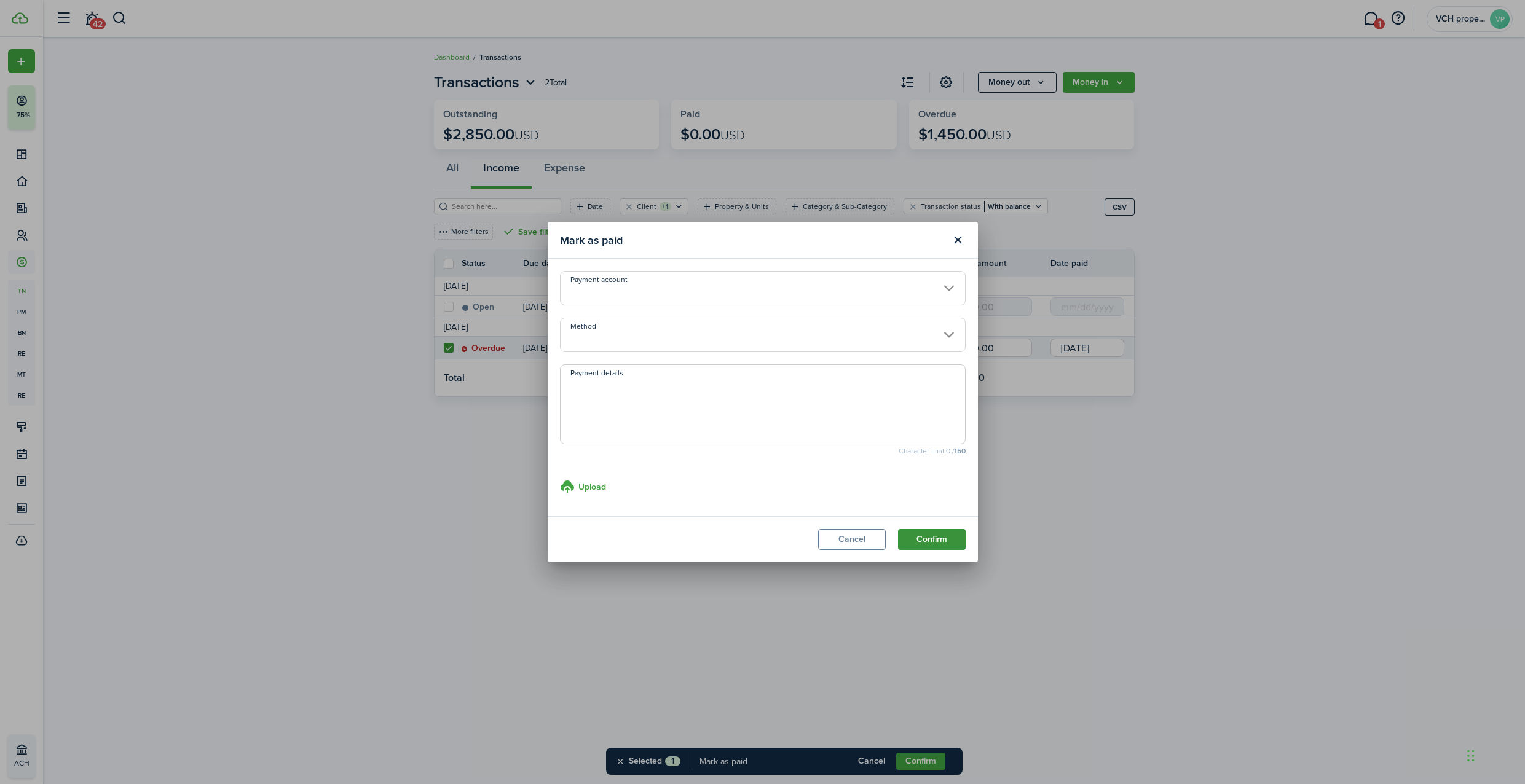
click at [917, 536] on button "Confirm" at bounding box center [931, 540] width 68 height 21
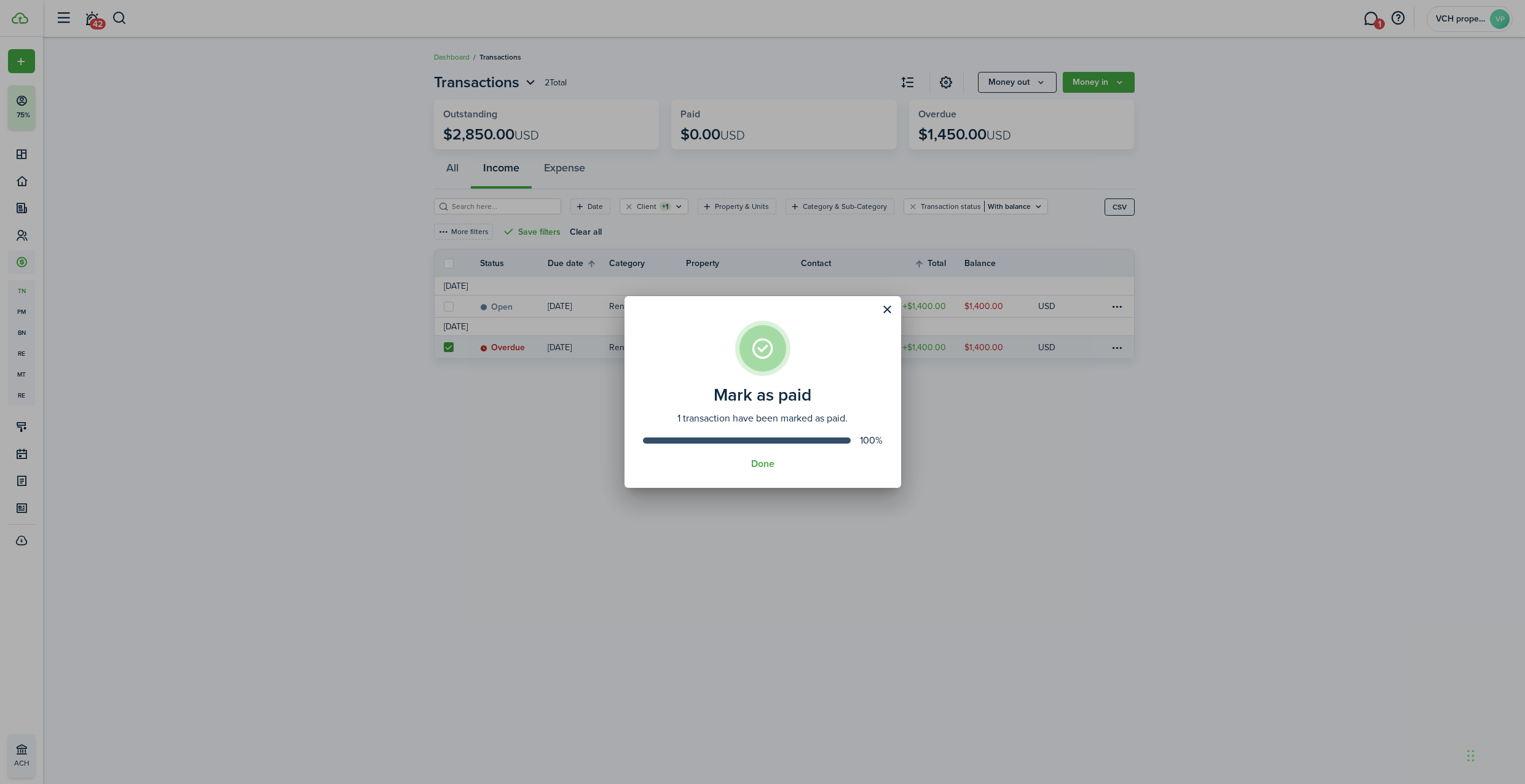
drag, startPoint x: 486, startPoint y: 519, endPoint x: 745, endPoint y: 470, distance: 263.6
click at [488, 519] on div "Mark as paid 1 transaction have been marked as paid. 100% Done" at bounding box center [762, 392] width 1525 height 784
click at [761, 462] on button "Done" at bounding box center [762, 464] width 23 height 11
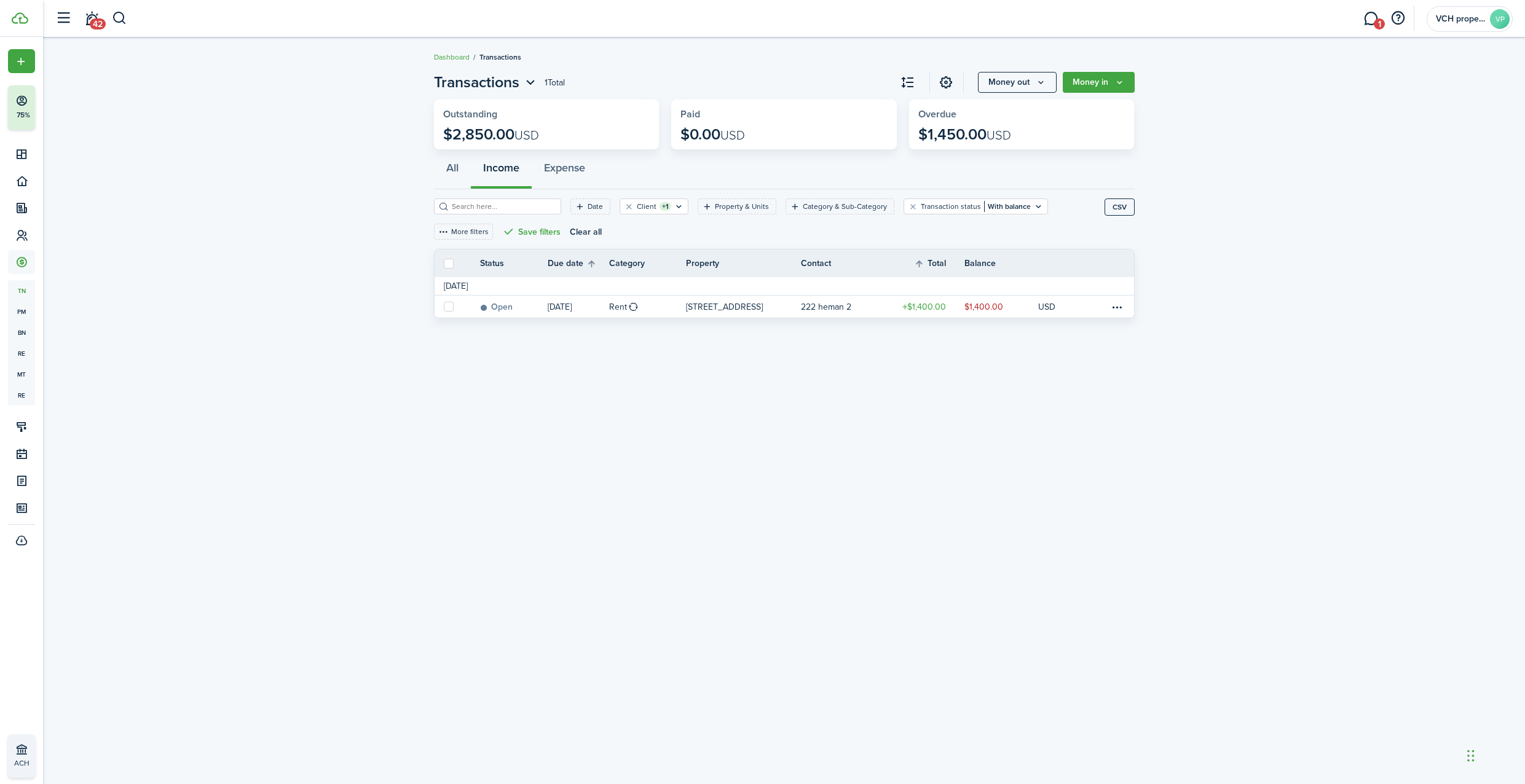
drag, startPoint x: 341, startPoint y: 340, endPoint x: 220, endPoint y: 172, distance: 207.0
click at [340, 340] on div "Transactions 1 Total Money out Money in Outstanding $2,850.00 USD Paid $0.00 US…" at bounding box center [784, 410] width 1482 height 691
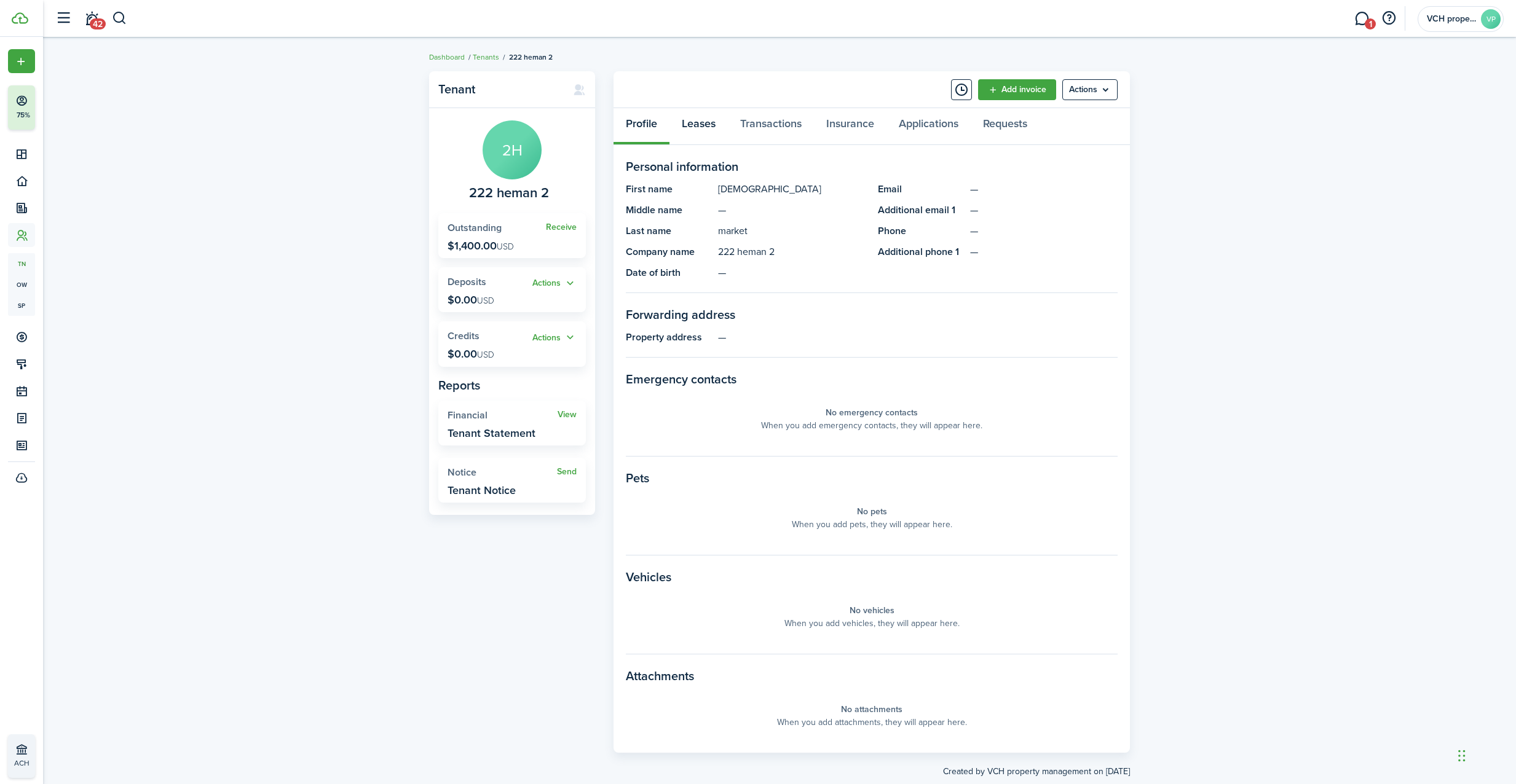
click at [707, 122] on link "Leases" at bounding box center [698, 126] width 59 height 37
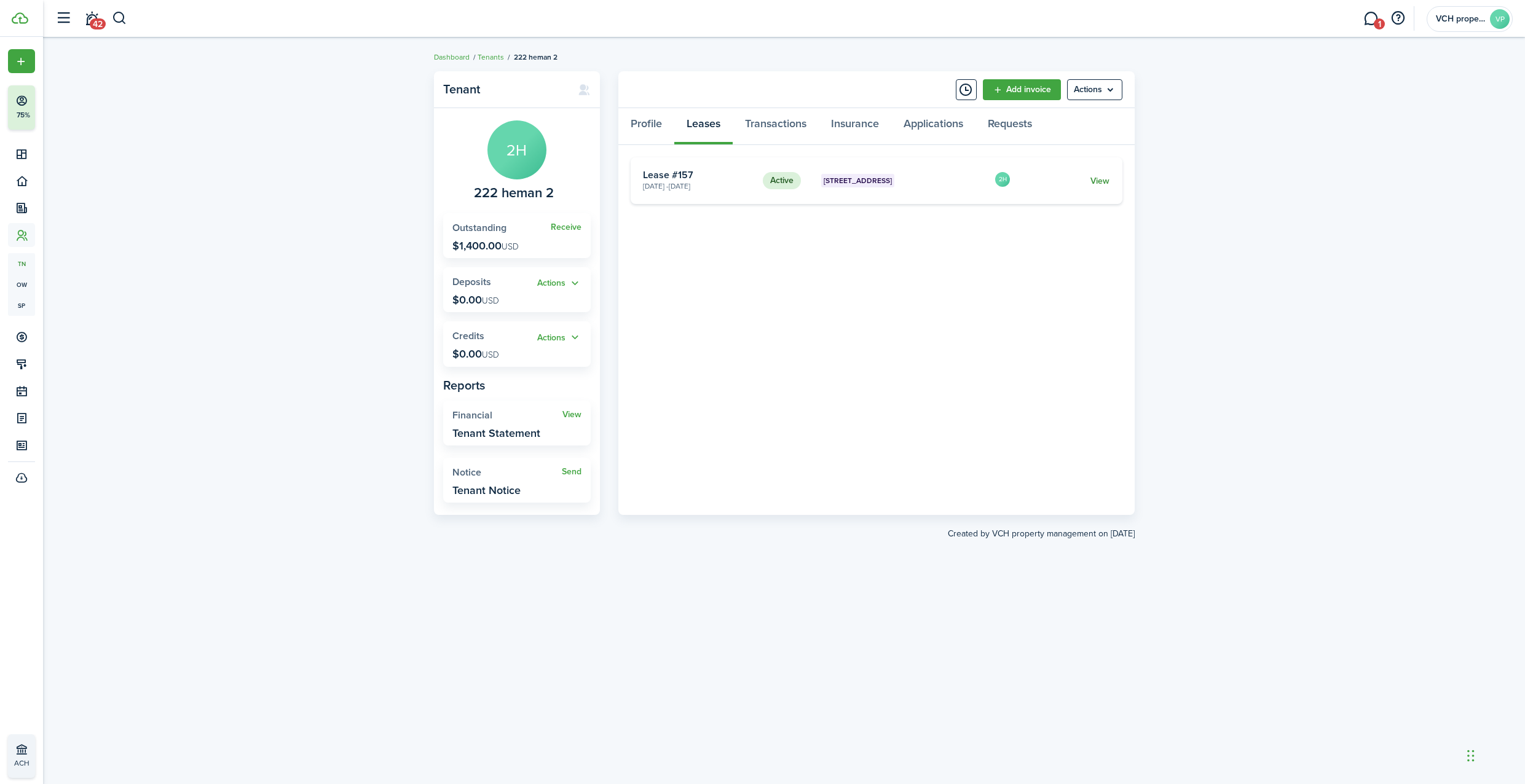
click at [1093, 182] on link "View" at bounding box center [1099, 181] width 19 height 13
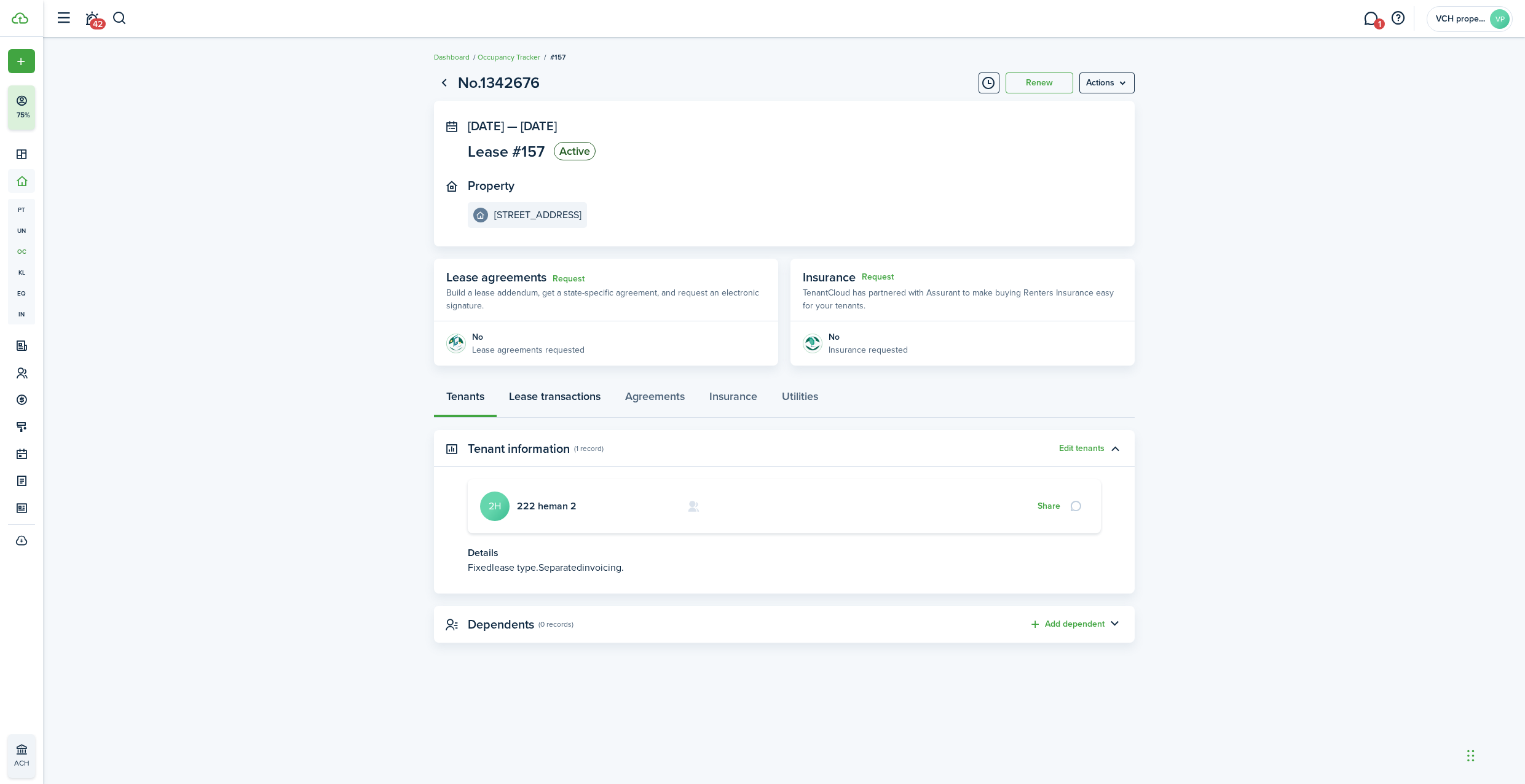
click at [573, 403] on link "Lease transactions" at bounding box center [555, 399] width 117 height 37
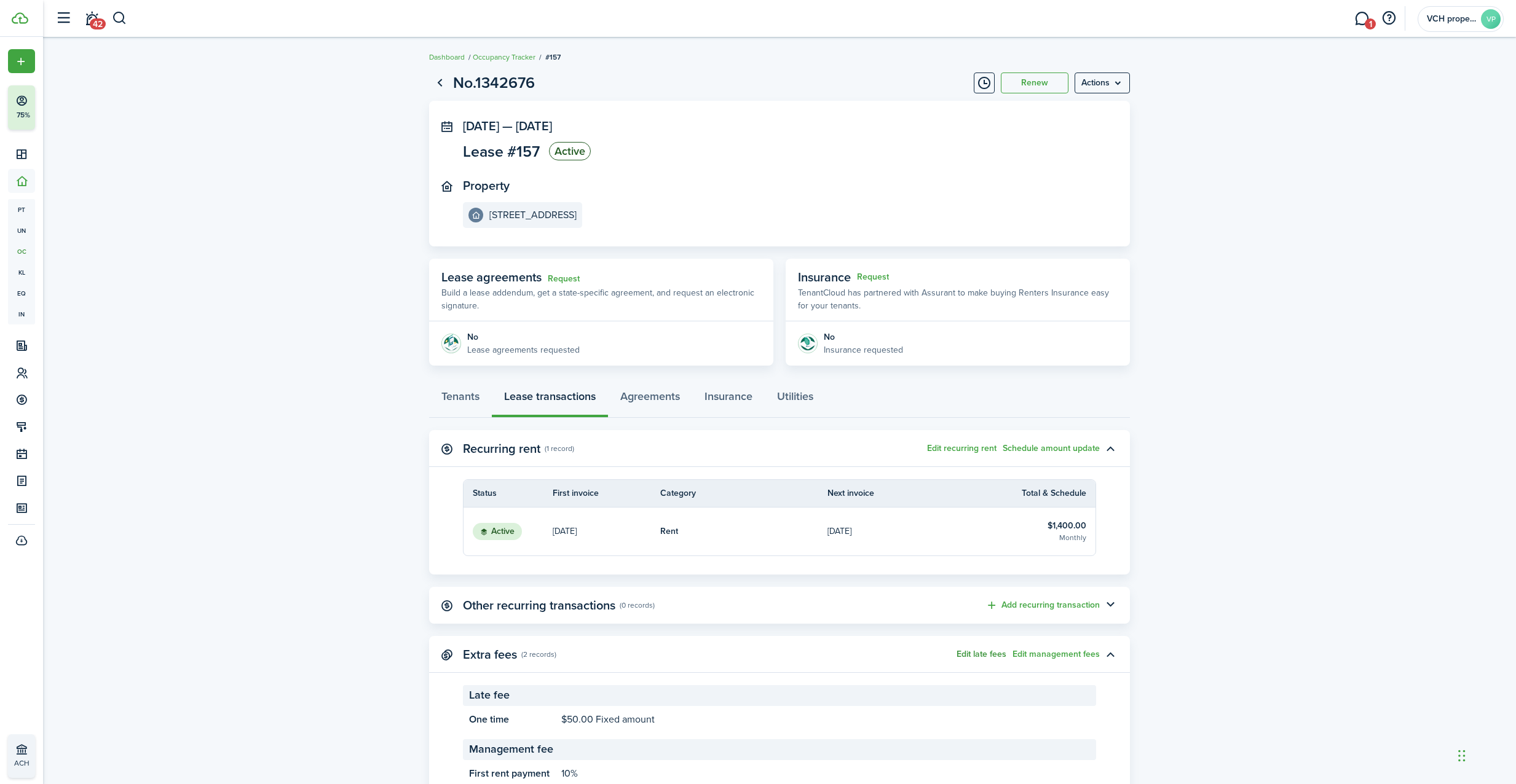
click at [992, 653] on button "Edit late fees" at bounding box center [981, 654] width 50 height 10
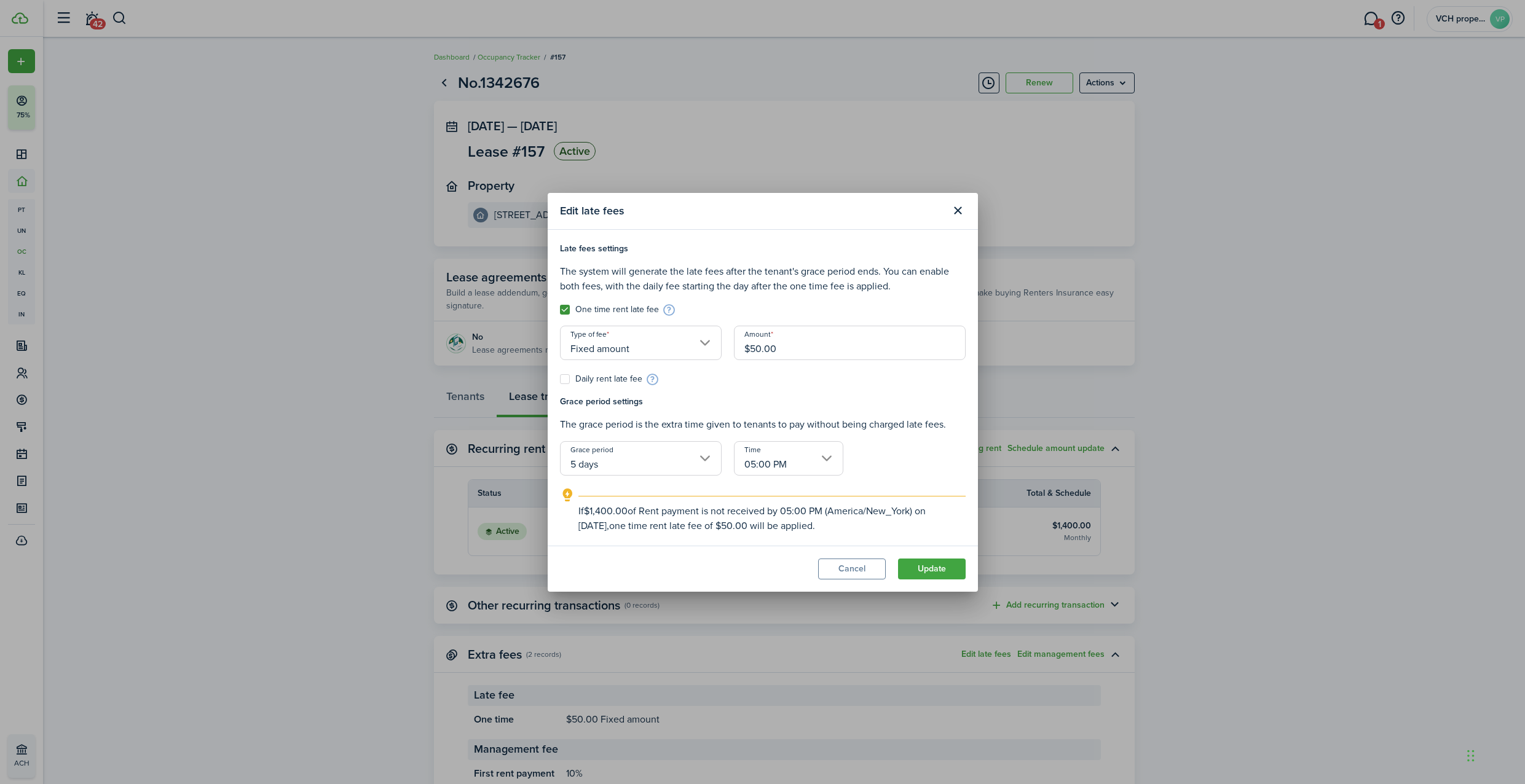
click at [578, 313] on label "One time rent late fee" at bounding box center [610, 310] width 99 height 10
click at [560, 310] on input "One time rent late fee" at bounding box center [559, 309] width 1 height 1
checkbox input "false"
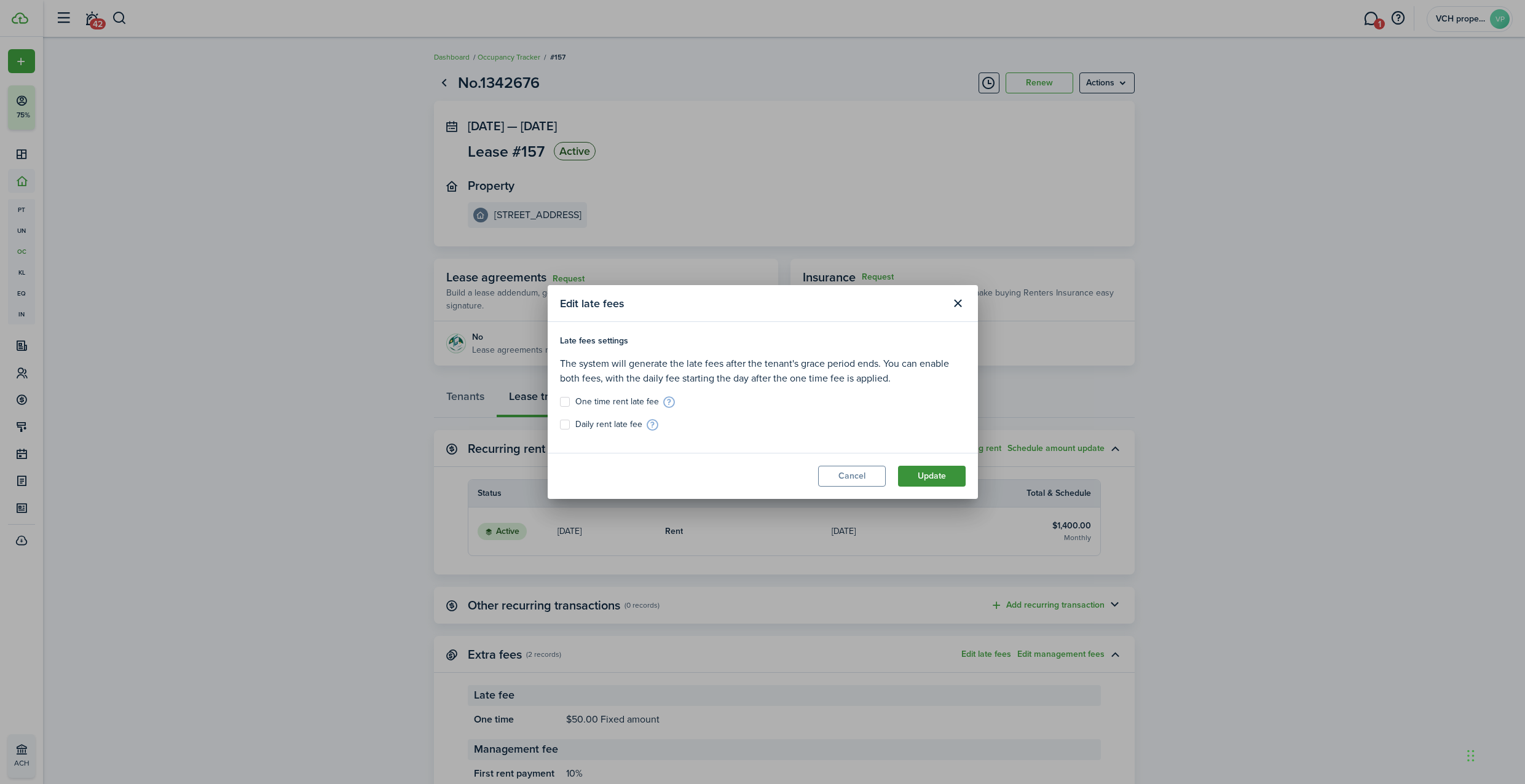
click at [948, 474] on button "Update" at bounding box center [931, 476] width 68 height 21
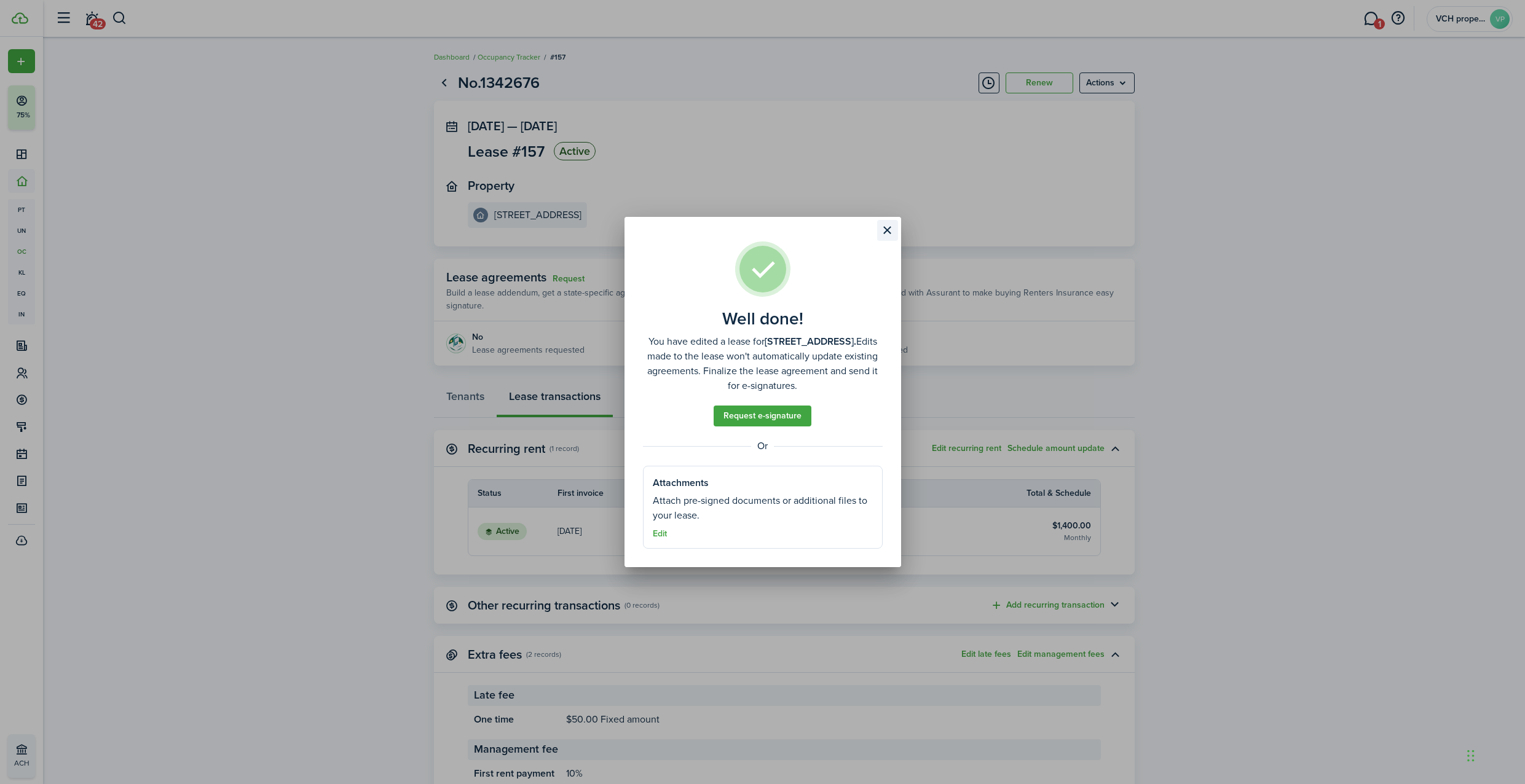
click at [885, 227] on button "Close modal" at bounding box center [887, 230] width 21 height 21
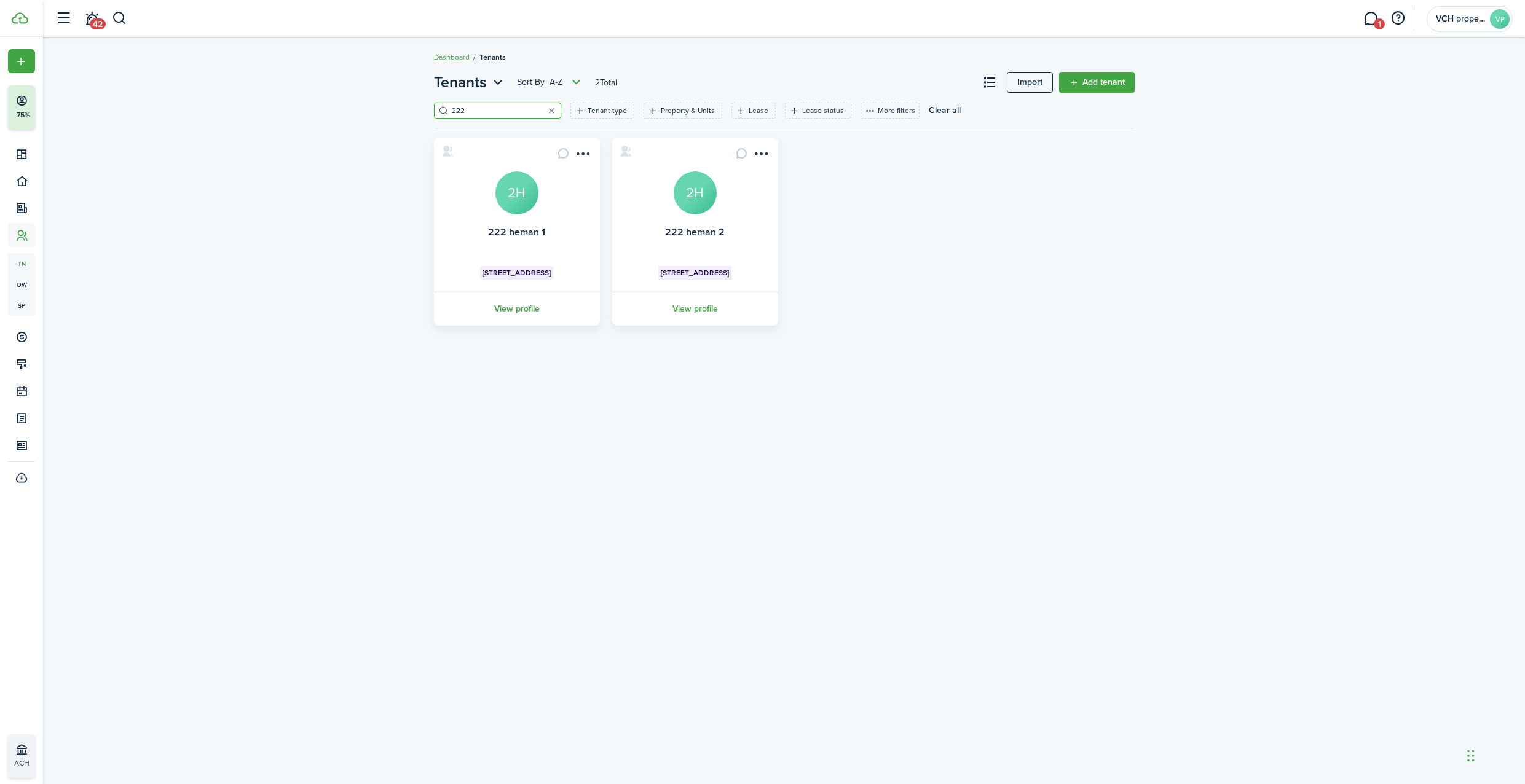
drag, startPoint x: 475, startPoint y: 112, endPoint x: 386, endPoint y: 112, distance: 89.0
click at [400, 112] on div "Tenants Sort by A-Z 2 Total Import Add tenant 222 Tenant type Property & Units …" at bounding box center [784, 198] width 1482 height 266
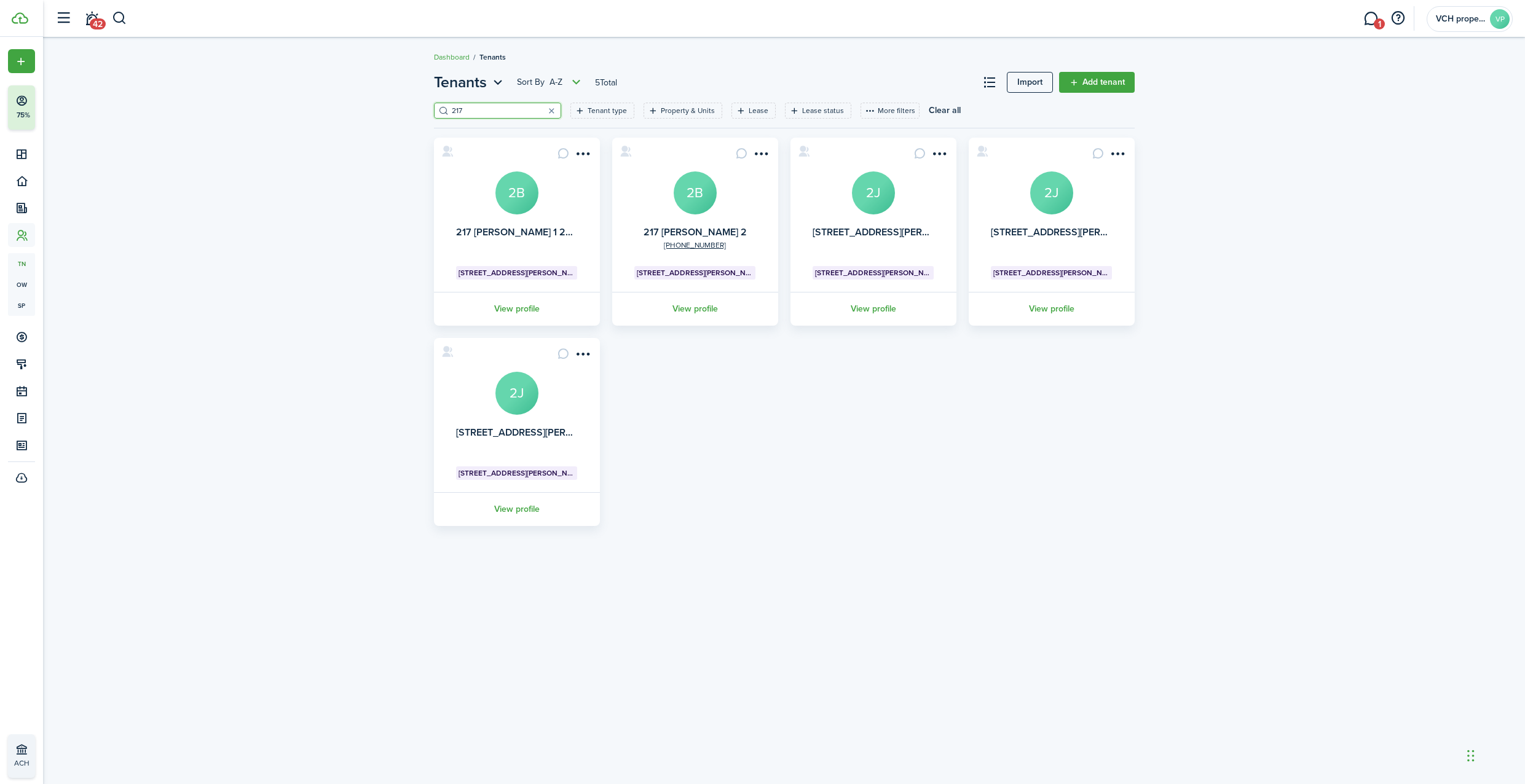
type input "217"
click at [523, 192] on avatar-text "2B" at bounding box center [517, 193] width 43 height 43
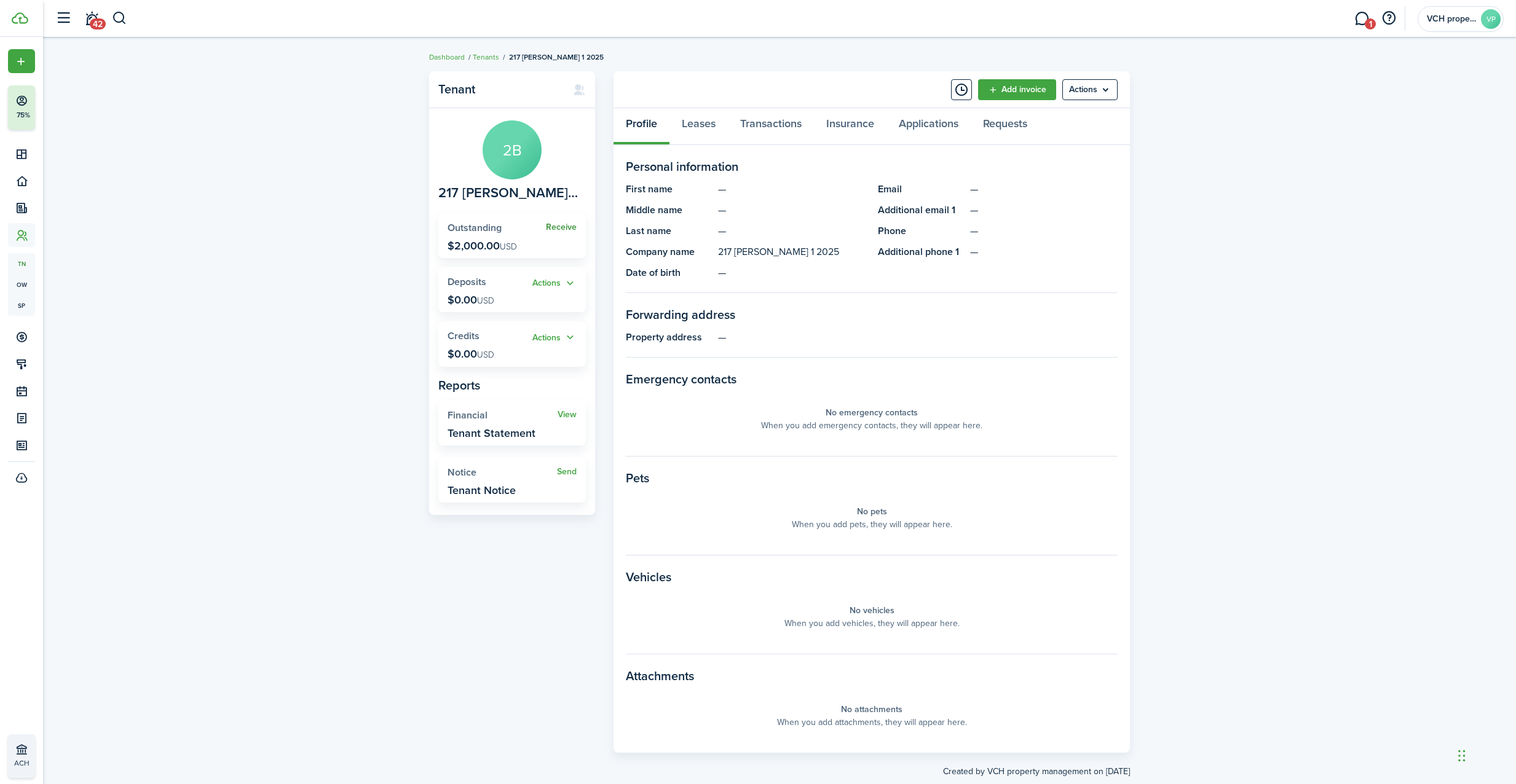
click at [560, 226] on link "Receive" at bounding box center [561, 227] width 31 height 10
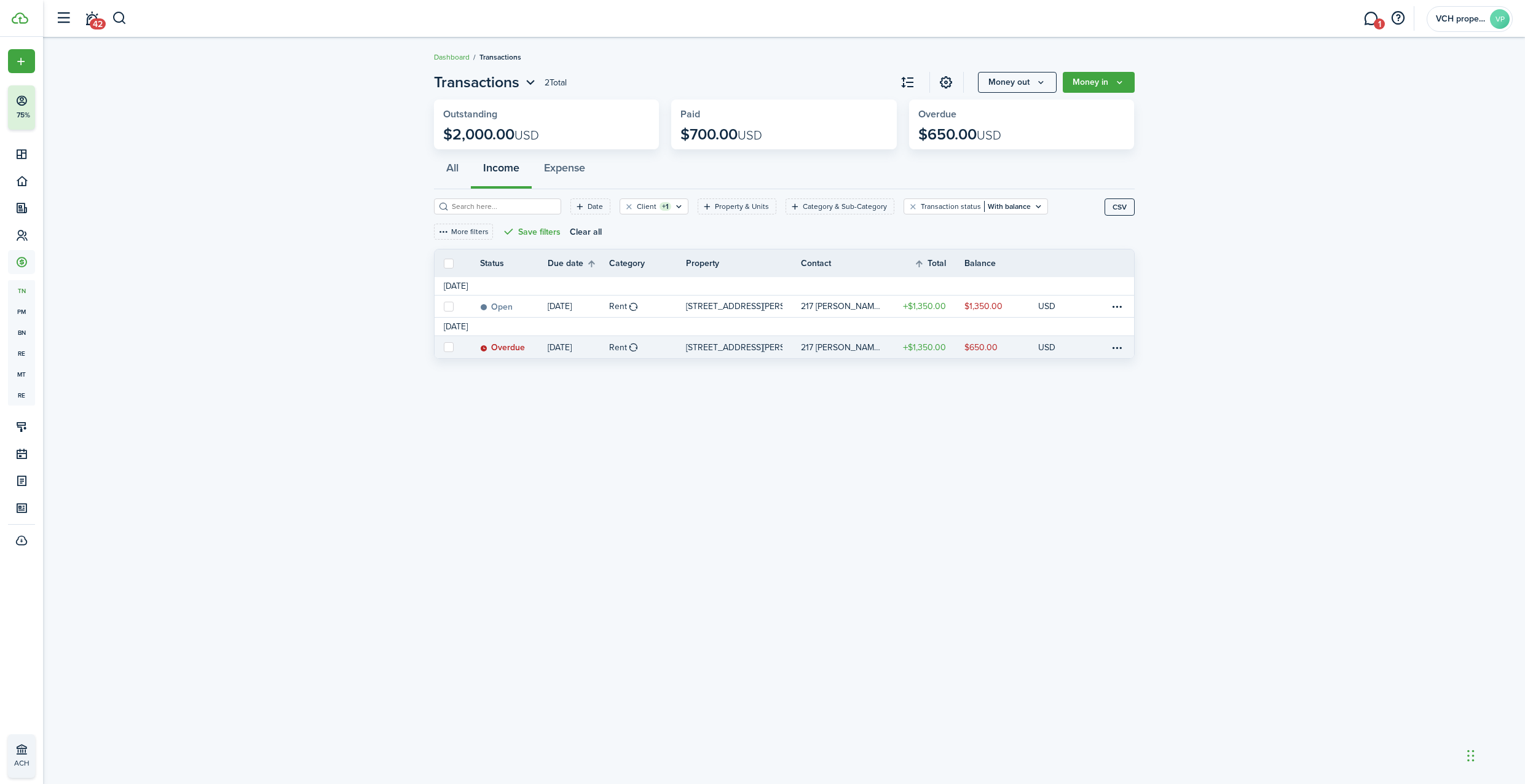
click at [442, 343] on link at bounding box center [448, 347] width 27 height 22
click at [446, 345] on label at bounding box center [449, 347] width 10 height 10
click at [444, 347] on input "checkbox" at bounding box center [443, 347] width 1 height 1
checkbox input "true"
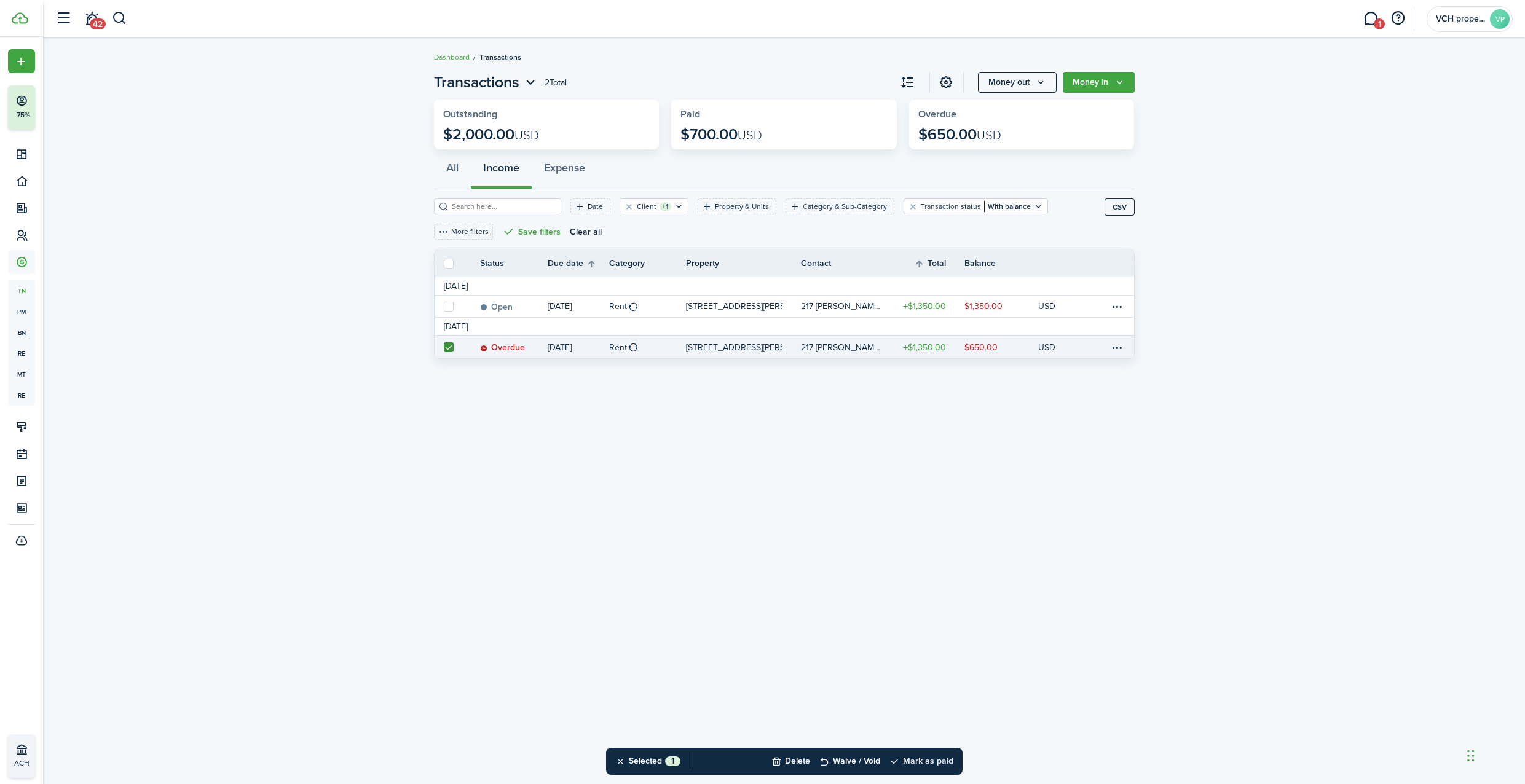
click at [927, 759] on button "Mark as paid" at bounding box center [922, 761] width 64 height 27
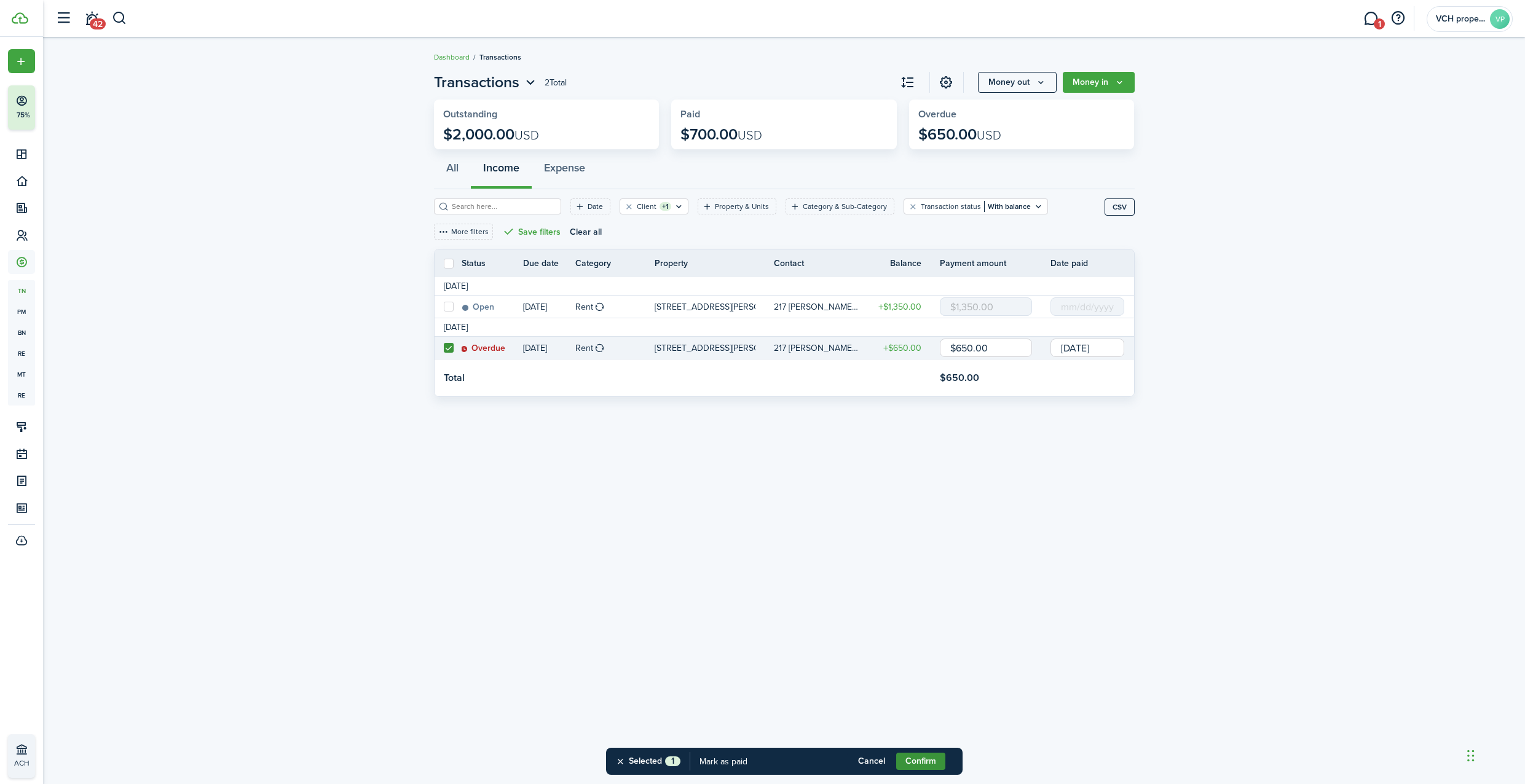
click at [927, 758] on button "Confirm" at bounding box center [920, 761] width 49 height 17
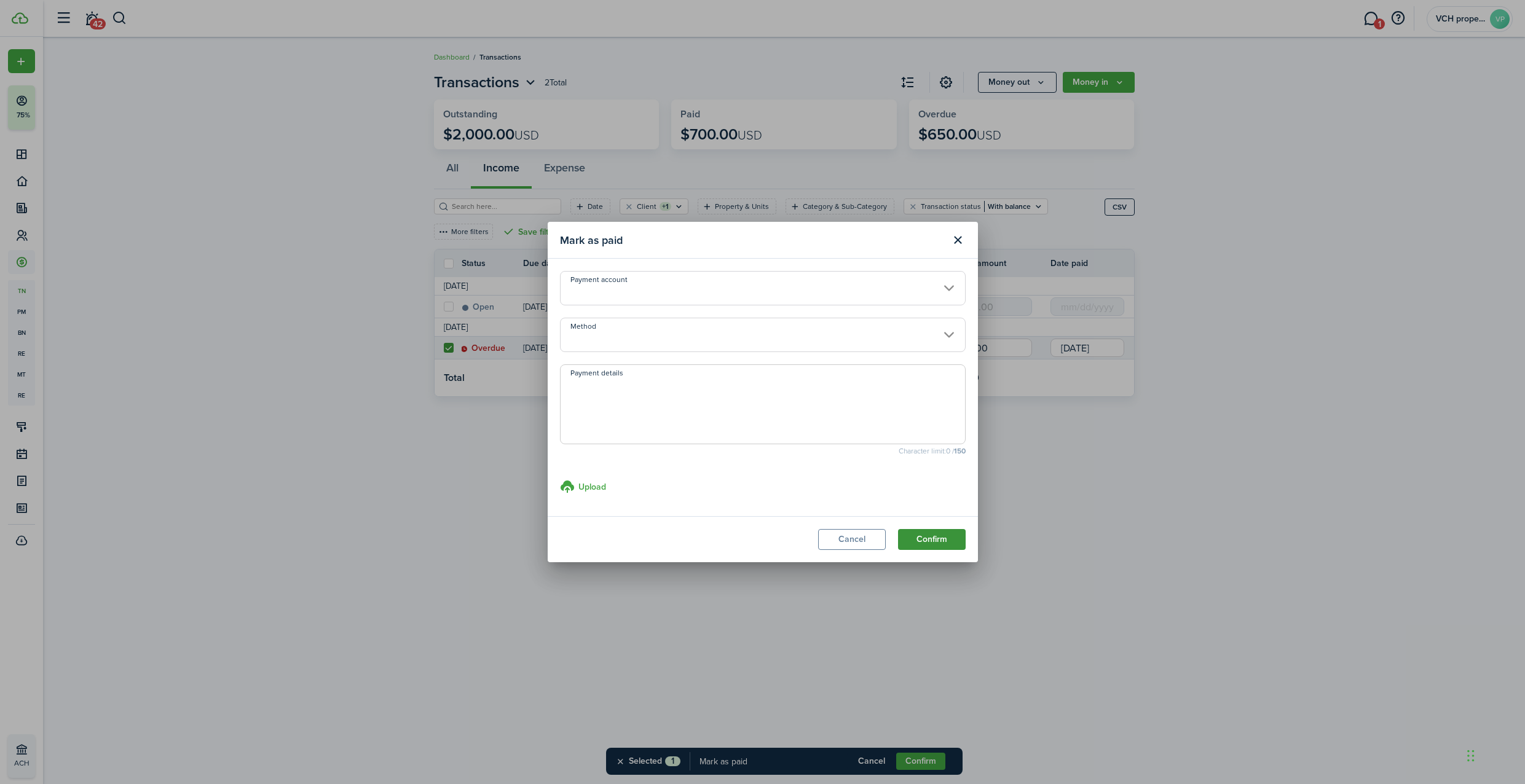
click at [931, 534] on button "Confirm" at bounding box center [931, 540] width 68 height 21
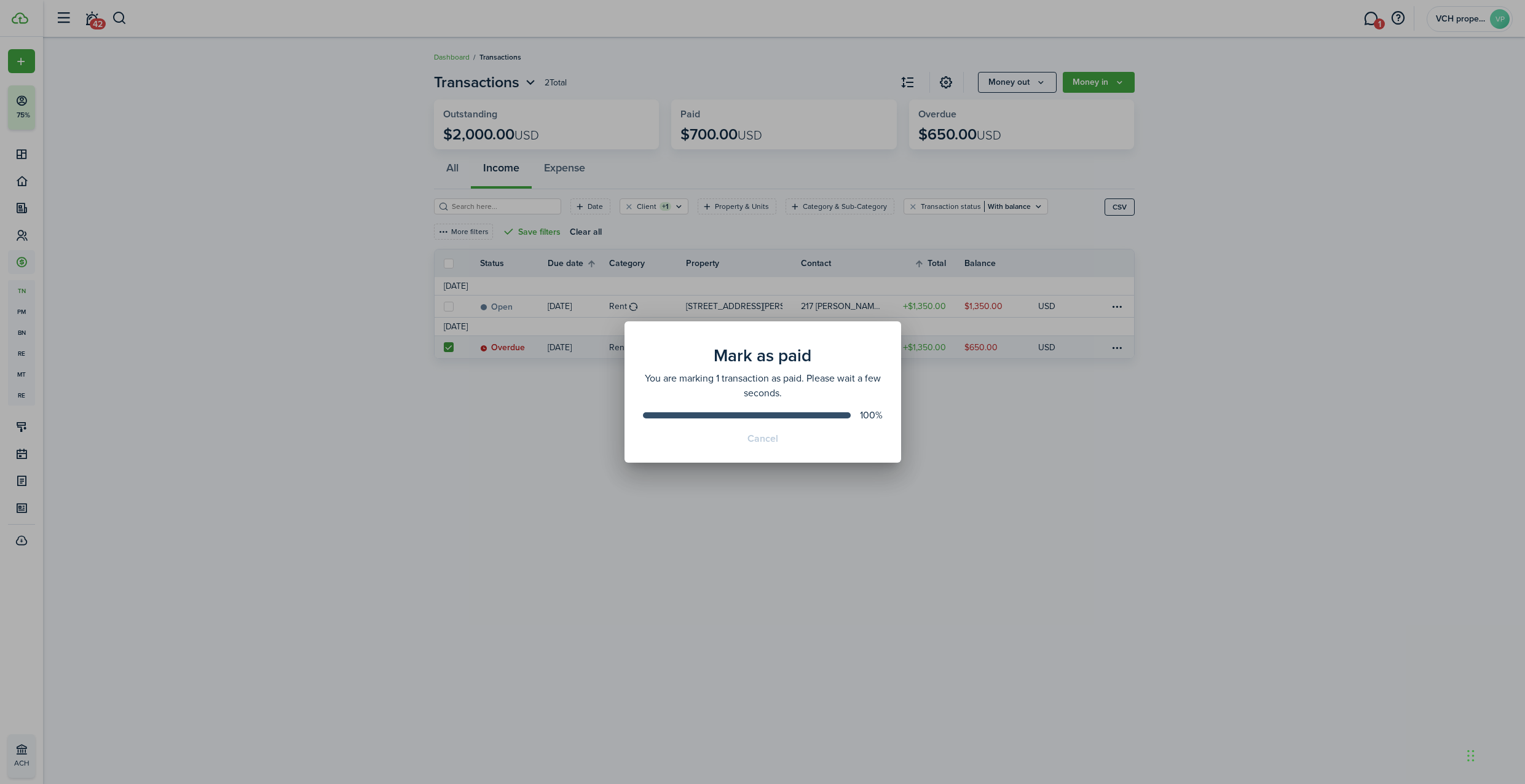
click at [708, 547] on div "[PERSON_NAME] as paid You are marking 1 transaction as paid. Please wait a few …" at bounding box center [762, 392] width 1525 height 784
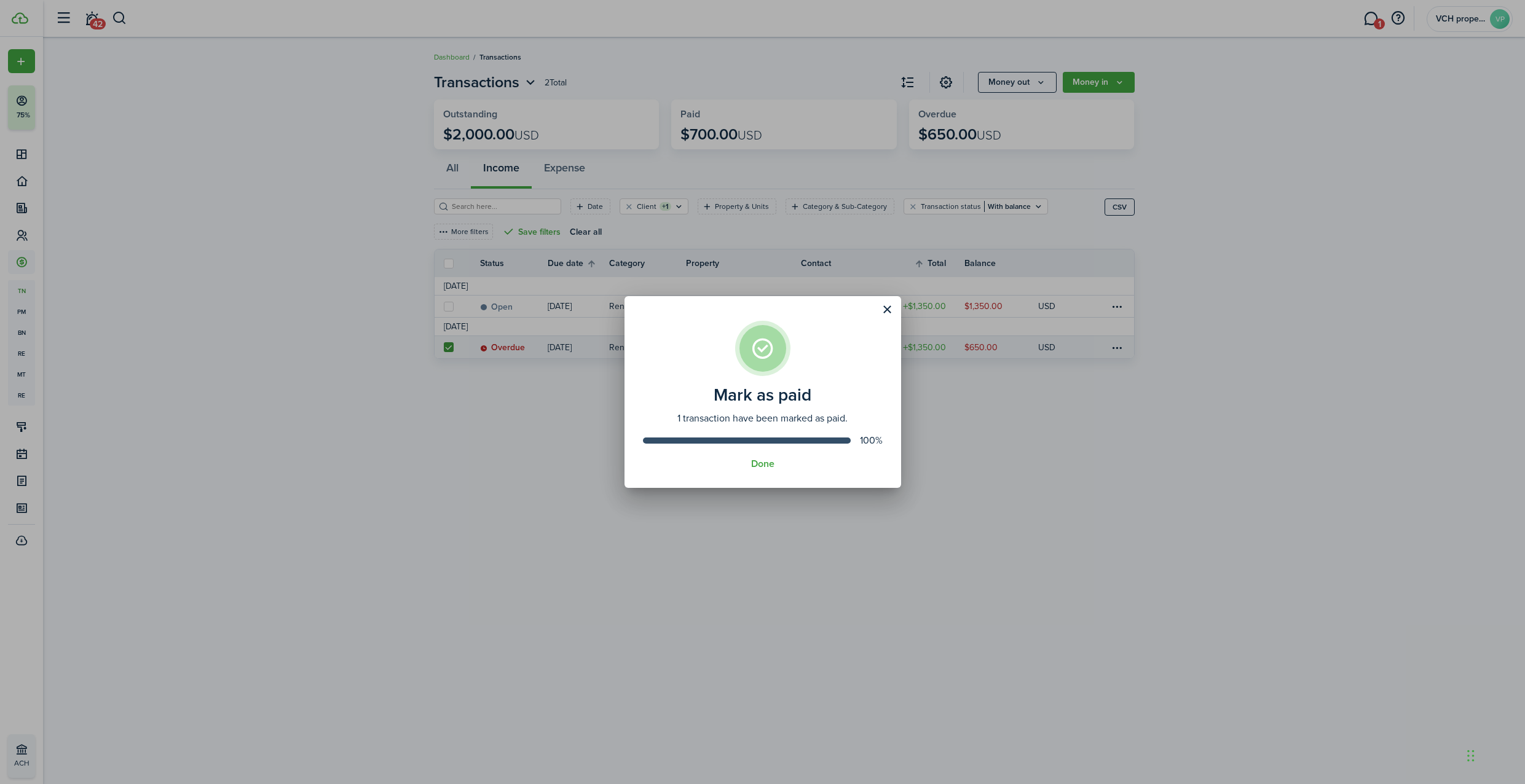
drag, startPoint x: 760, startPoint y: 466, endPoint x: 296, endPoint y: 103, distance: 589.1
click at [761, 465] on button "Done" at bounding box center [762, 464] width 23 height 11
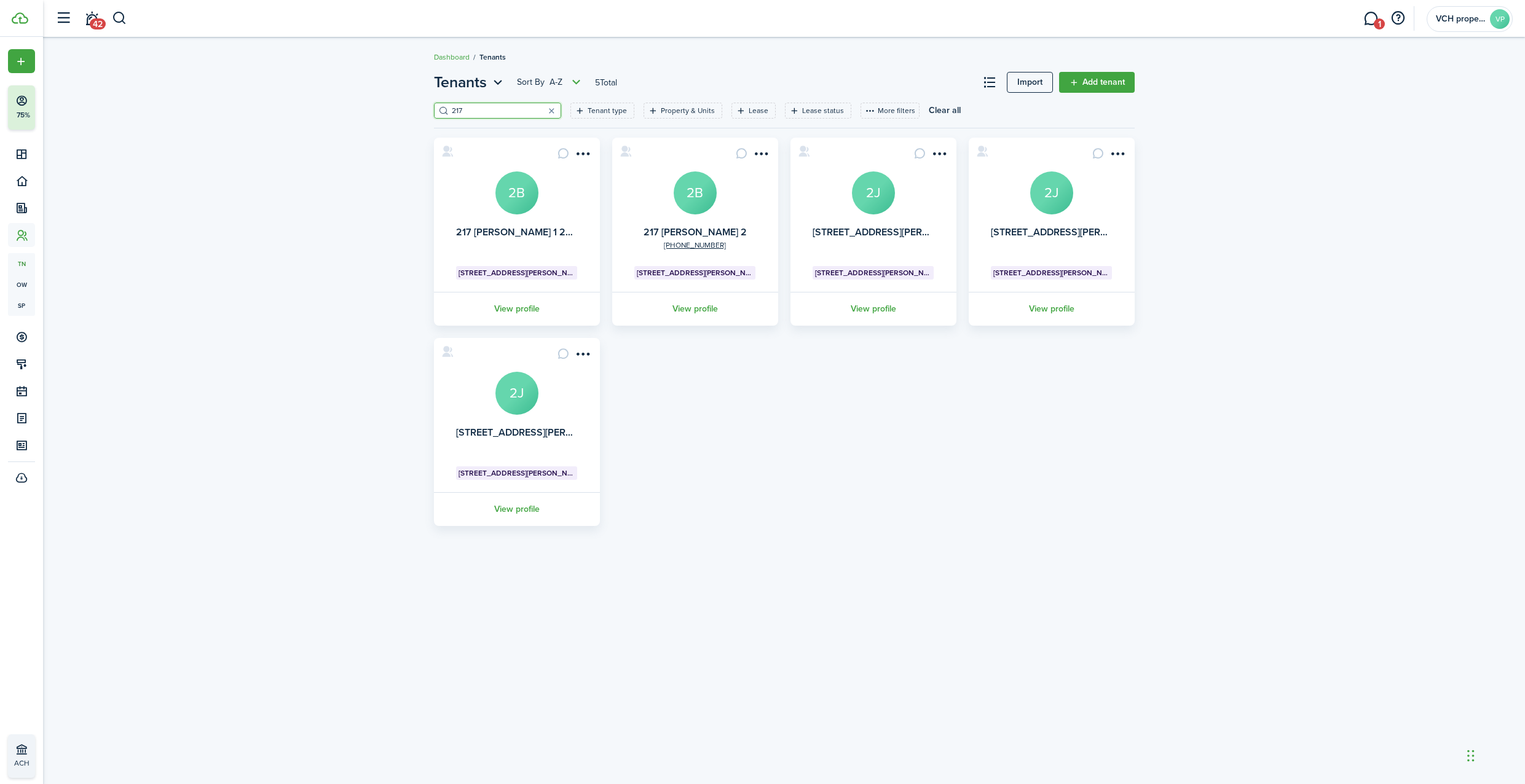
drag, startPoint x: 472, startPoint y: 111, endPoint x: 394, endPoint y: 100, distance: 78.8
click at [411, 102] on div "Tenants Sort by A-Z 5 Total Import Add tenant 217 Tenant type Property & Units …" at bounding box center [784, 299] width 1482 height 467
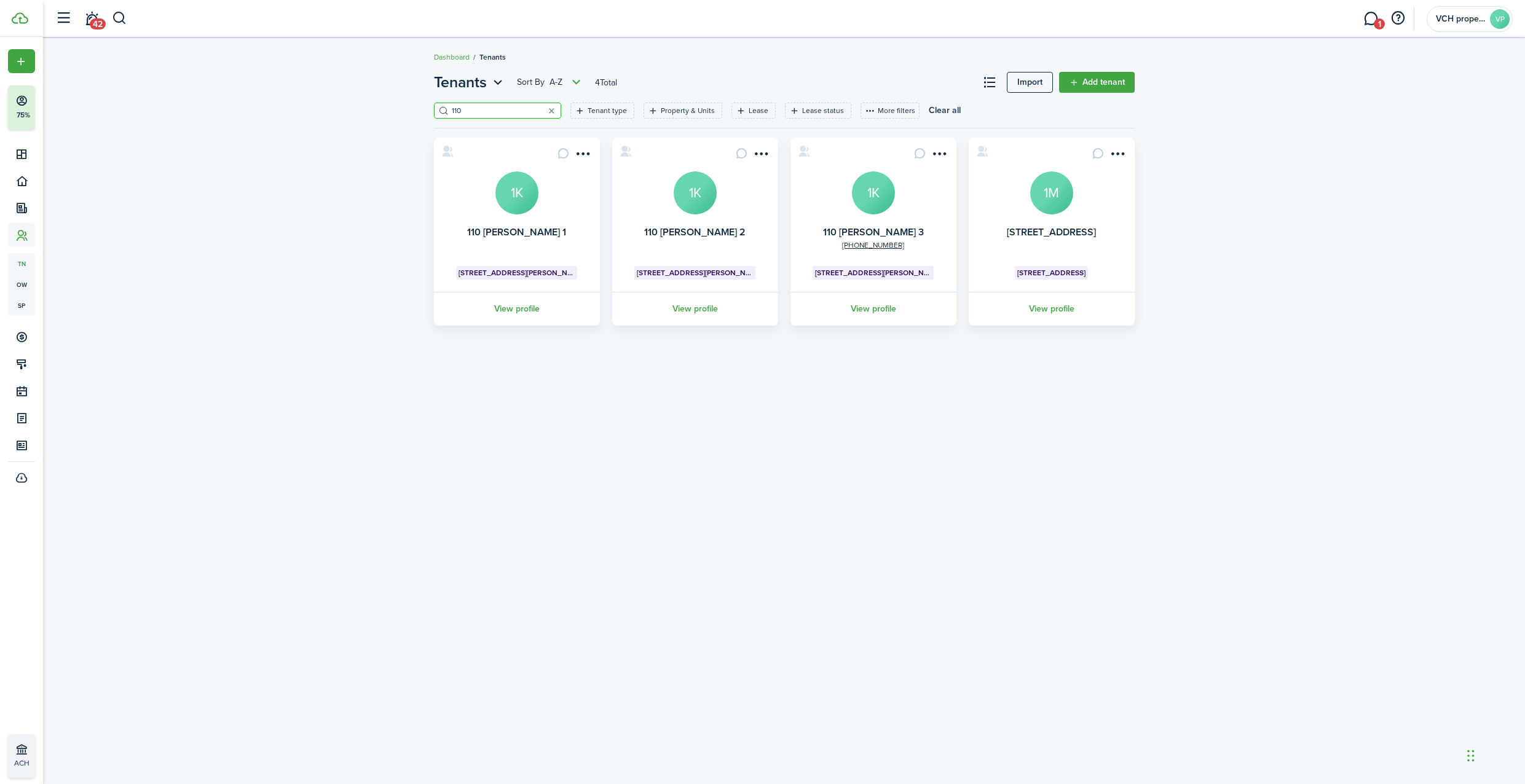
type input "110"
click at [510, 189] on avatar-text "1K" at bounding box center [517, 193] width 43 height 43
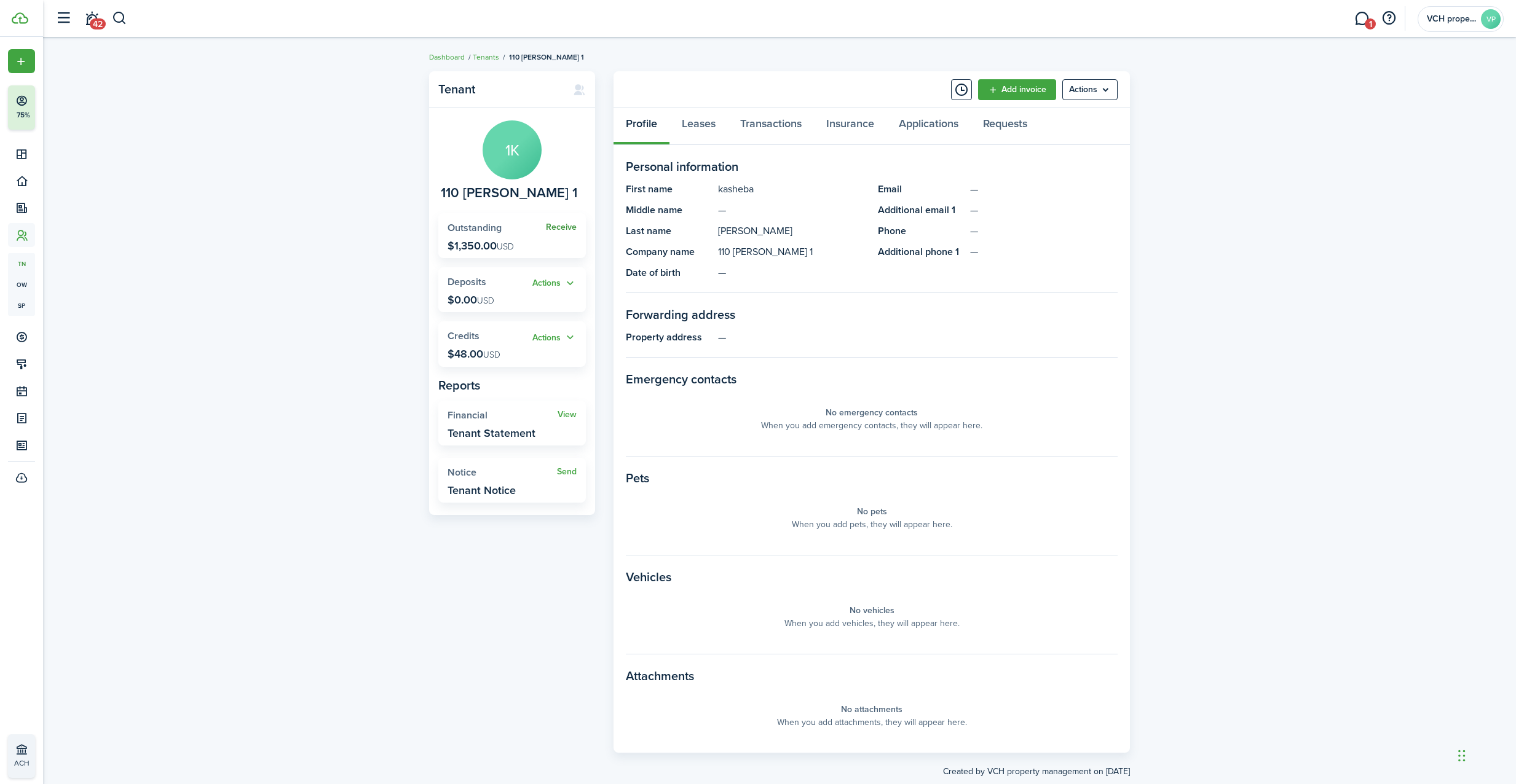
click at [550, 225] on link "Receive" at bounding box center [561, 227] width 31 height 10
